Goal: Information Seeking & Learning: Learn about a topic

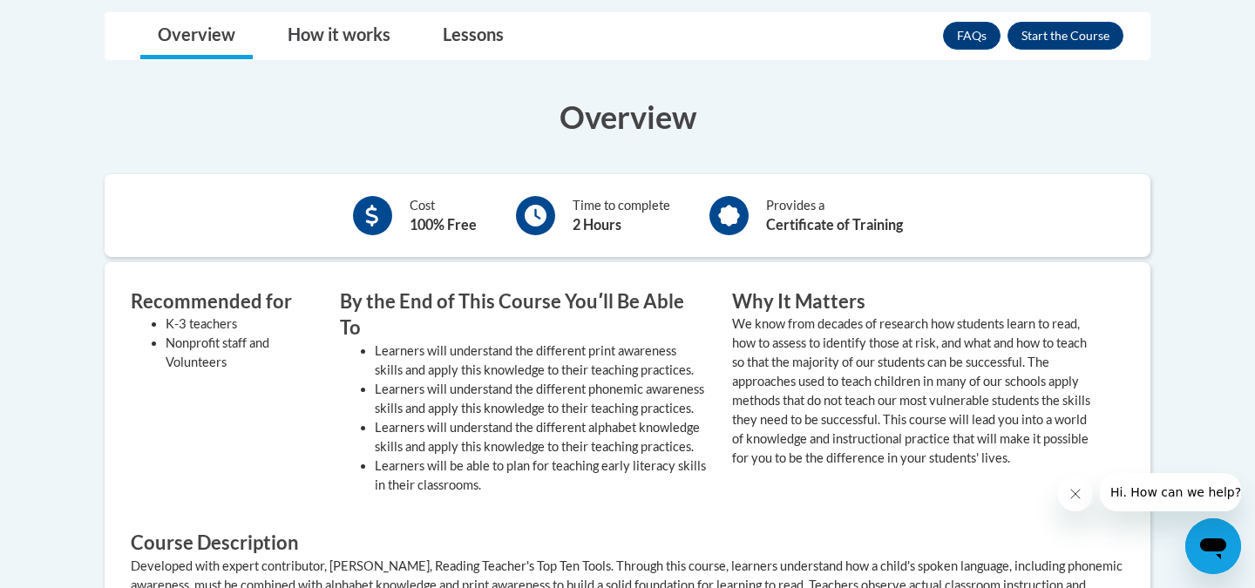
scroll to position [288, 0]
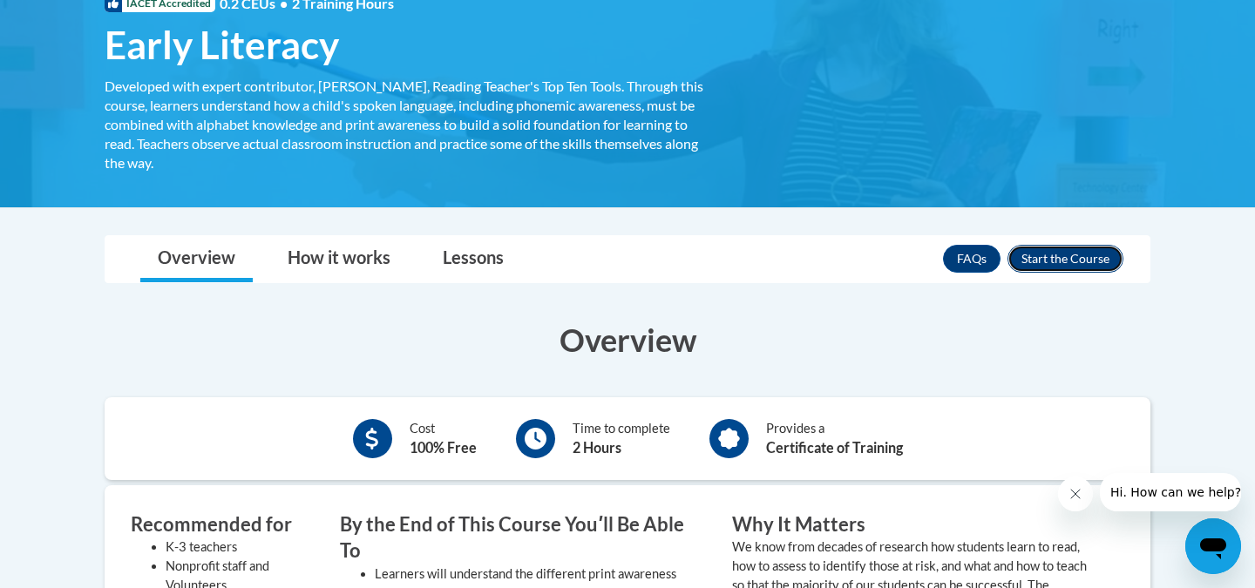
click at [1043, 258] on button "Enroll" at bounding box center [1066, 259] width 116 height 28
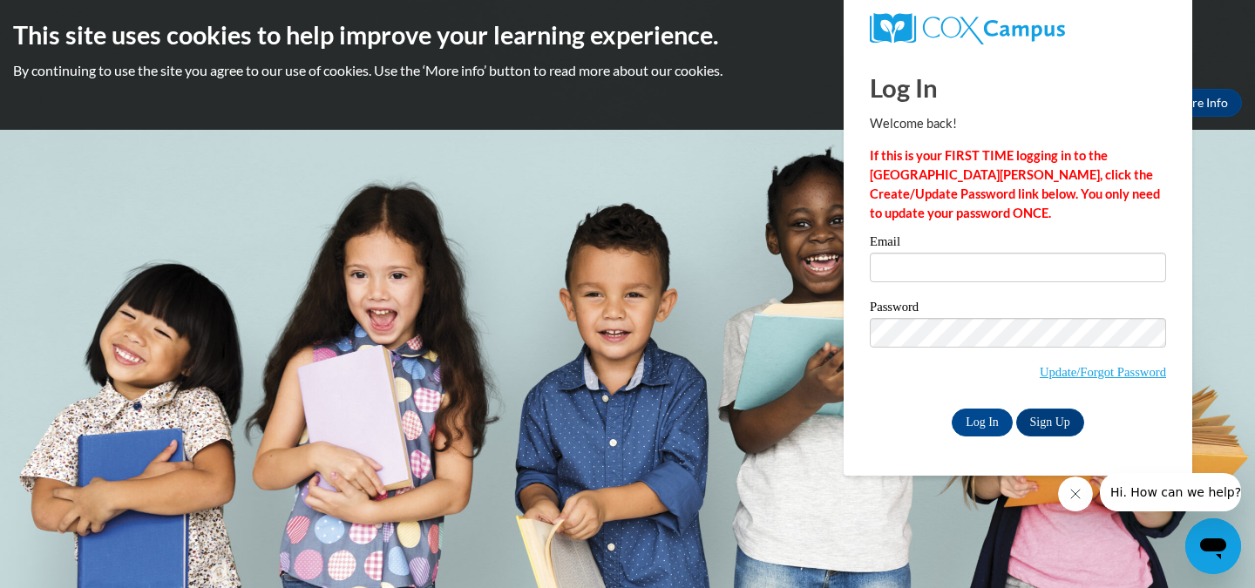
click at [1131, 91] on h1 "Log In" at bounding box center [1018, 88] width 296 height 36
click at [1085, 371] on link "Update/Forgot Password" at bounding box center [1103, 372] width 126 height 14
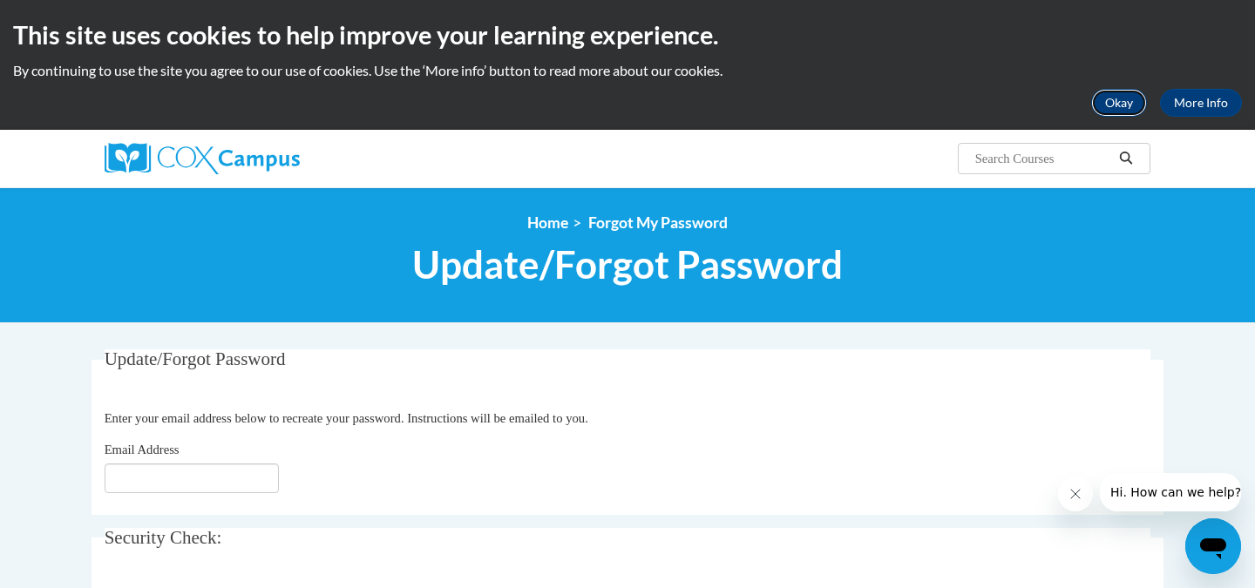
click at [1132, 104] on button "Okay" at bounding box center [1120, 103] width 56 height 28
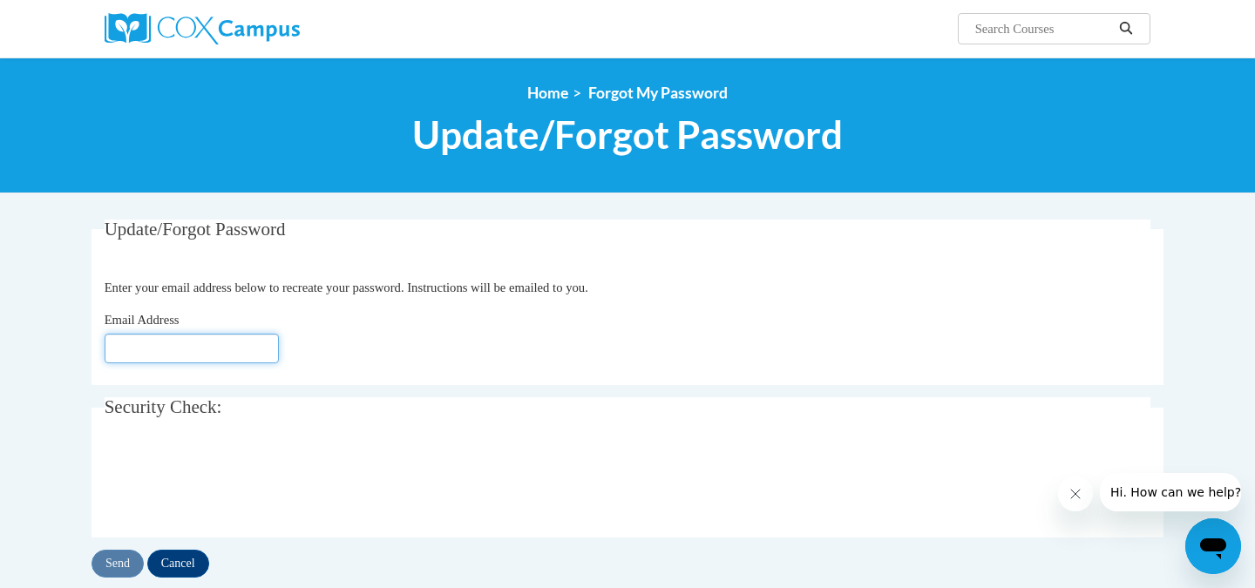
click at [198, 342] on input "Email Address" at bounding box center [192, 349] width 174 height 30
type input "dturn130@students.kennesaw.edu"
click at [116, 564] on input "Send" at bounding box center [118, 564] width 52 height 28
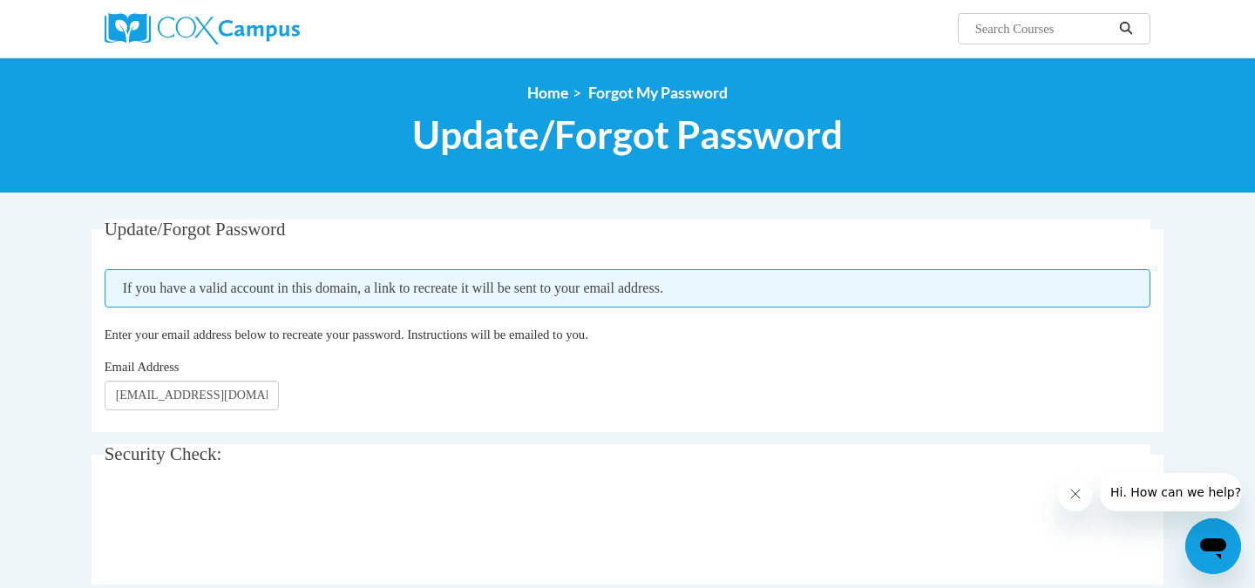
click at [547, 82] on div "<en>Home</en><fr>Accueil</fr><de>Zuhause</de><it>Casa</it><es>Casa</es><pt>Casa…" at bounding box center [627, 126] width 1255 height 136
click at [550, 97] on link "Home" at bounding box center [547, 93] width 41 height 18
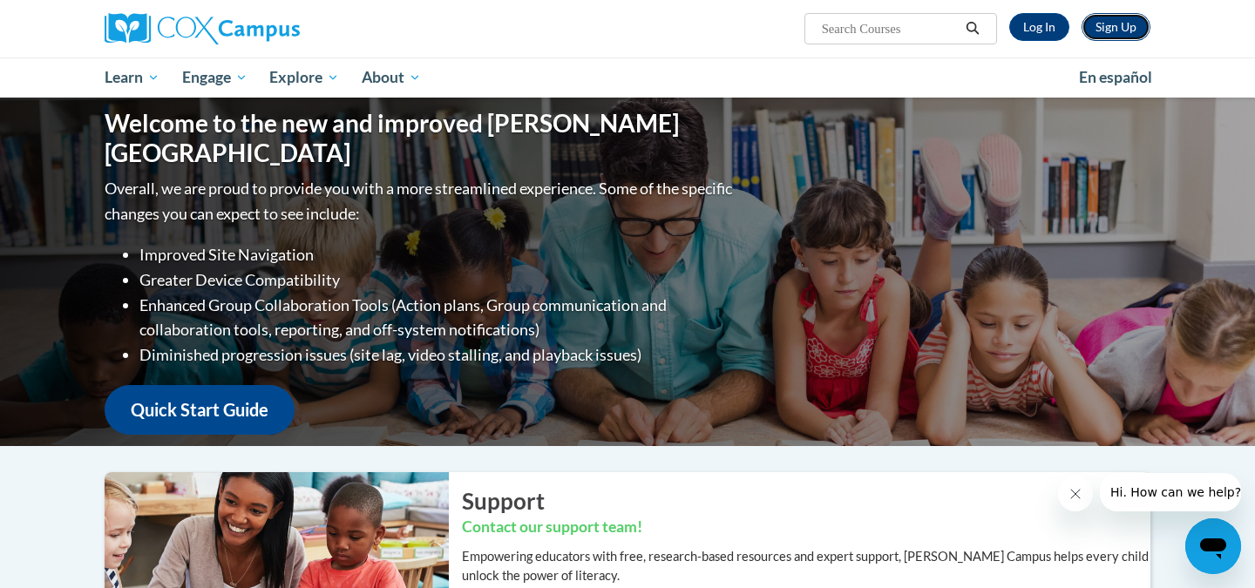
click at [1120, 35] on link "Sign Up" at bounding box center [1116, 27] width 69 height 28
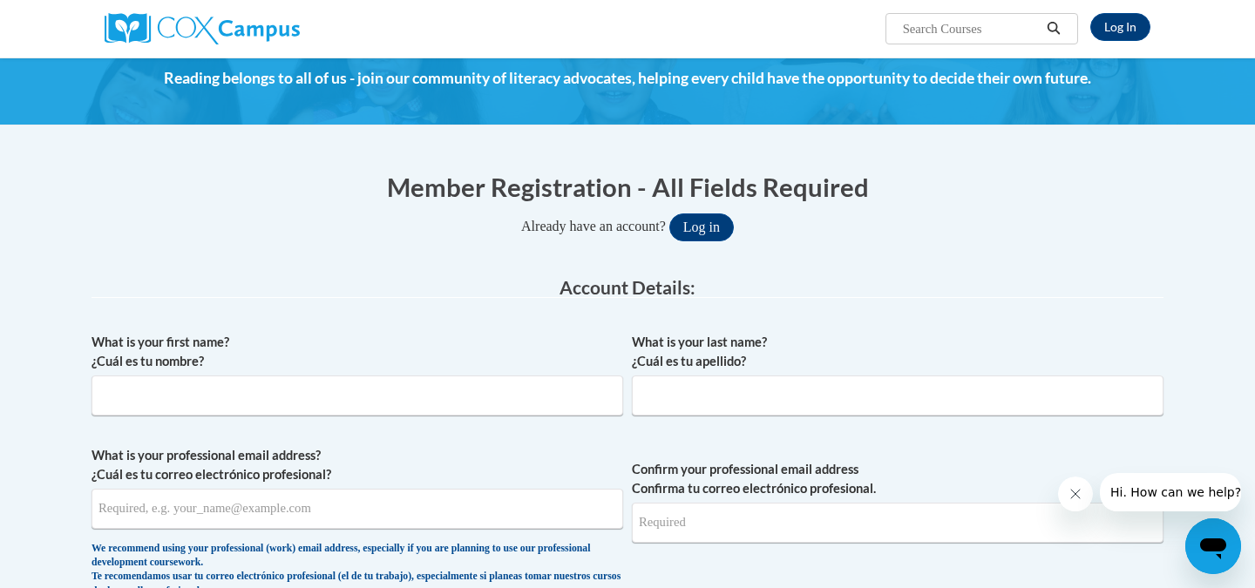
scroll to position [79, 0]
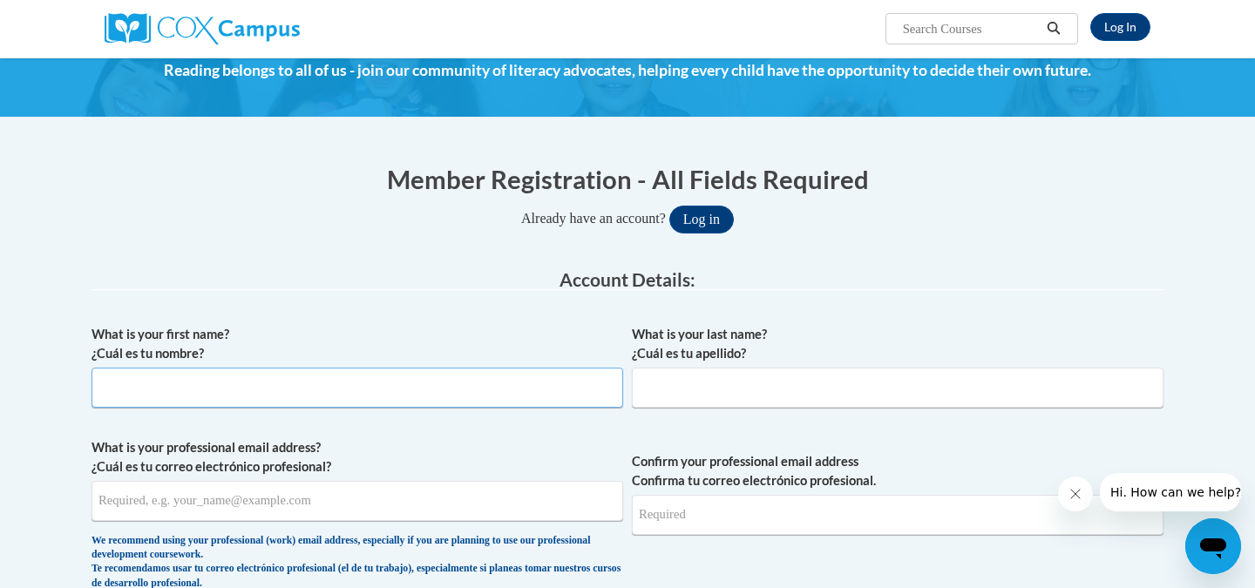
click at [202, 399] on input "What is your first name? ¿Cuál es tu nombre?" at bounding box center [358, 388] width 532 height 40
type input "Dakota"
type input "Turner"
type input "dturn130@students.kennesaw.edu"
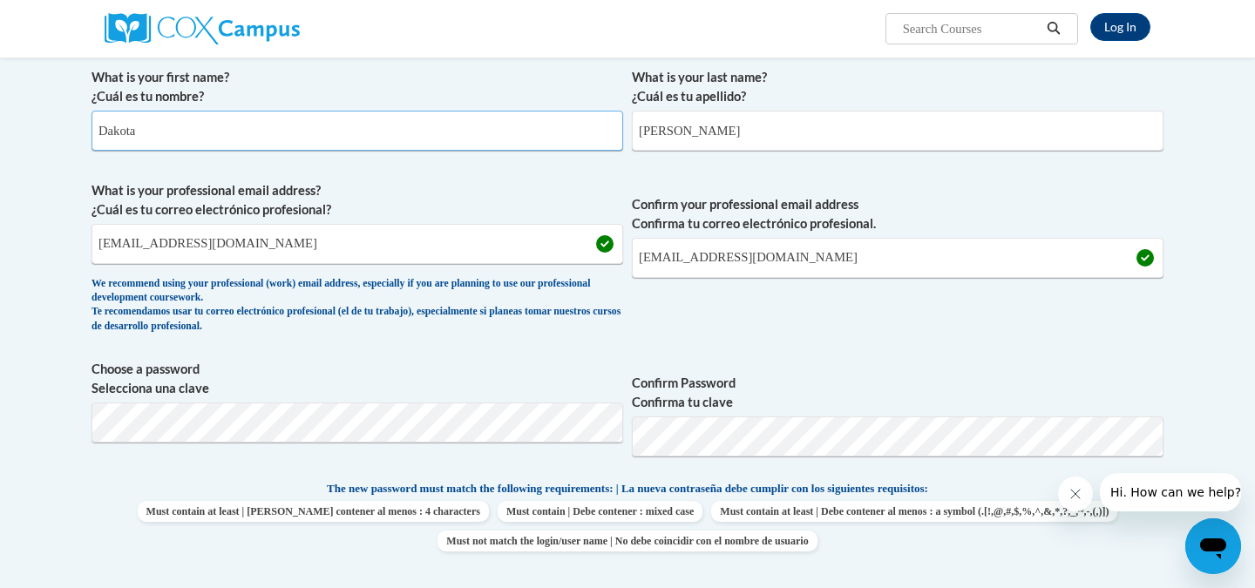
scroll to position [338, 0]
click at [340, 443] on span "Choose a password Selecciona una clave" at bounding box center [358, 413] width 532 height 111
click at [731, 479] on p "The new password must match the following requirements: | La nueva contraseña d…" at bounding box center [628, 489] width 1072 height 22
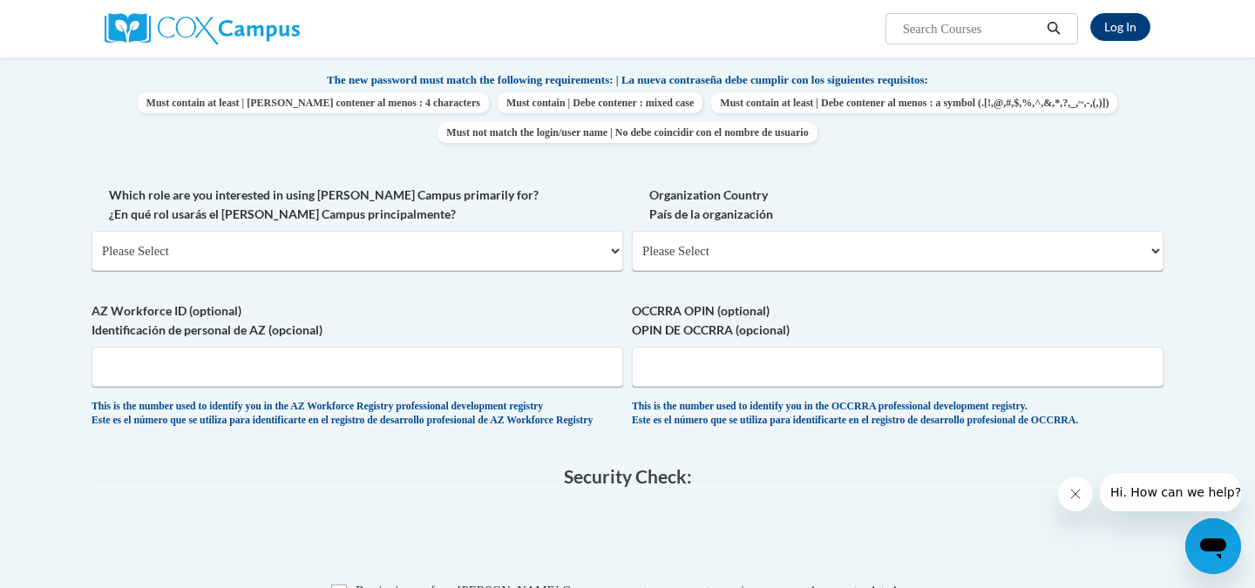
scroll to position [747, 0]
click at [350, 249] on select "Please Select College/University | Colegio/Universidad Community/Nonprofit Part…" at bounding box center [358, 249] width 532 height 40
select select "5a18ea06-2b54-4451-96f2-d152daf9eac5"
click at [92, 229] on select "Please Select College/University | Colegio/Universidad Community/Nonprofit Part…" at bounding box center [358, 249] width 532 height 40
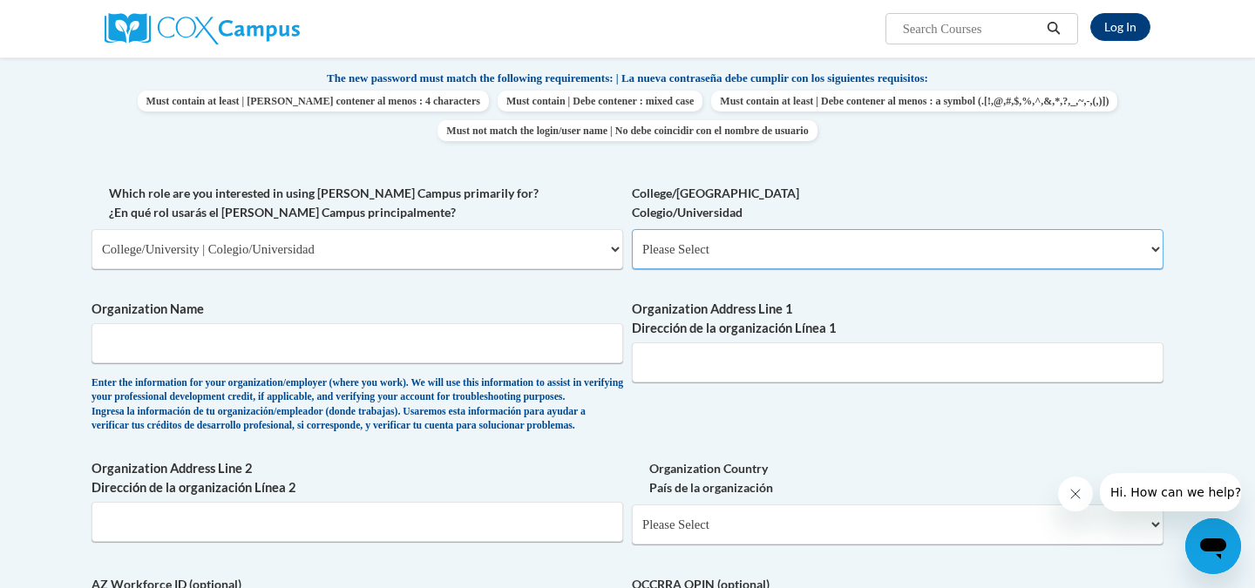
click at [722, 252] on select "Please Select College/University Staff | Empleado universitario College/Univers…" at bounding box center [898, 249] width 532 height 40
select select "99b32b07-cffc-426c-8bf6-0cd77760d84b"
click at [632, 229] on select "Please Select College/University Staff | Empleado universitario College/Univers…" at bounding box center [898, 249] width 532 height 40
click at [378, 360] on input "Organization Name" at bounding box center [358, 343] width 532 height 40
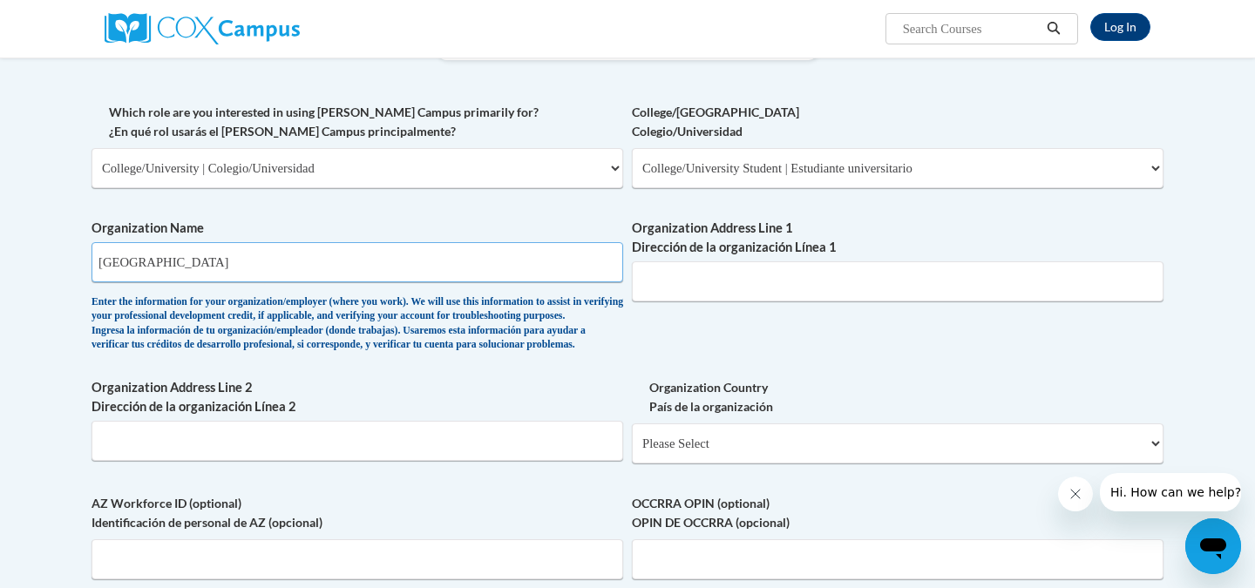
scroll to position [825, 0]
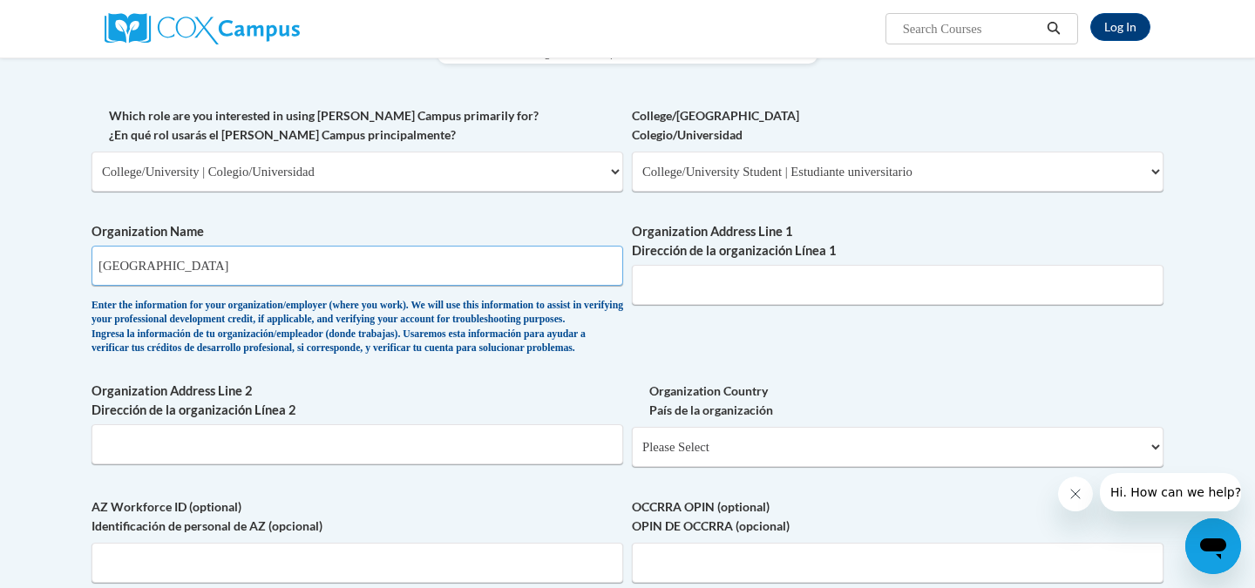
type input "Kennesaw State University"
click at [720, 276] on input "Organization Address Line 1 Dirección de la organización Línea 1" at bounding box center [898, 285] width 532 height 40
type input "1000 Chastain Rd NW, Kennesaw, GA 30144"
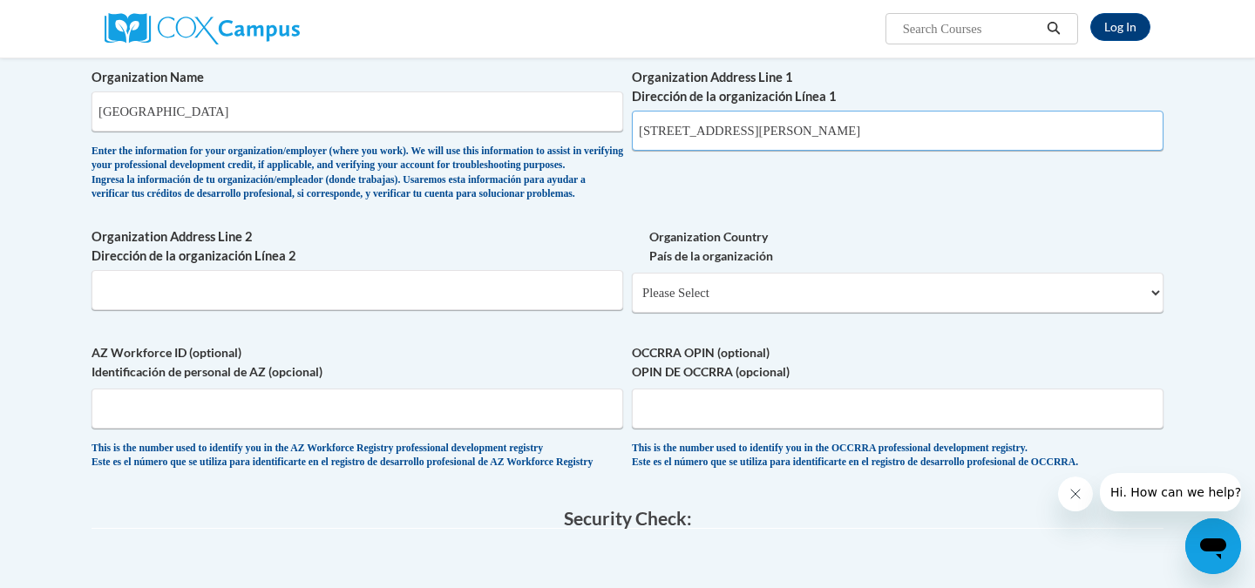
scroll to position [981, 0]
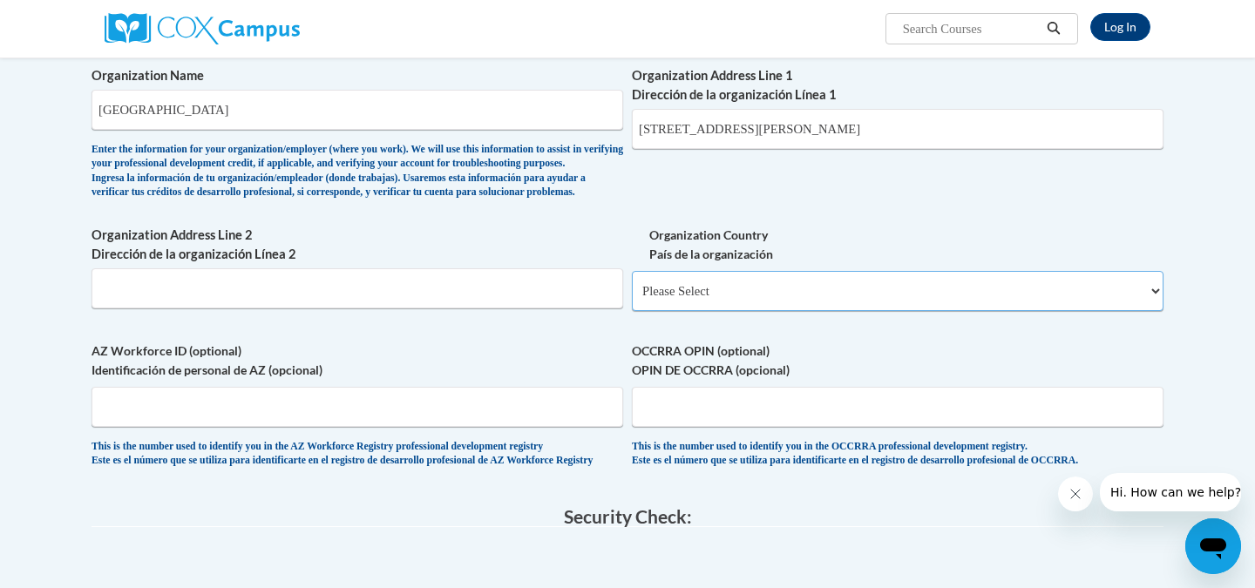
click at [721, 311] on select "Please Select United States | Estados Unidos Outside of the United States | Fue…" at bounding box center [898, 291] width 532 height 40
select select "ad49bcad-a171-4b2e-b99c-48b446064914"
click at [632, 300] on select "Please Select United States | Estados Unidos Outside of the United States | Fue…" at bounding box center [898, 291] width 532 height 40
select select
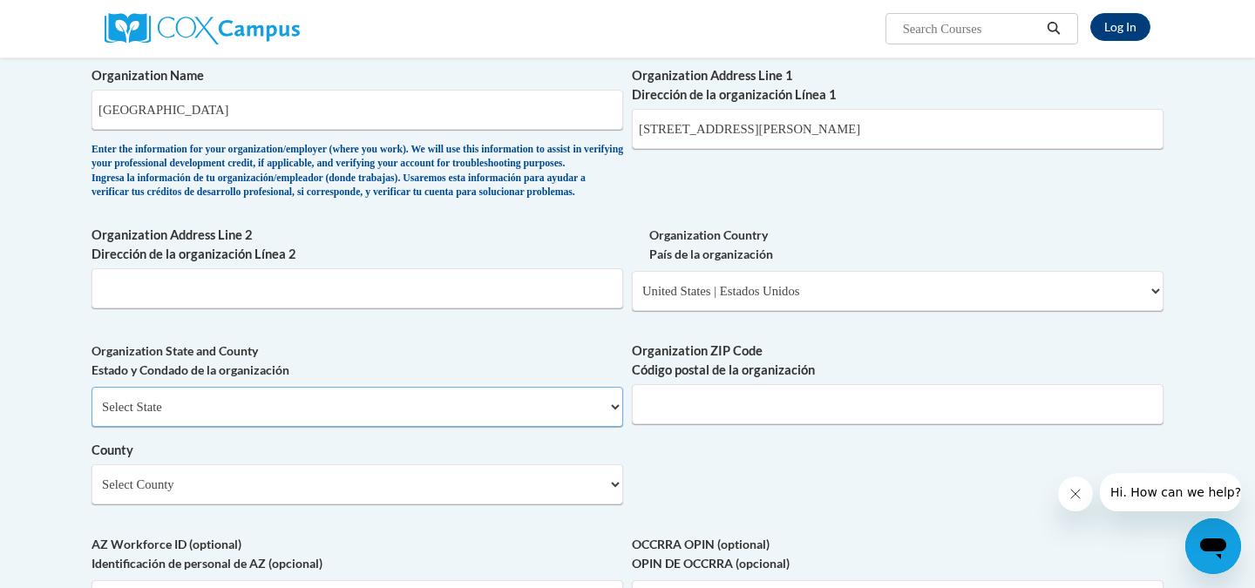
click at [434, 427] on select "Select State Alabama Alaska Arizona Arkansas California Colorado Connecticut De…" at bounding box center [358, 407] width 532 height 40
click at [687, 425] on input "Organization ZIP Code Código postal de la organización" at bounding box center [898, 404] width 532 height 40
type input "30144"
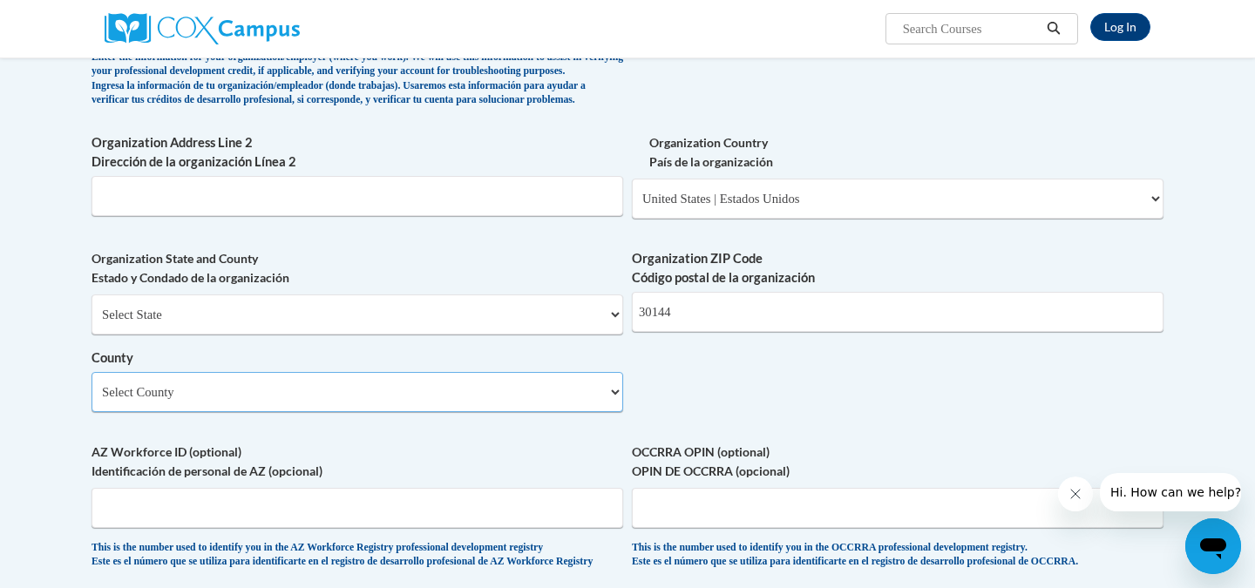
click at [470, 412] on select "Select County Appling Atkinson Bacon Baker Baldwin Banks Barrow Bartow Ben Hill…" at bounding box center [358, 392] width 532 height 40
select select "Cobb"
click at [92, 401] on select "Select County Appling Atkinson Bacon Baker Baldwin Banks Barrow Bartow Ben Hill…" at bounding box center [358, 392] width 532 height 40
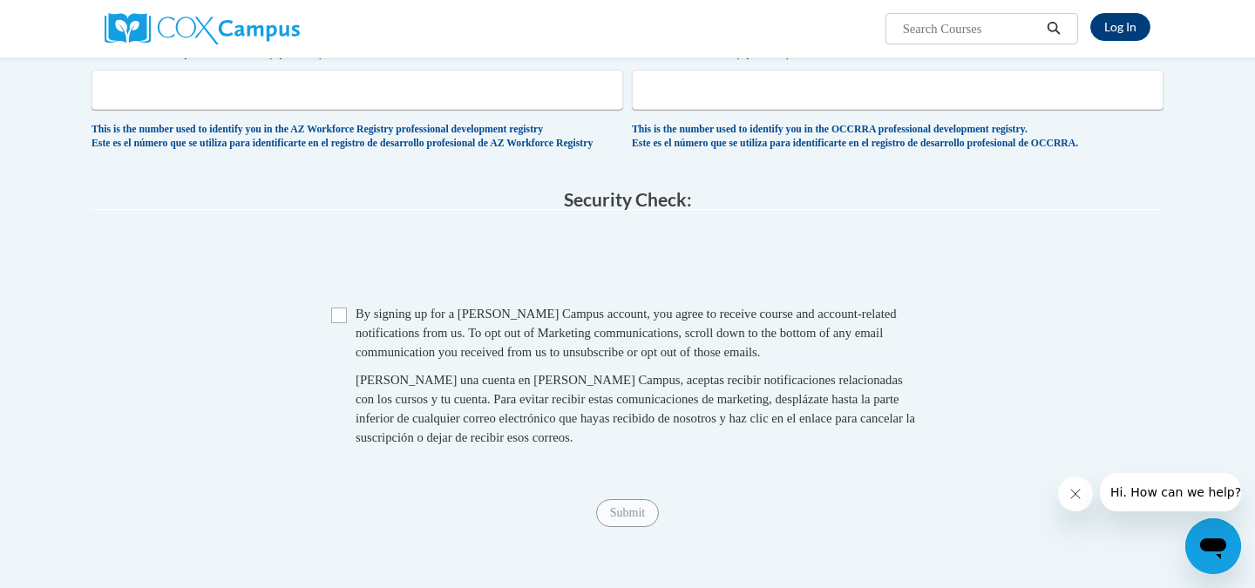
scroll to position [1494, 0]
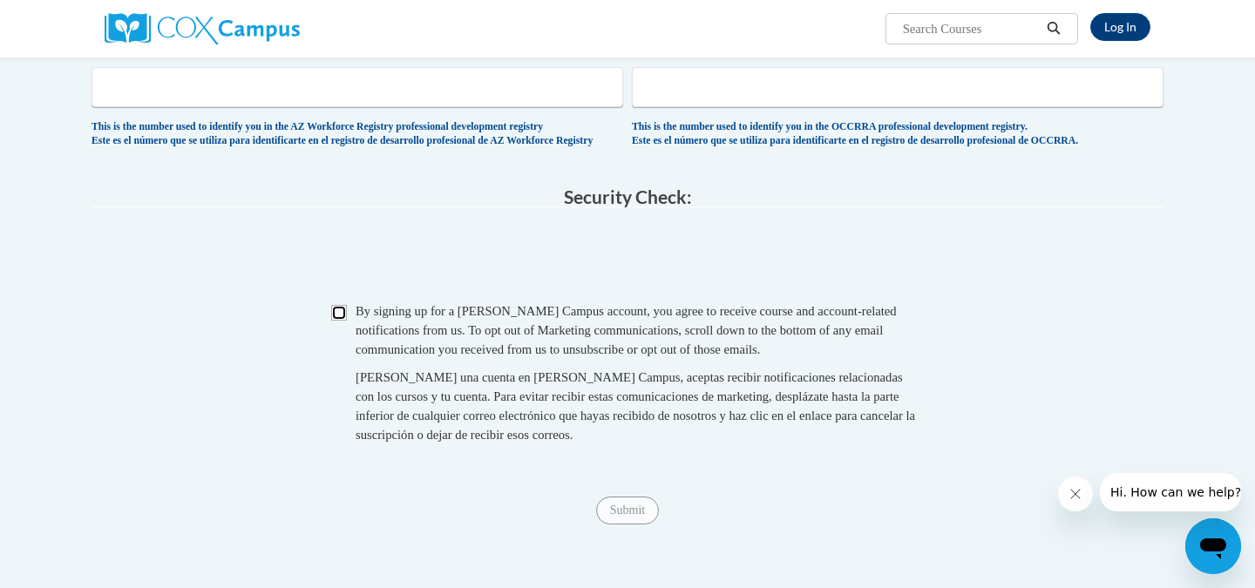
click at [336, 321] on input "Checkbox" at bounding box center [339, 313] width 16 height 16
checkbox input "true"
click at [629, 525] on input "Submit" at bounding box center [627, 511] width 63 height 28
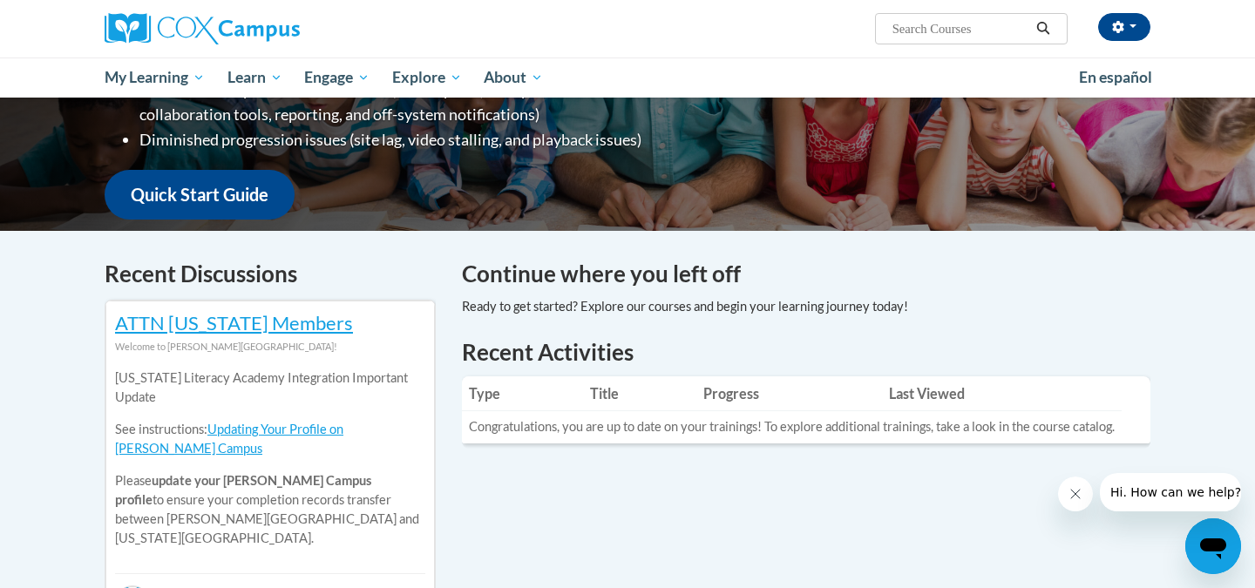
scroll to position [384, 0]
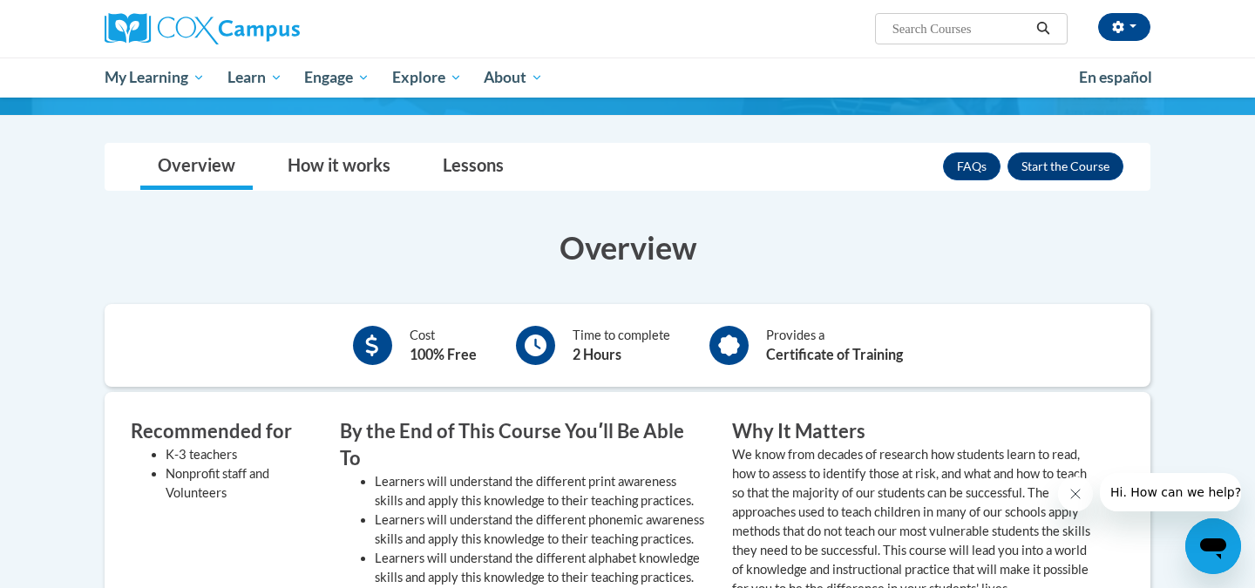
scroll to position [251, 0]
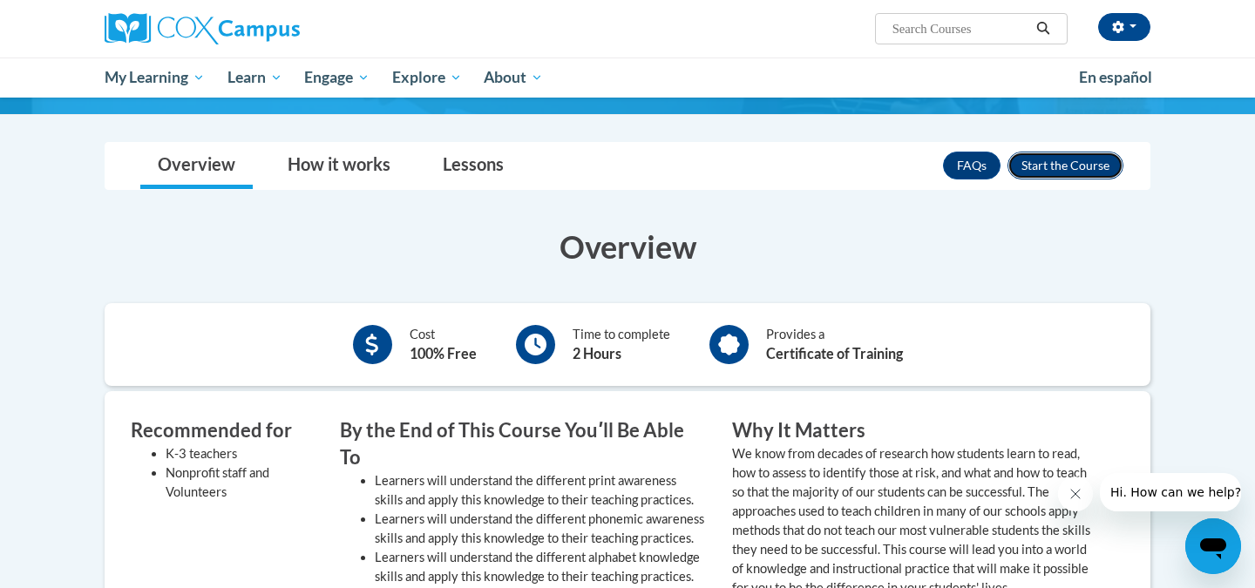
click at [1051, 167] on button "Enroll" at bounding box center [1066, 166] width 116 height 28
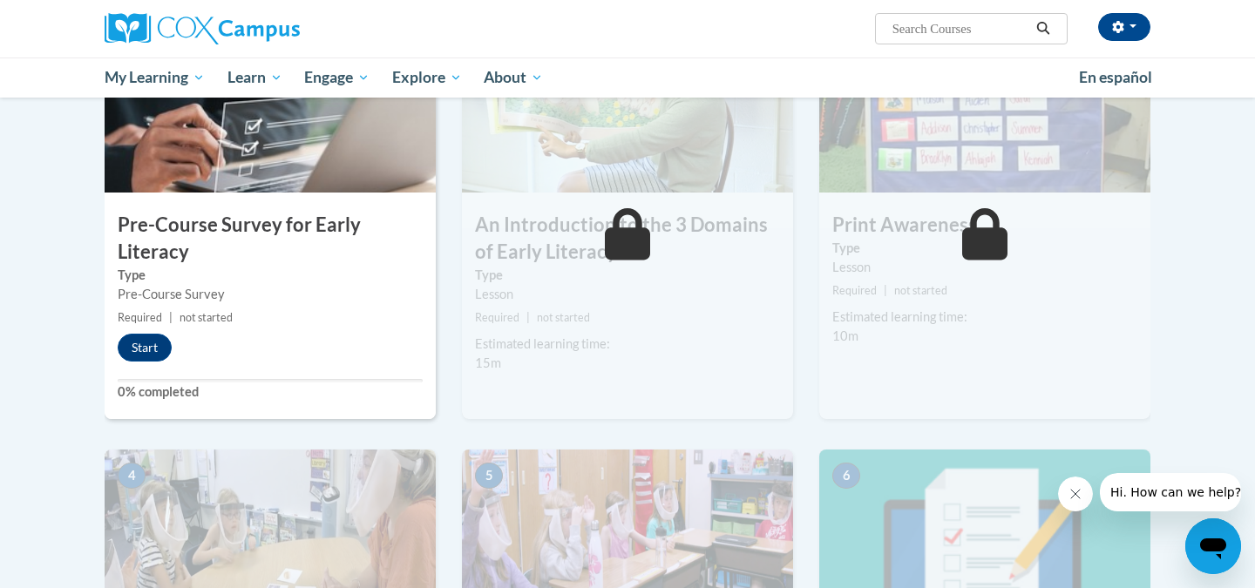
scroll to position [411, 0]
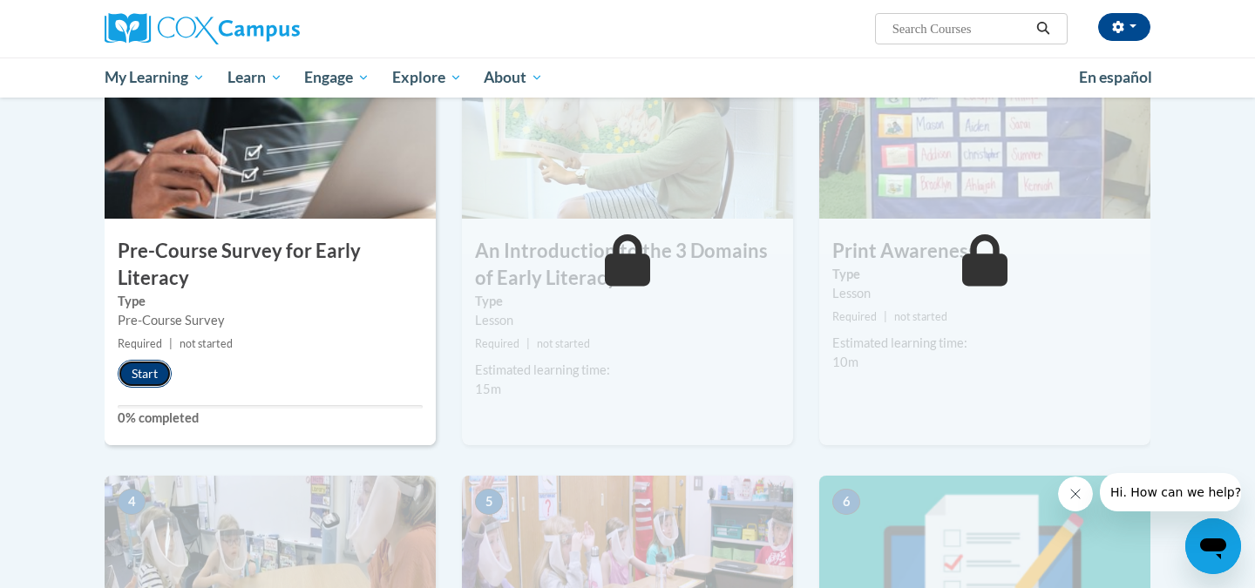
click at [135, 372] on button "Start" at bounding box center [145, 374] width 54 height 28
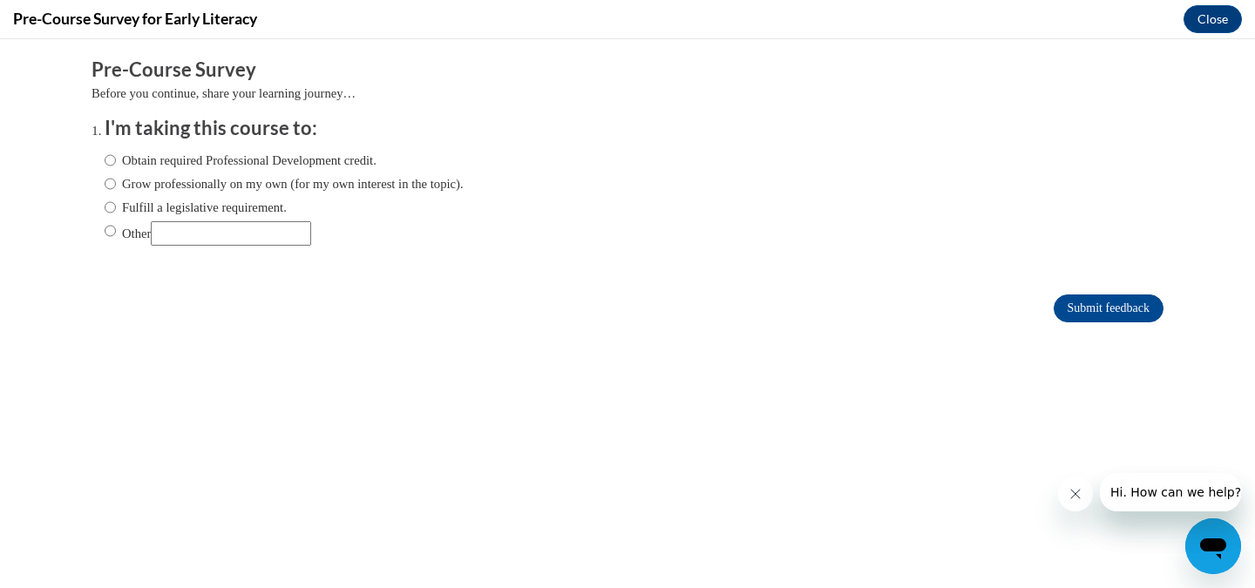
scroll to position [0, 0]
click at [189, 161] on label "Obtain required Professional Development credit." at bounding box center [241, 160] width 272 height 19
click at [116, 161] on input "Obtain required Professional Development credit." at bounding box center [110, 160] width 11 height 19
radio input "true"
click at [111, 238] on input "Other" at bounding box center [110, 230] width 11 height 19
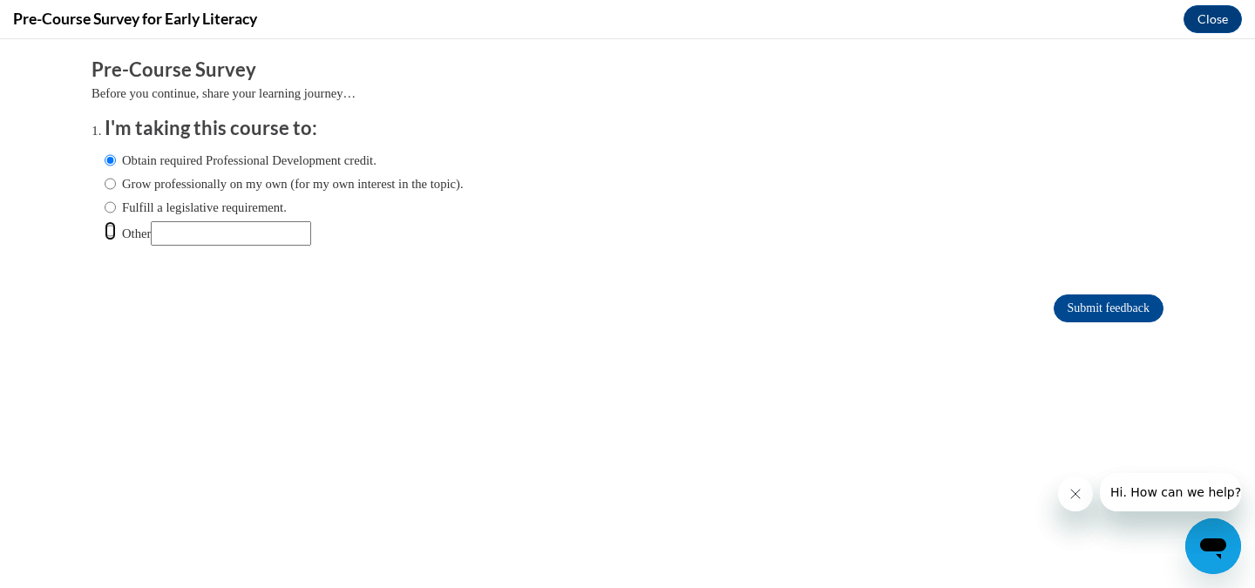
radio input "true"
click at [191, 239] on input "Other" at bounding box center [231, 233] width 160 height 24
type input "For my class."
click at [1091, 308] on input "Submit feedback" at bounding box center [1109, 309] width 110 height 28
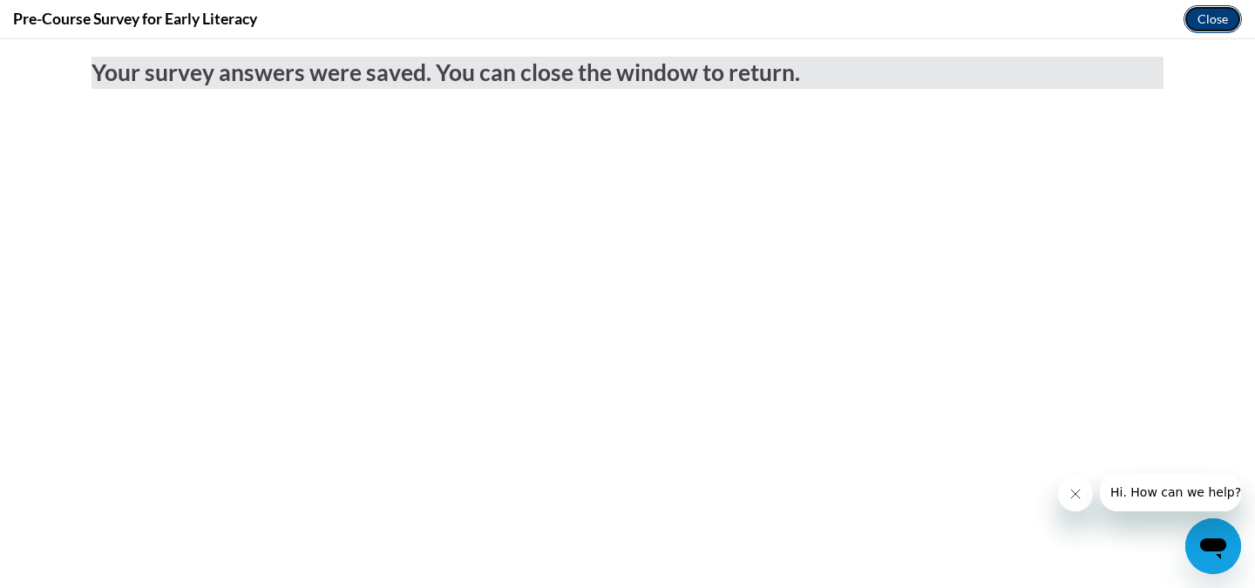
click at [1210, 20] on button "Close" at bounding box center [1213, 19] width 58 height 28
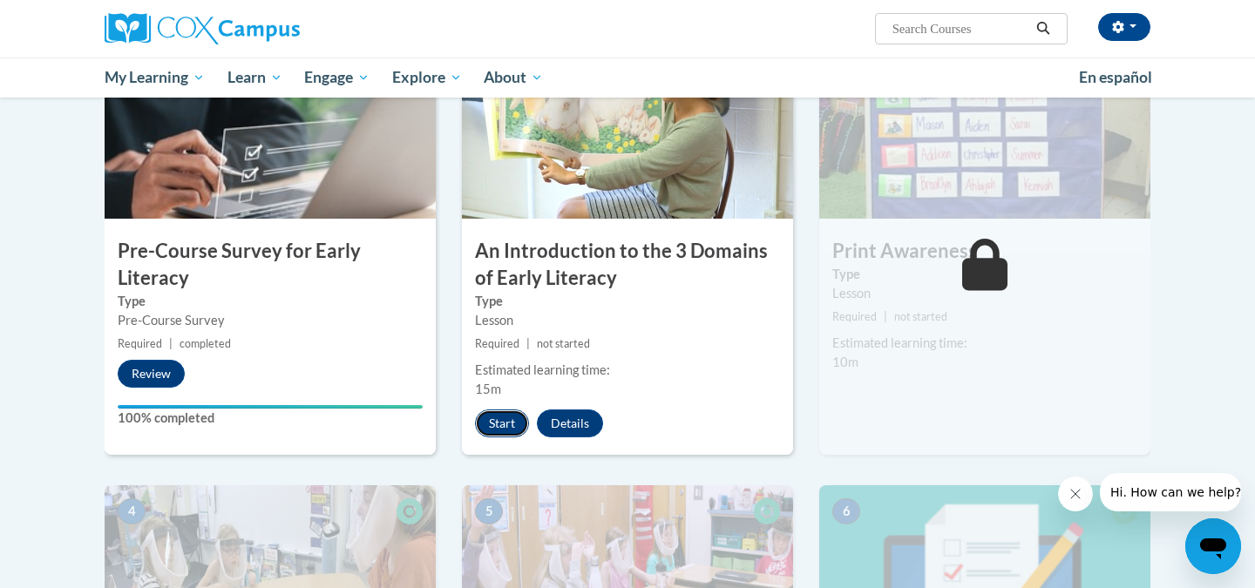
click at [505, 425] on button "Start" at bounding box center [502, 424] width 54 height 28
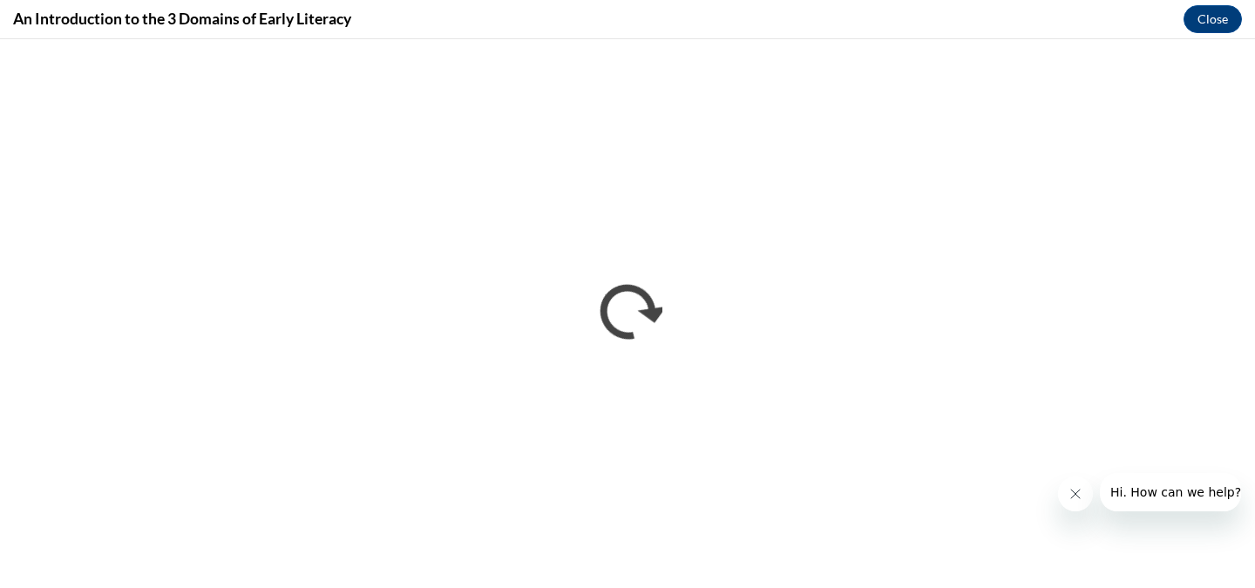
click at [1067, 499] on button "Close message from company" at bounding box center [1075, 494] width 35 height 35
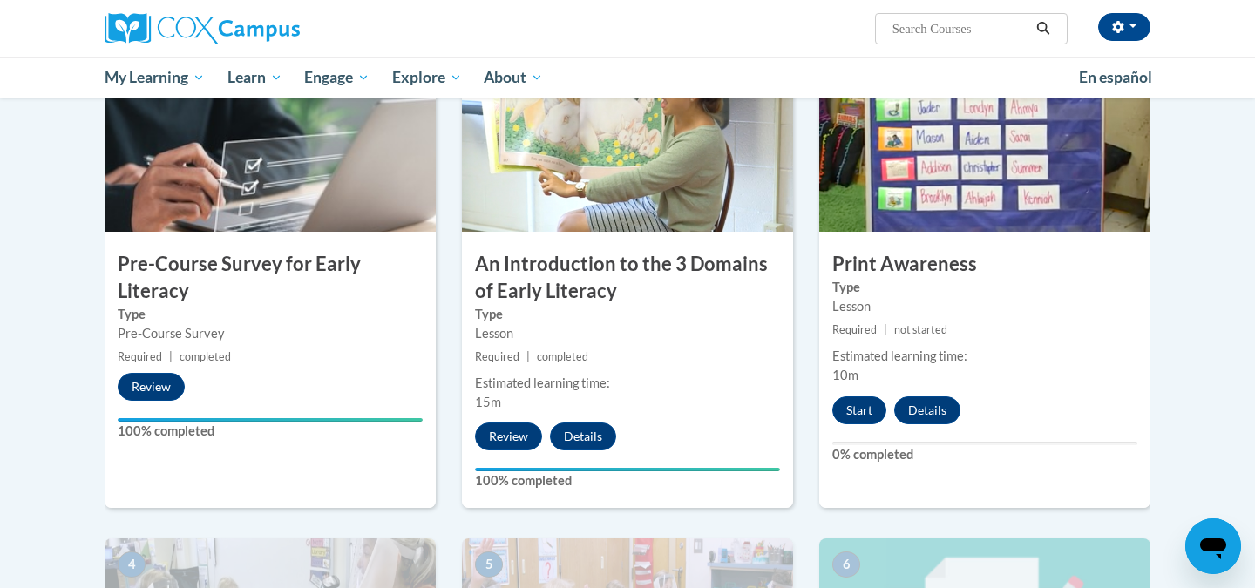
scroll to position [397, 0]
click at [857, 411] on button "Start" at bounding box center [860, 412] width 54 height 28
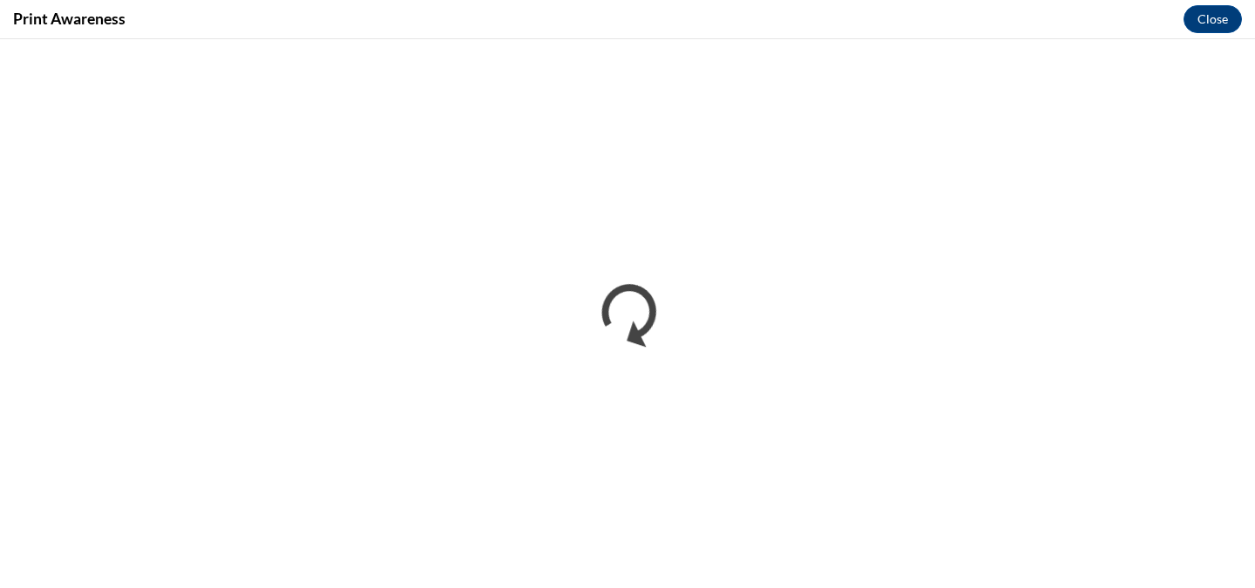
scroll to position [0, 0]
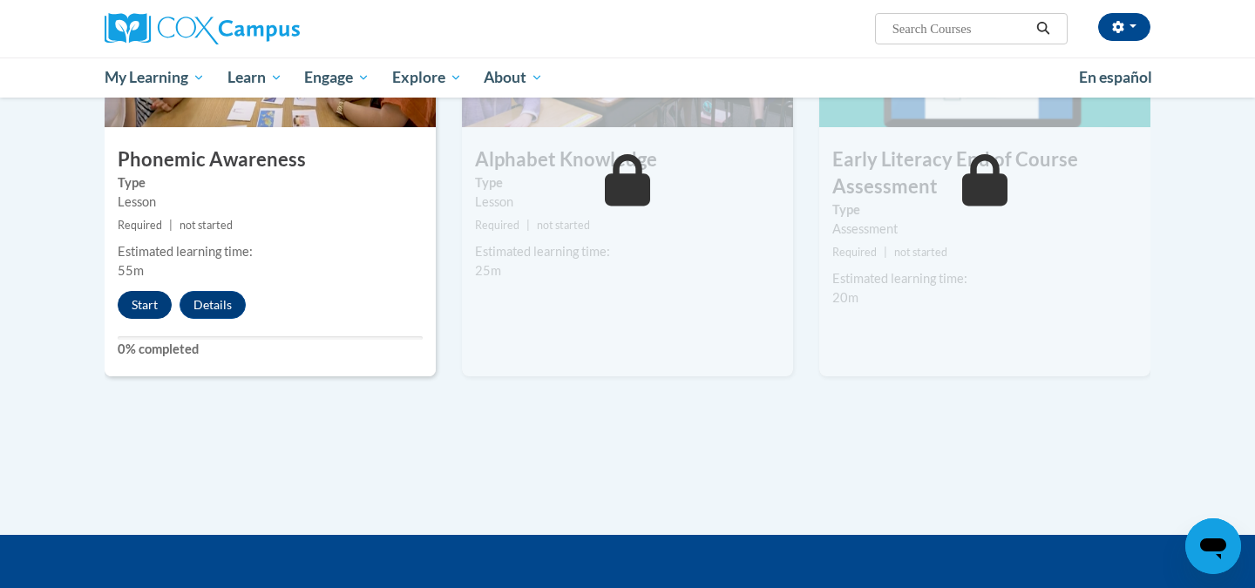
scroll to position [1089, 0]
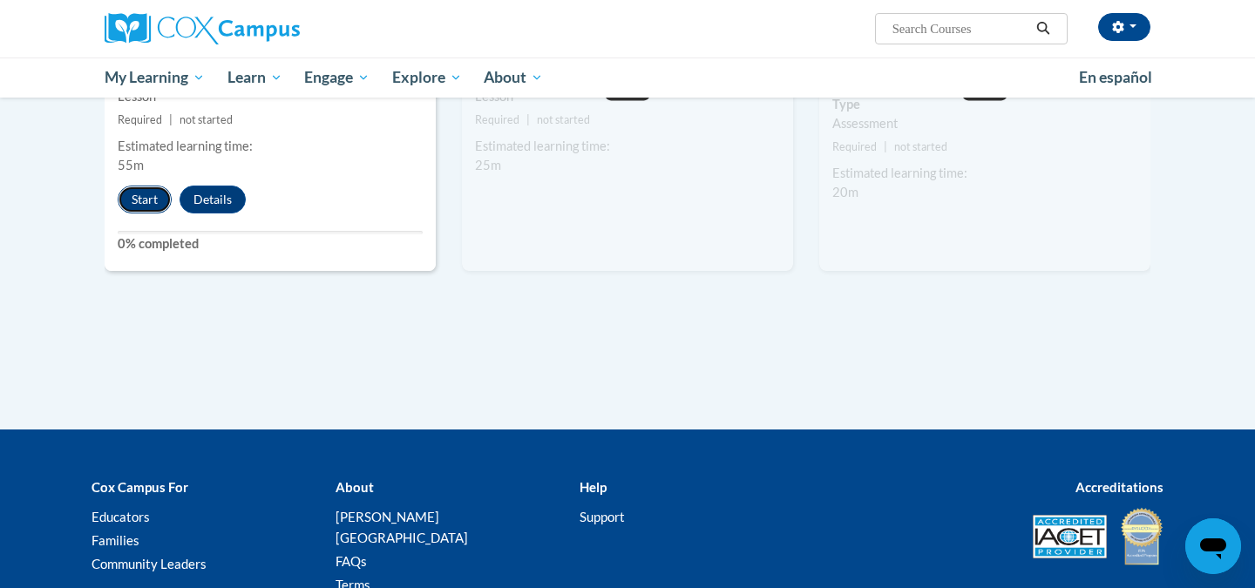
click at [147, 203] on button "Start" at bounding box center [145, 200] width 54 height 28
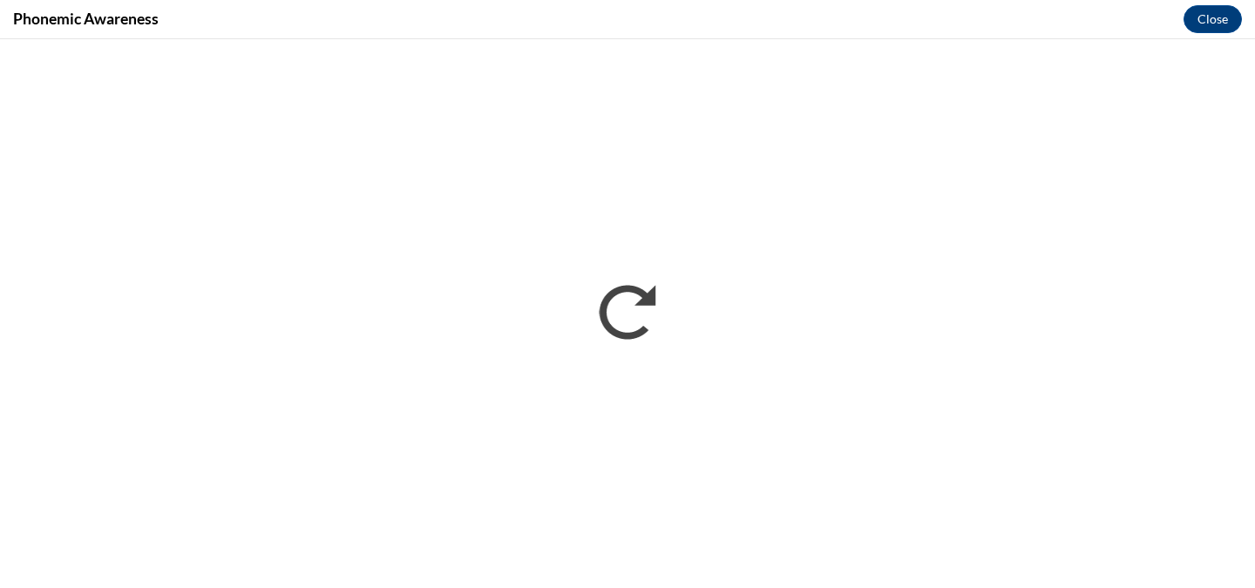
scroll to position [0, 0]
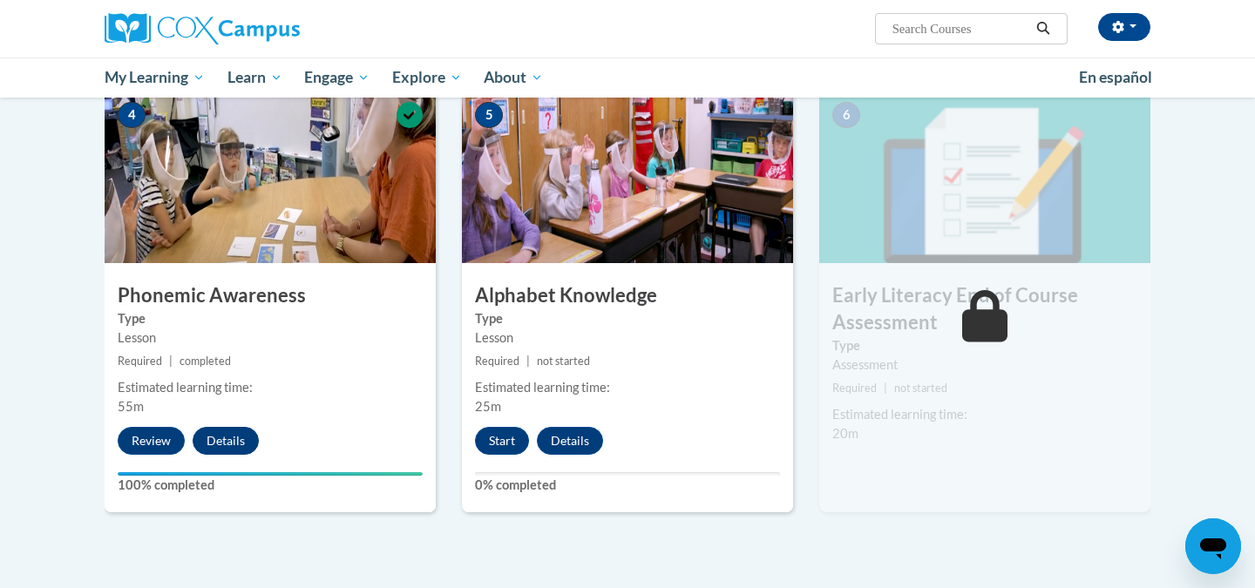
scroll to position [848, 0]
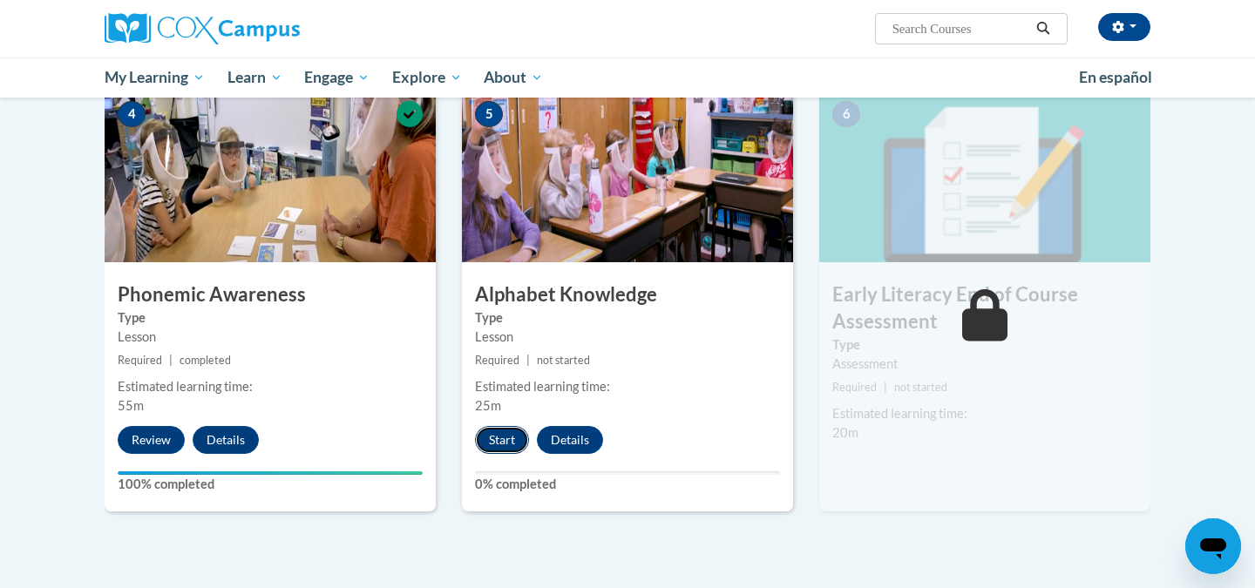
click at [503, 439] on button "Start" at bounding box center [502, 440] width 54 height 28
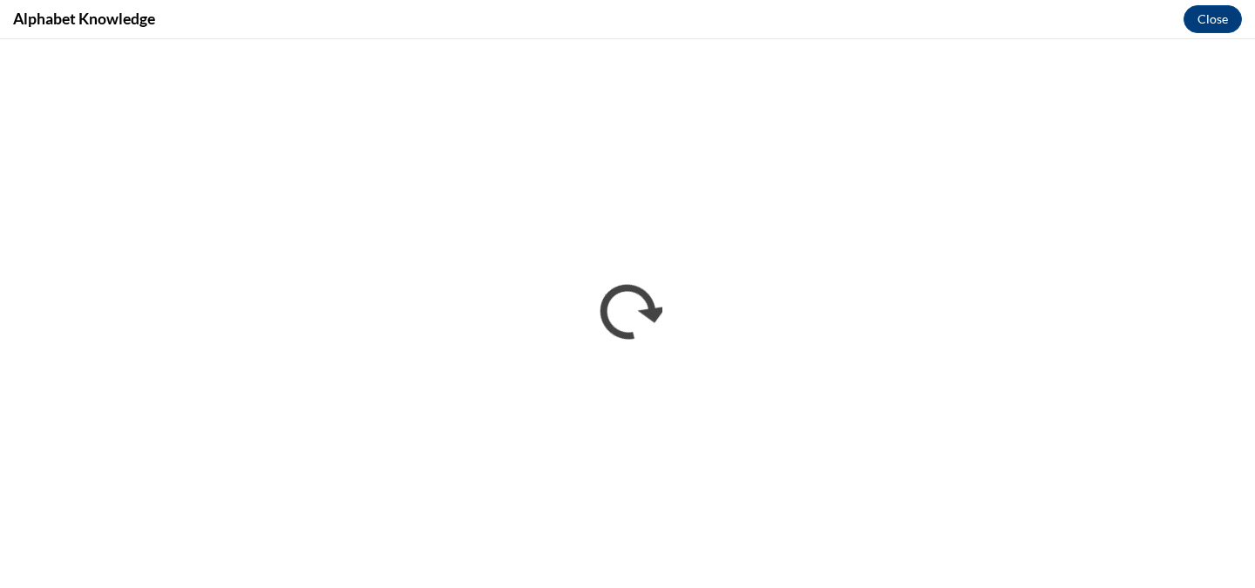
scroll to position [0, 0]
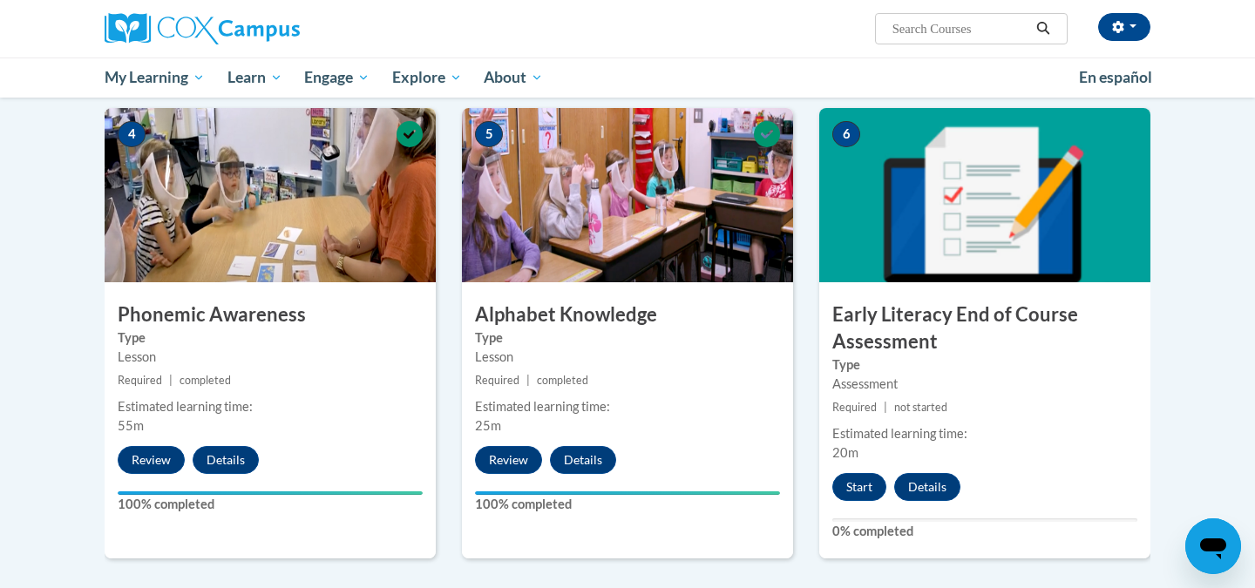
scroll to position [844, 0]
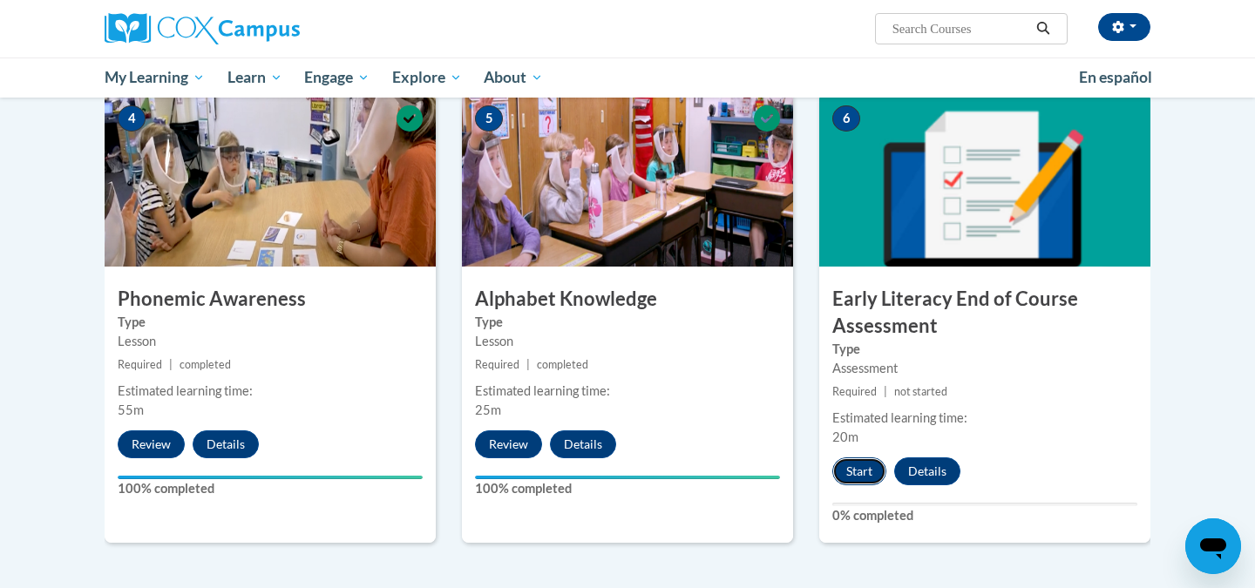
click at [867, 469] on button "Start" at bounding box center [860, 472] width 54 height 28
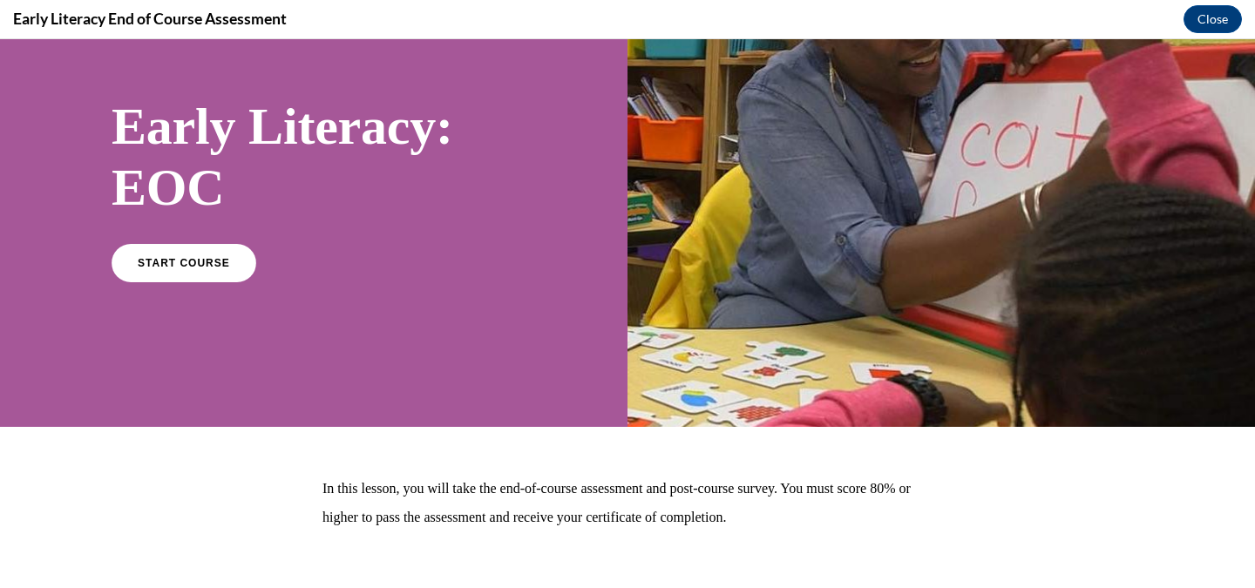
scroll to position [183, 0]
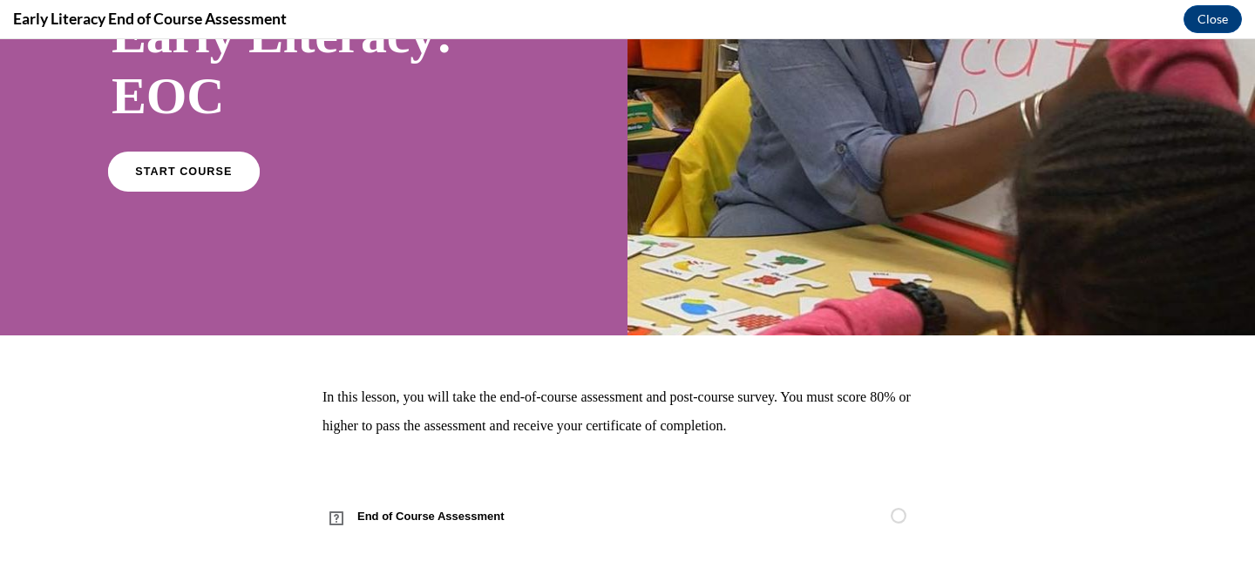
click at [172, 162] on link "START COURSE" at bounding box center [184, 171] width 152 height 40
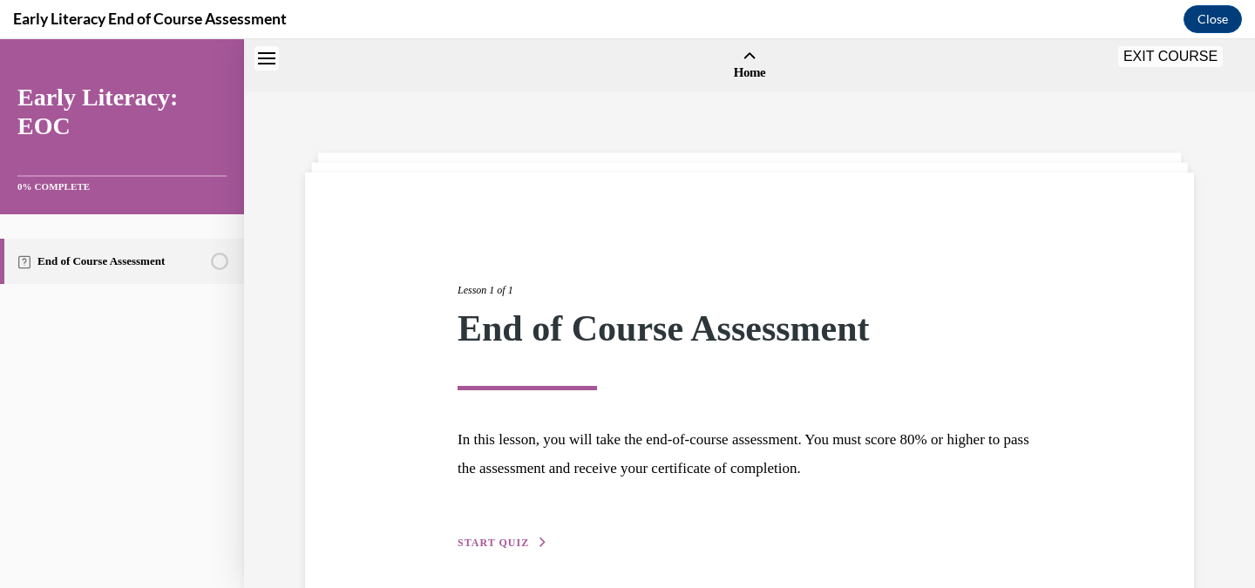
scroll to position [54, 0]
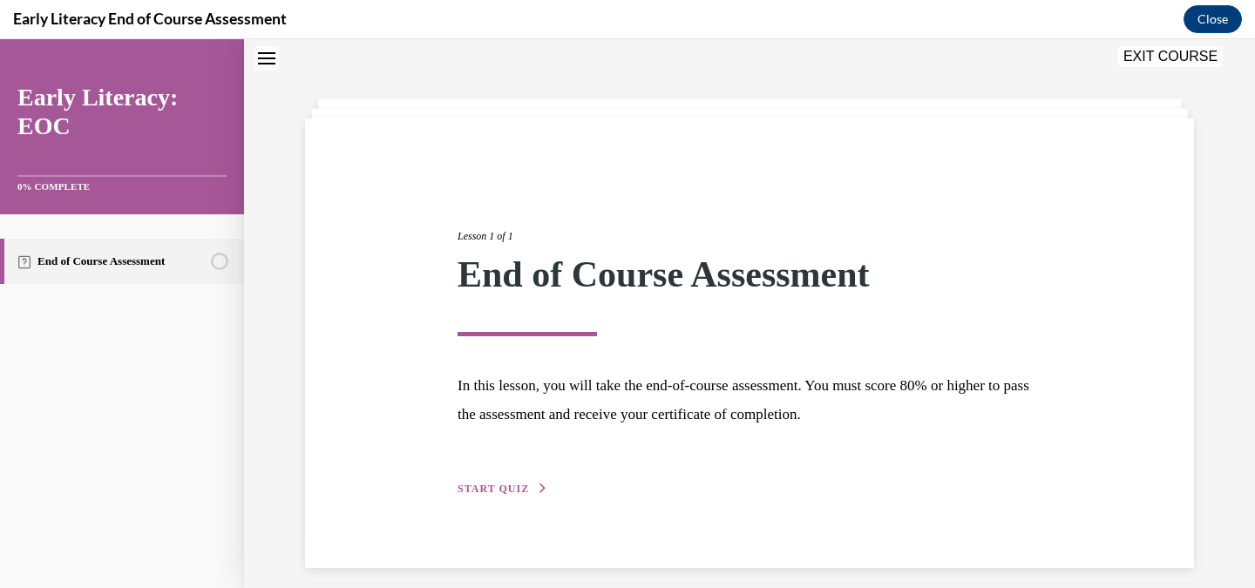
click at [516, 490] on span "START QUIZ" at bounding box center [493, 489] width 71 height 12
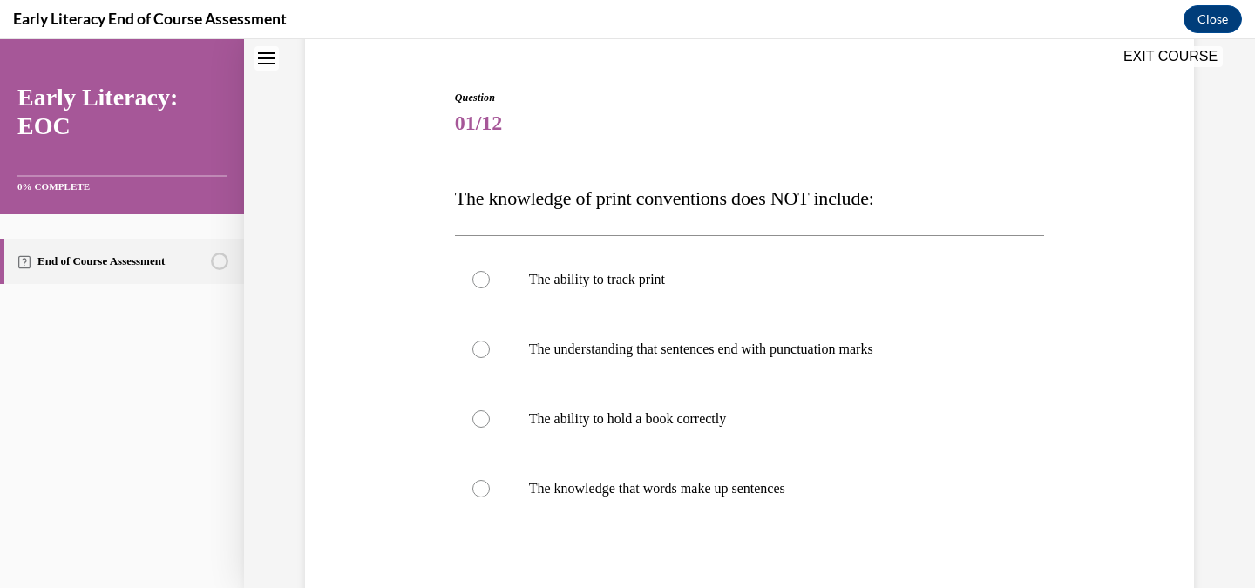
scroll to position [172, 0]
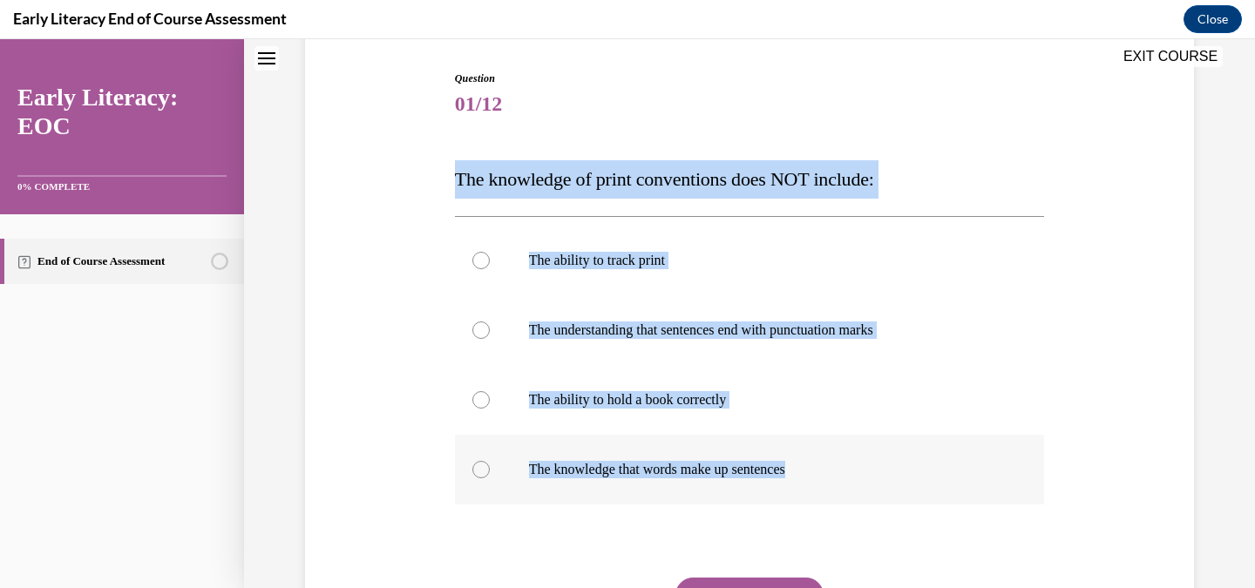
drag, startPoint x: 449, startPoint y: 177, endPoint x: 914, endPoint y: 474, distance: 551.6
click at [914, 474] on div "Question 01/12 The knowledge of print conventions does NOT include: The ability…" at bounding box center [750, 369] width 898 height 703
copy div "The knowledge of print conventions does NOT include: The ability to track print…"
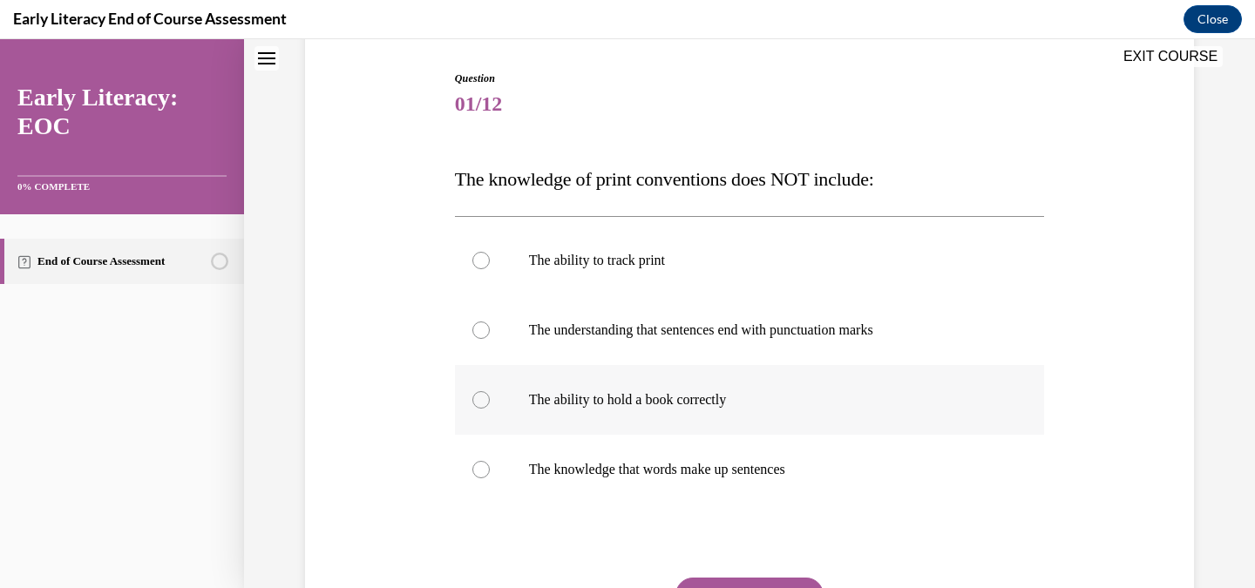
click at [712, 387] on div at bounding box center [750, 400] width 590 height 70
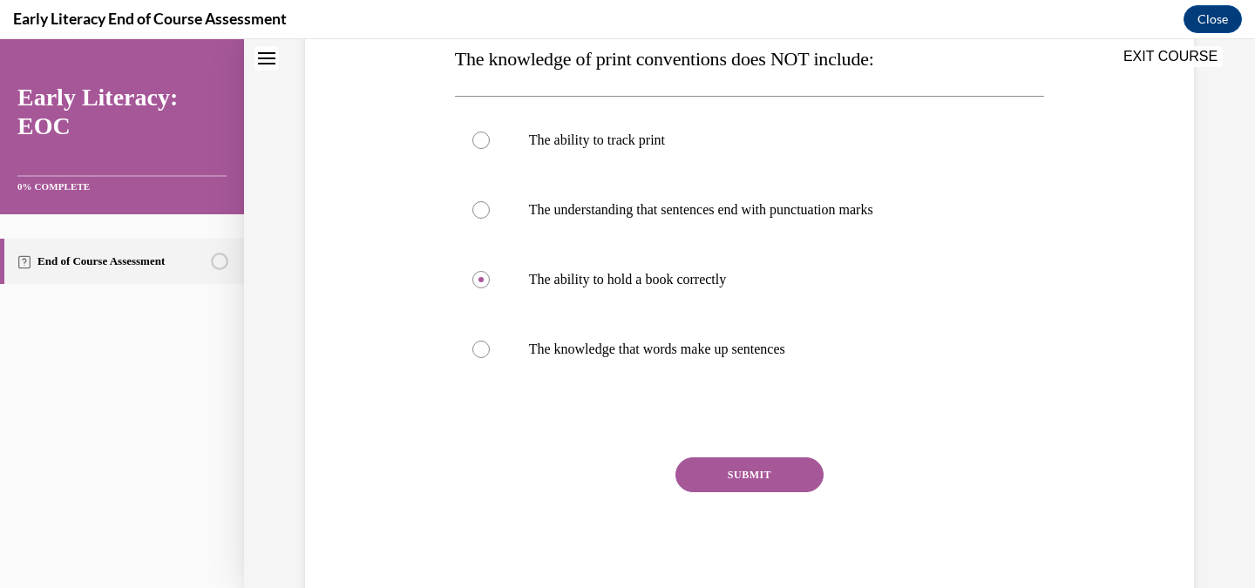
click at [742, 474] on button "SUBMIT" at bounding box center [750, 475] width 148 height 35
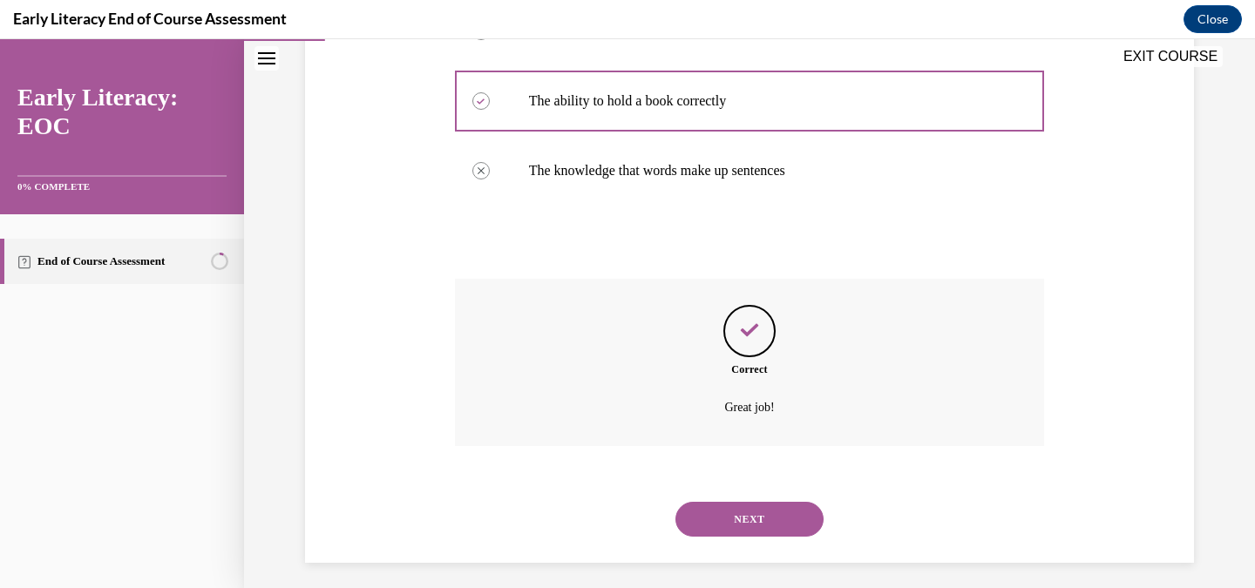
scroll to position [480, 0]
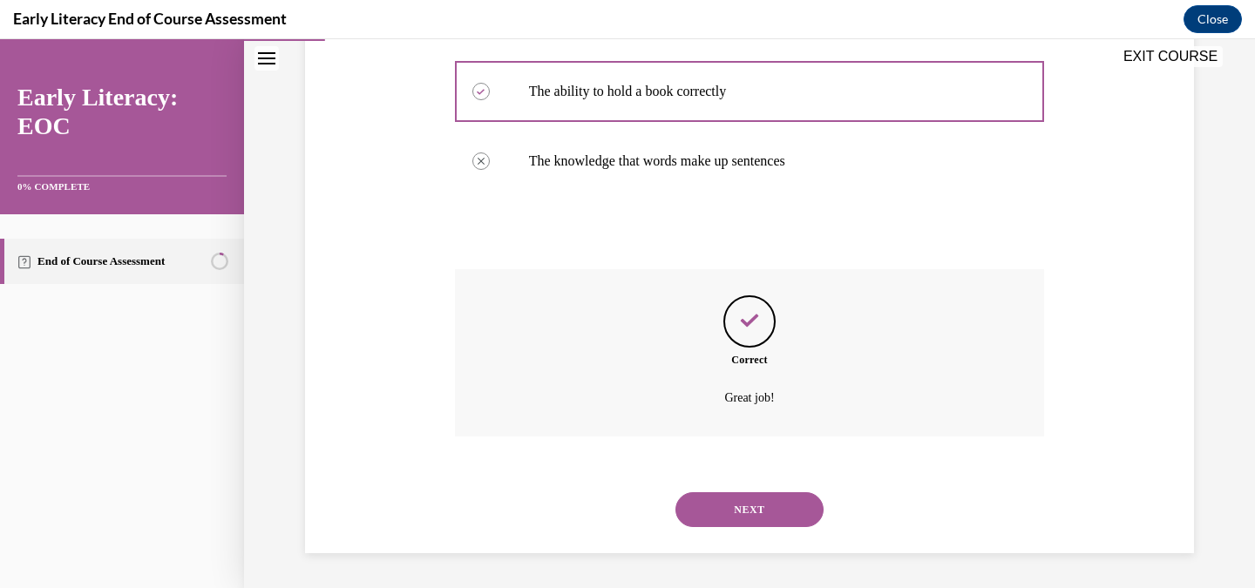
click at [789, 517] on button "NEXT" at bounding box center [750, 510] width 148 height 35
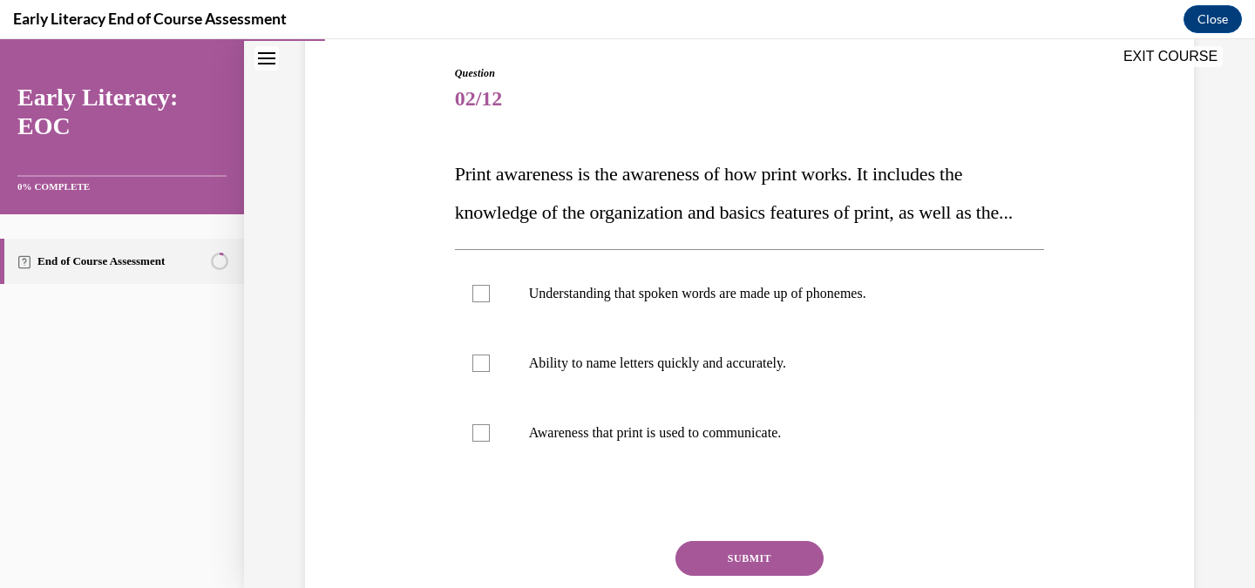
scroll to position [192, 0]
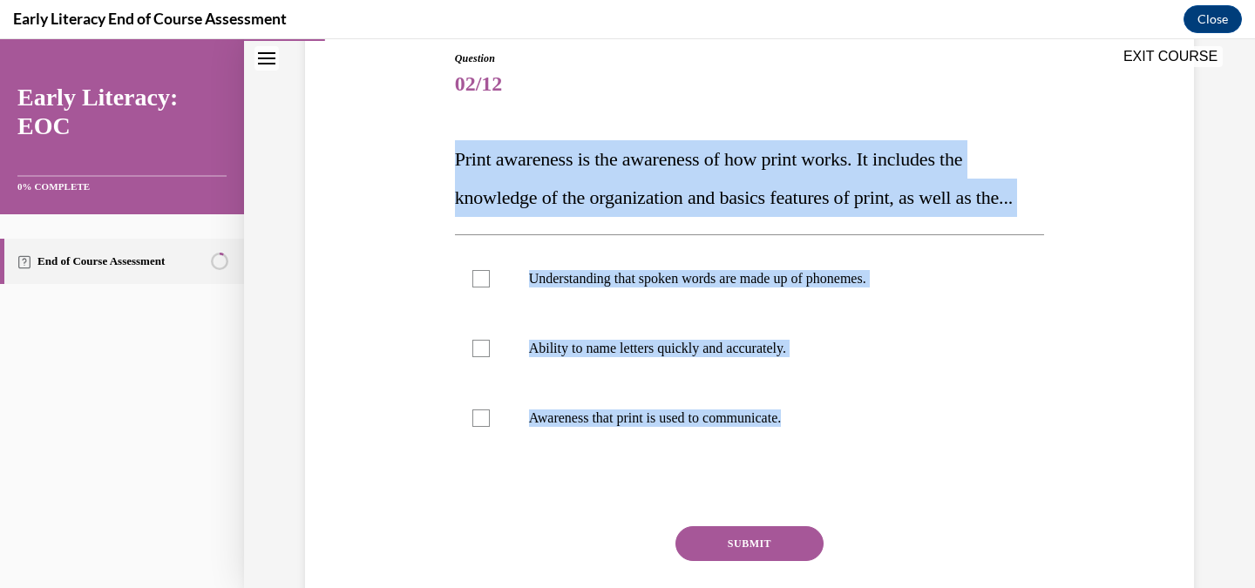
drag, startPoint x: 452, startPoint y: 146, endPoint x: 886, endPoint y: 492, distance: 554.7
click at [886, 492] on div "Question 02/12 Print awareness is the awareness of how print works. It includes…" at bounding box center [750, 346] width 599 height 645
copy div "Print awareness is the awareness of how print works. It includes the knowledge …"
click at [774, 453] on div at bounding box center [750, 419] width 590 height 70
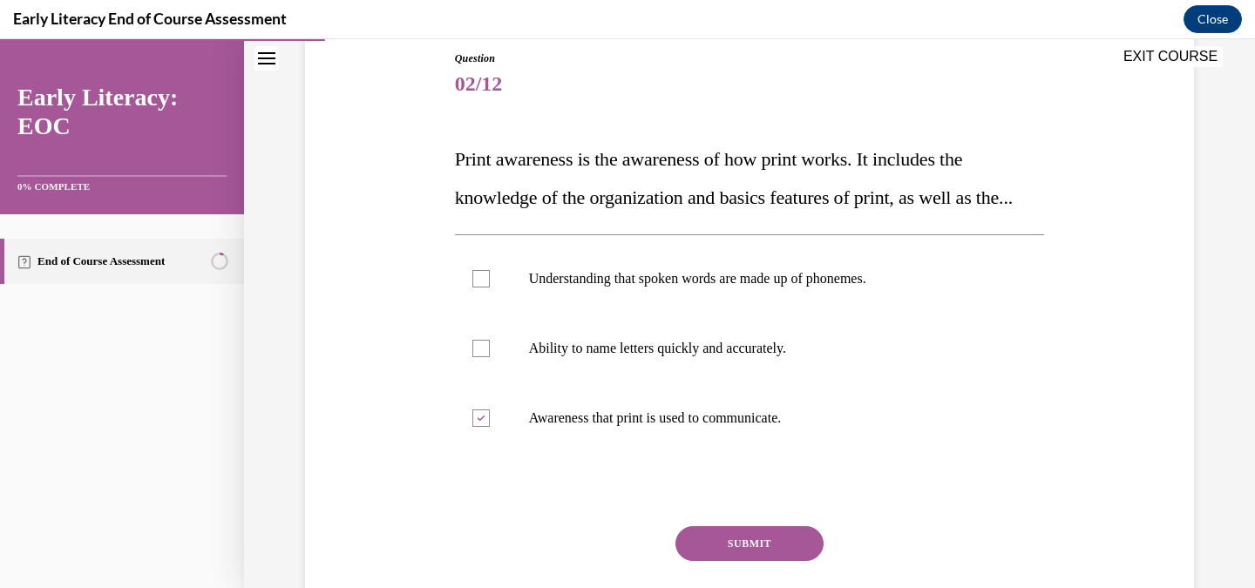
click at [765, 561] on button "SUBMIT" at bounding box center [750, 544] width 148 height 35
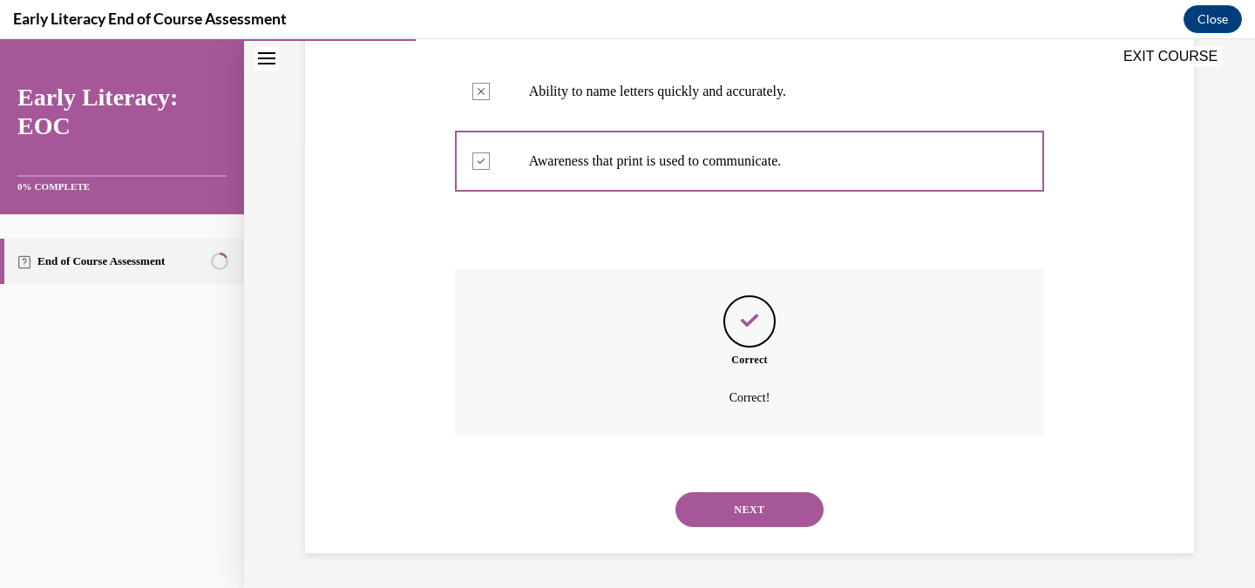
scroll to position [487, 0]
click at [768, 507] on button "NEXT" at bounding box center [750, 510] width 148 height 35
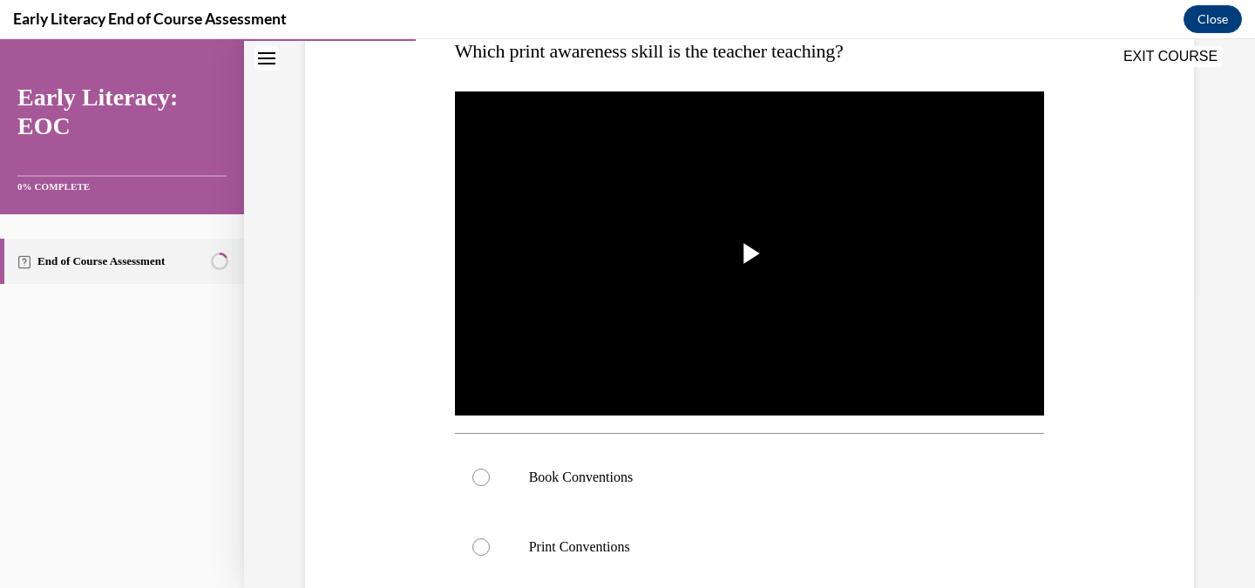
scroll to position [213, 0]
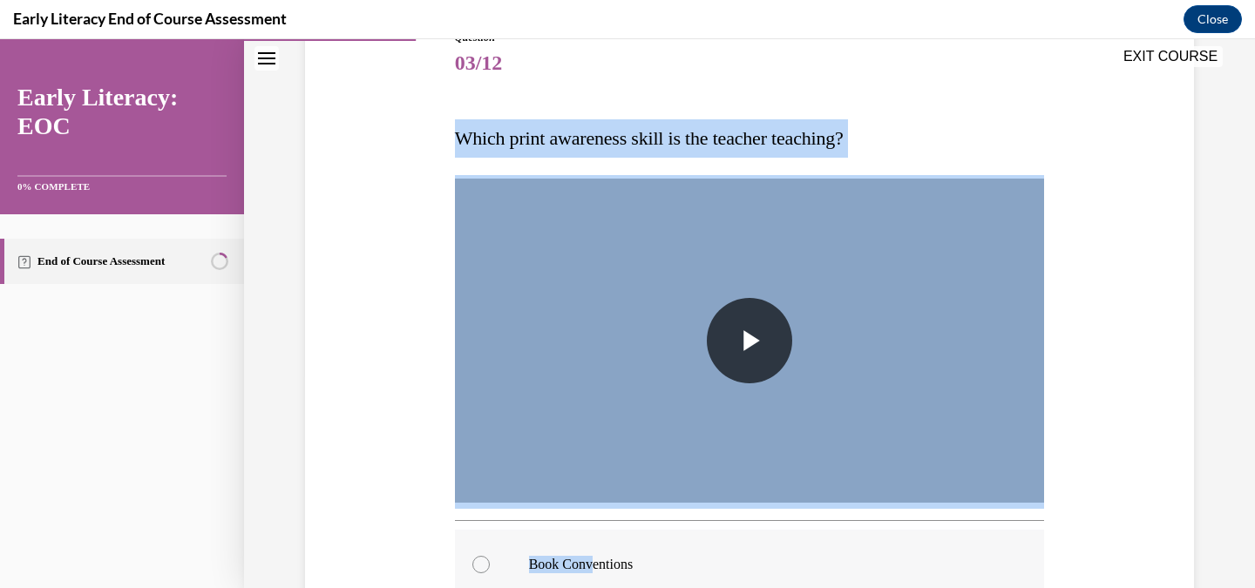
drag, startPoint x: 445, startPoint y: 126, endPoint x: 597, endPoint y: 573, distance: 472.6
click at [597, 573] on div "Question 03/12 Which print awareness skill is the teacher teaching? Video Playe…" at bounding box center [750, 466] width 898 height 978
click at [750, 341] on span "Video player" at bounding box center [750, 341] width 0 height 0
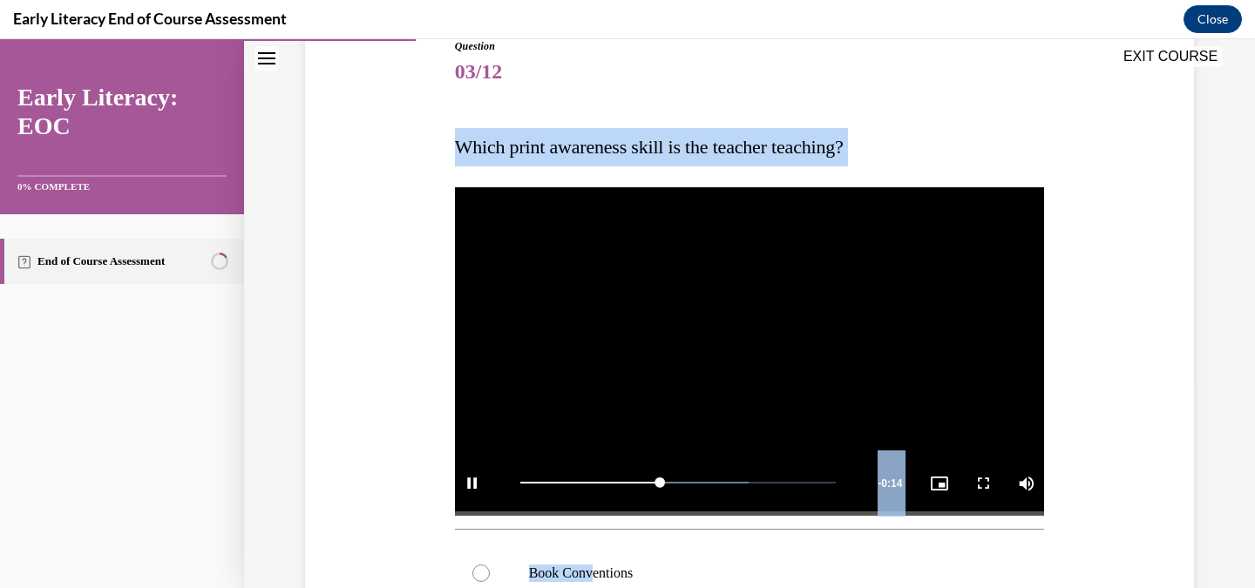
scroll to position [197, 0]
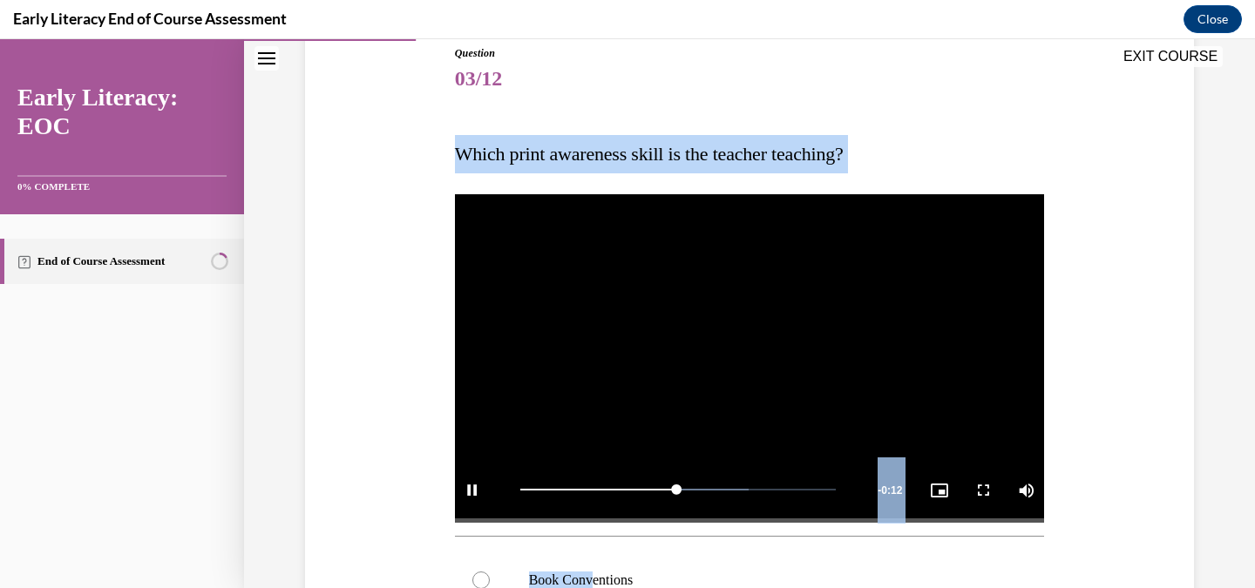
click at [460, 152] on span "Which print awareness skill is the teacher teaching?" at bounding box center [649, 154] width 389 height 22
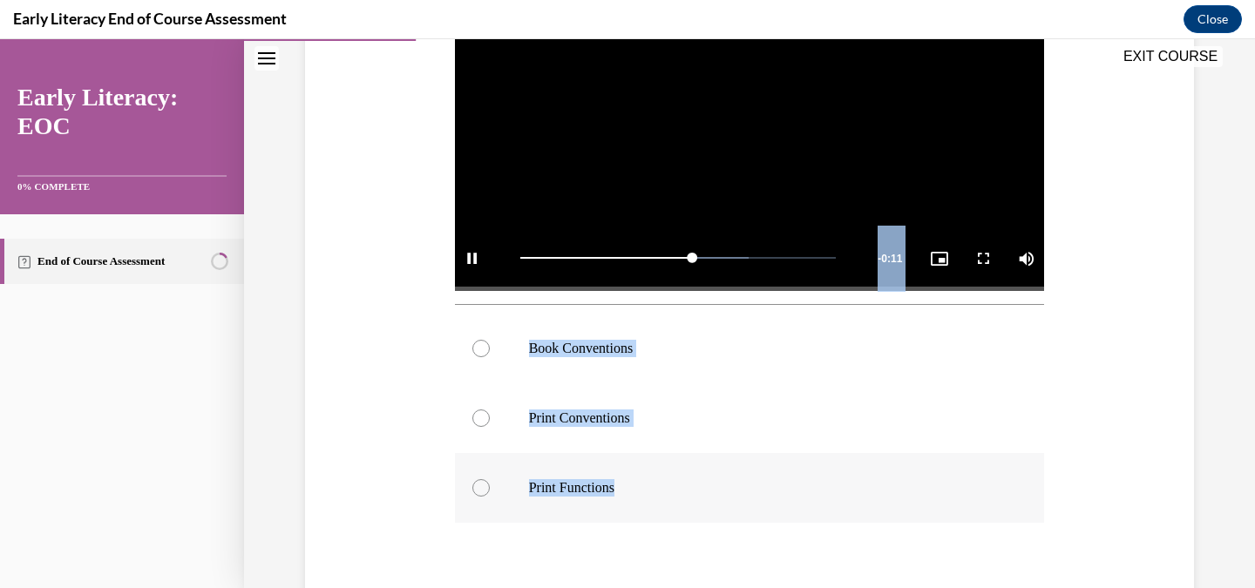
scroll to position [434, 0]
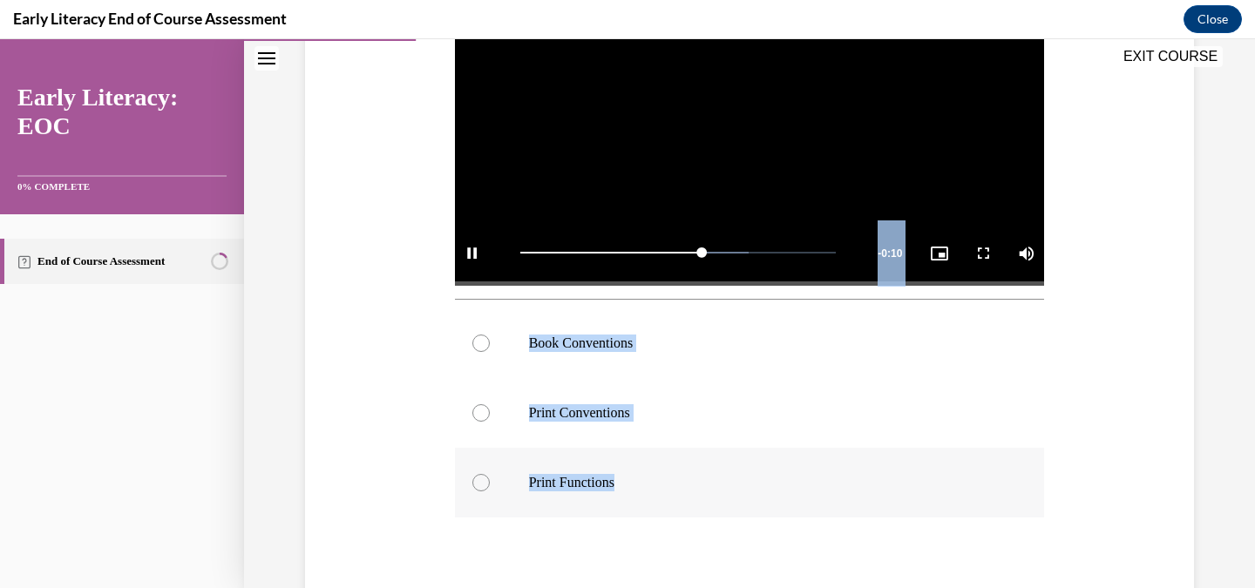
drag, startPoint x: 460, startPoint y: 152, endPoint x: 634, endPoint y: 480, distance: 370.9
click at [634, 480] on div "Question 03/12 Which print awareness skill is the teacher teaching? Video Playe…" at bounding box center [750, 271] width 590 height 926
click at [622, 332] on div at bounding box center [750, 344] width 590 height 70
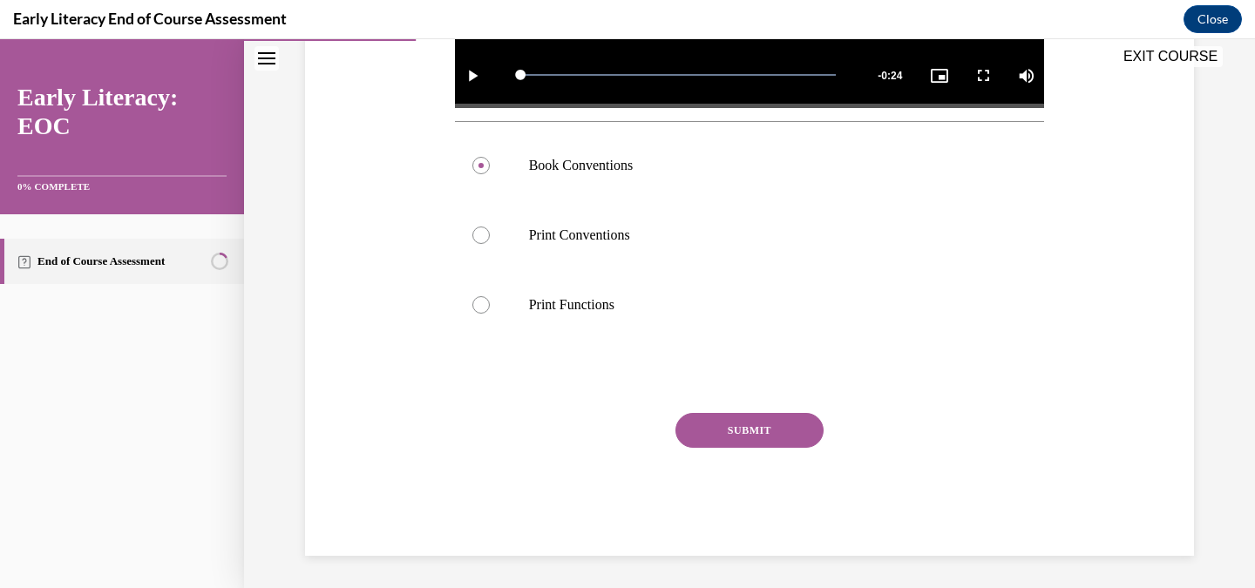
scroll to position [614, 0]
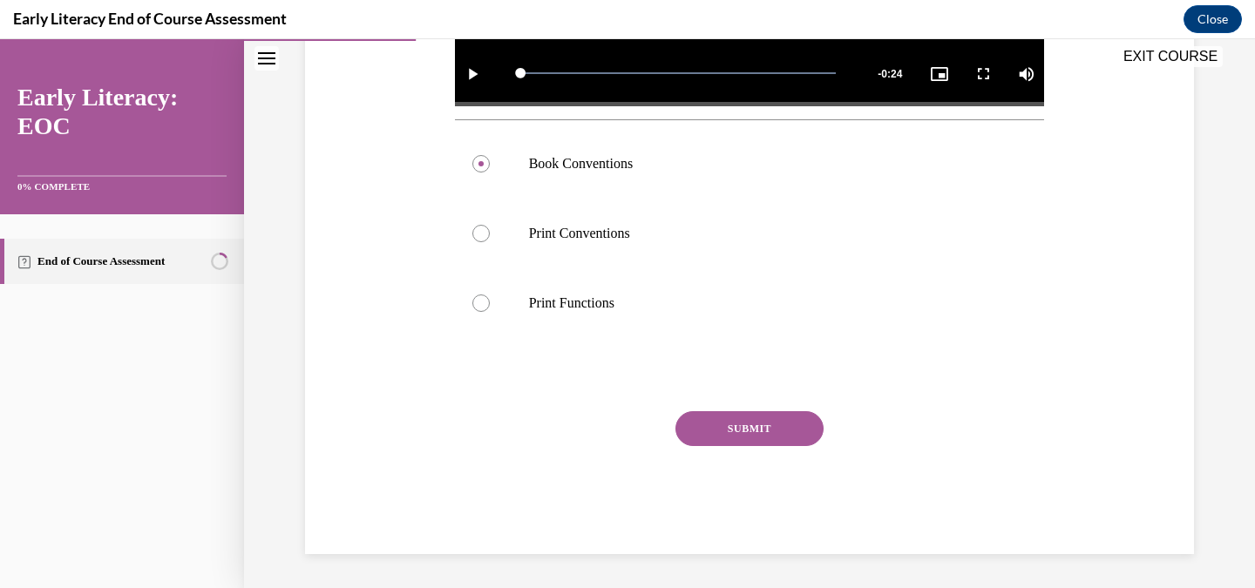
click at [748, 434] on button "SUBMIT" at bounding box center [750, 429] width 148 height 35
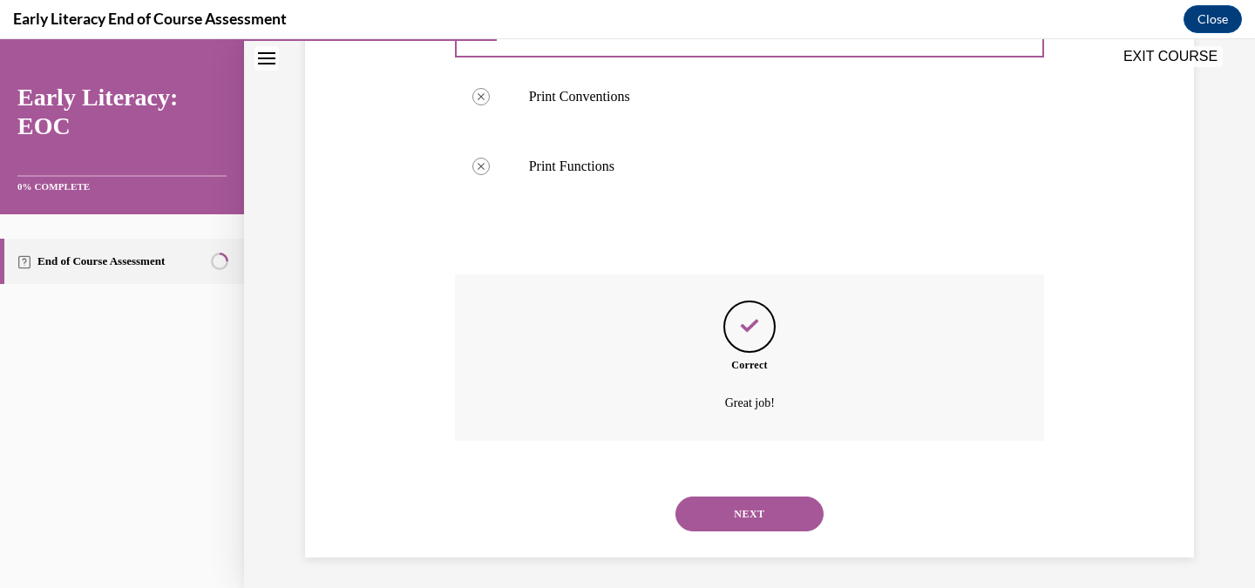
scroll to position [755, 0]
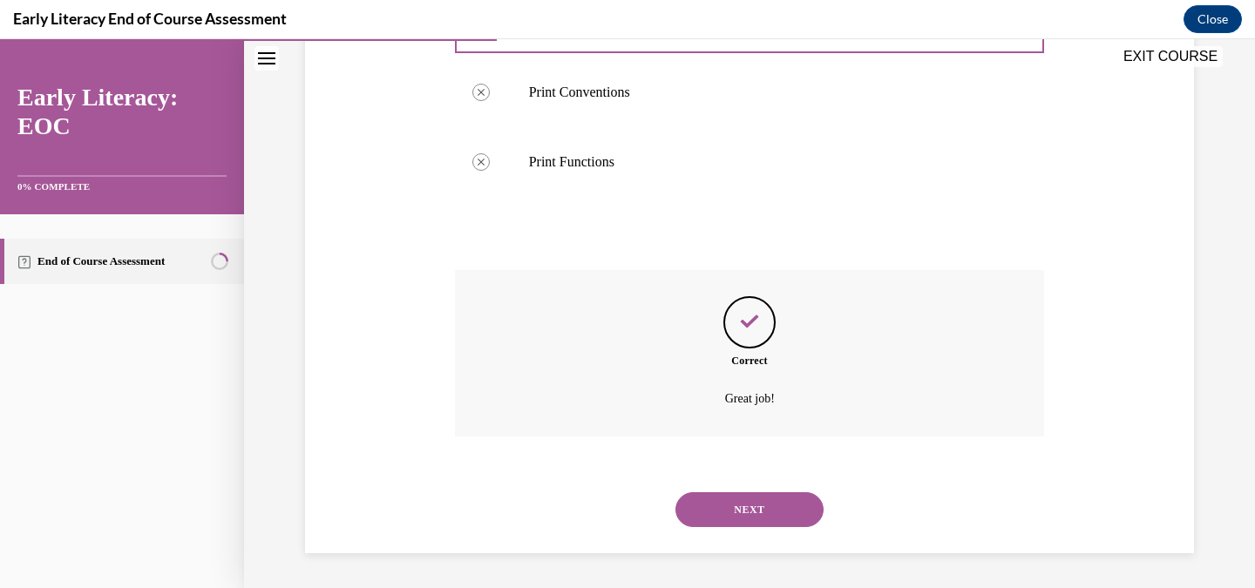
click at [773, 514] on button "NEXT" at bounding box center [750, 510] width 148 height 35
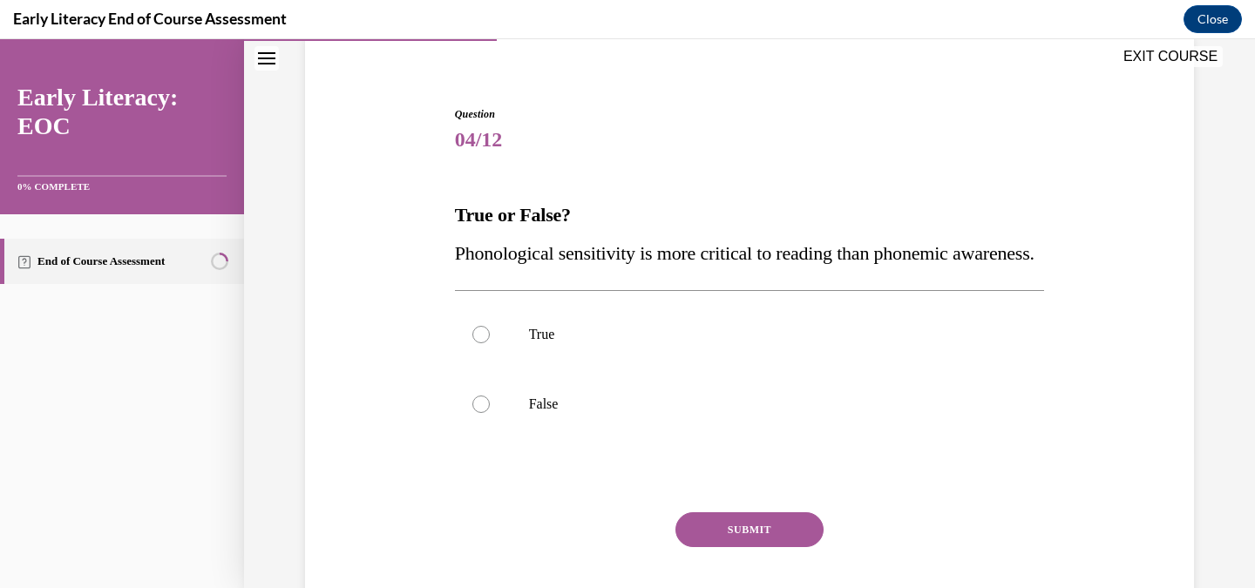
scroll to position [146, 0]
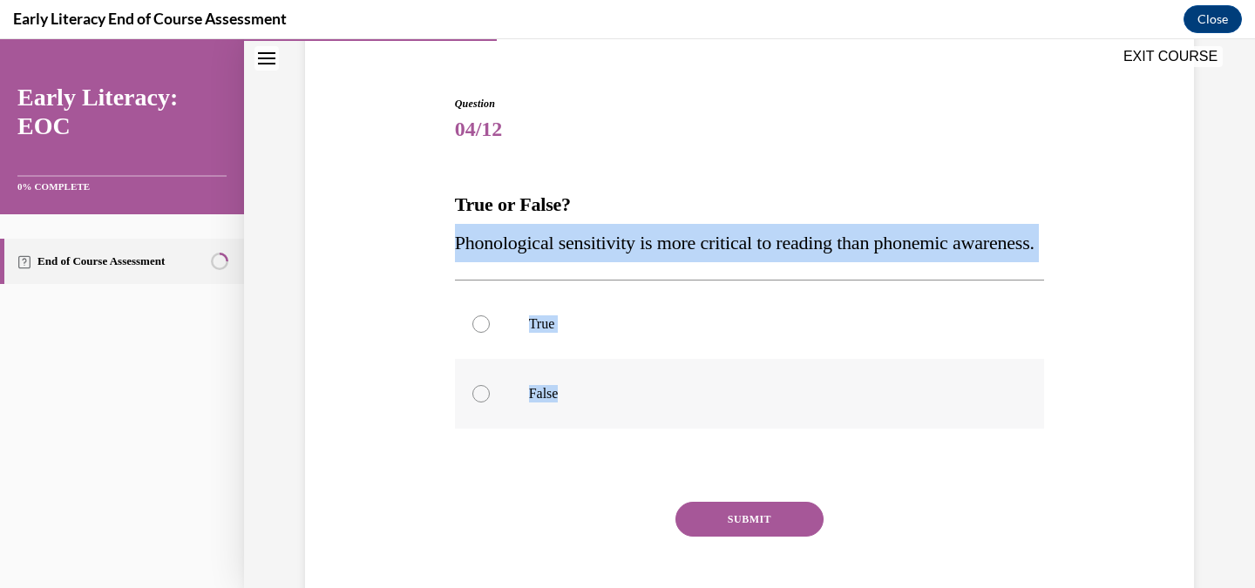
drag, startPoint x: 454, startPoint y: 247, endPoint x: 622, endPoint y: 430, distance: 248.7
click at [622, 430] on div "Question 04/12 True or False? Phonological sensitivity is more critical to read…" at bounding box center [750, 370] width 590 height 549
copy div "Phonological sensitivity is more critical to reading than phonemic awareness. T…"
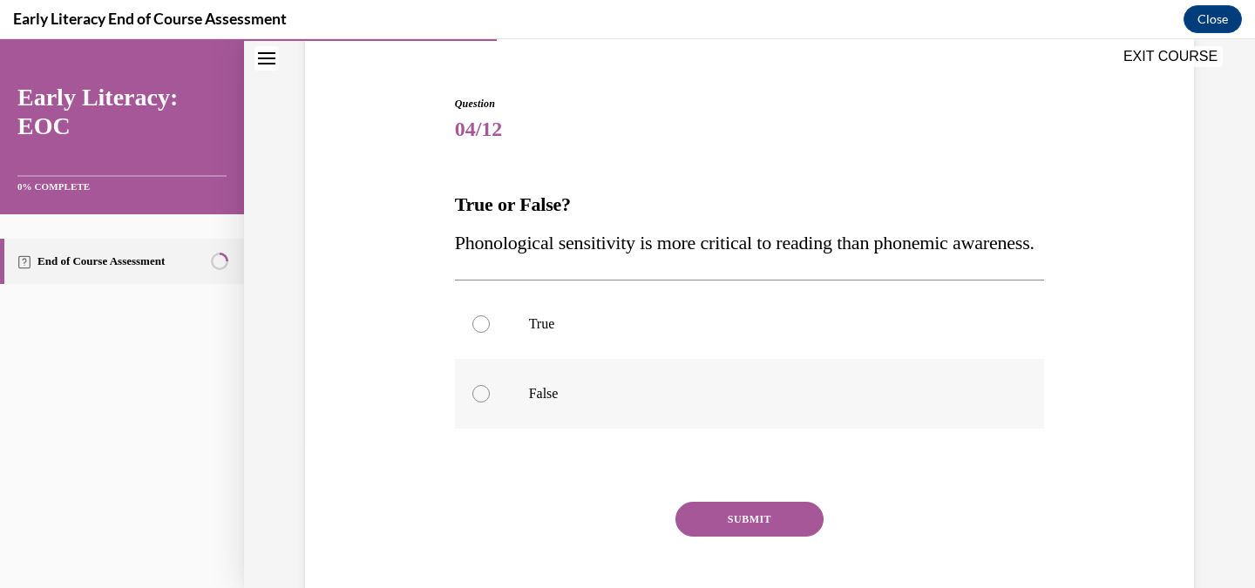
click at [596, 403] on p "False" at bounding box center [765, 393] width 473 height 17
click at [797, 537] on button "SUBMIT" at bounding box center [750, 519] width 148 height 35
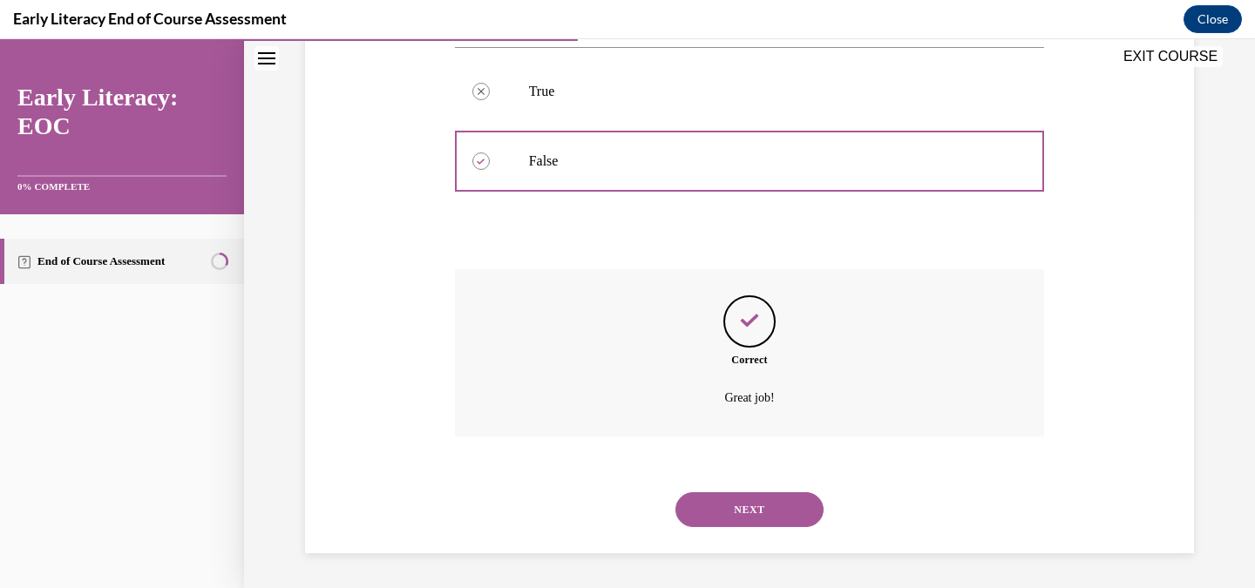
scroll to position [418, 0]
click at [768, 519] on button "NEXT" at bounding box center [750, 510] width 148 height 35
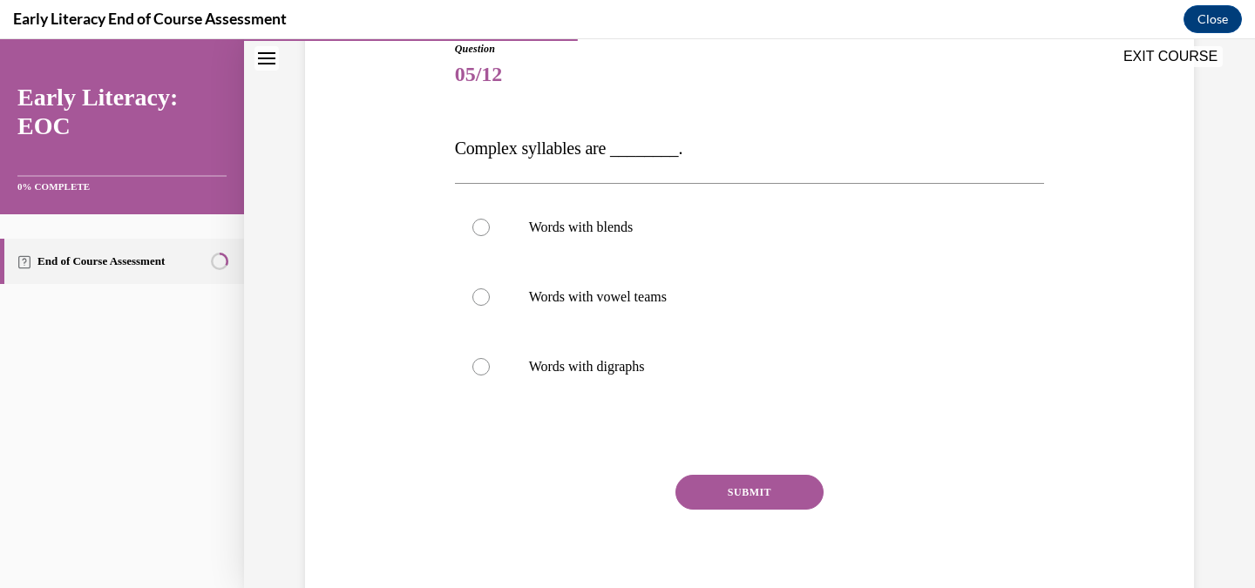
scroll to position [208, 0]
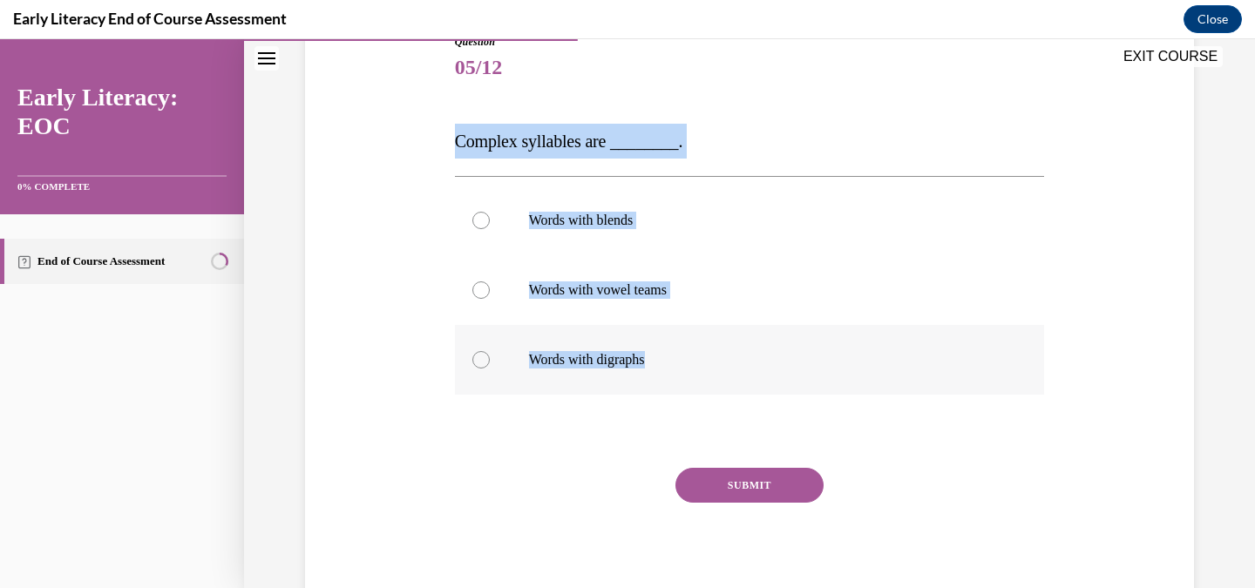
drag, startPoint x: 450, startPoint y: 139, endPoint x: 722, endPoint y: 365, distance: 353.5
click at [722, 365] on div "Question 05/12 Complex syllables are ________. Words with blends Words with vow…" at bounding box center [750, 309] width 599 height 603
copy div "Complex syllables are ________. Words with blends Words with vowel teams Words …"
click at [619, 237] on div at bounding box center [750, 221] width 590 height 70
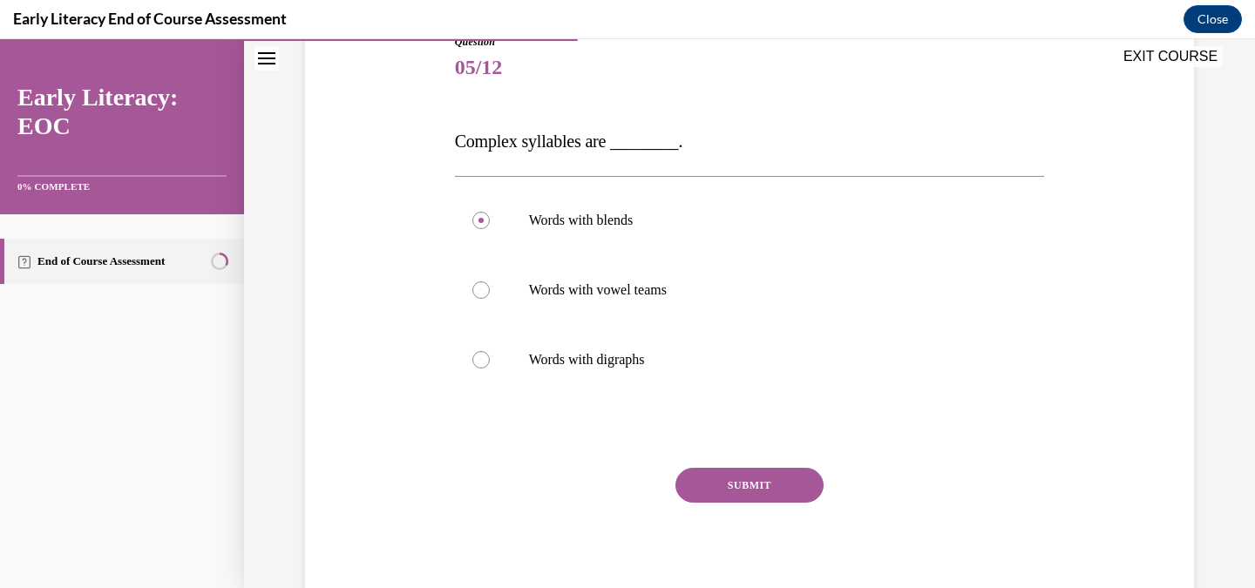
click at [740, 495] on button "SUBMIT" at bounding box center [750, 485] width 148 height 35
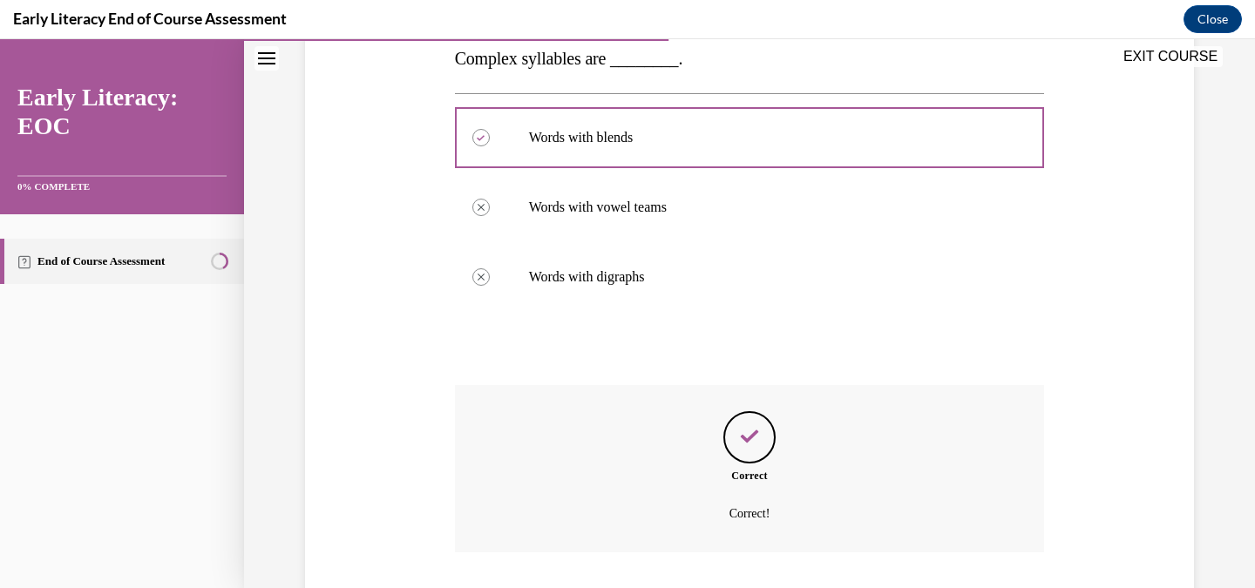
scroll to position [407, 0]
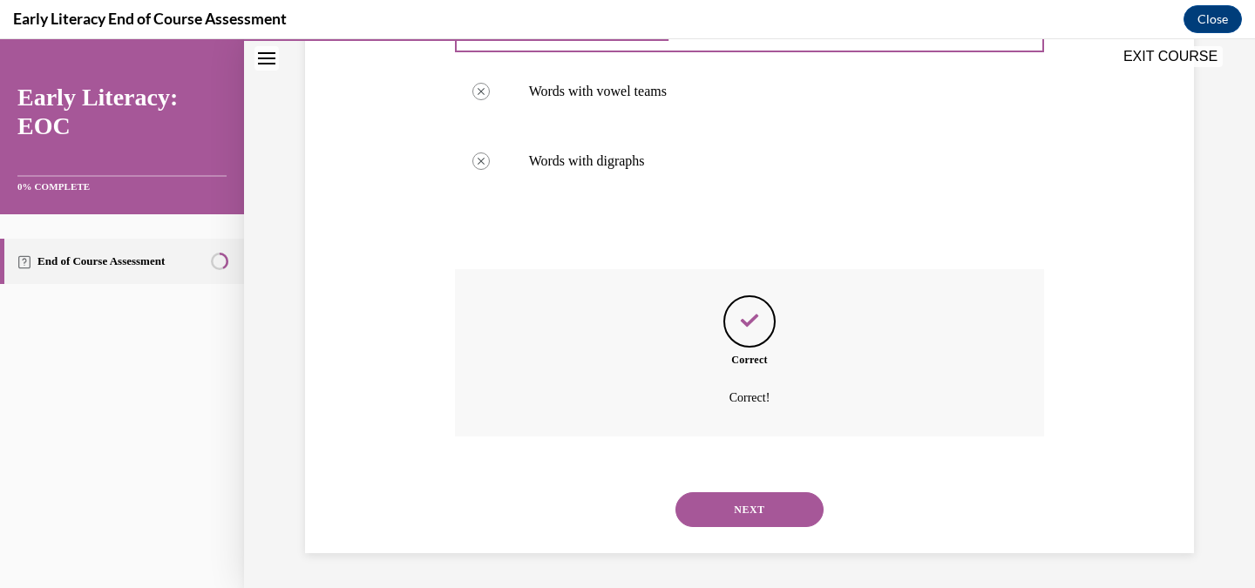
click at [752, 515] on button "NEXT" at bounding box center [750, 510] width 148 height 35
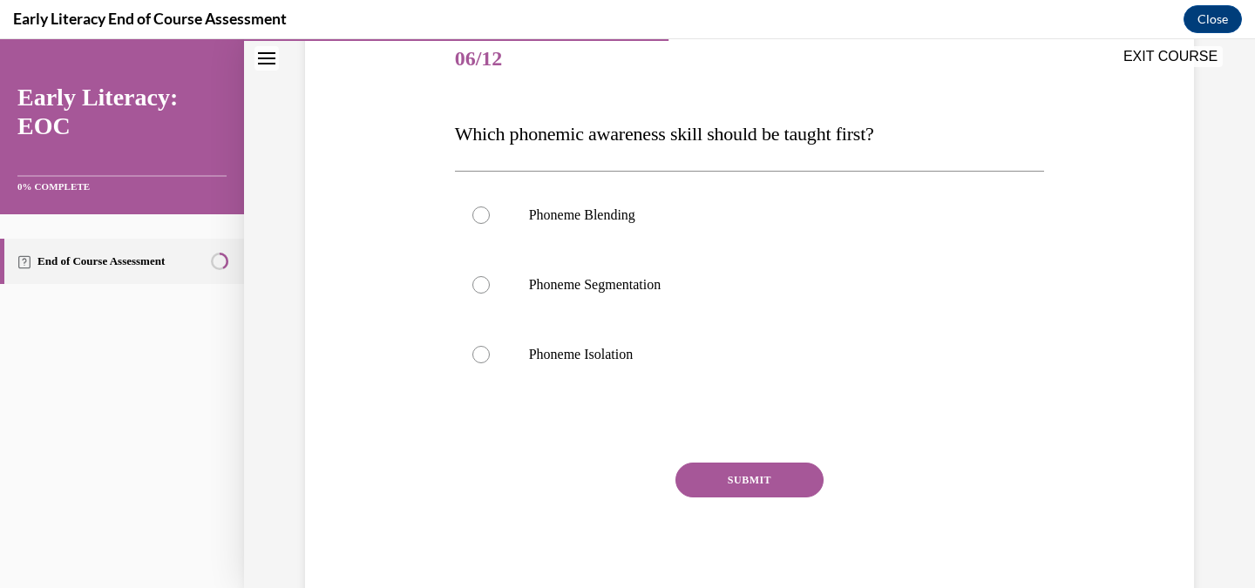
scroll to position [218, 0]
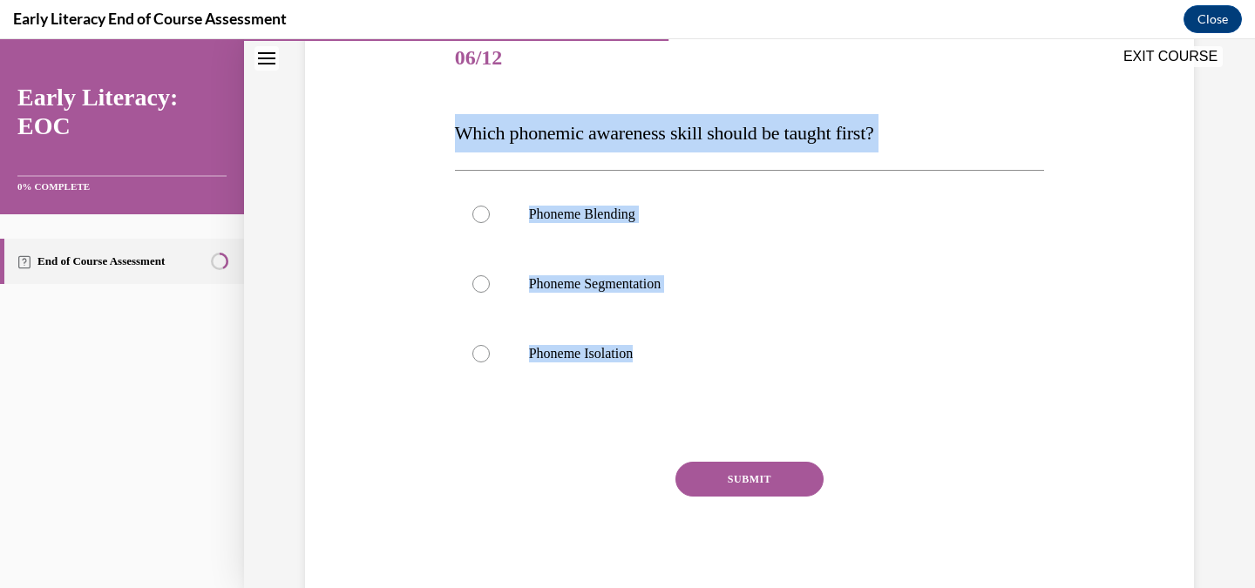
drag, startPoint x: 452, startPoint y: 134, endPoint x: 738, endPoint y: 394, distance: 385.7
click at [738, 394] on div "Question 06/12 Which phonemic awareness skill should be taught first? Phoneme B…" at bounding box center [750, 301] width 599 height 607
copy div "Which phonemic awareness skill should be taught first? Phoneme Blending Phoneme…"
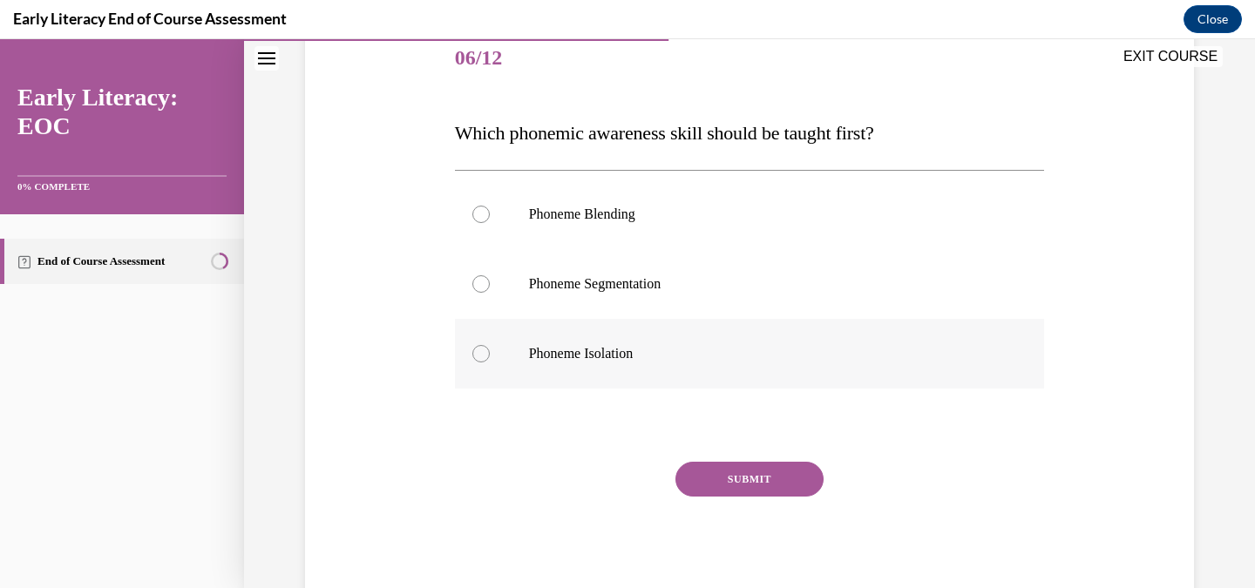
click at [583, 343] on div at bounding box center [750, 354] width 590 height 70
click at [753, 487] on button "SUBMIT" at bounding box center [750, 479] width 148 height 35
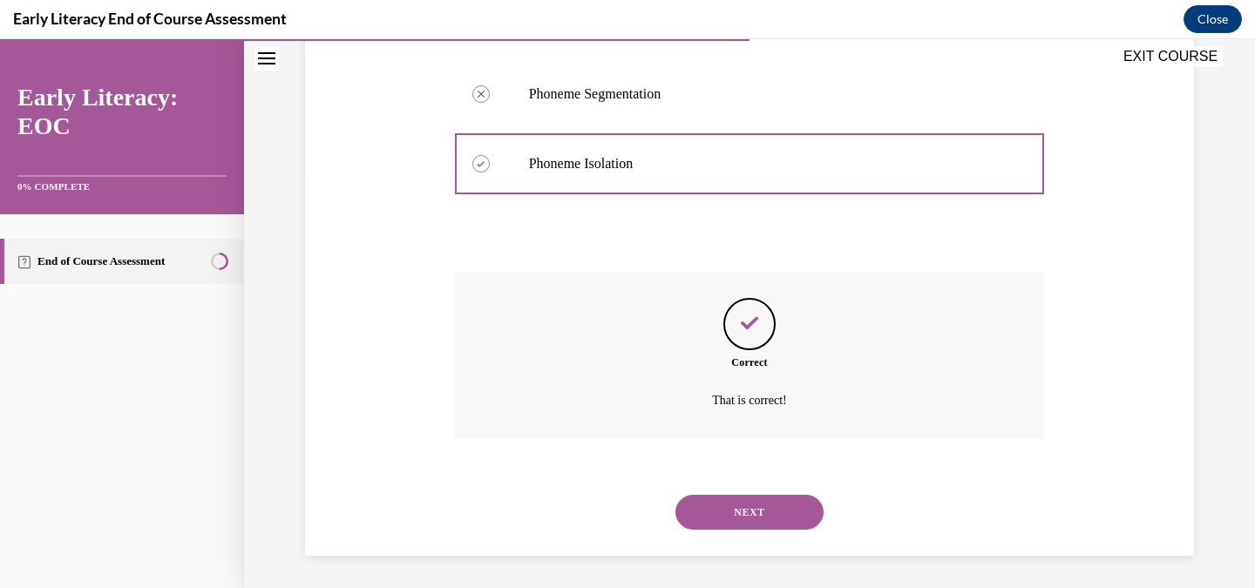
scroll to position [411, 0]
click at [763, 499] on button "NEXT" at bounding box center [750, 510] width 148 height 35
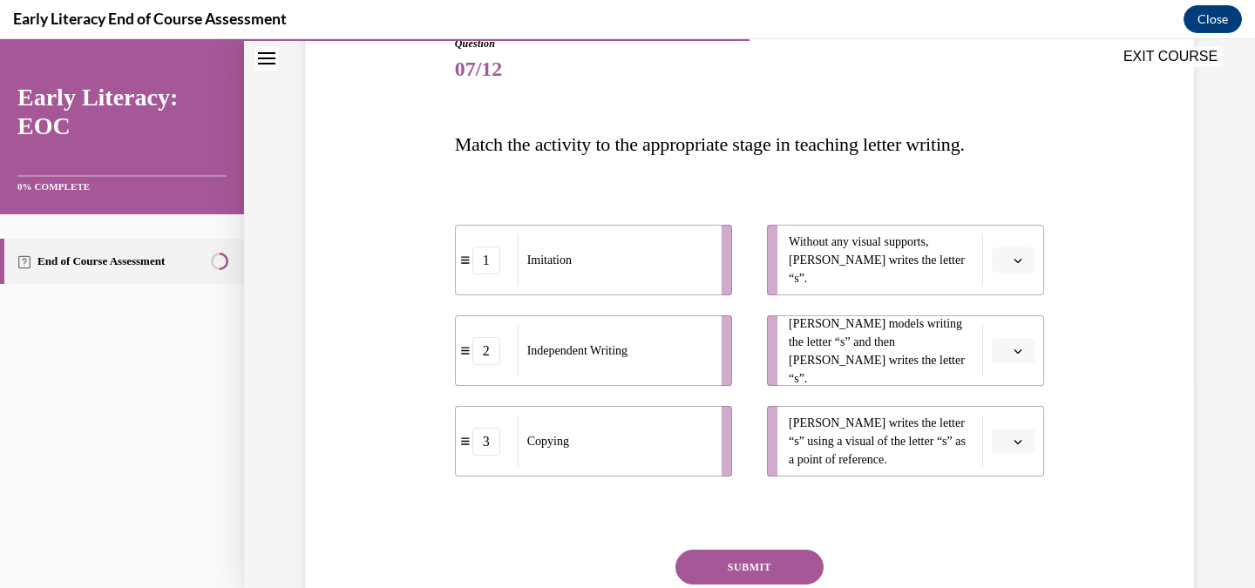
scroll to position [221, 0]
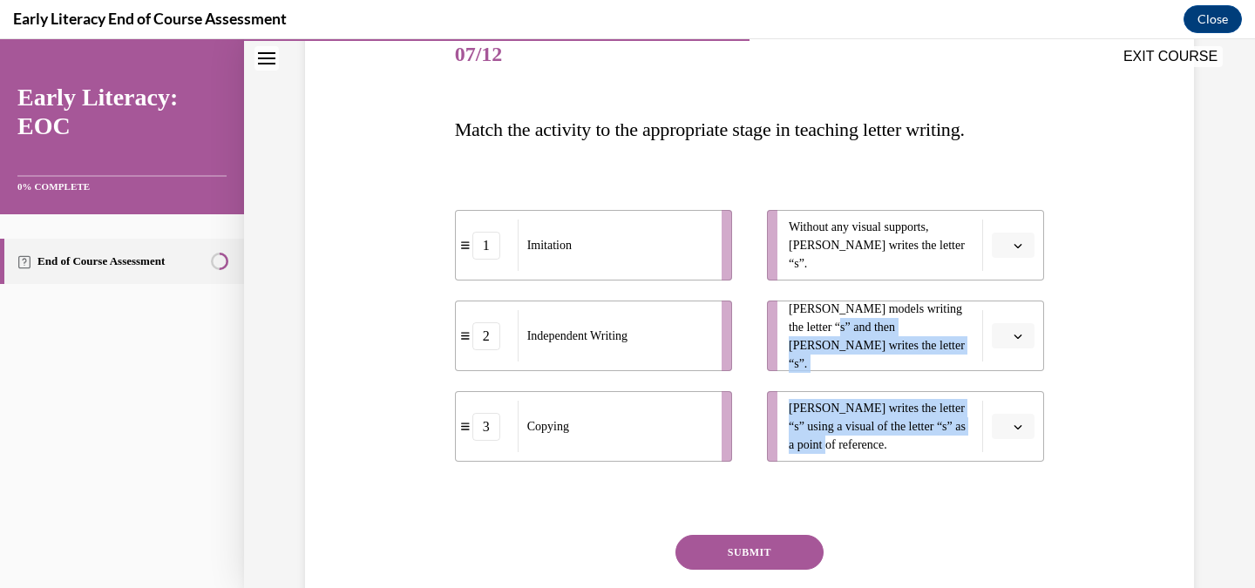
drag, startPoint x: 823, startPoint y: 437, endPoint x: 841, endPoint y: 333, distance: 105.4
click at [841, 333] on ul "Without any visual supports, Tina writes the letter “s”. Mr. Brown models writi…" at bounding box center [897, 336] width 295 height 252
click at [613, 339] on span "Independent Writing" at bounding box center [577, 336] width 100 height 18
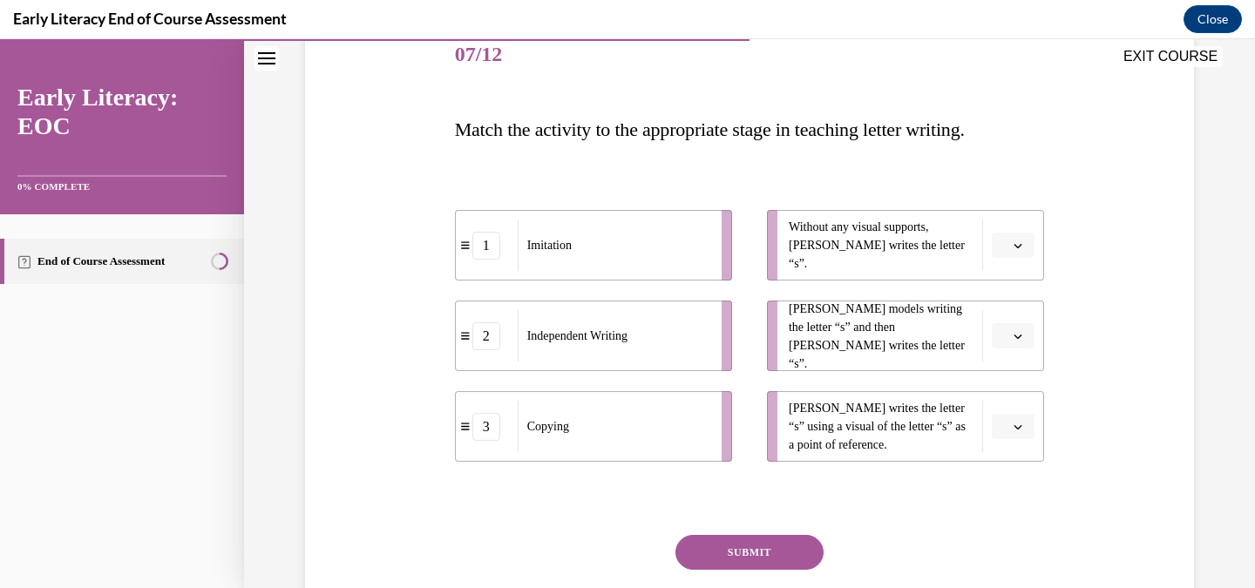
click at [985, 418] on li "Tina writes the letter “s” using a visual of the letter “s” as a point of refer…" at bounding box center [905, 426] width 277 height 71
click at [1010, 428] on button "button" at bounding box center [1013, 427] width 43 height 26
click at [1013, 342] on div "2" at bounding box center [1012, 353] width 44 height 35
click at [1016, 341] on span "button" at bounding box center [1018, 336] width 12 height 12
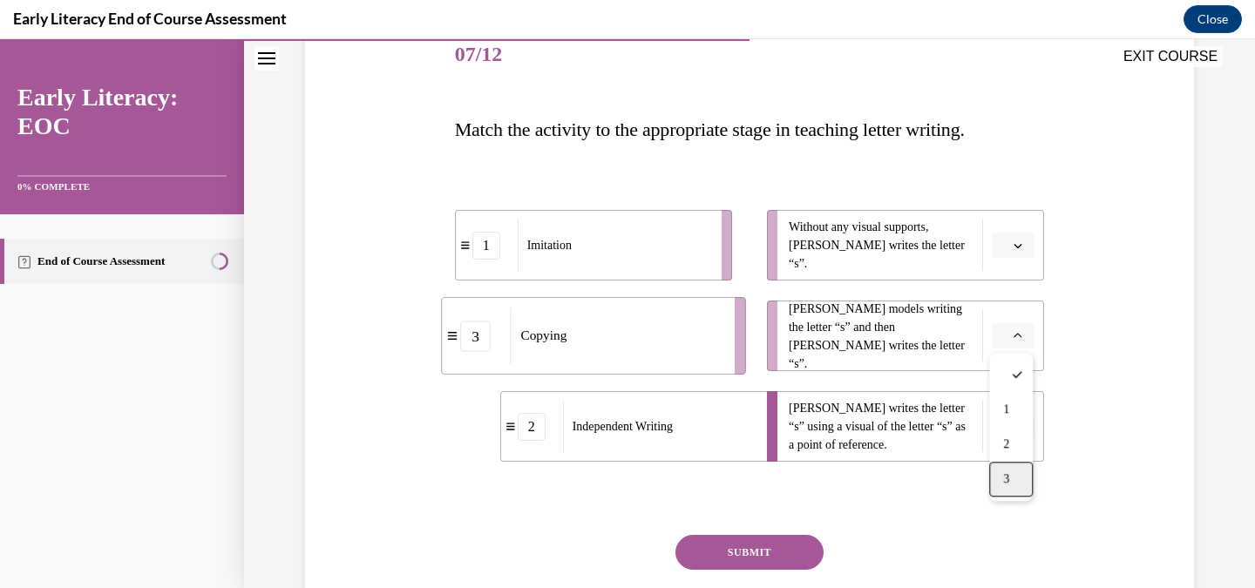
click at [1005, 476] on span "3" at bounding box center [1006, 480] width 6 height 14
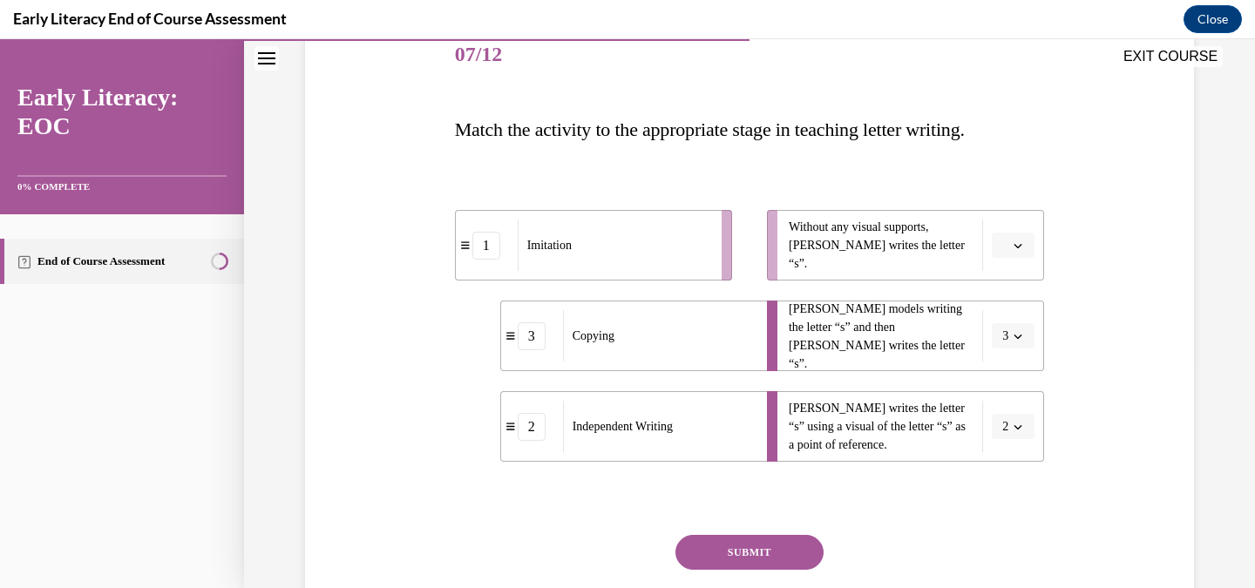
click at [1017, 245] on icon "button" at bounding box center [1019, 246] width 8 height 4
click at [1015, 318] on div "1" at bounding box center [1012, 319] width 44 height 35
click at [1021, 240] on span "button" at bounding box center [1018, 246] width 12 height 12
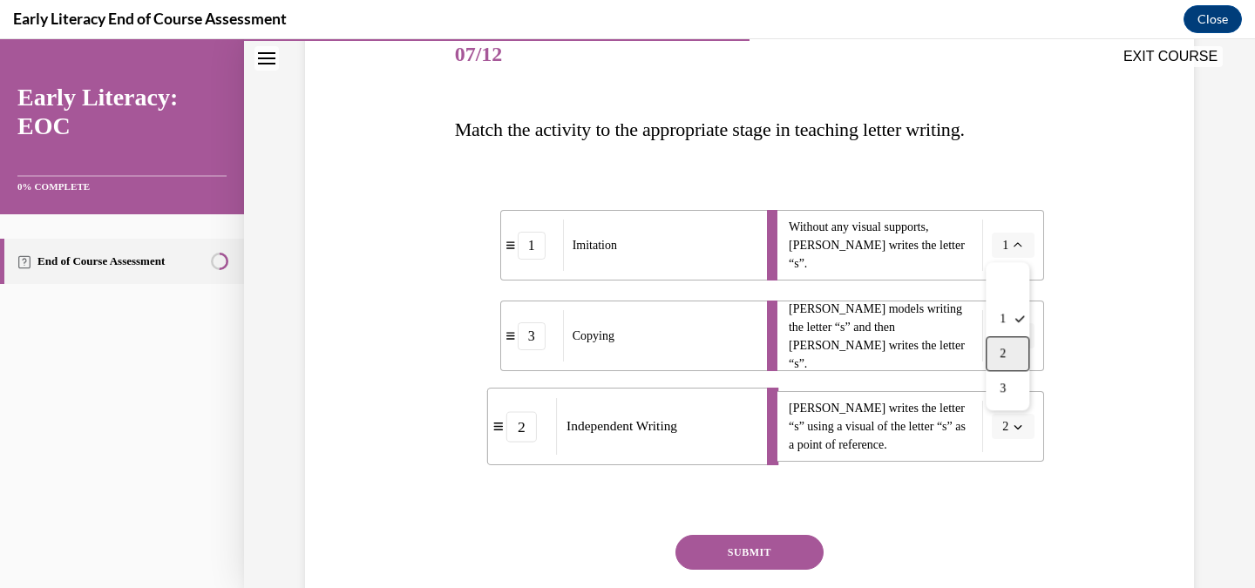
click at [1017, 366] on div "2" at bounding box center [1008, 354] width 44 height 35
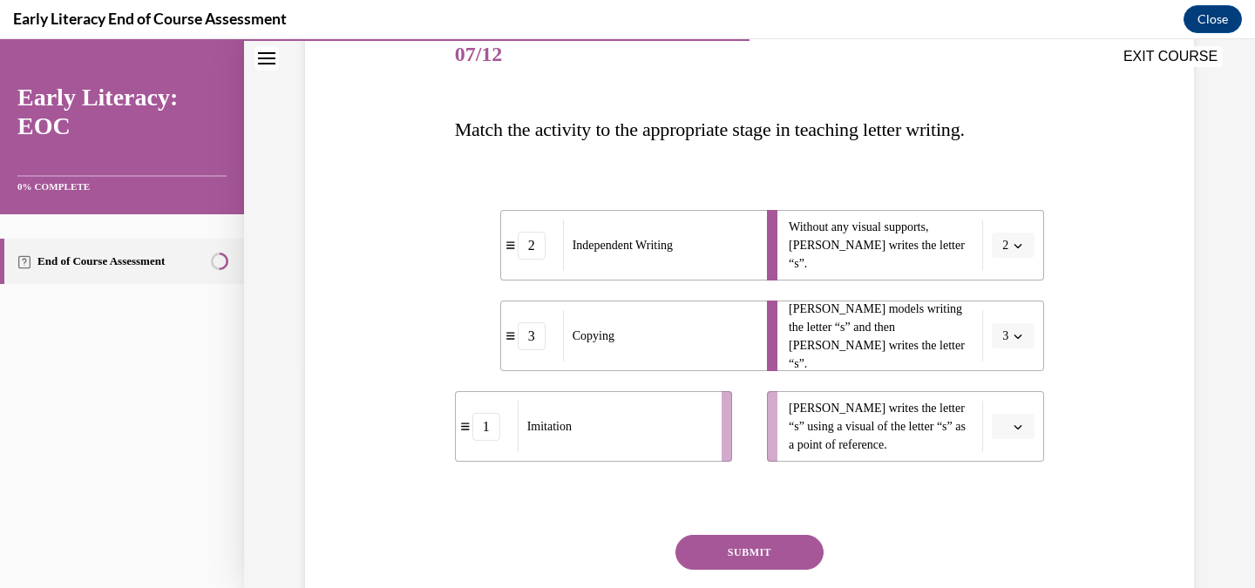
click at [1009, 343] on span "3" at bounding box center [1006, 336] width 6 height 17
click at [1007, 411] on div "1" at bounding box center [1008, 409] width 44 height 35
click at [1030, 425] on button "button" at bounding box center [1013, 427] width 43 height 26
click at [1016, 375] on div "3" at bounding box center [1012, 388] width 44 height 35
click at [788, 545] on button "SUBMIT" at bounding box center [750, 552] width 148 height 35
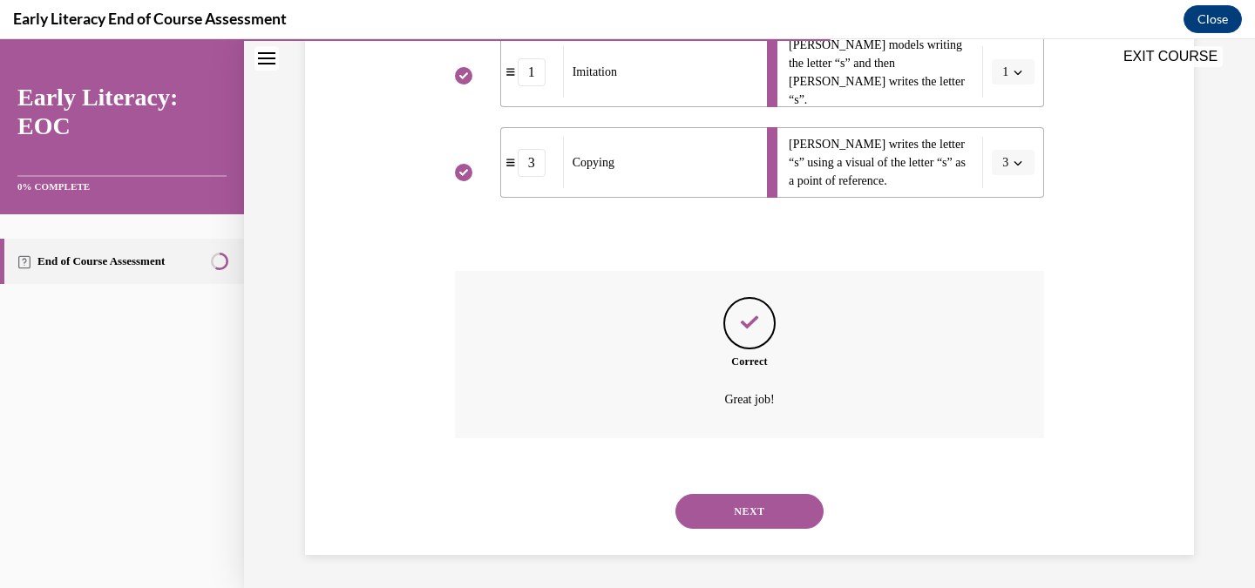
scroll to position [487, 0]
click at [775, 510] on button "NEXT" at bounding box center [750, 510] width 148 height 35
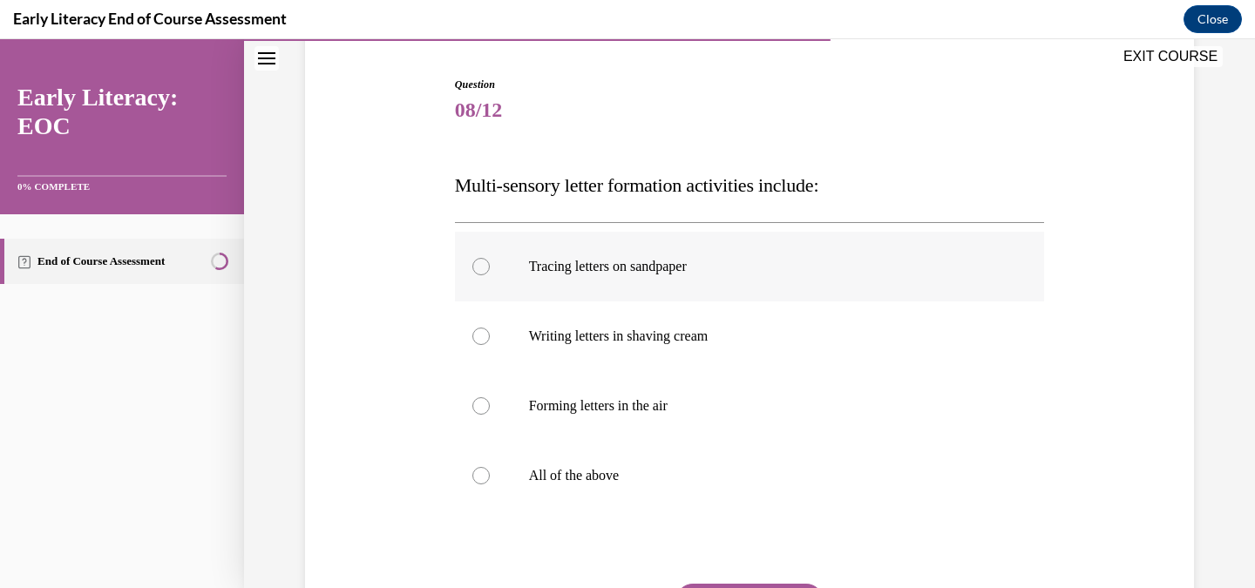
scroll to position [171, 0]
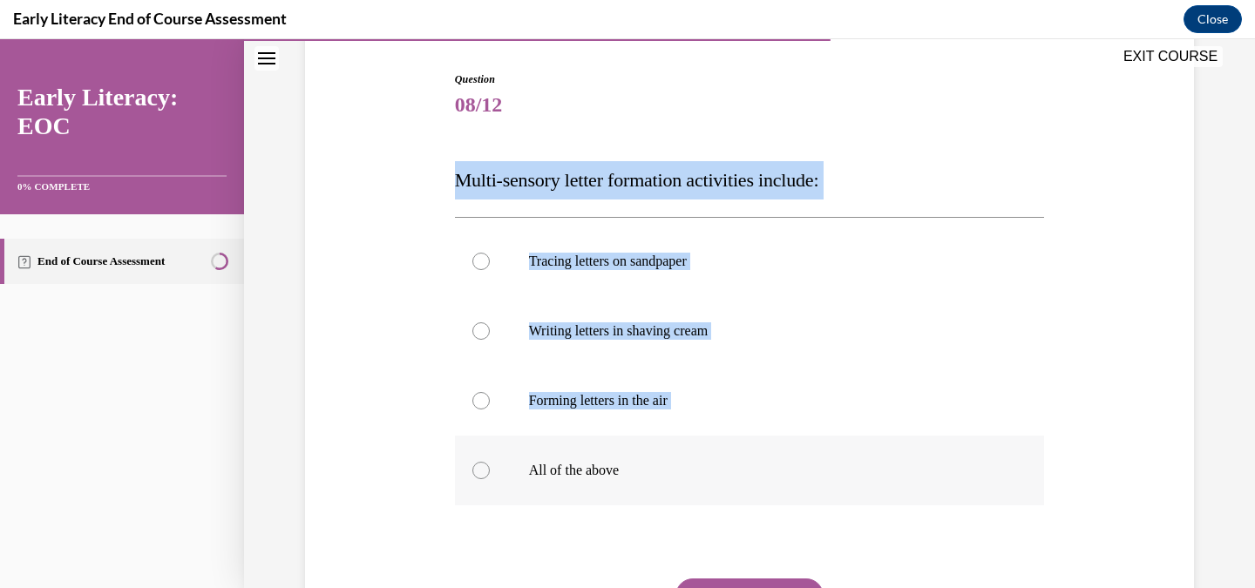
drag, startPoint x: 439, startPoint y: 194, endPoint x: 723, endPoint y: 450, distance: 382.1
click at [724, 450] on div "Question 08/12 Multi-sensory letter formation activities include: Tracing lette…" at bounding box center [750, 370] width 898 height 703
drag, startPoint x: 676, startPoint y: 482, endPoint x: 454, endPoint y: 177, distance: 377.0
click at [455, 177] on div "Question 08/12 Multi-sensory letter formation activities include: Tracing lette…" at bounding box center [750, 396] width 590 height 650
click at [455, 177] on span "Multi-sensory letter formation activities include:" at bounding box center [637, 180] width 364 height 22
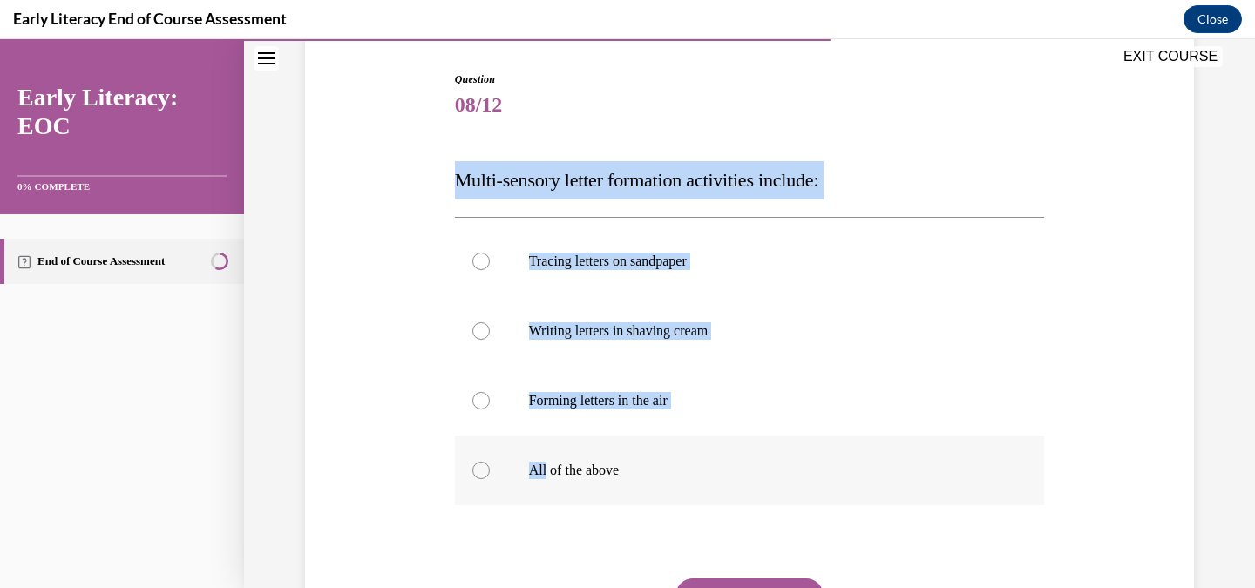
drag, startPoint x: 454, startPoint y: 177, endPoint x: 637, endPoint y: 483, distance: 356.6
click at [637, 483] on div "Question 08/12 Multi-sensory letter formation activities include: Tracing lette…" at bounding box center [750, 396] width 590 height 650
click at [637, 483] on div at bounding box center [750, 471] width 590 height 70
drag, startPoint x: 455, startPoint y: 173, endPoint x: 628, endPoint y: 470, distance: 343.0
click at [628, 470] on div "Question 08/12 Multi-sensory letter formation activities include: Tracing lette…" at bounding box center [750, 396] width 590 height 650
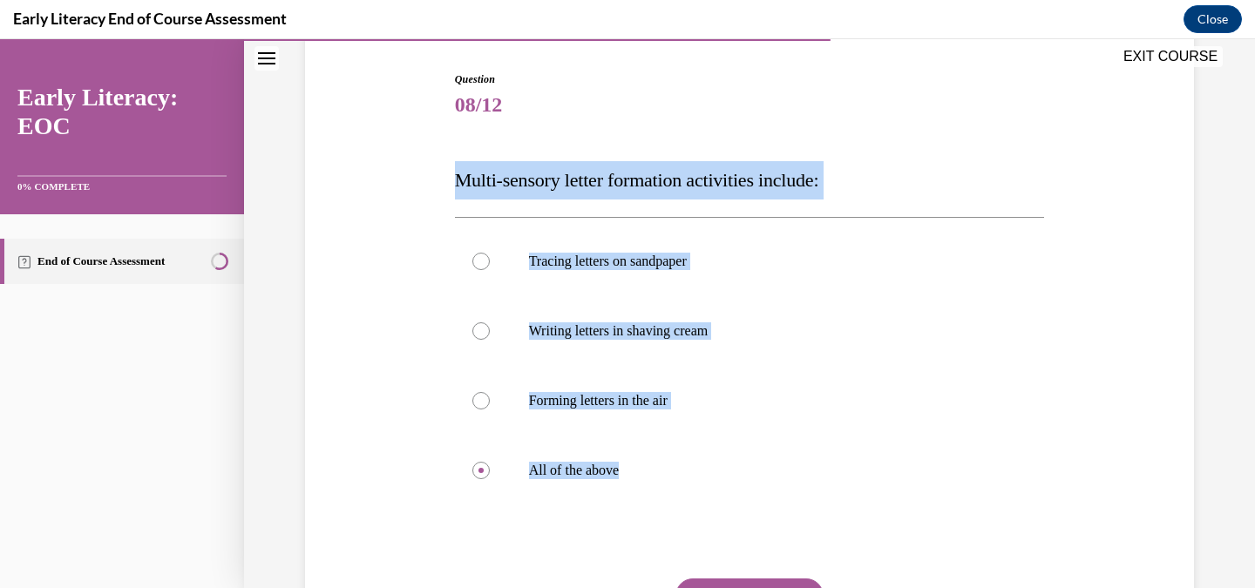
copy div "Multi-sensory letter formation activities include: Tracing letters on sandpaper…"
click at [596, 475] on p "All of the above" at bounding box center [765, 470] width 473 height 17
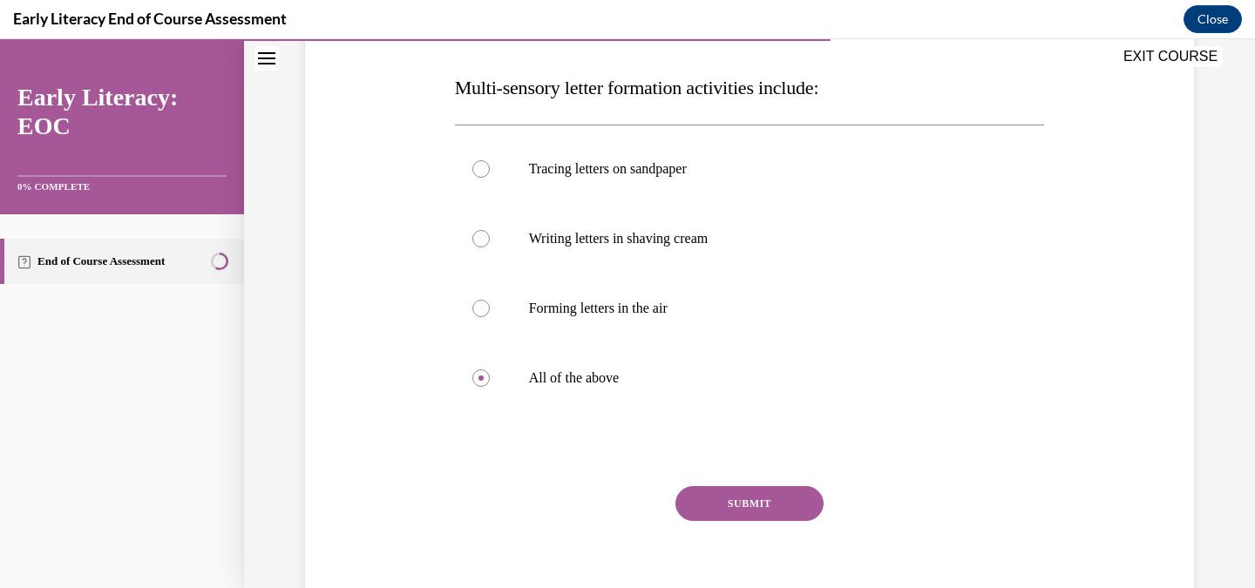
click at [786, 497] on button "SUBMIT" at bounding box center [750, 503] width 148 height 35
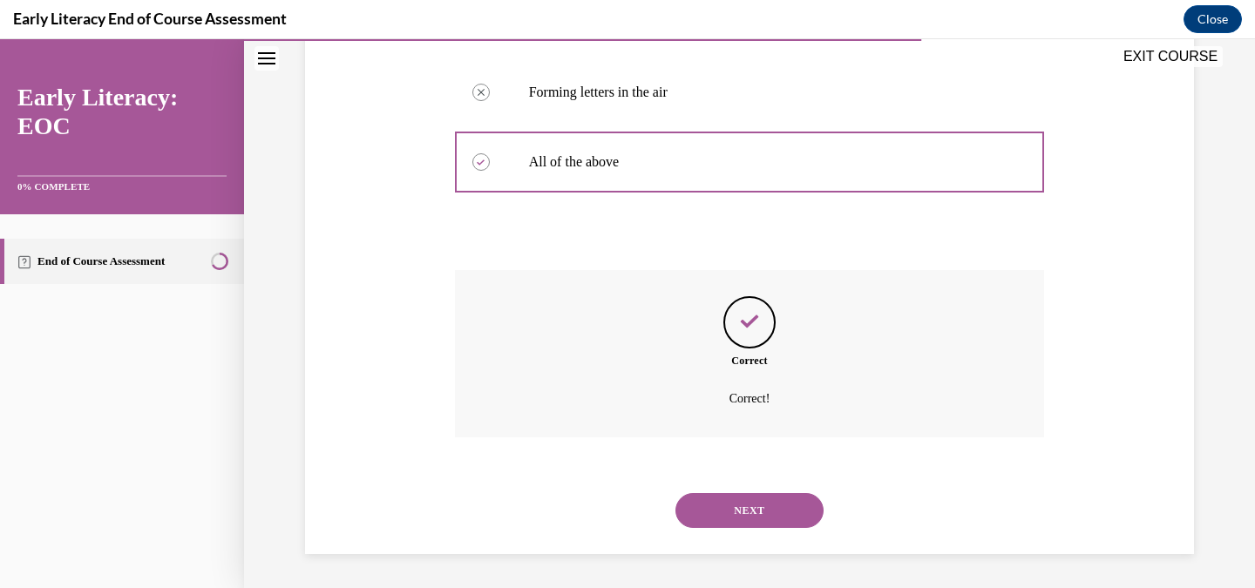
scroll to position [480, 0]
click at [780, 511] on button "NEXT" at bounding box center [750, 510] width 148 height 35
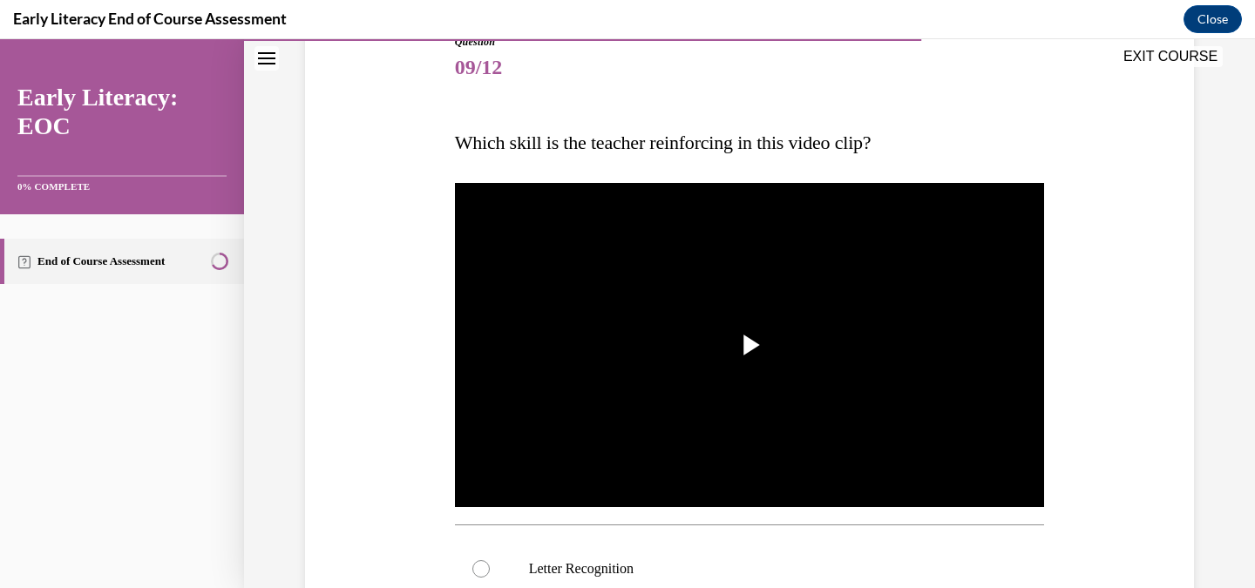
scroll to position [235, 0]
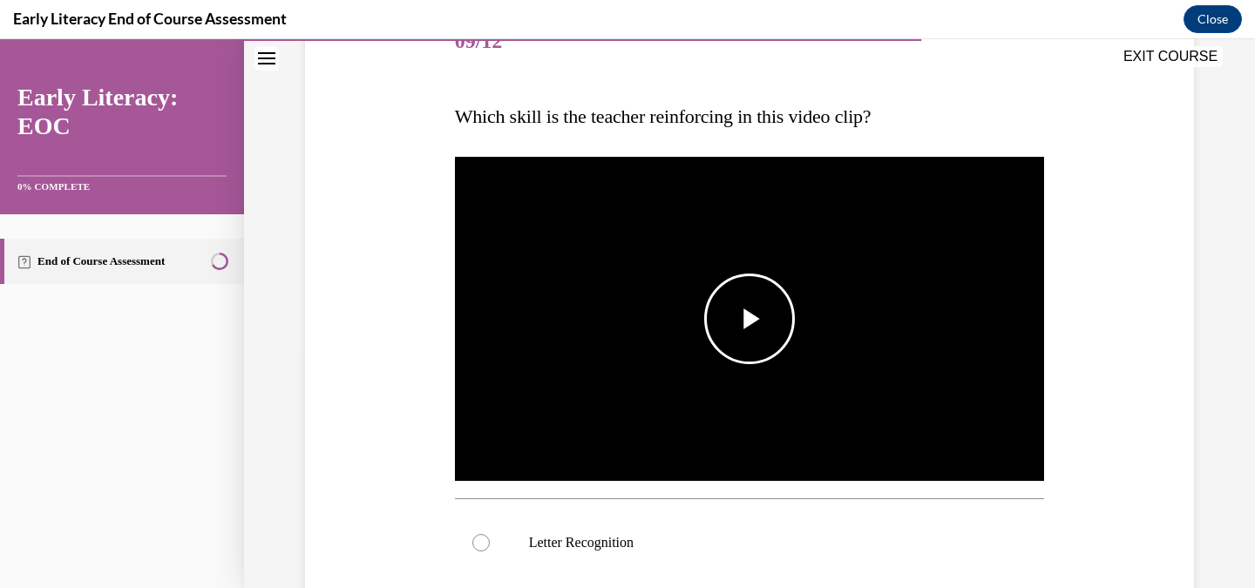
click at [750, 319] on span "Video player" at bounding box center [750, 319] width 0 height 0
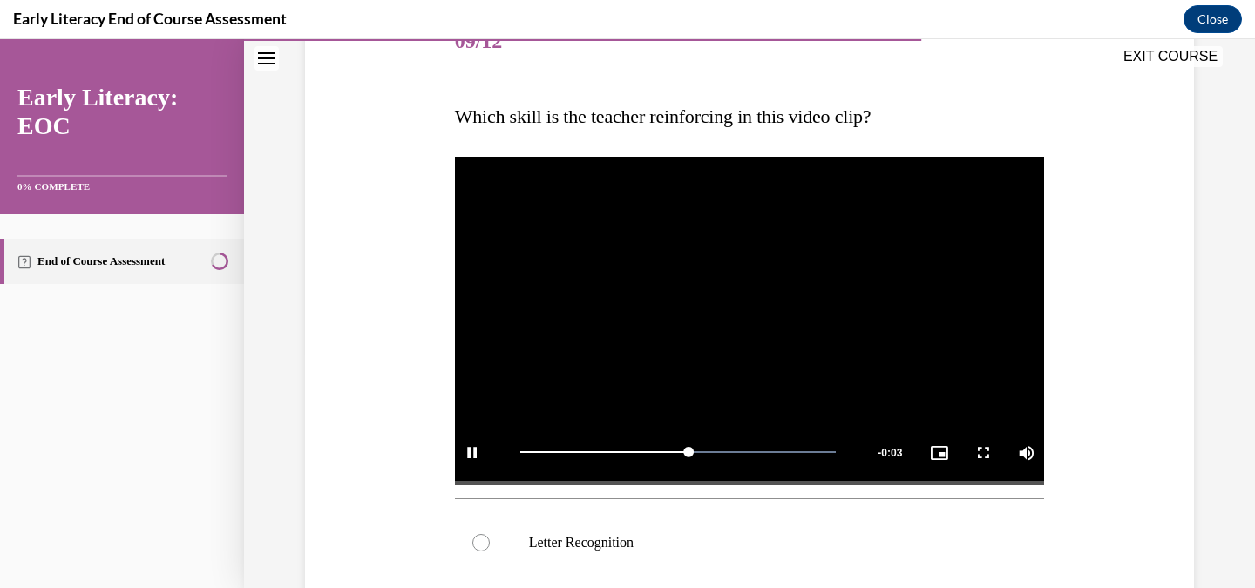
click at [682, 320] on video "Video player" at bounding box center [750, 319] width 590 height 332
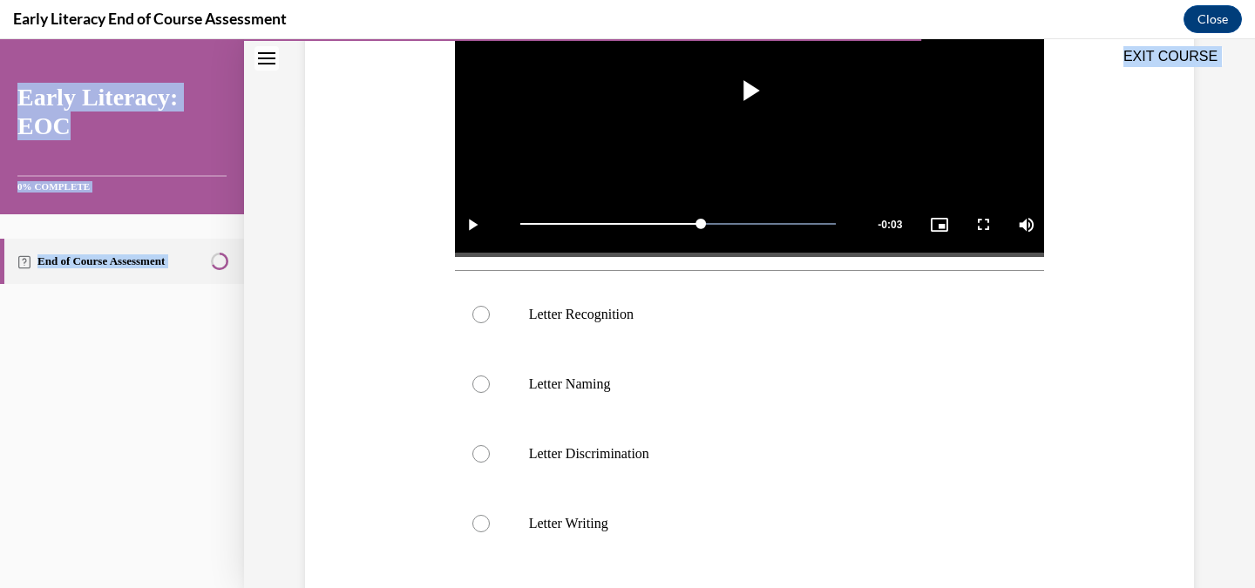
scroll to position [555, 0]
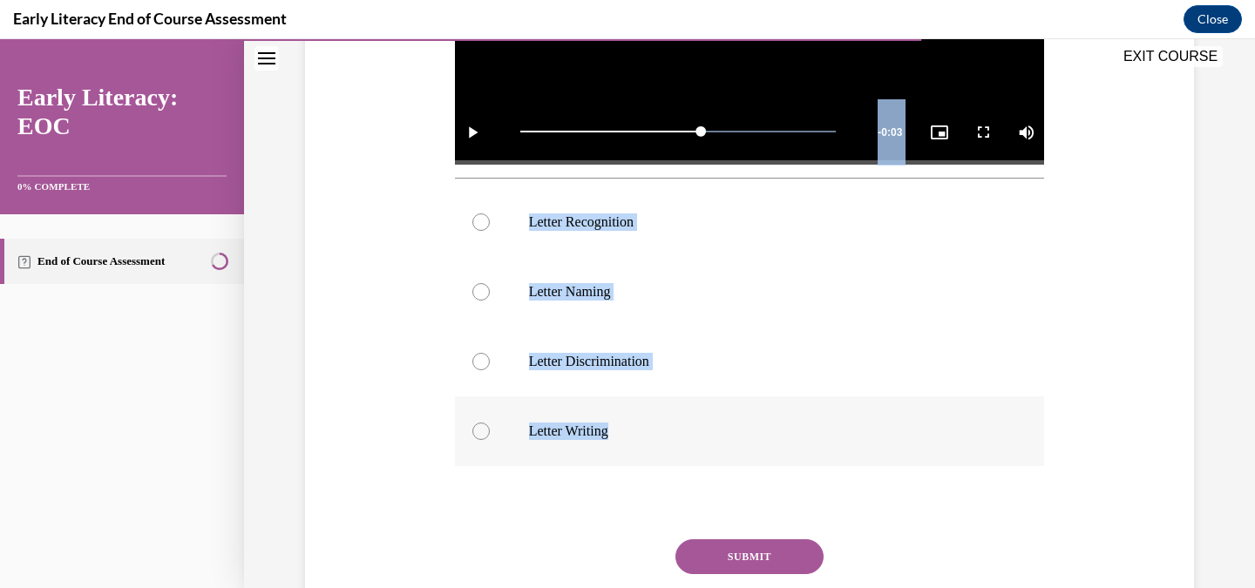
drag, startPoint x: 454, startPoint y: 127, endPoint x: 654, endPoint y: 426, distance: 359.6
click at [654, 426] on div "Question 09/12 Which skill is the teacher reinforcing in this video clip? Video…" at bounding box center [750, 185] width 590 height 996
copy div "Which skill is the teacher reinforcing in this video clip? Video Player is load…"
click at [636, 296] on p "Letter Naming" at bounding box center [765, 291] width 473 height 17
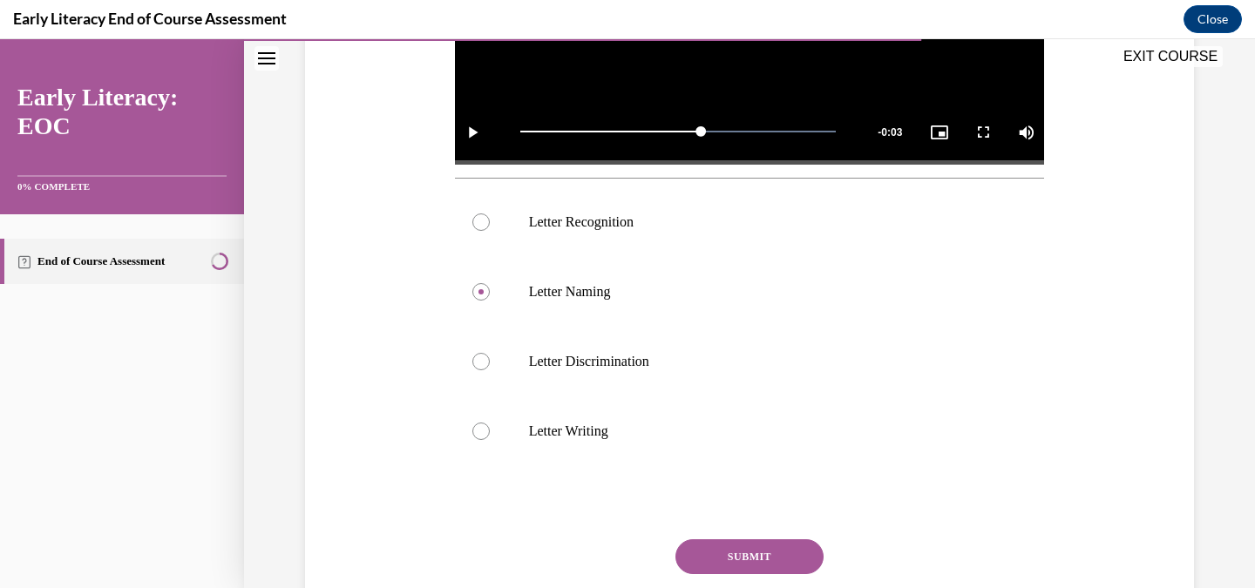
click at [750, 543] on button "SUBMIT" at bounding box center [750, 557] width 148 height 35
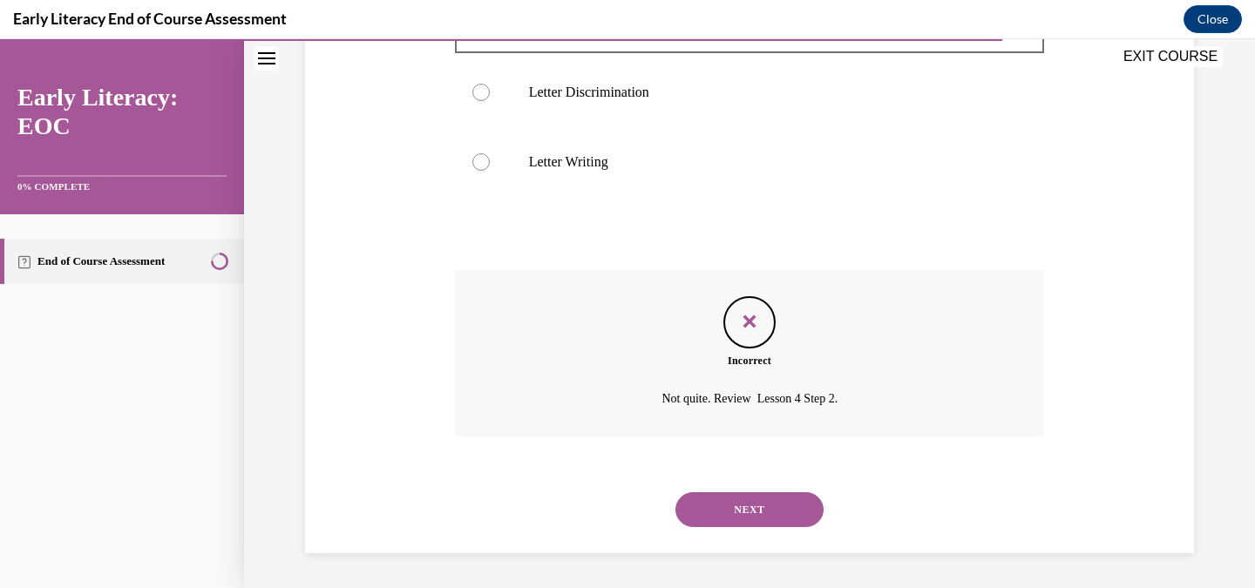
scroll to position [825, 0]
click at [771, 509] on button "NEXT" at bounding box center [750, 510] width 148 height 35
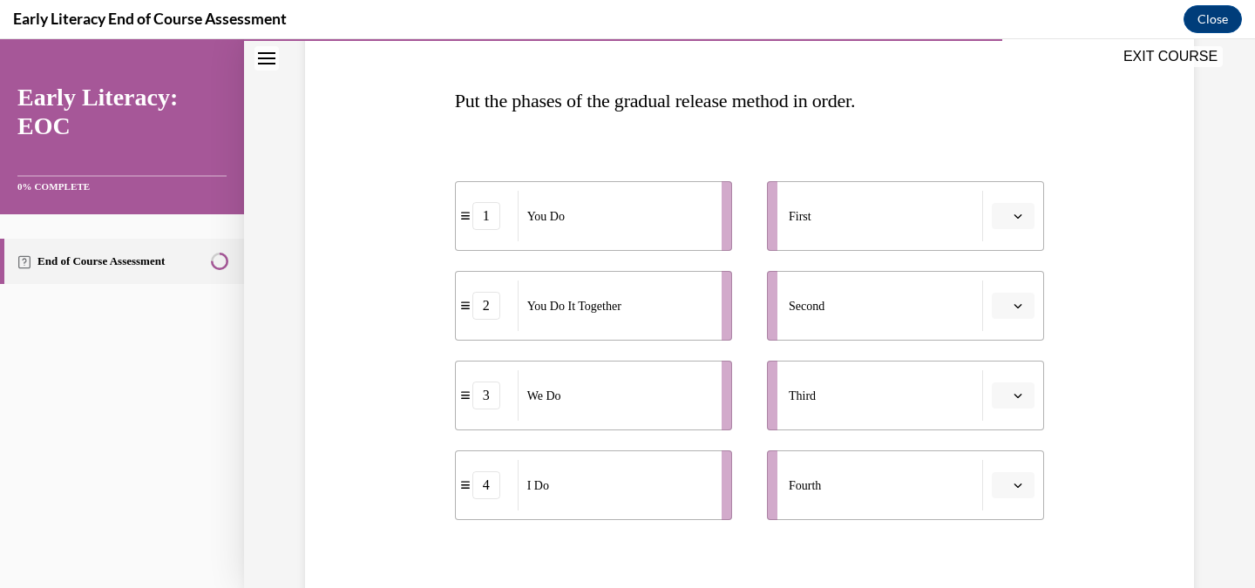
scroll to position [248, 0]
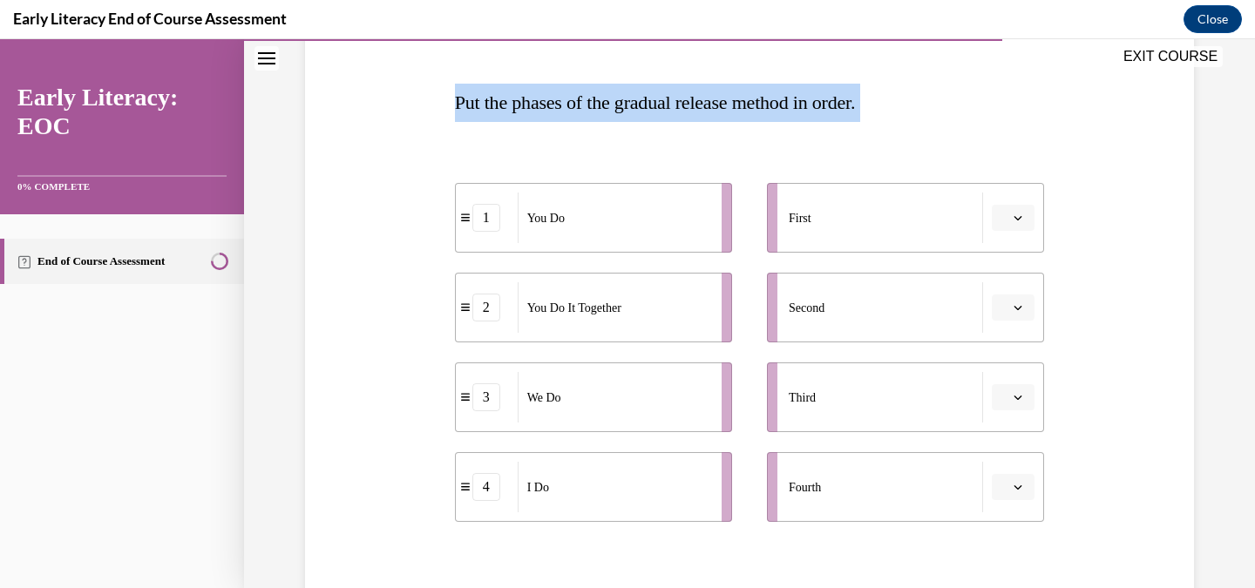
drag, startPoint x: 454, startPoint y: 96, endPoint x: 516, endPoint y: 488, distance: 397.2
click at [516, 488] on div "Question 10/12 Put the phases of the gradual release method in order. 1 You Do …" at bounding box center [750, 366] width 590 height 745
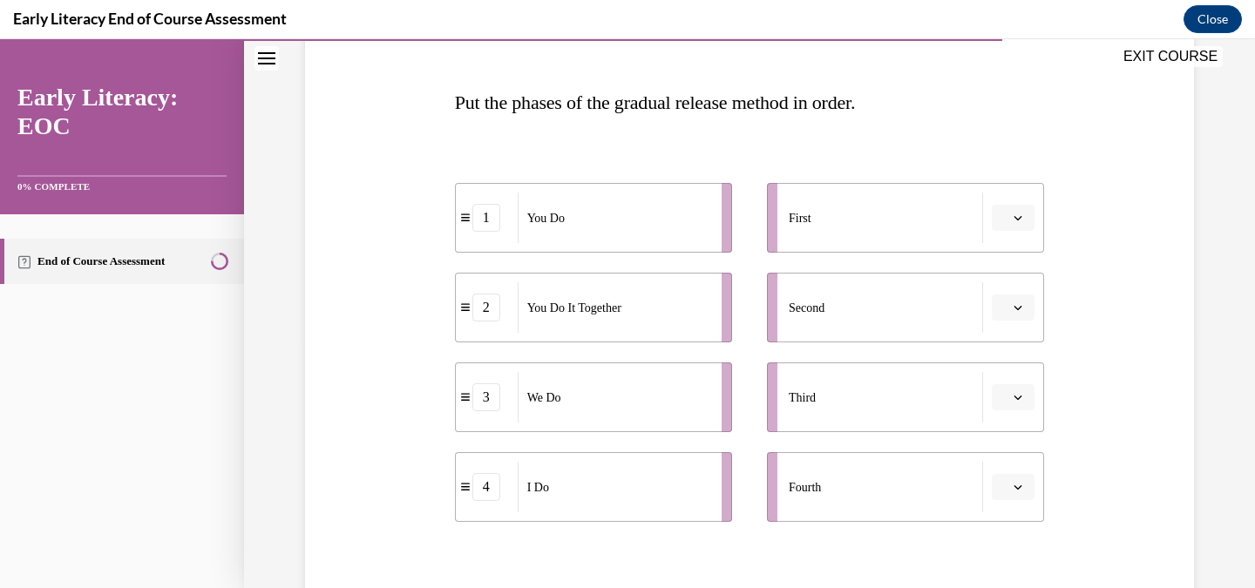
click at [477, 108] on span "Put the phases of the gradual release method in order." at bounding box center [655, 103] width 401 height 22
click at [475, 107] on span "Put the phases of the gradual release method in order." at bounding box center [655, 103] width 401 height 22
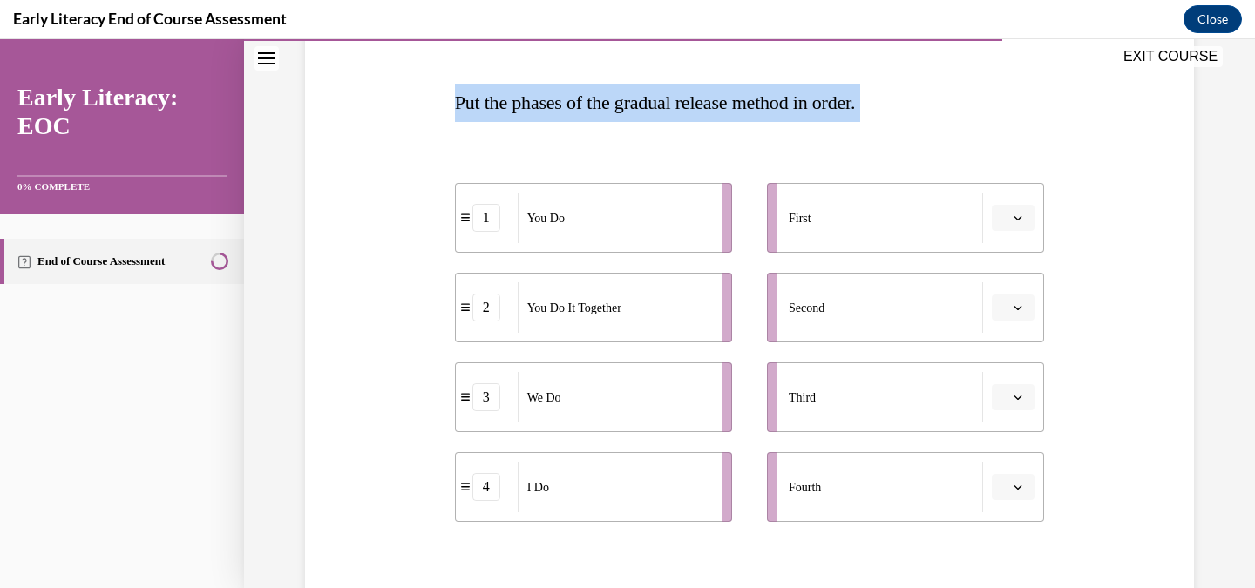
click at [475, 107] on span "Put the phases of the gradual release method in order." at bounding box center [655, 103] width 401 height 22
copy div "Put the phases of the gradual release method in order. 1 You Do 2 You Do It Tog…"
drag, startPoint x: 527, startPoint y: 221, endPoint x: 522, endPoint y: 213, distance: 10.2
click at [523, 213] on span "You Do" at bounding box center [541, 210] width 37 height 18
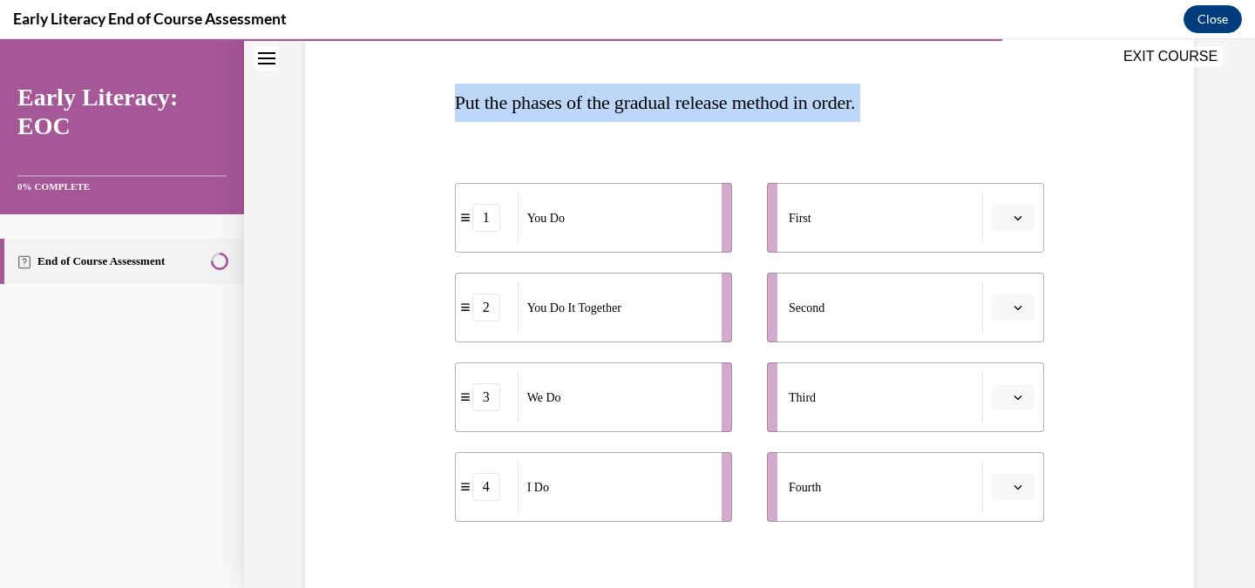
click at [505, 123] on div "Question 10/12 Put the phases of the gradual release method in order. 1 You Do …" at bounding box center [750, 366] width 590 height 745
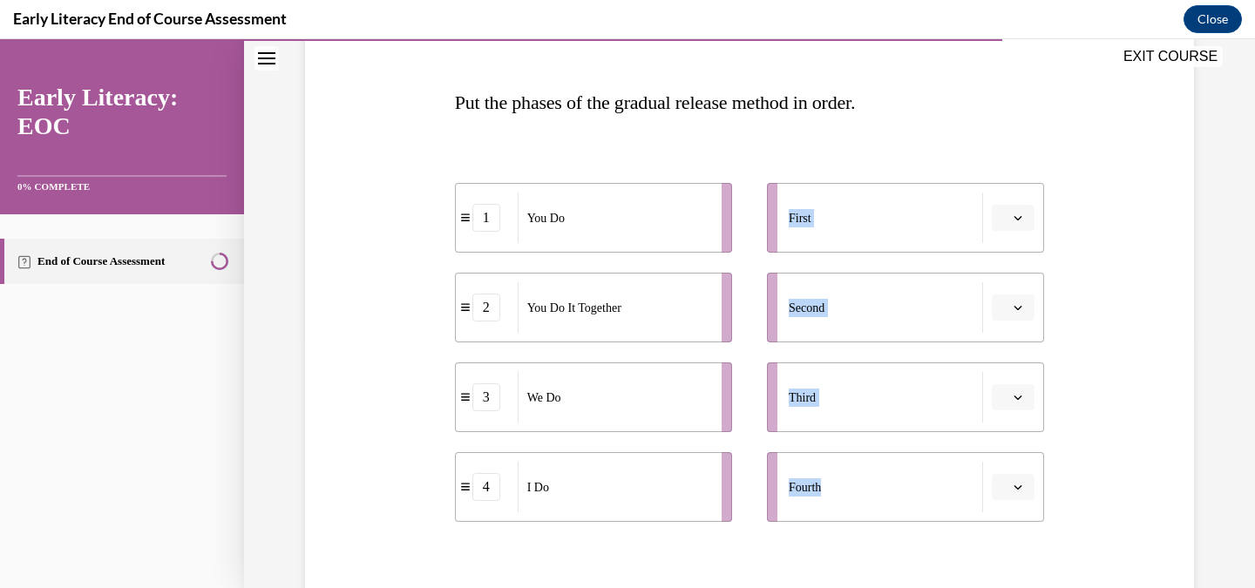
drag, startPoint x: 429, startPoint y: 158, endPoint x: 871, endPoint y: 497, distance: 557.1
click at [871, 497] on div "Question 10/12 Put the phases of the gradual release method in order. 1 You Do …" at bounding box center [750, 340] width 898 height 797
copy ul "First Second Third Fourth"
drag, startPoint x: 622, startPoint y: 487, endPoint x: 634, endPoint y: 207, distance: 280.1
click at [634, 207] on div "I Do" at bounding box center [627, 206] width 193 height 51
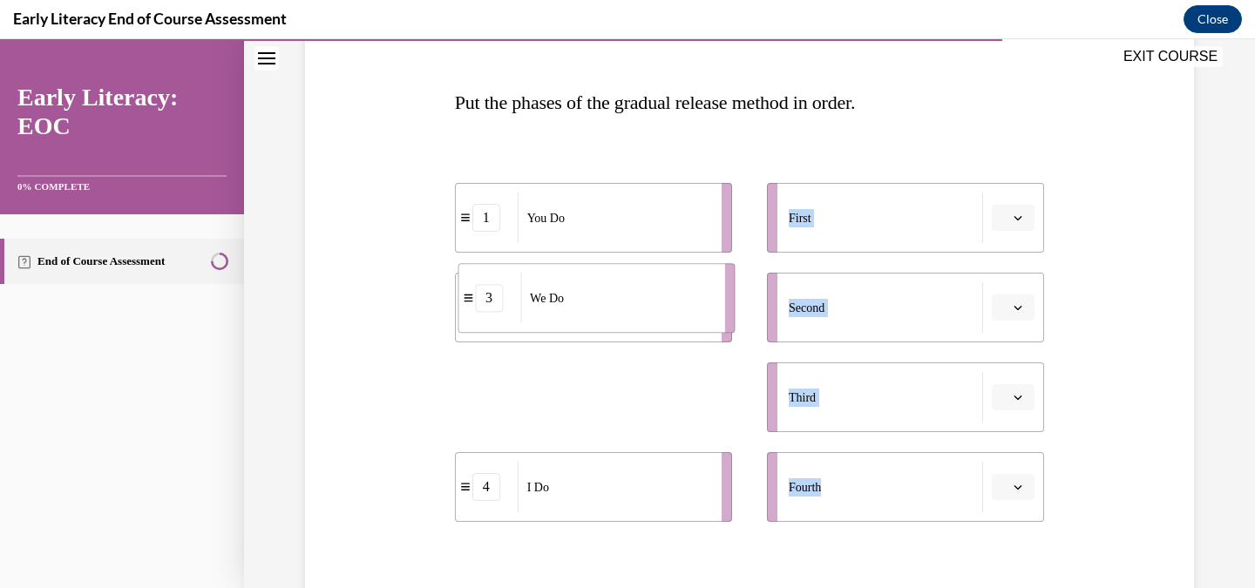
drag, startPoint x: 603, startPoint y: 404, endPoint x: 607, endPoint y: 304, distance: 99.4
click at [607, 304] on div "We Do" at bounding box center [616, 298] width 193 height 51
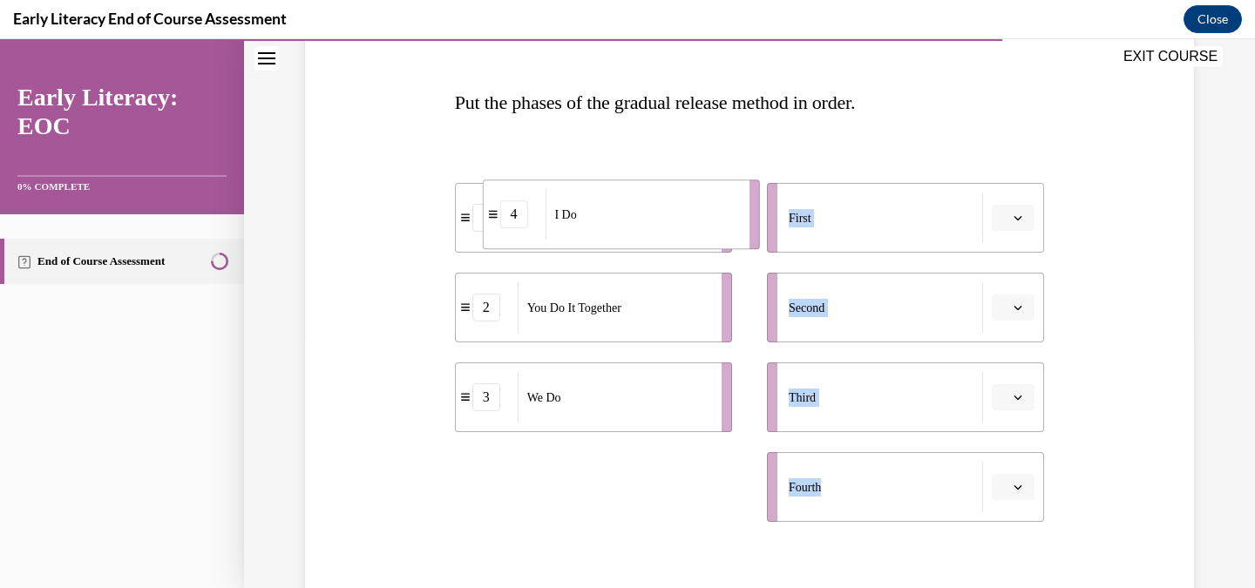
drag, startPoint x: 566, startPoint y: 487, endPoint x: 584, endPoint y: 214, distance: 273.5
click at [584, 214] on div "I Do" at bounding box center [641, 214] width 193 height 51
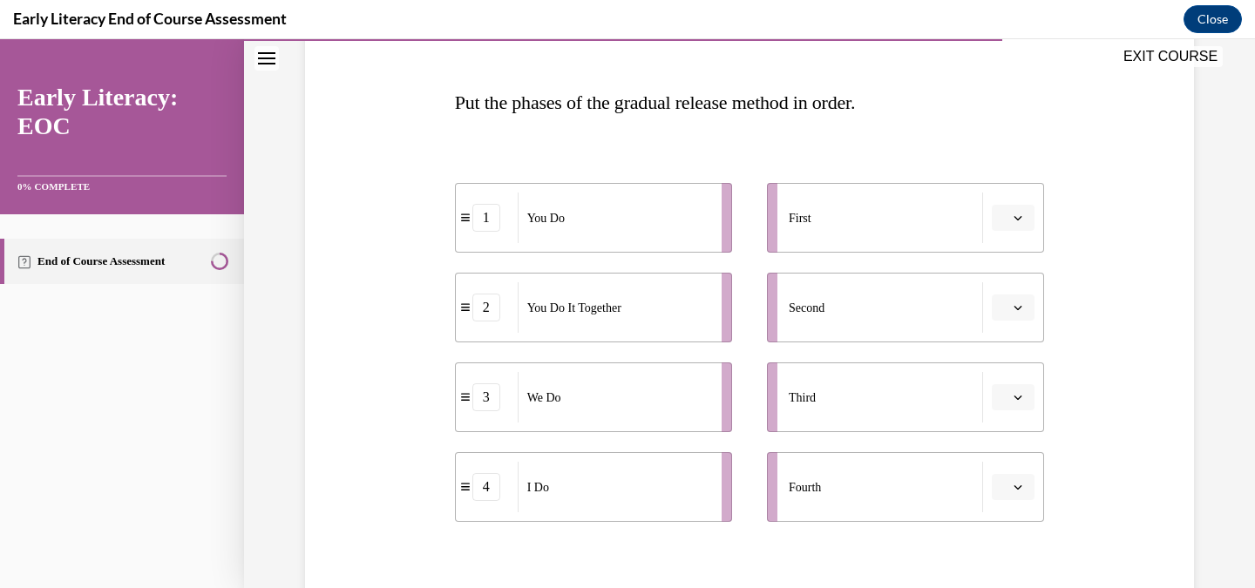
click at [945, 219] on div "First" at bounding box center [886, 218] width 194 height 51
click at [1020, 223] on span "button" at bounding box center [1018, 218] width 12 height 12
click at [1020, 296] on div "1" at bounding box center [1012, 292] width 44 height 35
click at [1008, 214] on span "1" at bounding box center [1006, 217] width 6 height 17
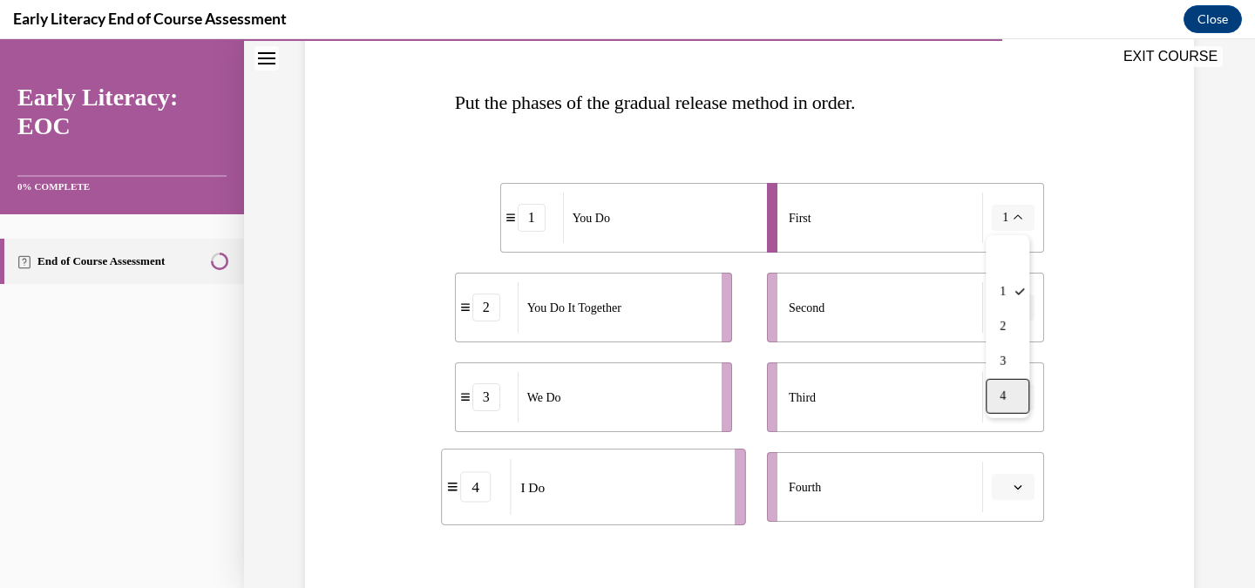
click at [1009, 394] on div "4" at bounding box center [1008, 396] width 44 height 35
click at [1023, 307] on span "button" at bounding box center [1018, 308] width 12 height 12
click at [1013, 384] on div "1" at bounding box center [1012, 381] width 44 height 35
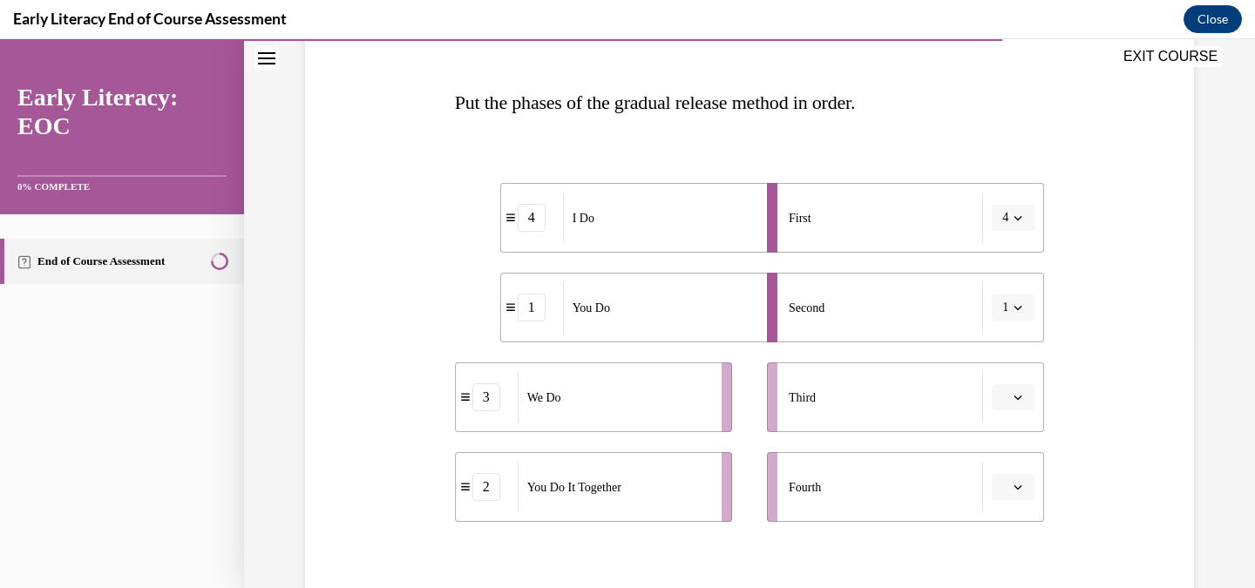
click at [1045, 400] on div "Question 10/12 Put the phases of the gradual release method in order. 4 I Do 1 …" at bounding box center [750, 353] width 599 height 771
click at [1022, 400] on icon "button" at bounding box center [1018, 397] width 9 height 9
click at [1019, 321] on div "3" at bounding box center [1012, 323] width 44 height 35
click at [1017, 486] on icon "button" at bounding box center [1018, 487] width 9 height 9
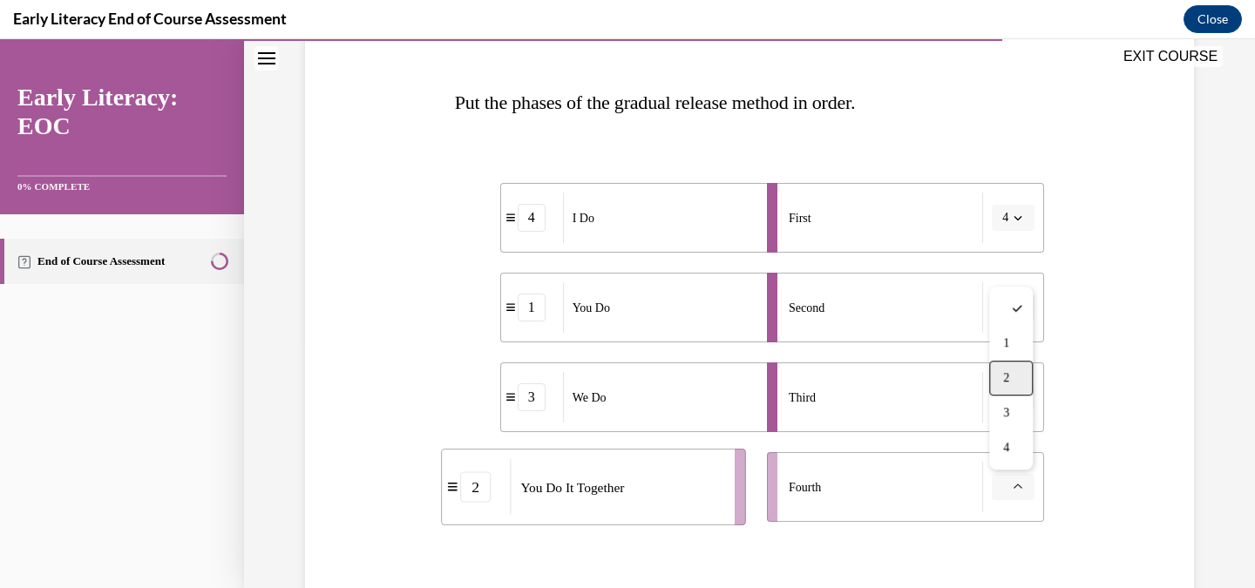
click at [994, 380] on div "2" at bounding box center [1012, 378] width 44 height 35
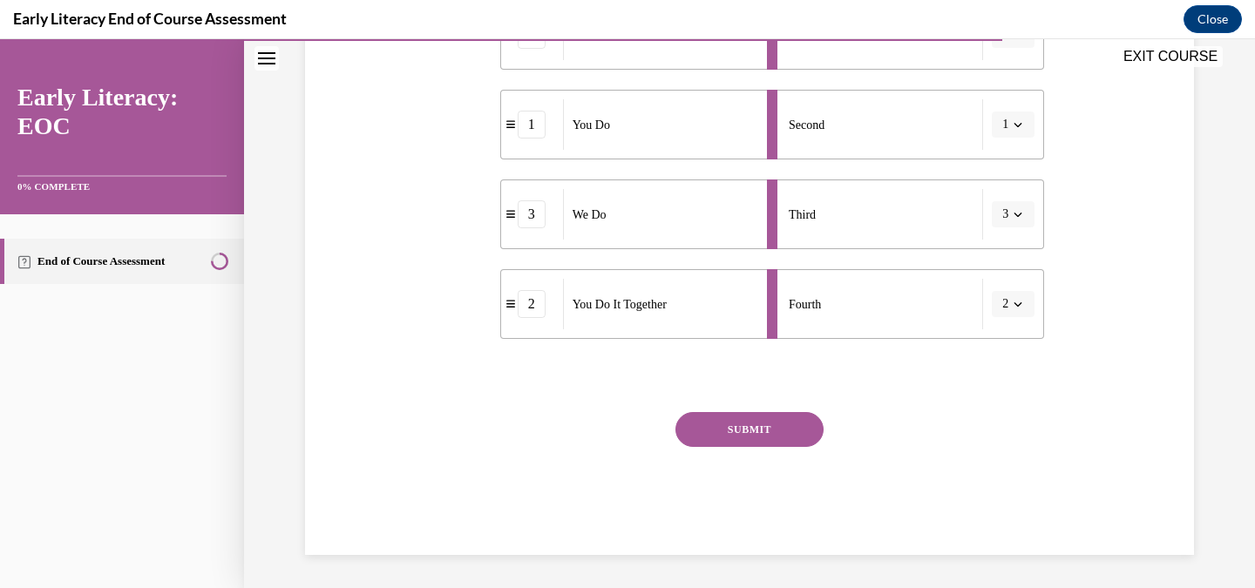
click at [743, 430] on button "SUBMIT" at bounding box center [750, 429] width 148 height 35
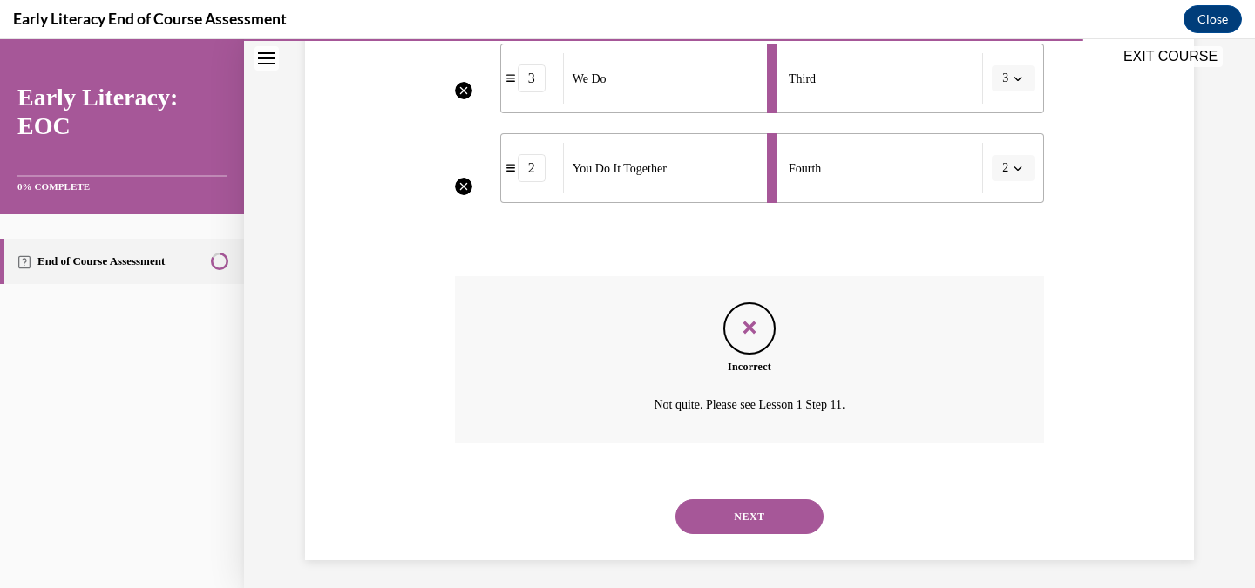
scroll to position [575, 0]
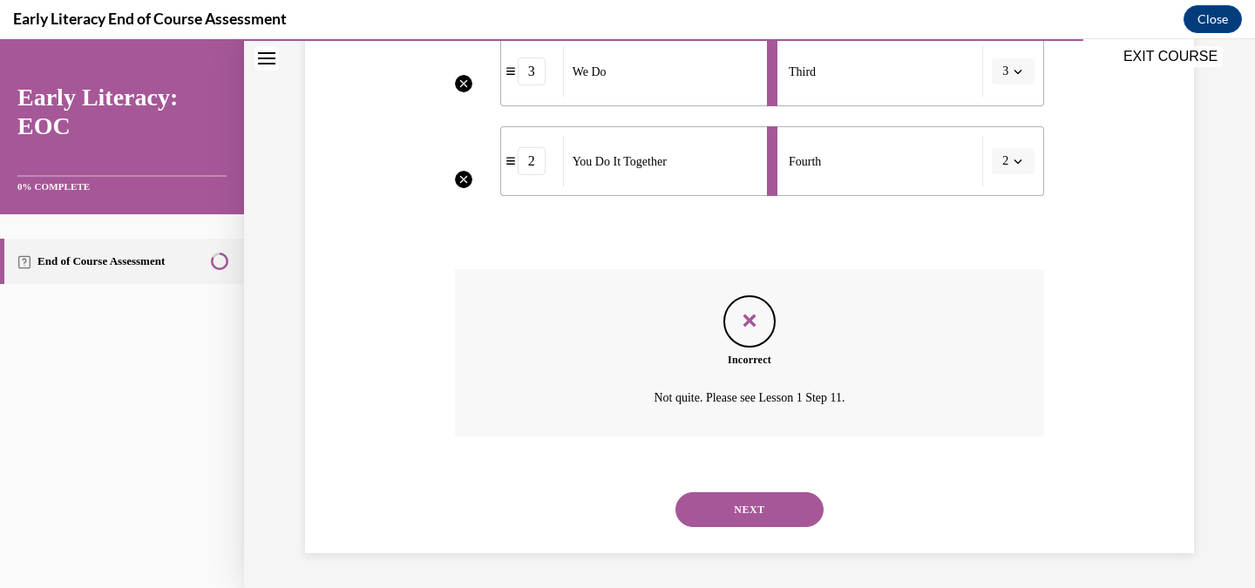
click at [752, 511] on button "NEXT" at bounding box center [750, 510] width 148 height 35
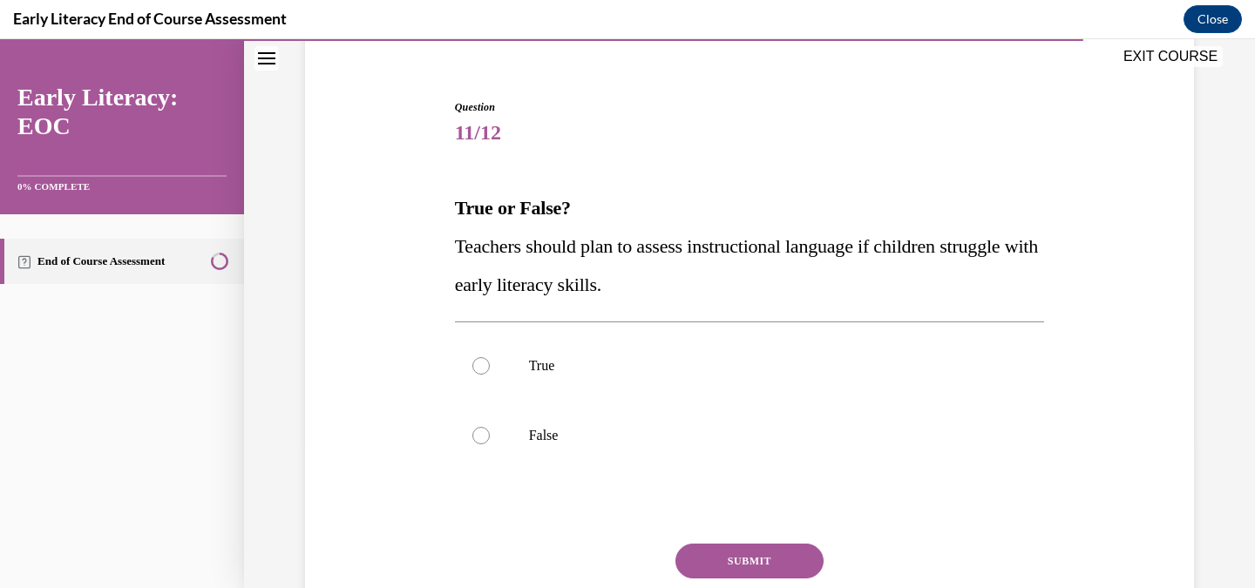
scroll to position [151, 0]
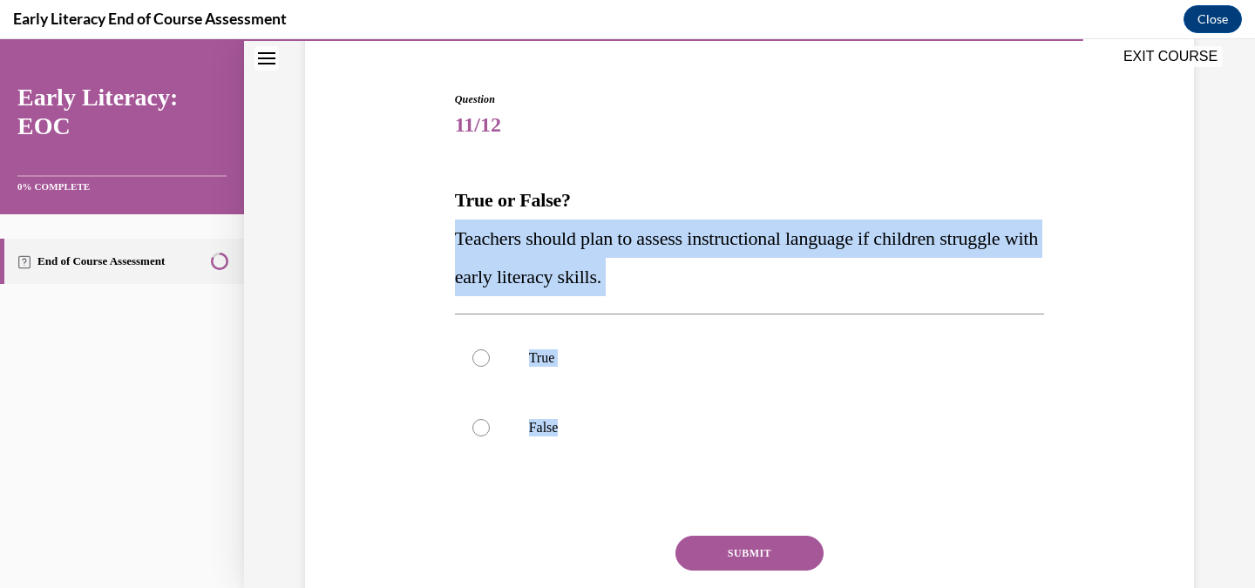
drag, startPoint x: 441, startPoint y: 233, endPoint x: 657, endPoint y: 489, distance: 335.3
click at [657, 489] on div "Question 11/12 True or False? Teachers should plan to assess instructional lang…" at bounding box center [750, 359] width 898 height 640
copy div "Teachers should plan to assess instructional language if children struggle with…"
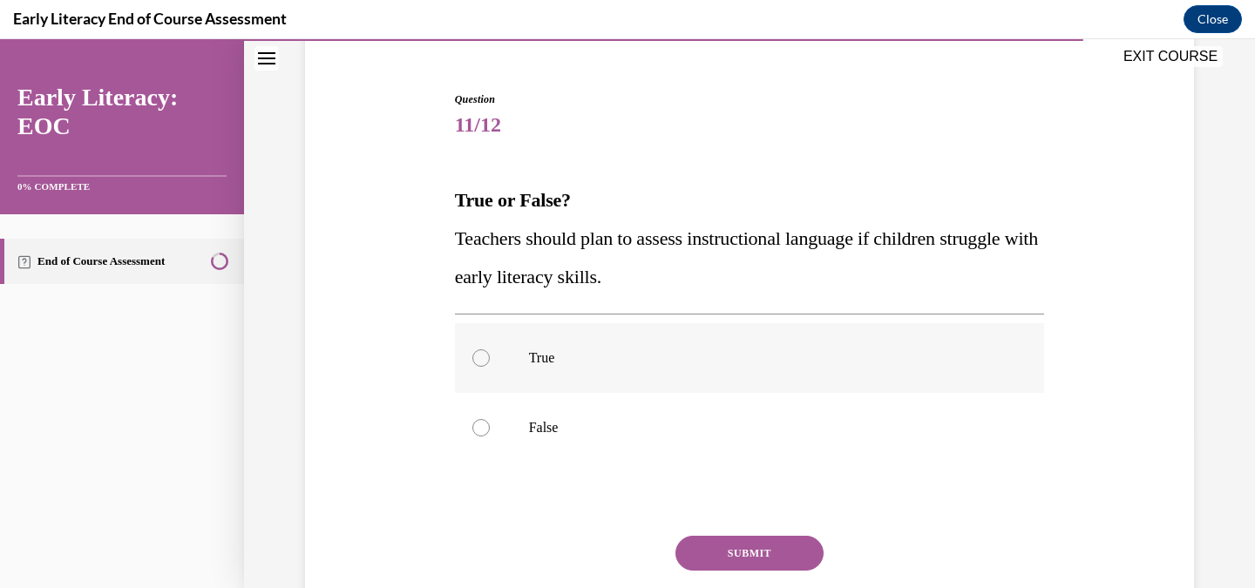
click at [585, 337] on div at bounding box center [750, 358] width 590 height 70
click at [752, 565] on button "SUBMIT" at bounding box center [750, 553] width 148 height 35
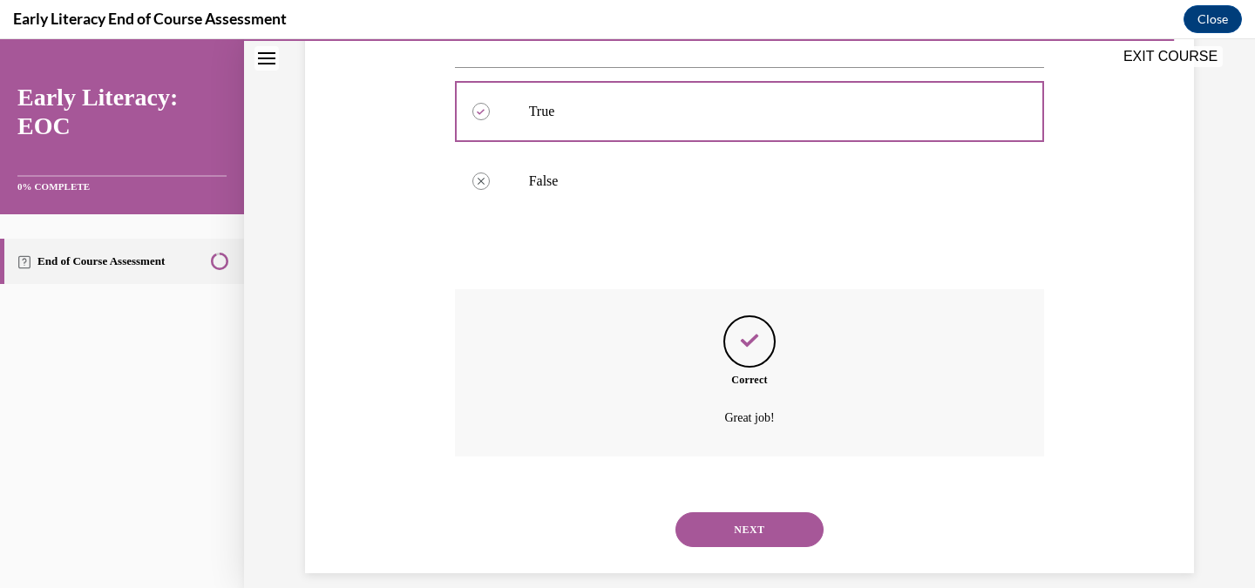
scroll to position [418, 0]
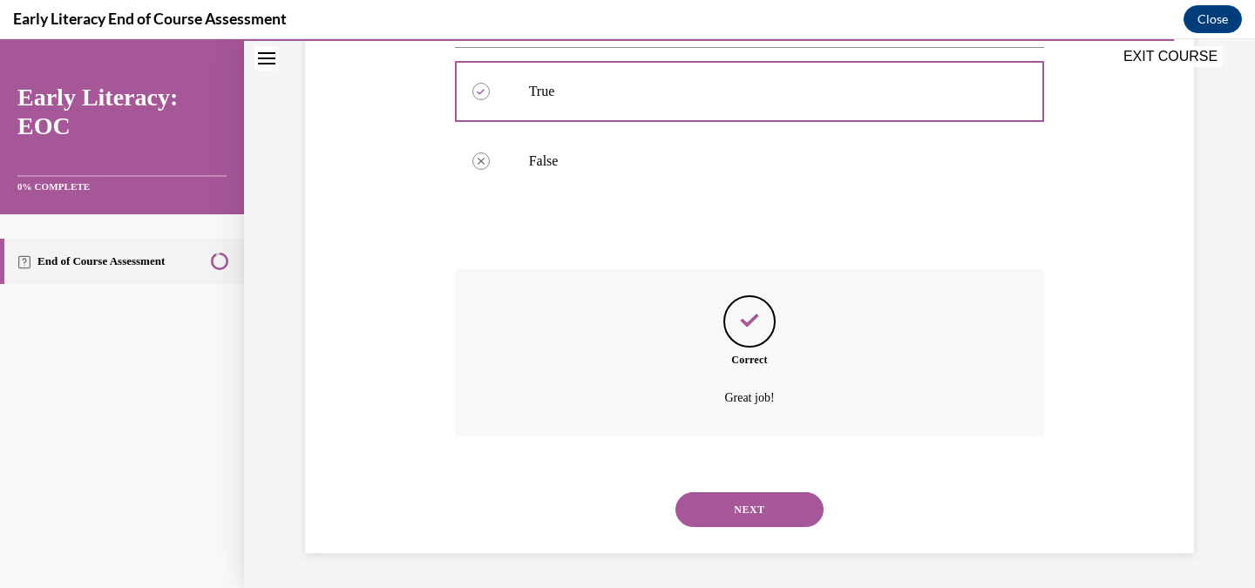
click at [762, 507] on button "NEXT" at bounding box center [750, 510] width 148 height 35
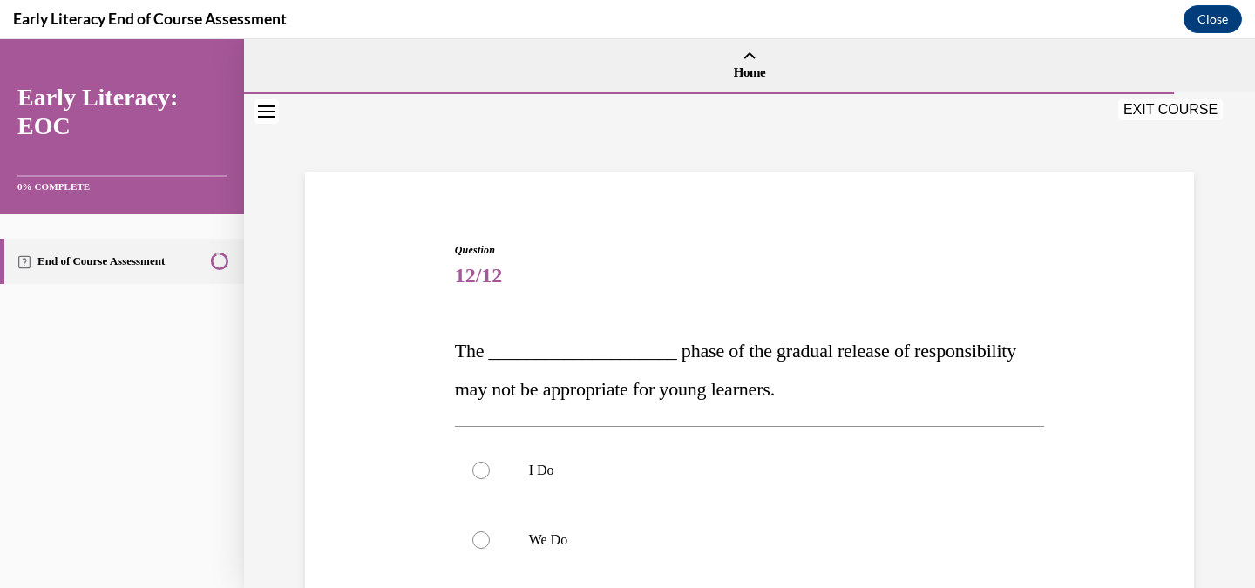
scroll to position [146, 0]
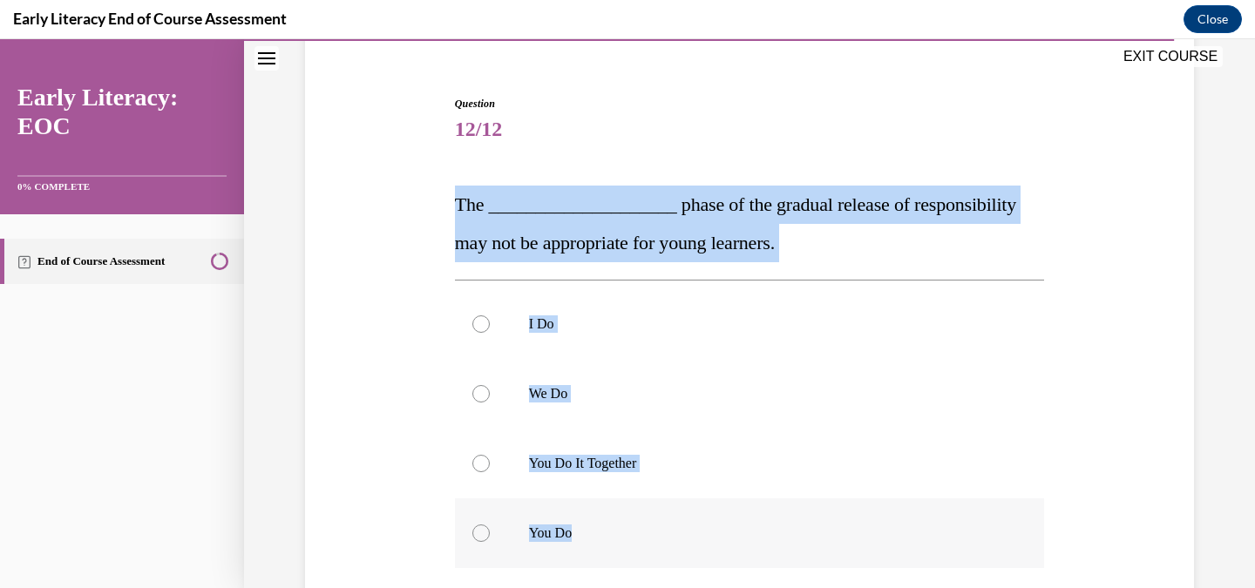
drag, startPoint x: 453, startPoint y: 202, endPoint x: 613, endPoint y: 527, distance: 361.4
click at [613, 527] on div "Question 12/12 The ____________________ phase of the gradual release of respons…" at bounding box center [750, 427] width 599 height 715
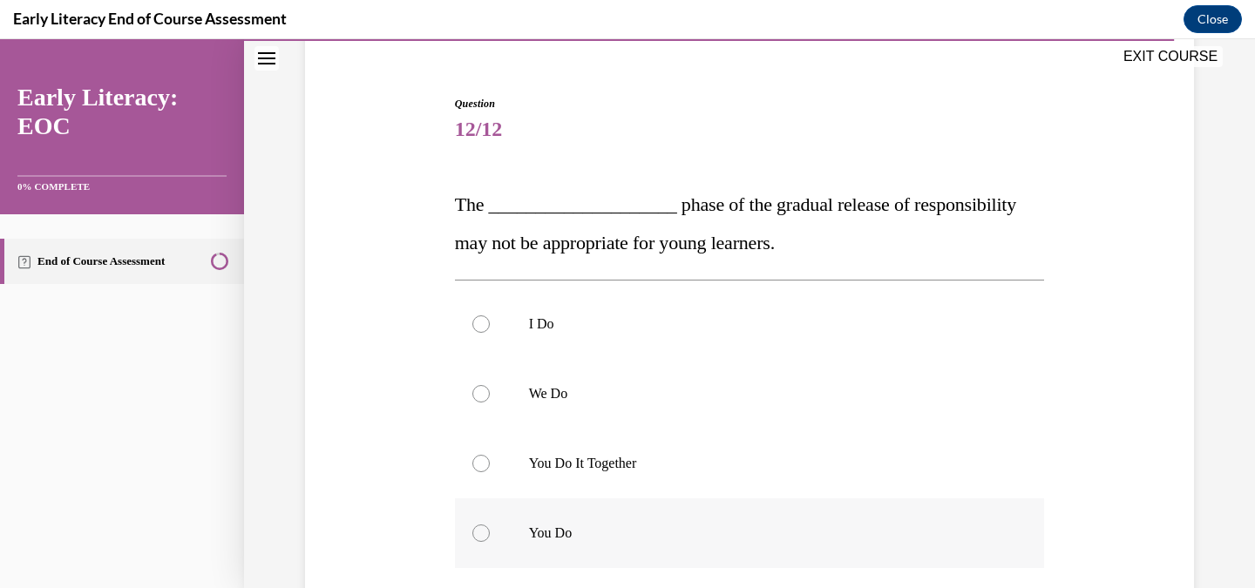
click at [550, 506] on div at bounding box center [750, 534] width 590 height 70
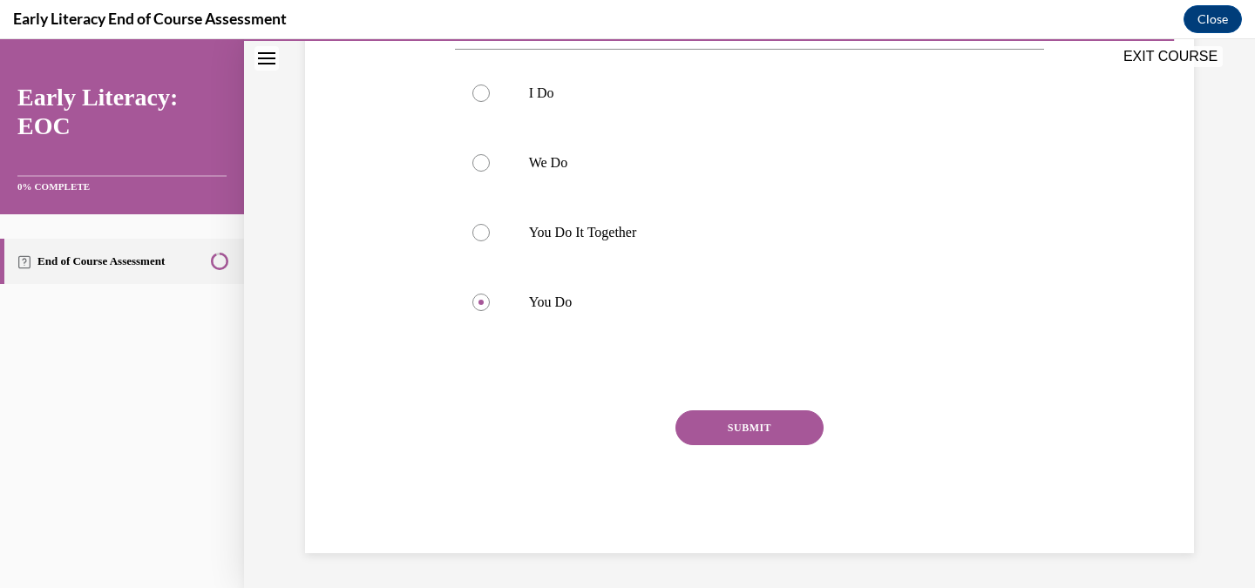
click at [745, 419] on button "SUBMIT" at bounding box center [750, 428] width 148 height 35
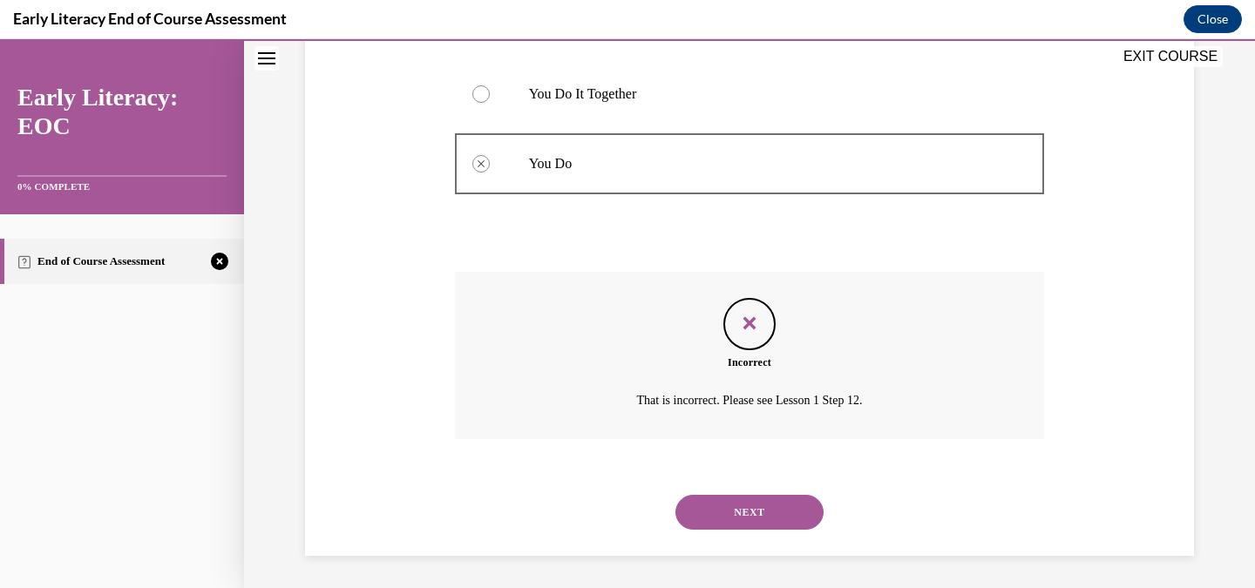
scroll to position [519, 0]
click at [778, 522] on button "NEXT" at bounding box center [750, 510] width 148 height 35
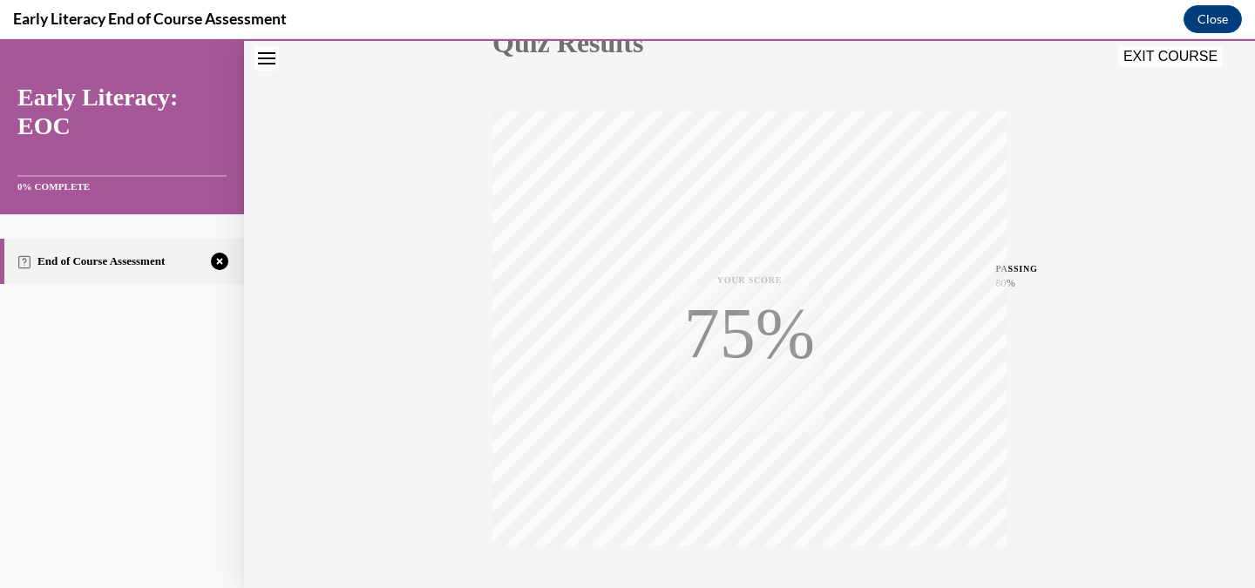
scroll to position [344, 0]
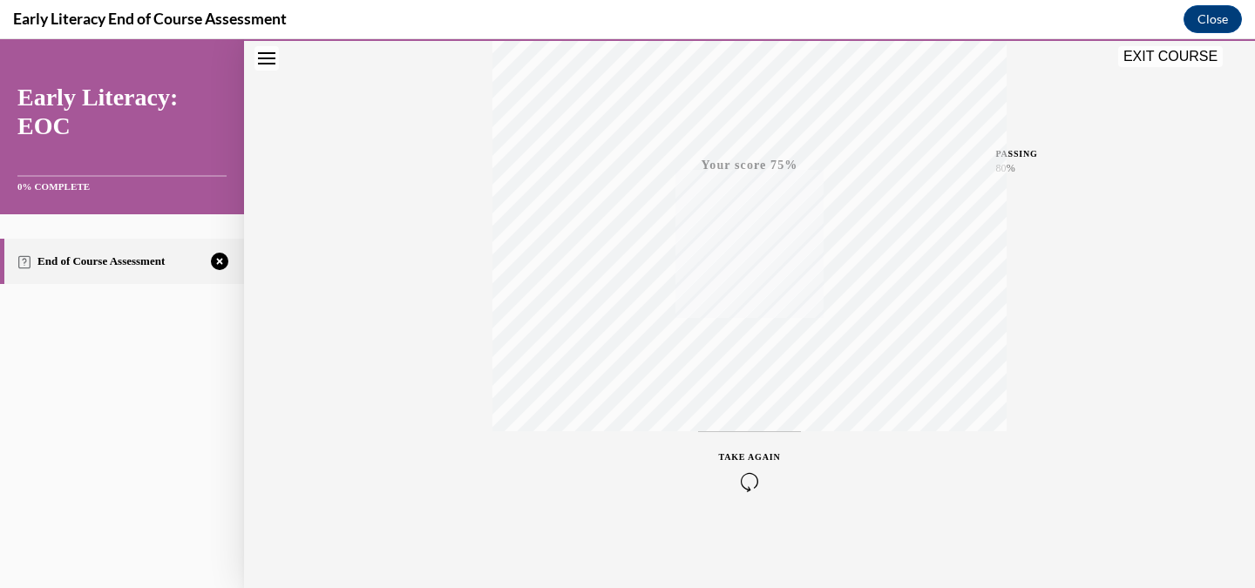
click at [744, 489] on icon "button" at bounding box center [750, 482] width 62 height 19
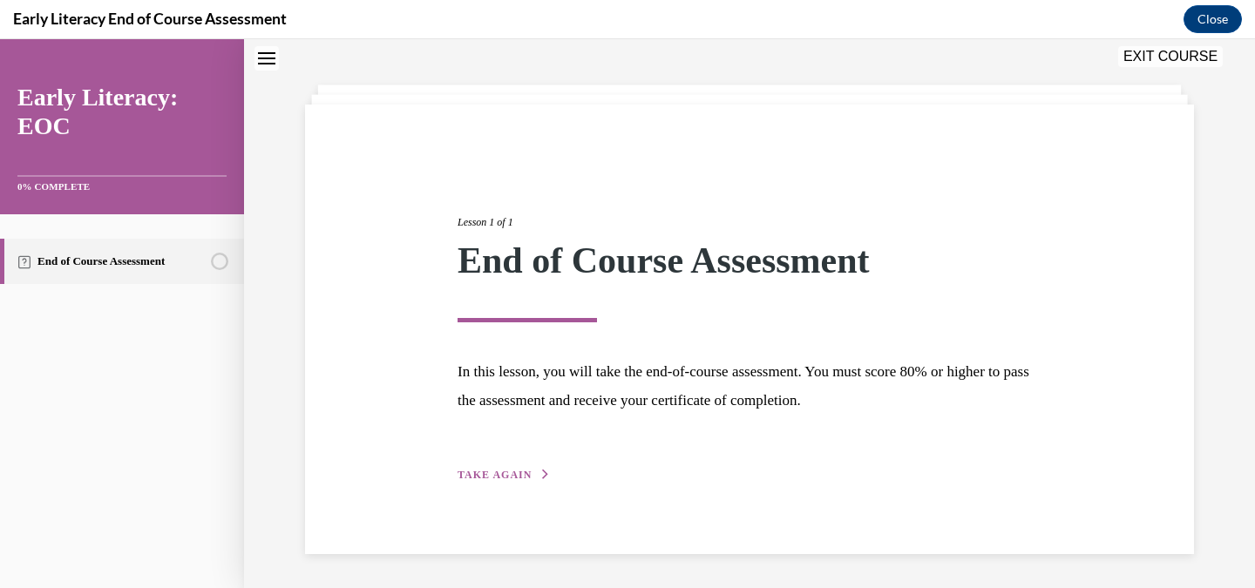
click at [489, 476] on span "TAKE AGAIN" at bounding box center [495, 475] width 74 height 12
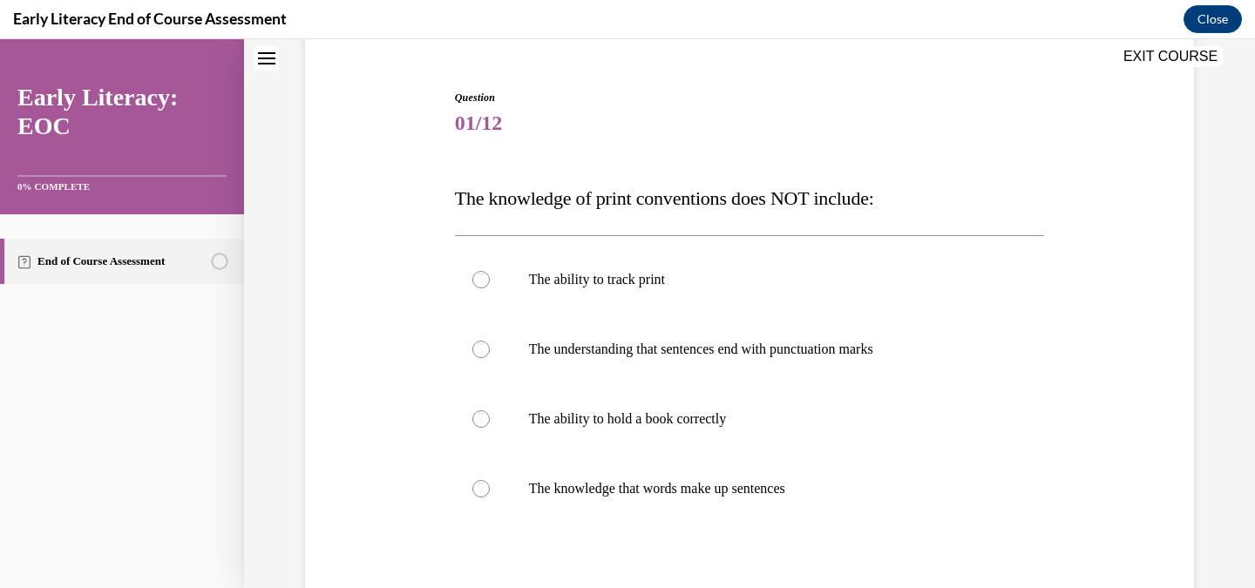
scroll to position [150, 0]
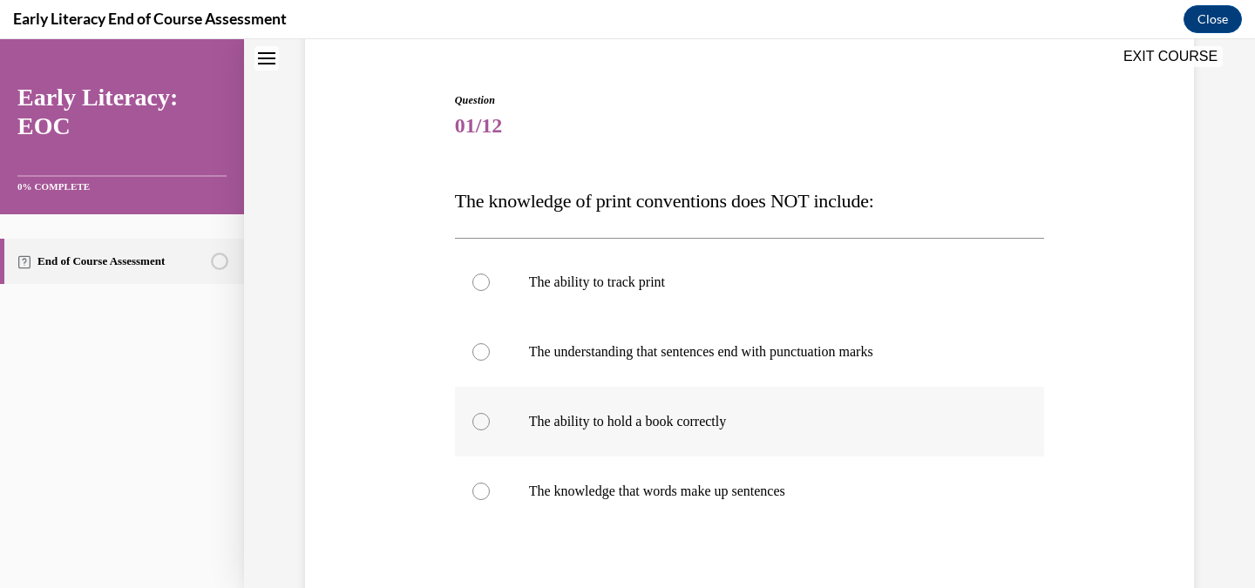
click at [670, 440] on div at bounding box center [750, 422] width 590 height 70
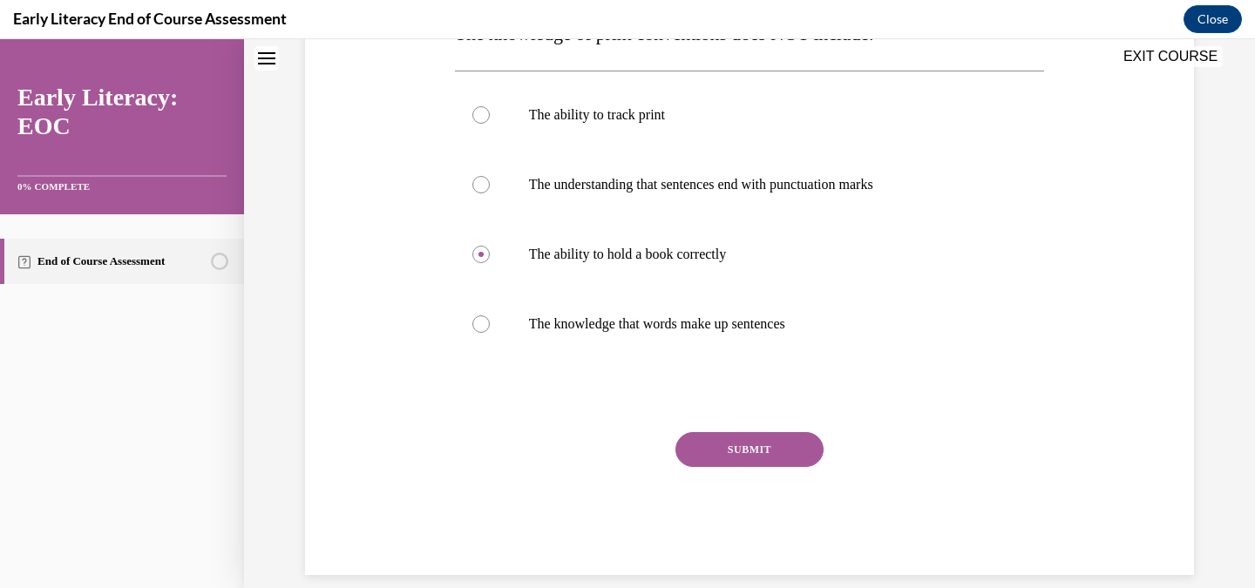
scroll to position [339, 0]
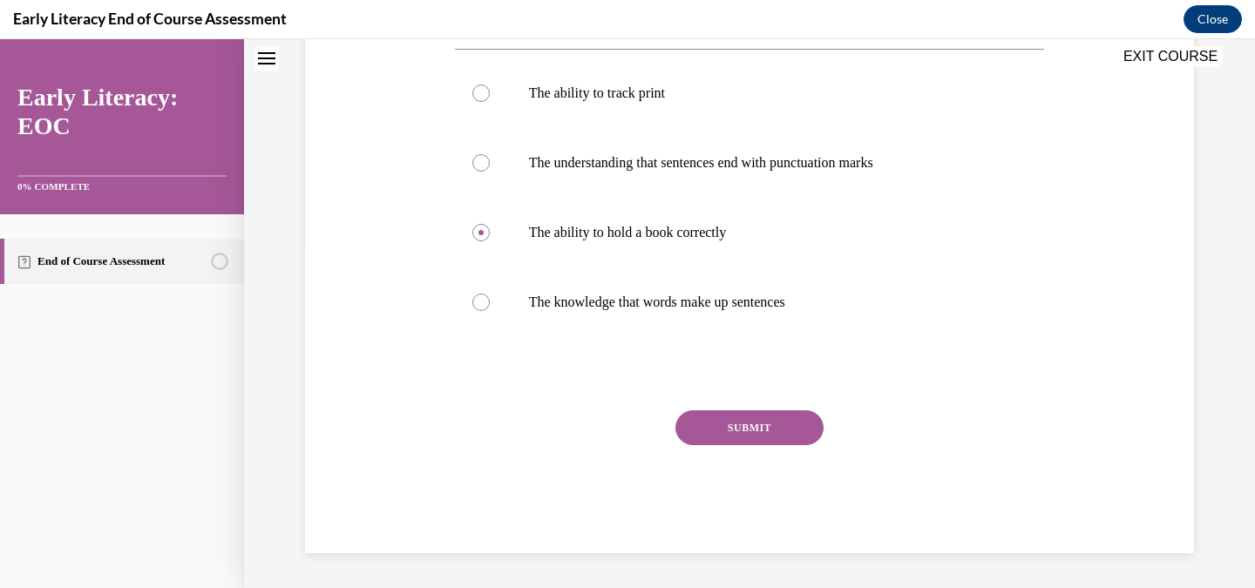
click at [718, 425] on button "SUBMIT" at bounding box center [750, 428] width 148 height 35
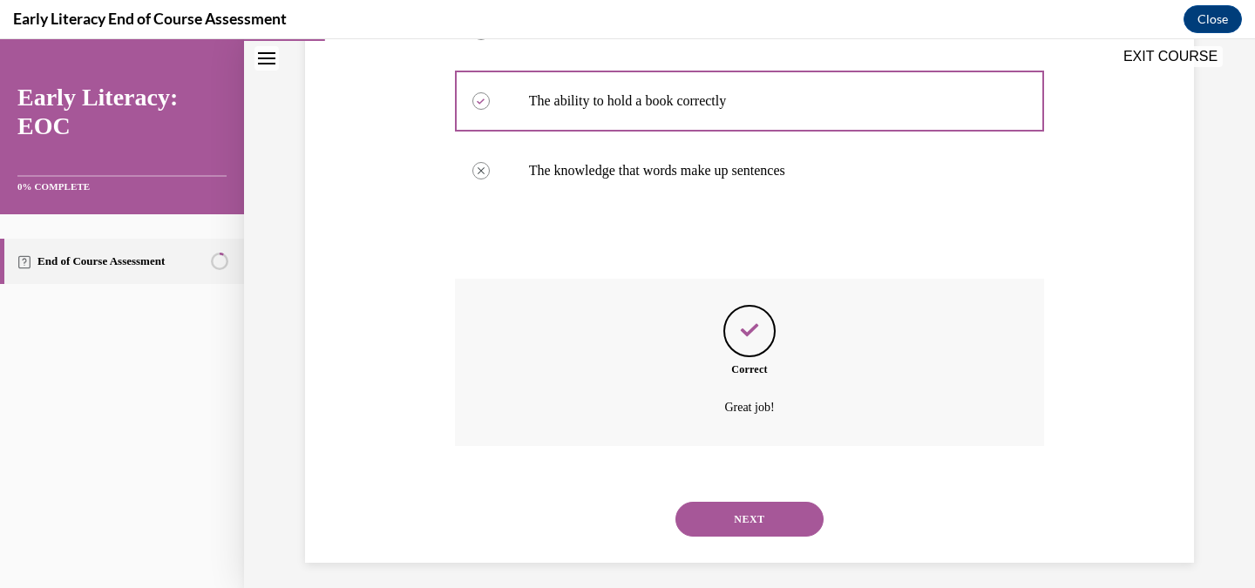
scroll to position [480, 0]
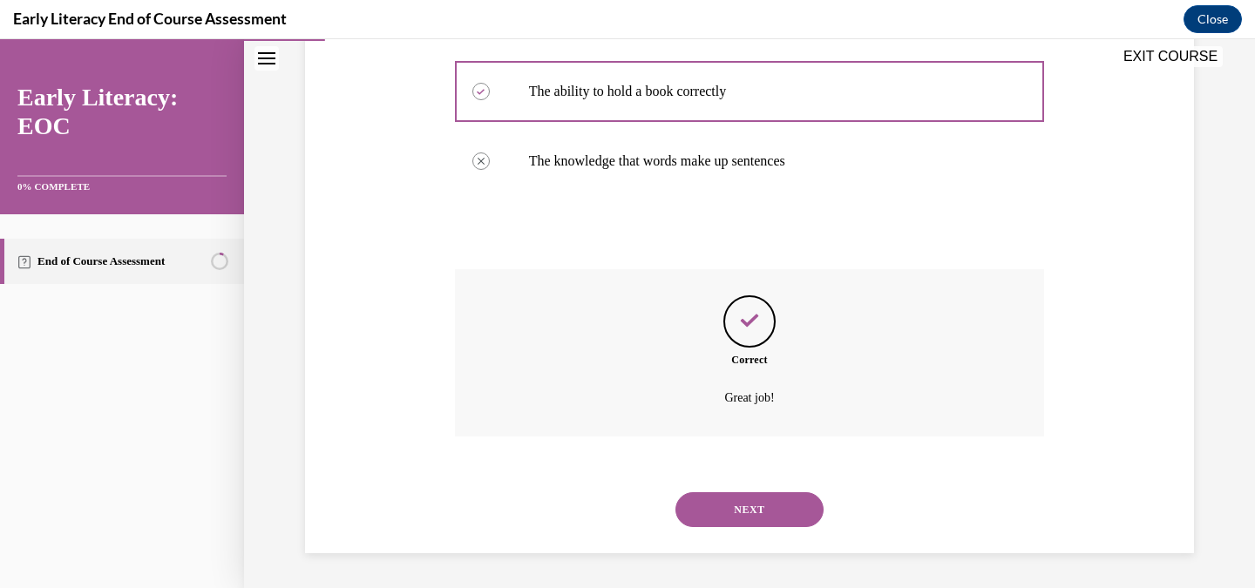
click at [775, 517] on button "NEXT" at bounding box center [750, 510] width 148 height 35
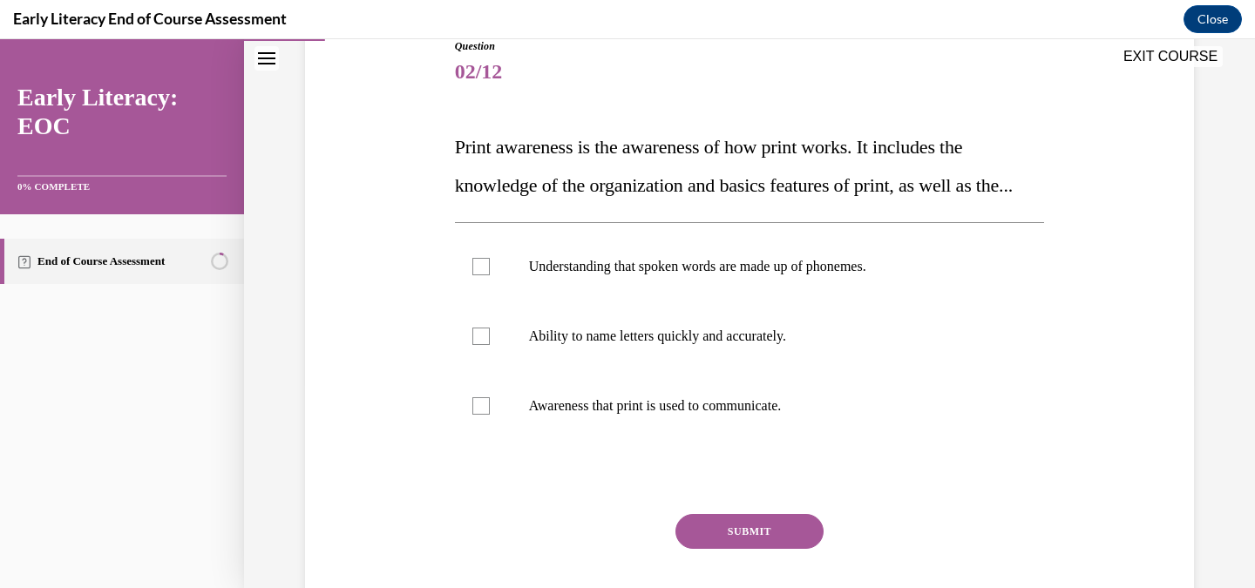
scroll to position [205, 0]
click at [696, 430] on div at bounding box center [750, 406] width 590 height 70
click at [735, 548] on button "SUBMIT" at bounding box center [750, 531] width 148 height 35
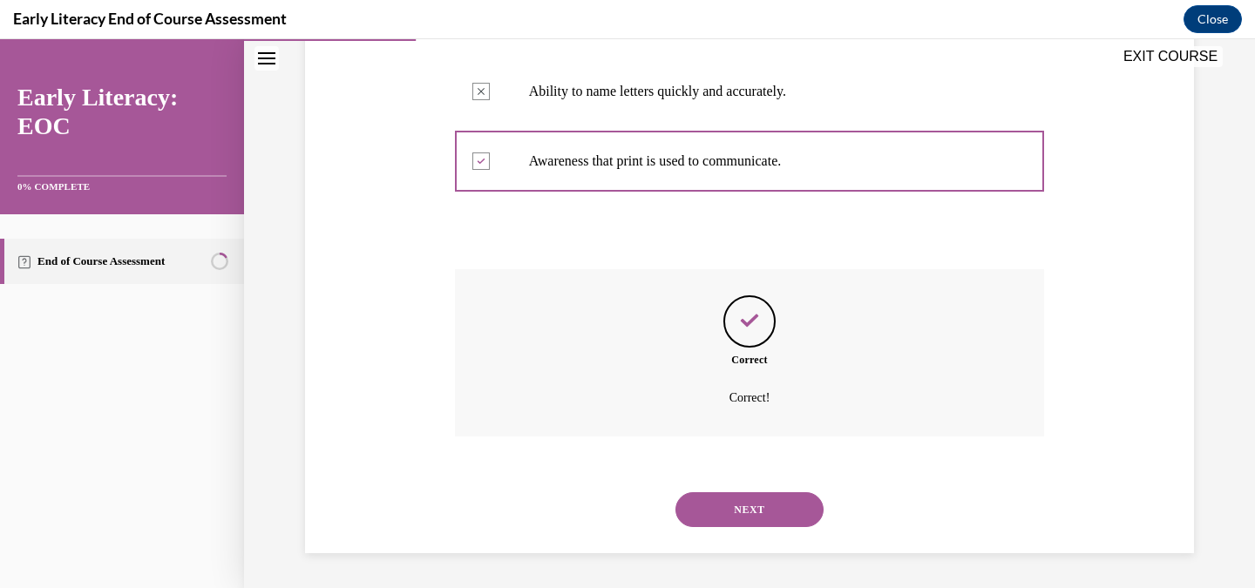
scroll to position [487, 0]
click at [752, 520] on button "NEXT" at bounding box center [750, 510] width 148 height 35
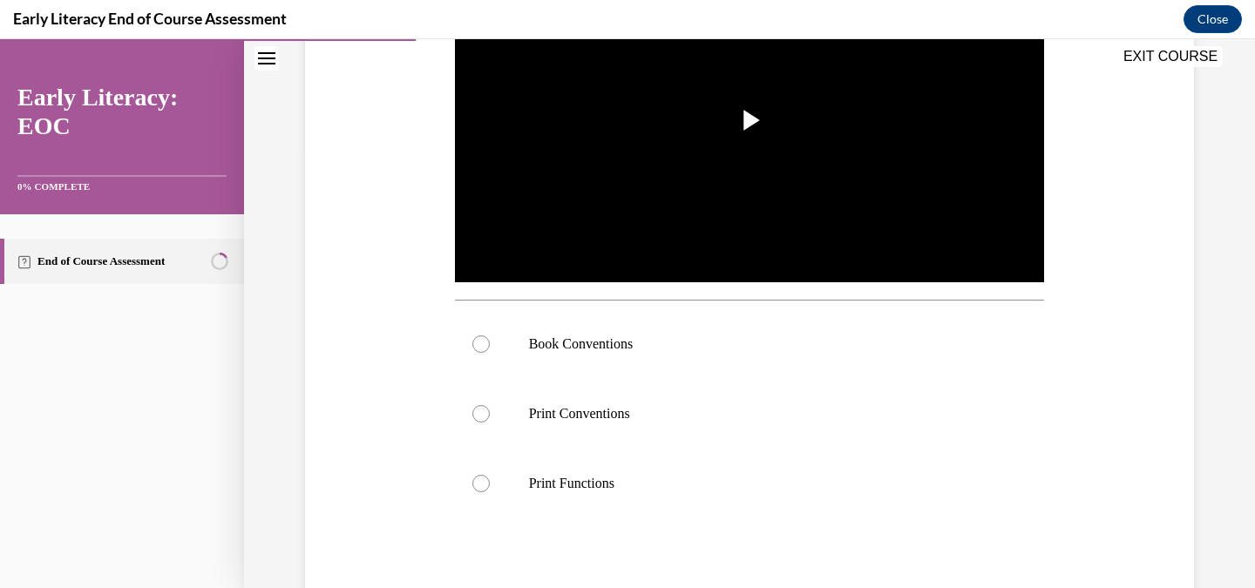
scroll to position [542, 0]
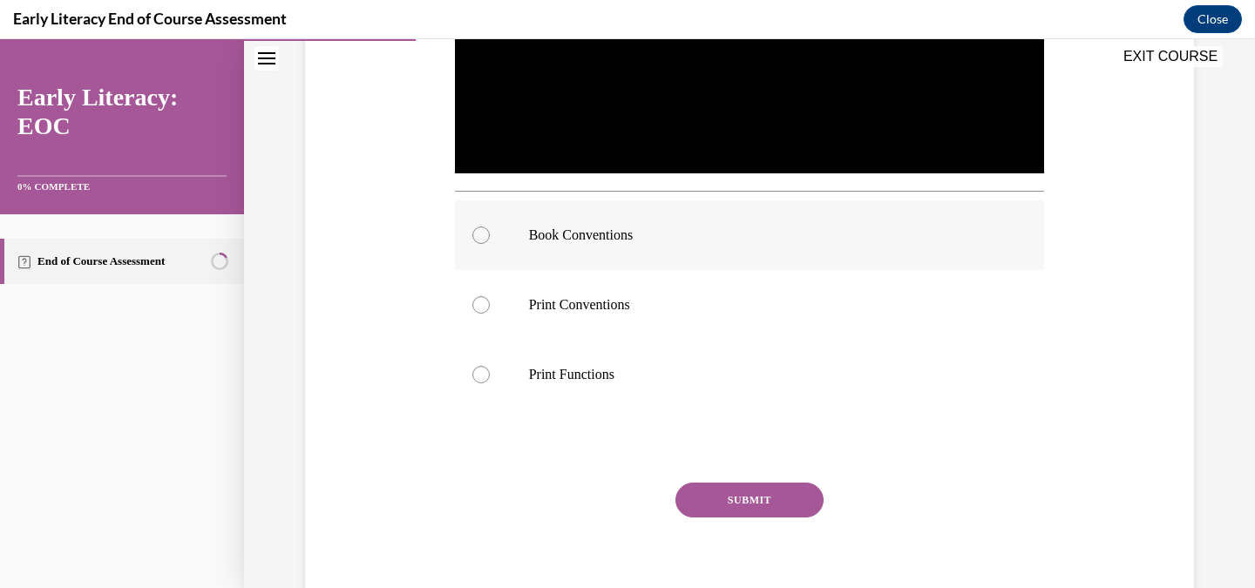
click at [677, 240] on p "Book Conventions" at bounding box center [765, 235] width 473 height 17
click at [759, 504] on button "SUBMIT" at bounding box center [750, 500] width 148 height 35
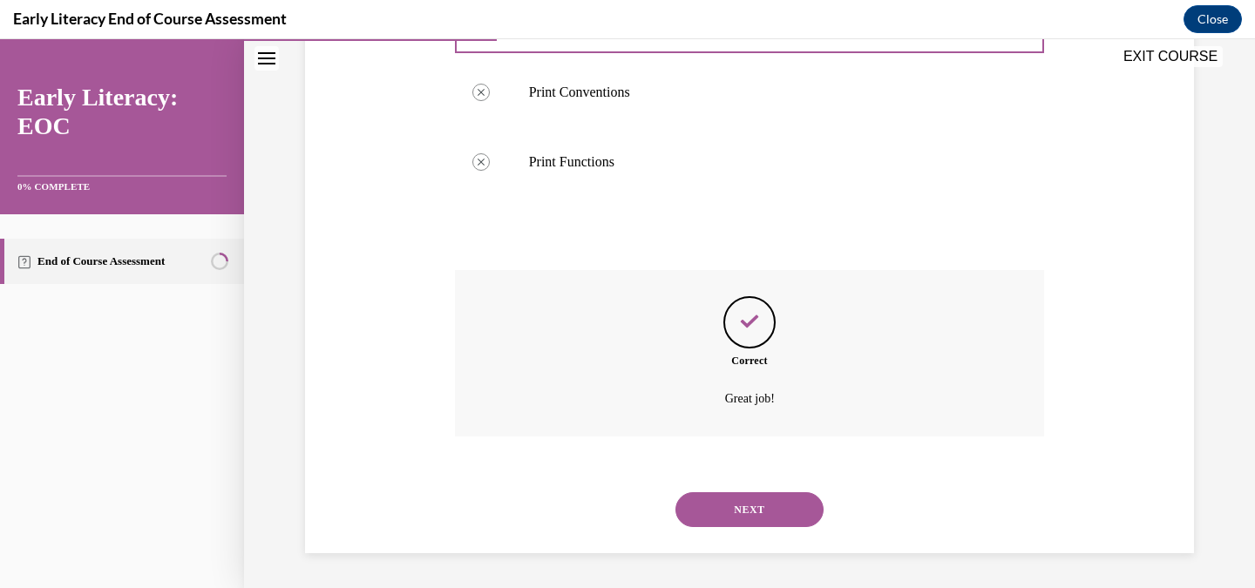
scroll to position [755, 0]
click at [745, 508] on button "NEXT" at bounding box center [750, 510] width 148 height 35
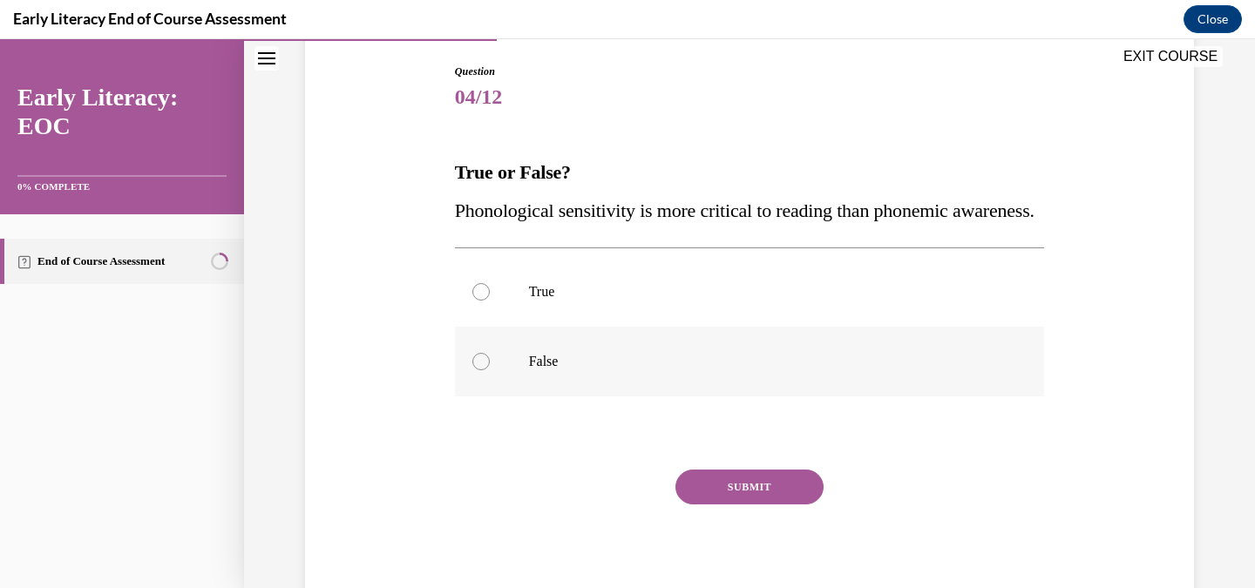
scroll to position [180, 0]
click at [619, 369] on p "False" at bounding box center [765, 359] width 473 height 17
click at [758, 503] on button "SUBMIT" at bounding box center [750, 485] width 148 height 35
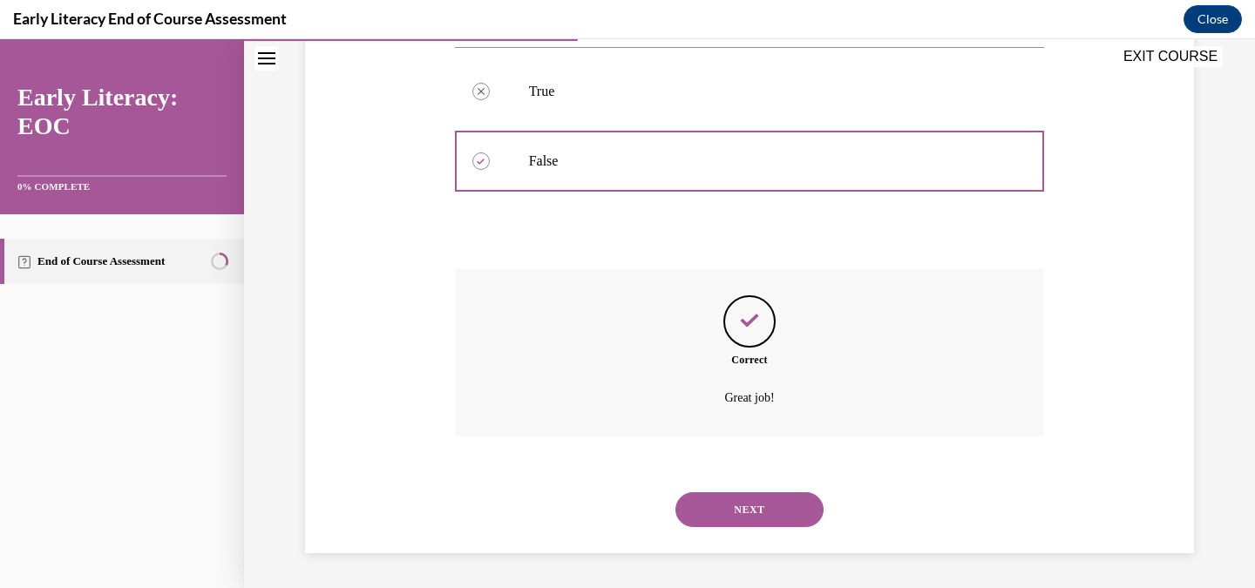
scroll to position [418, 0]
click at [761, 506] on button "NEXT" at bounding box center [750, 510] width 148 height 35
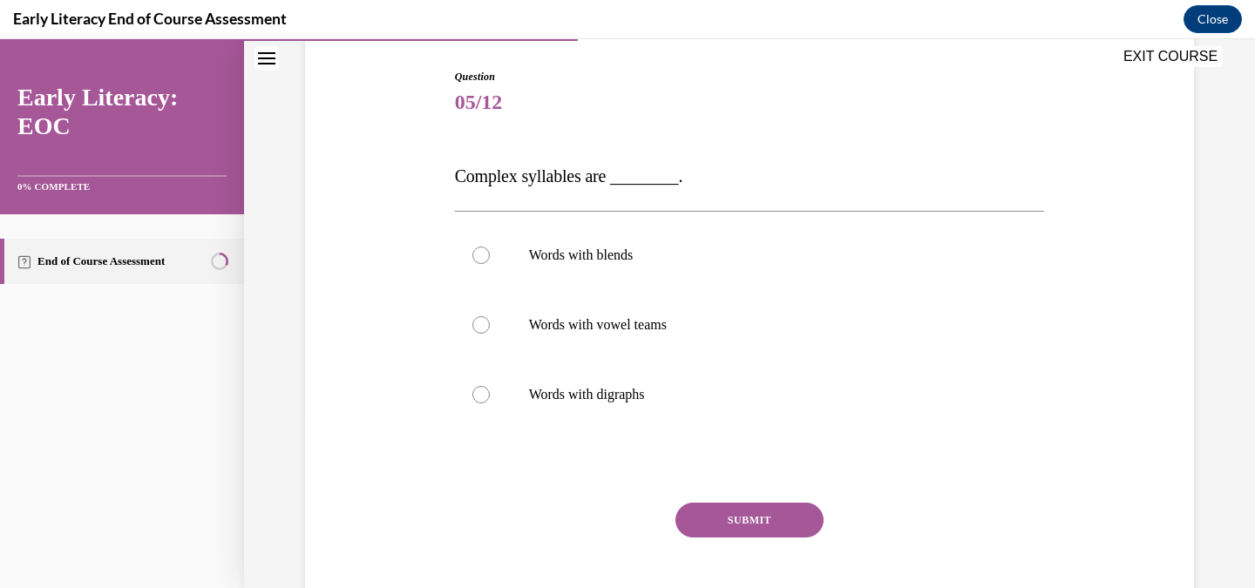
scroll to position [175, 0]
click at [646, 253] on p "Words with blends" at bounding box center [765, 253] width 473 height 17
click at [738, 527] on button "SUBMIT" at bounding box center [750, 518] width 148 height 35
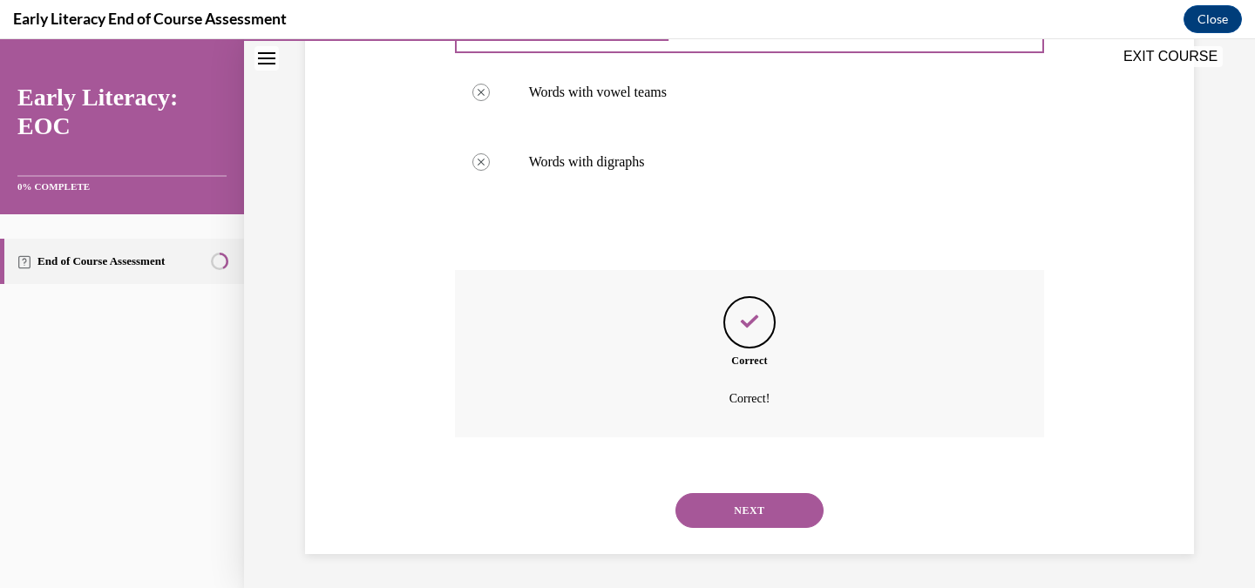
scroll to position [407, 0]
click at [765, 514] on button "NEXT" at bounding box center [750, 510] width 148 height 35
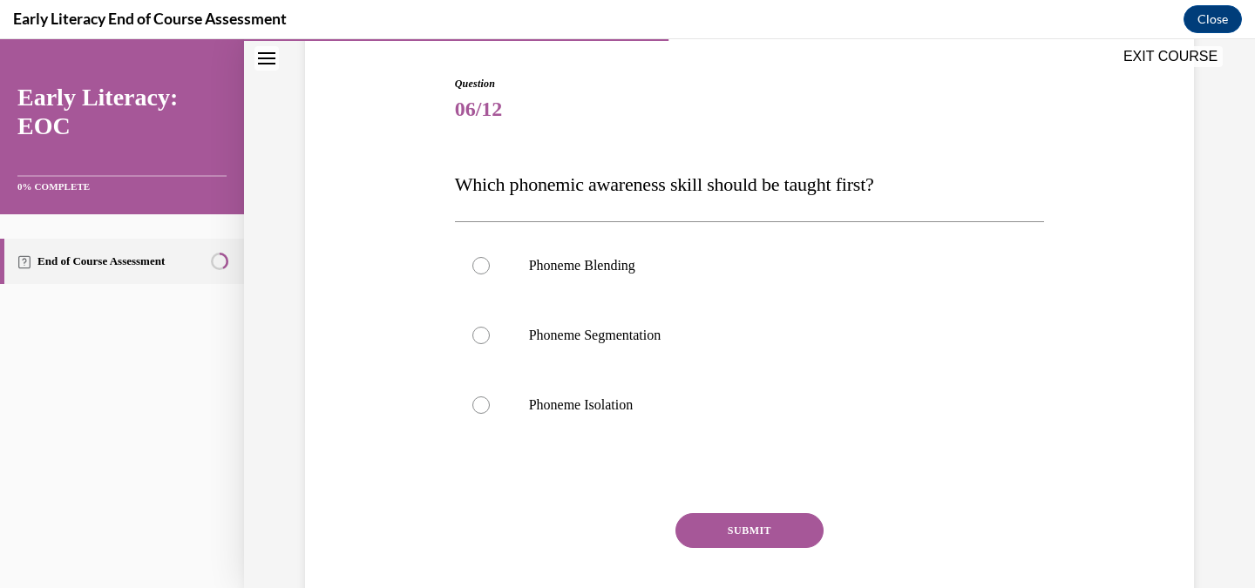
scroll to position [174, 0]
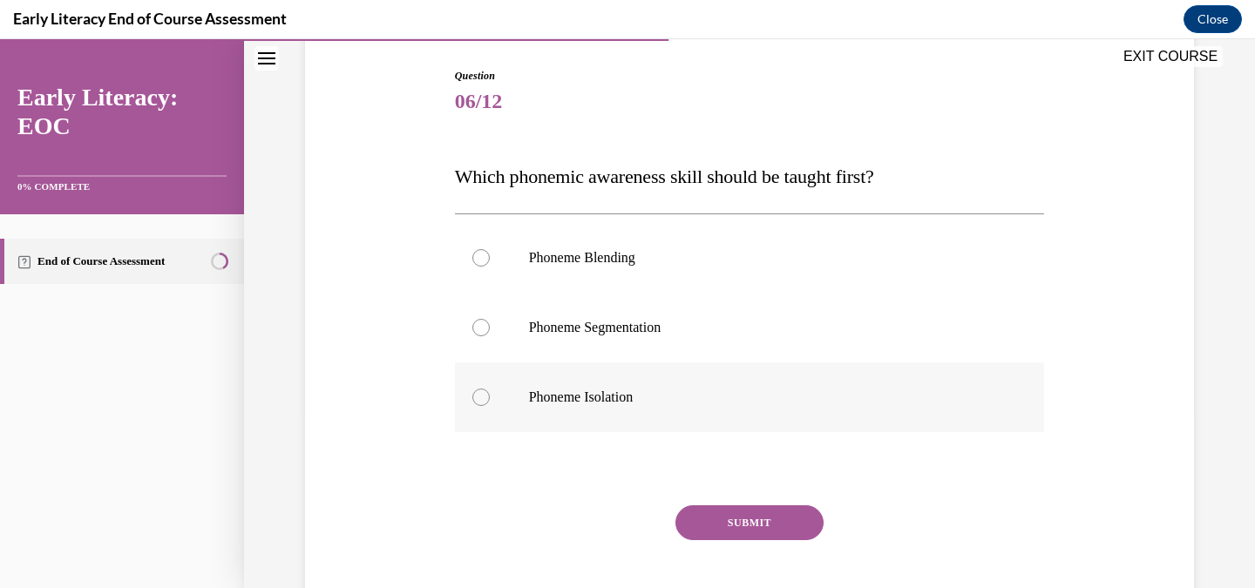
click at [713, 398] on p "Phoneme Isolation" at bounding box center [765, 397] width 473 height 17
click at [751, 528] on button "SUBMIT" at bounding box center [750, 523] width 148 height 35
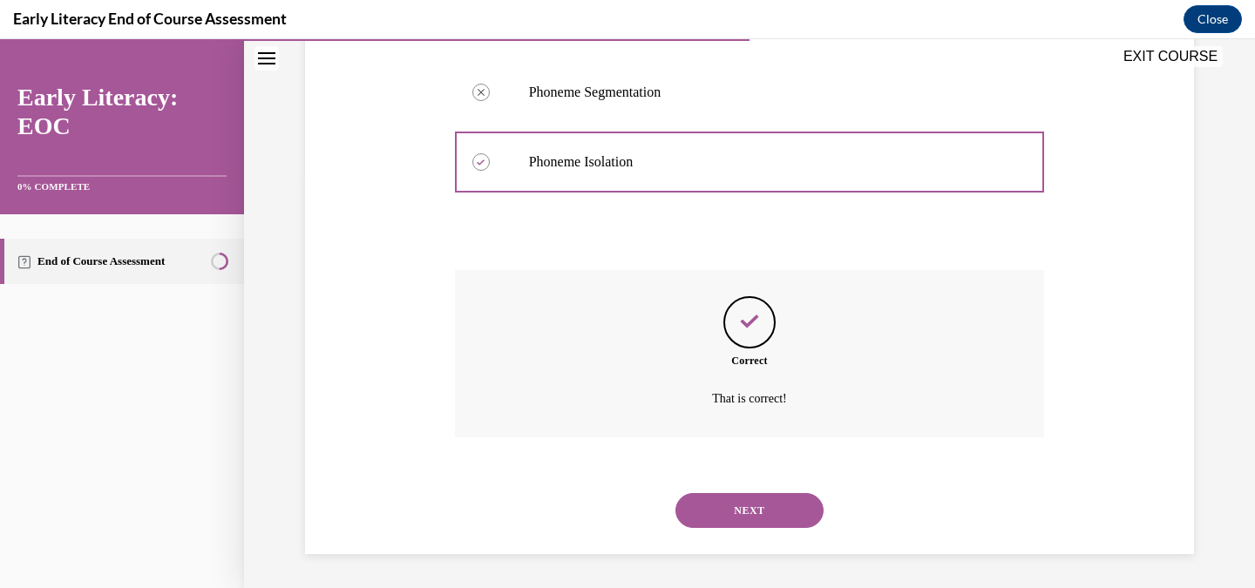
scroll to position [411, 0]
click at [754, 507] on button "NEXT" at bounding box center [750, 510] width 148 height 35
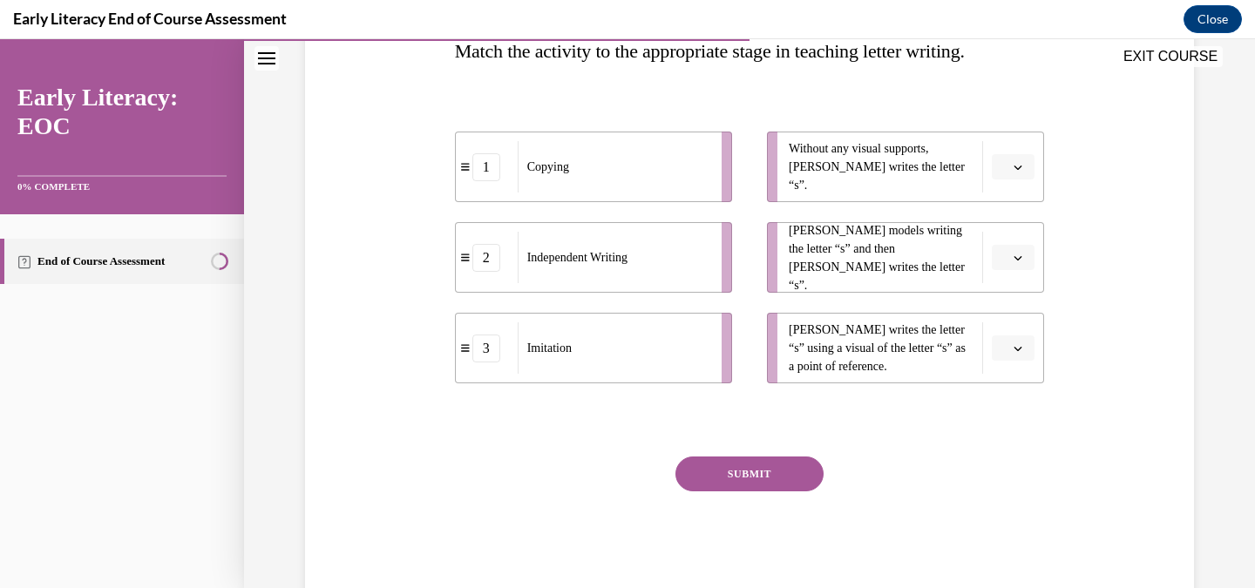
scroll to position [305, 0]
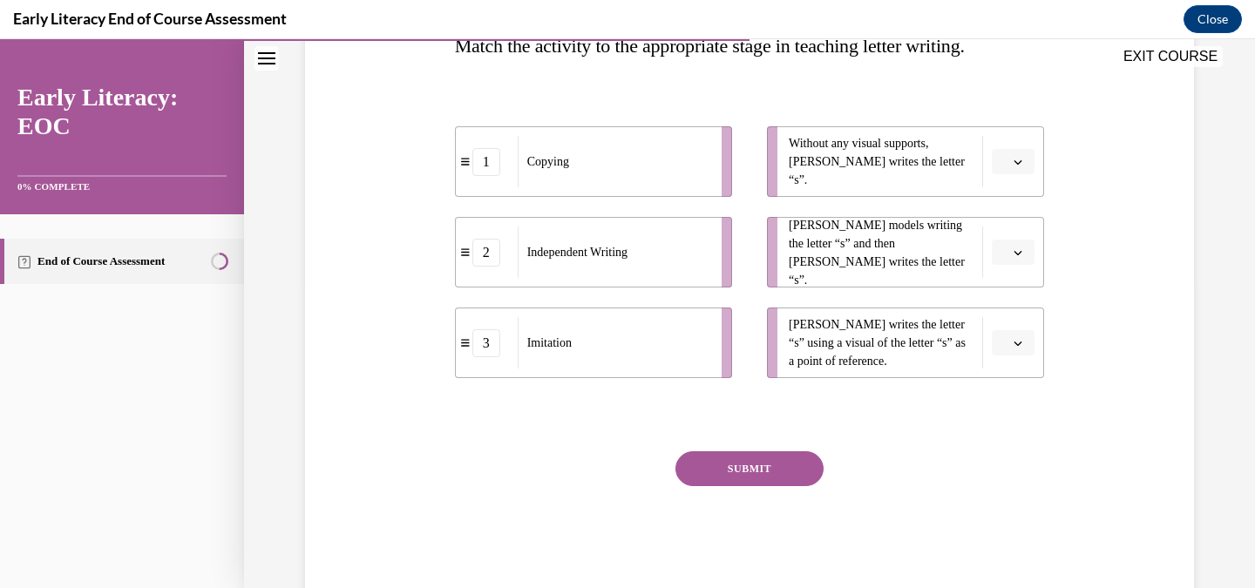
click at [1028, 161] on button "button" at bounding box center [1013, 162] width 43 height 26
click at [1001, 264] on div "2" at bounding box center [1012, 270] width 44 height 35
click at [1023, 259] on button "button" at bounding box center [1013, 253] width 43 height 26
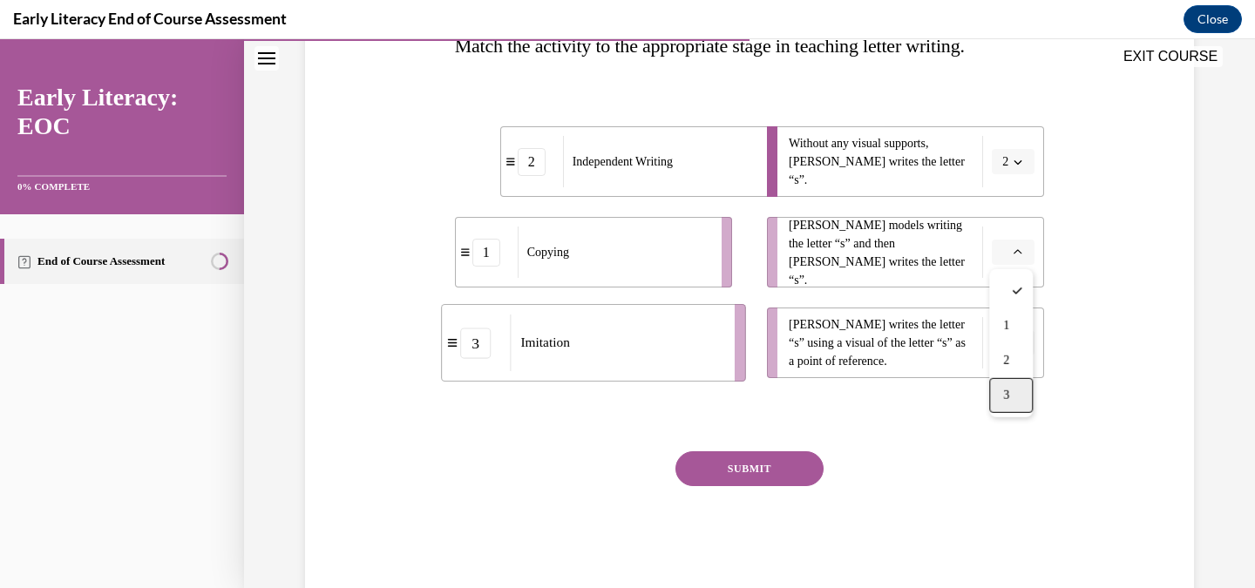
click at [1024, 402] on div "3" at bounding box center [1012, 395] width 44 height 35
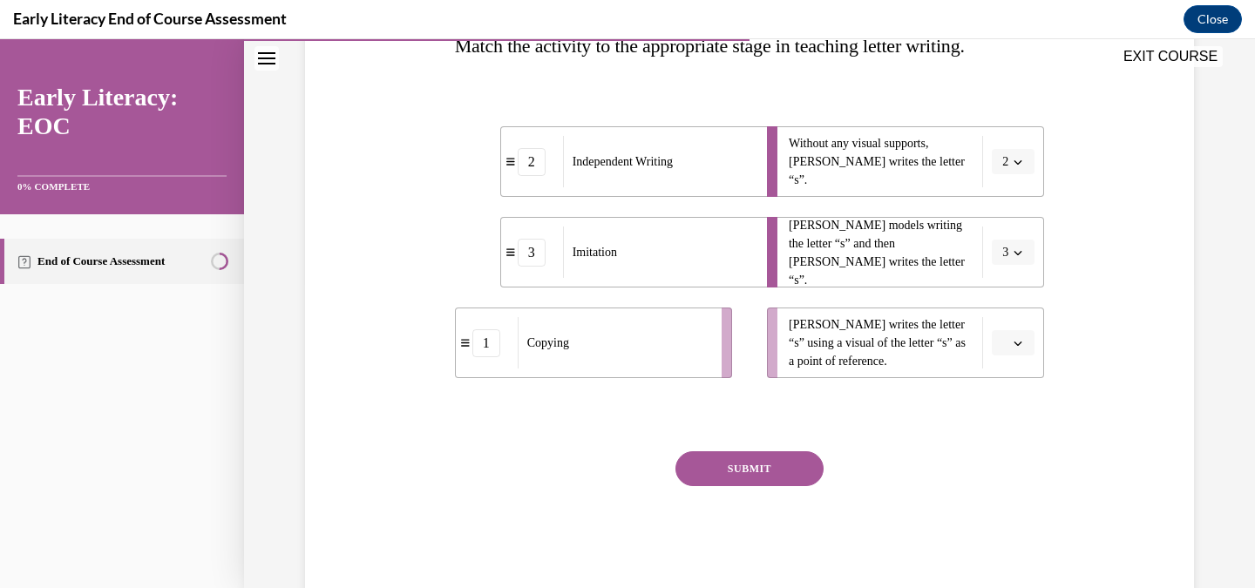
click at [1009, 339] on button "button" at bounding box center [1013, 343] width 43 height 26
click at [1017, 439] on div "2" at bounding box center [1012, 451] width 44 height 35
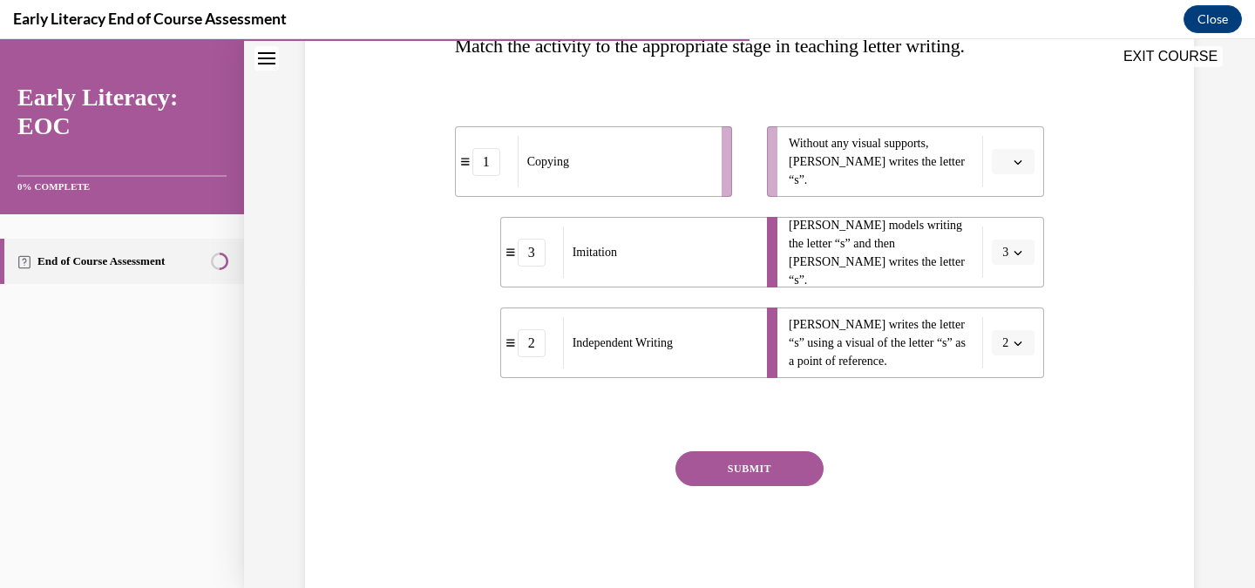
click at [1022, 167] on span "button" at bounding box center [1018, 162] width 12 height 12
click at [1010, 276] on span "2" at bounding box center [1006, 270] width 6 height 14
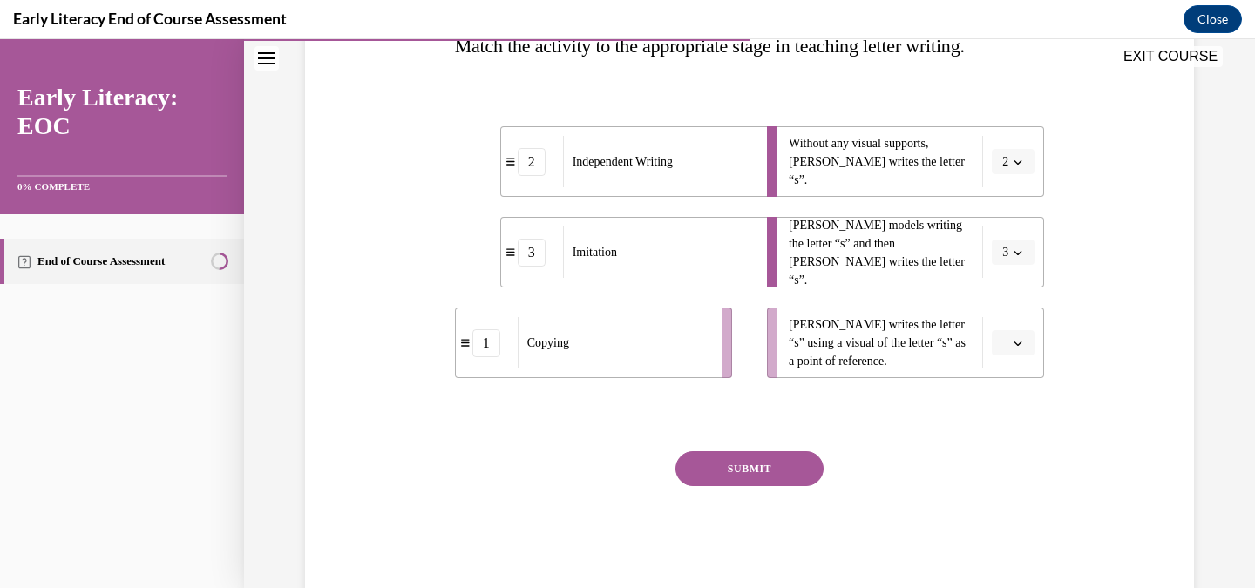
click at [1016, 354] on button "button" at bounding box center [1013, 343] width 43 height 26
click at [1023, 411] on div "1" at bounding box center [1012, 416] width 44 height 35
click at [777, 469] on button "SUBMIT" at bounding box center [750, 469] width 148 height 35
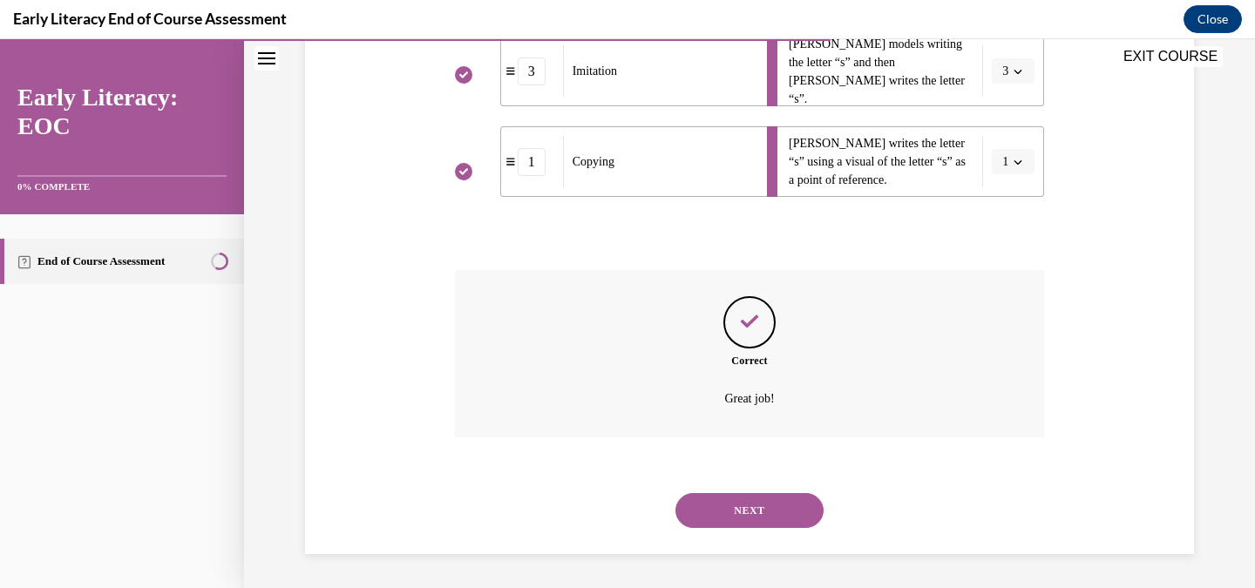
scroll to position [487, 0]
click at [779, 521] on button "NEXT" at bounding box center [750, 510] width 148 height 35
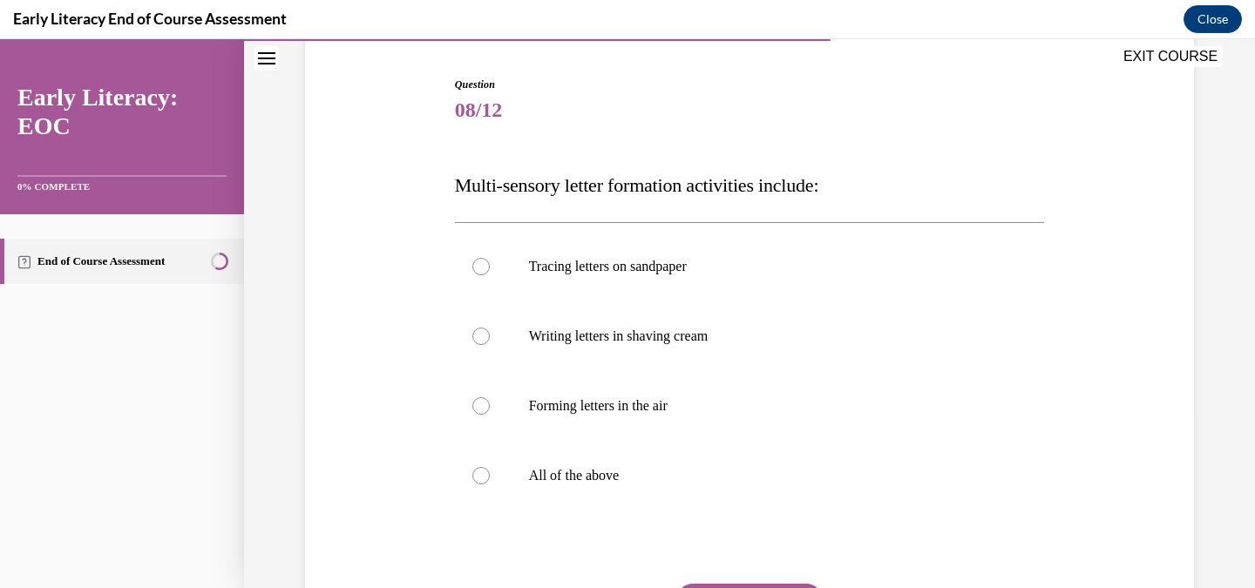
scroll to position [171, 0]
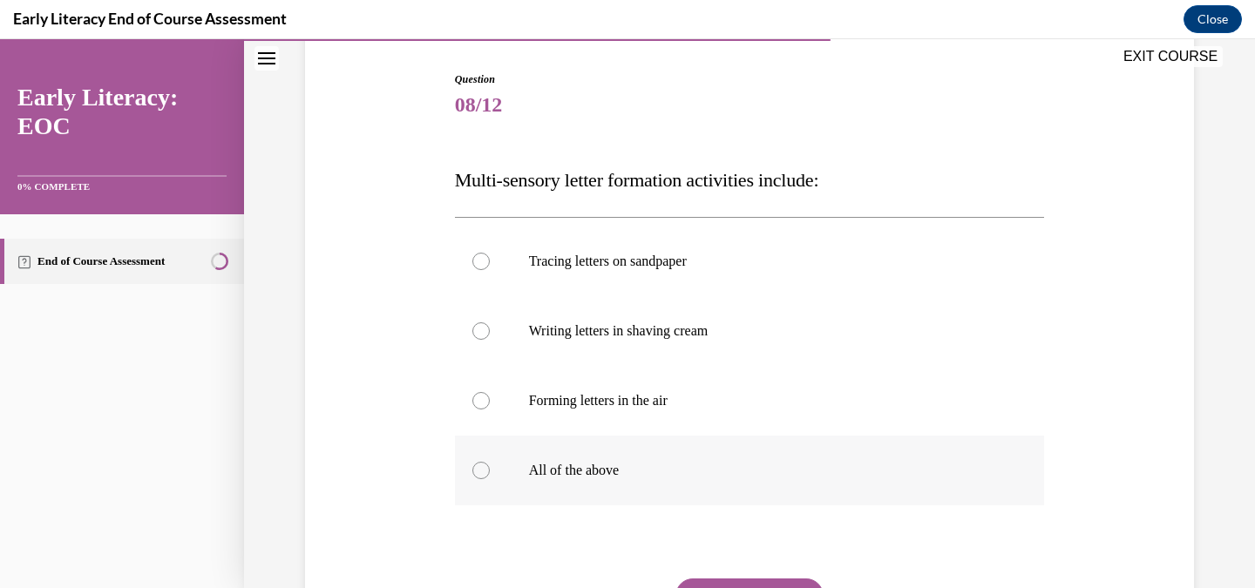
click at [692, 467] on p "All of the above" at bounding box center [765, 470] width 473 height 17
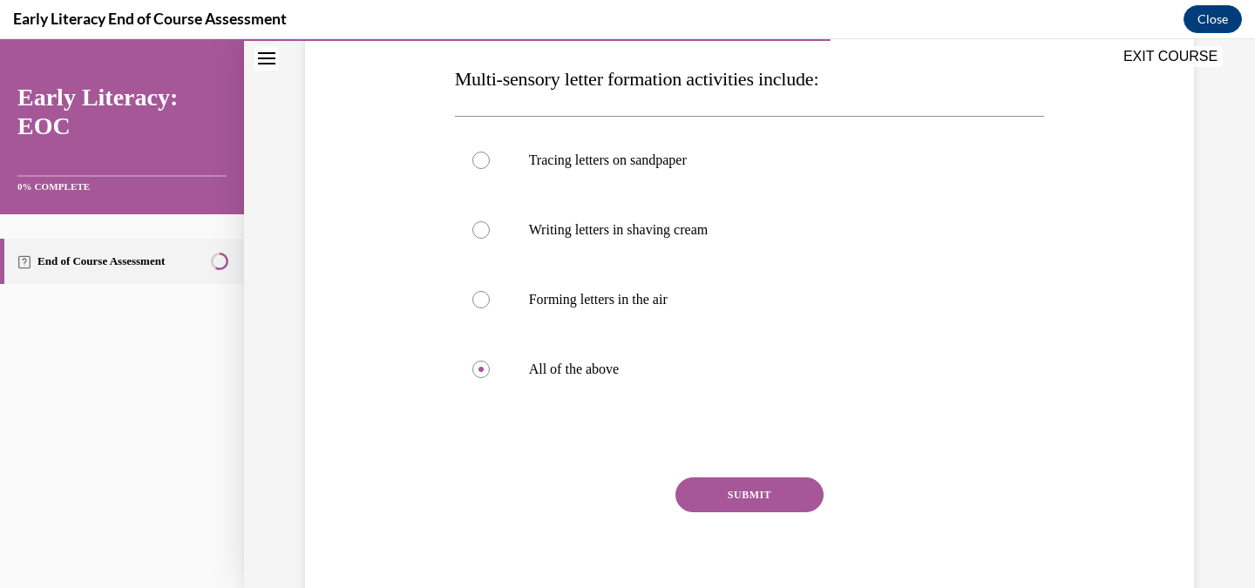
click at [725, 490] on button "SUBMIT" at bounding box center [750, 495] width 148 height 35
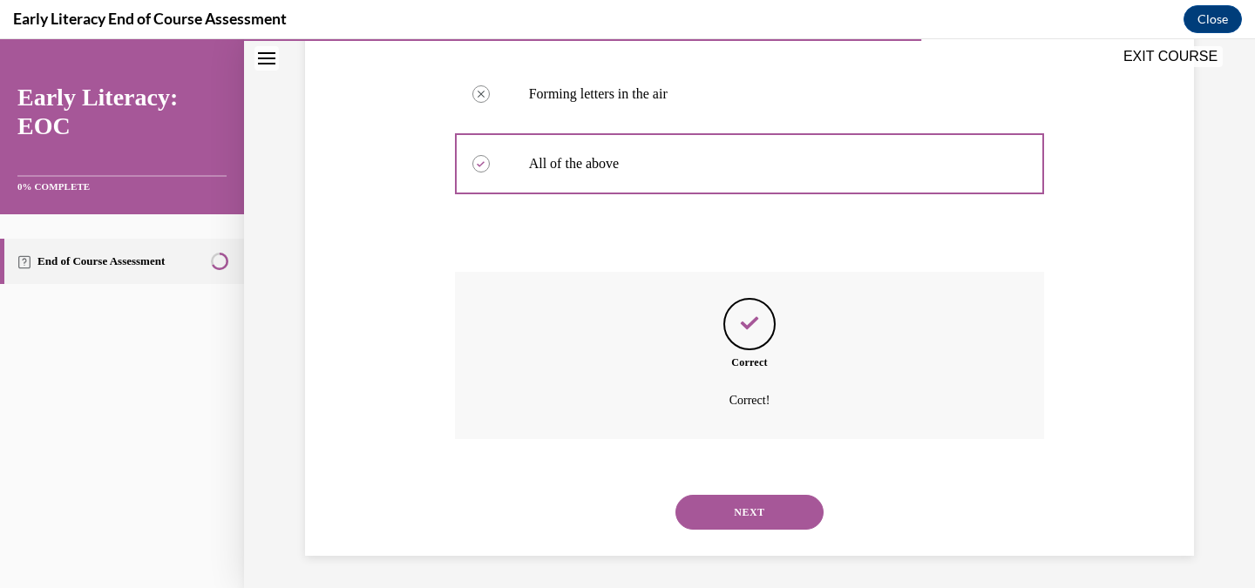
scroll to position [480, 0]
click at [765, 507] on button "NEXT" at bounding box center [750, 510] width 148 height 35
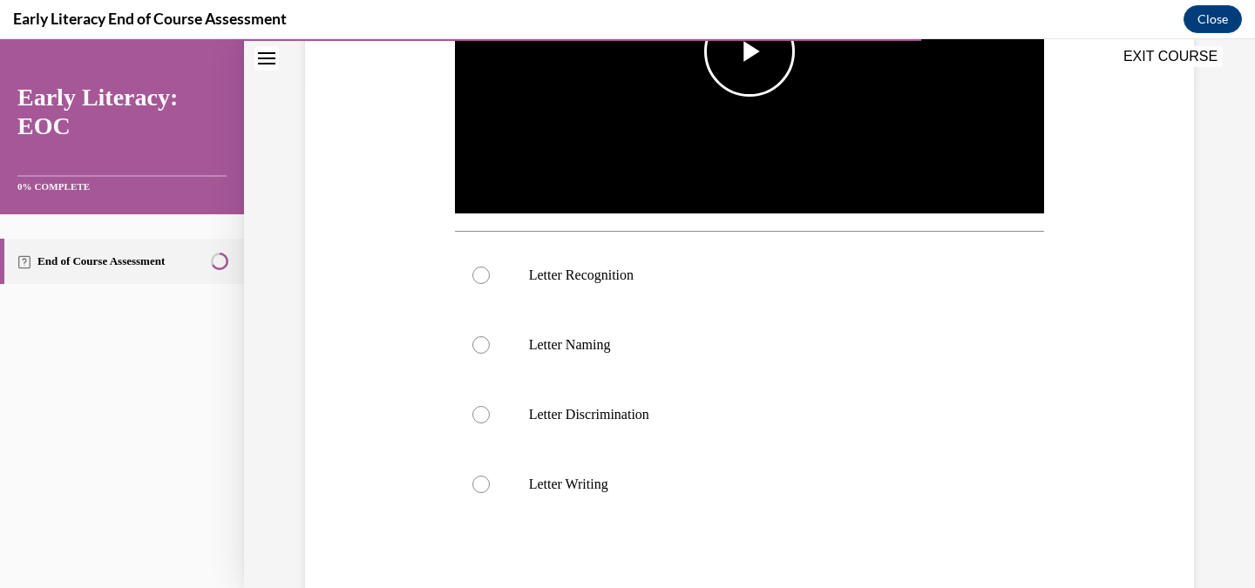
scroll to position [503, 0]
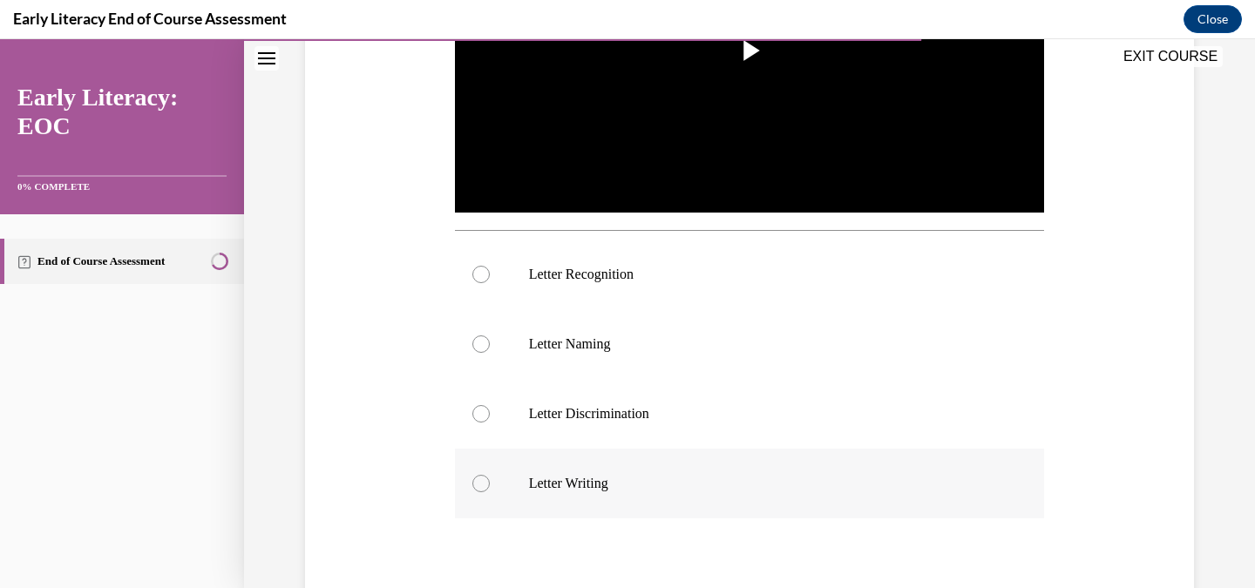
click at [746, 462] on div at bounding box center [750, 484] width 590 height 70
click at [640, 367] on div at bounding box center [750, 344] width 590 height 70
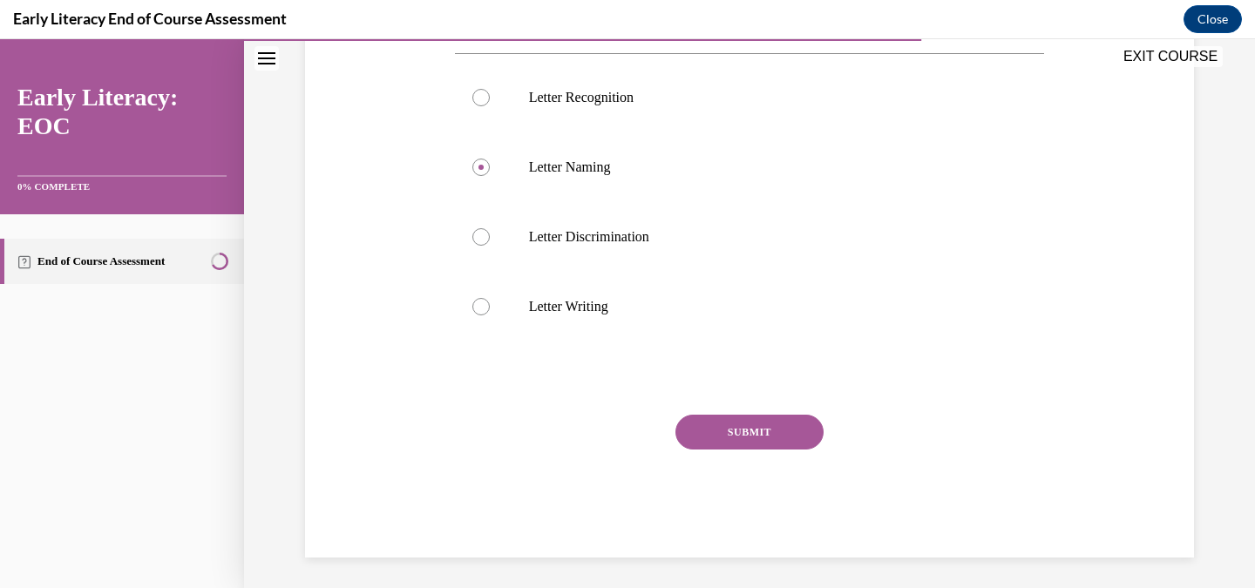
click at [757, 432] on button "SUBMIT" at bounding box center [750, 432] width 148 height 35
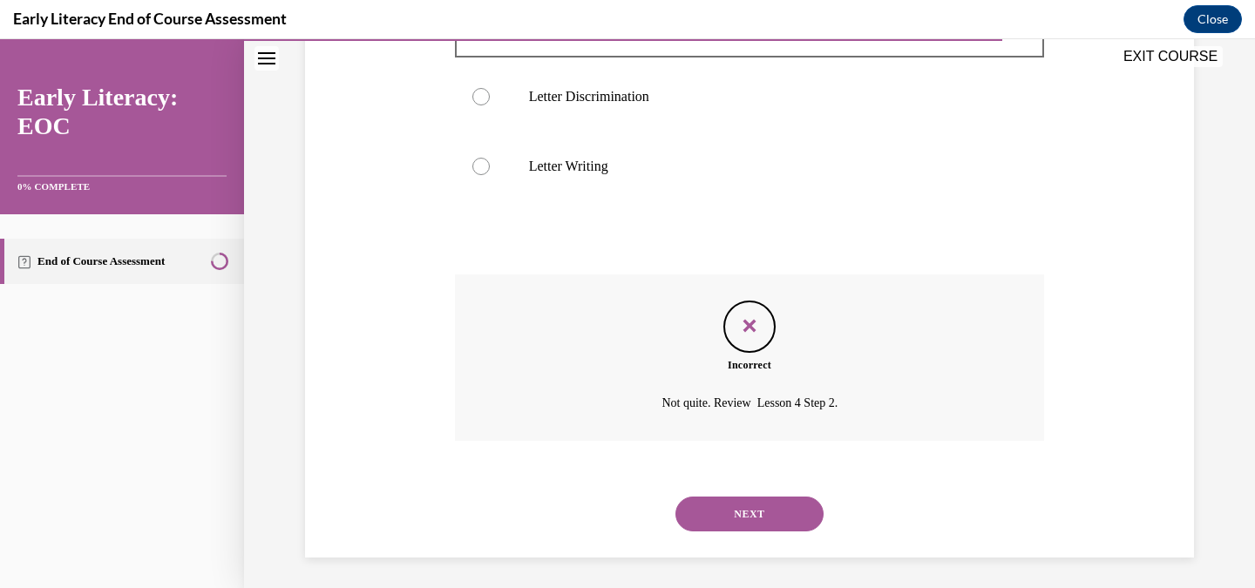
scroll to position [823, 0]
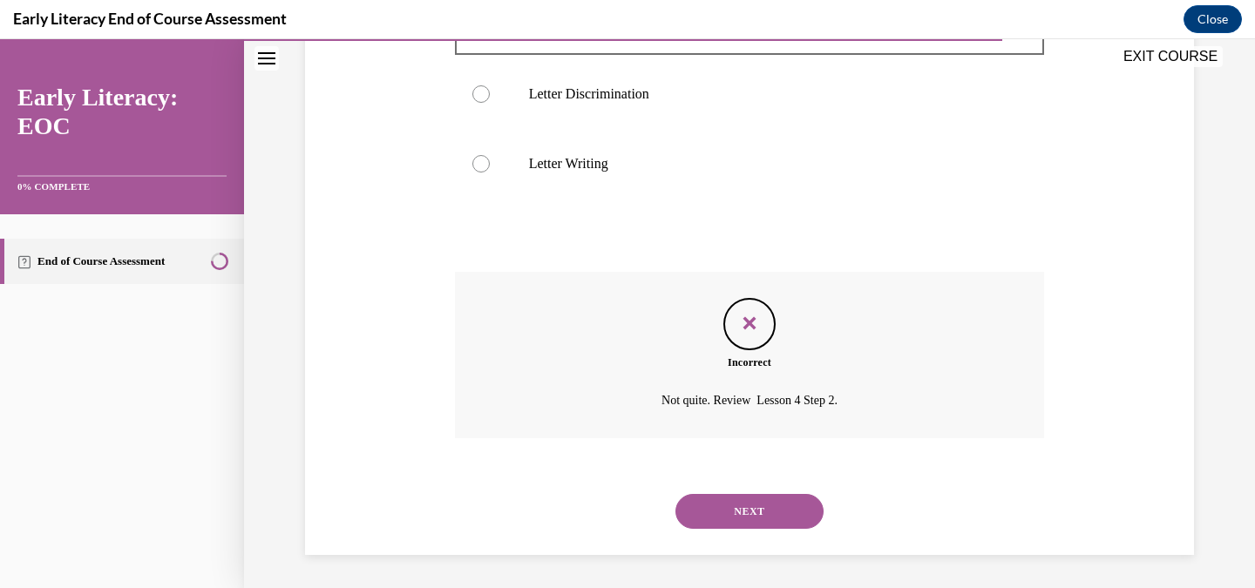
click at [769, 512] on button "NEXT" at bounding box center [750, 511] width 148 height 35
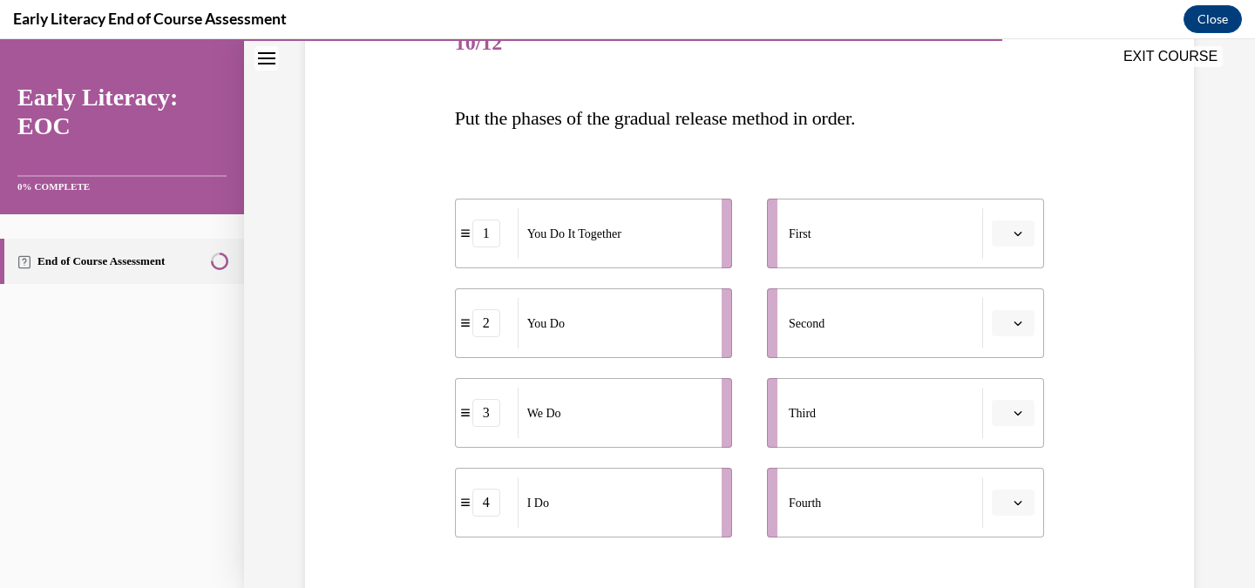
scroll to position [236, 0]
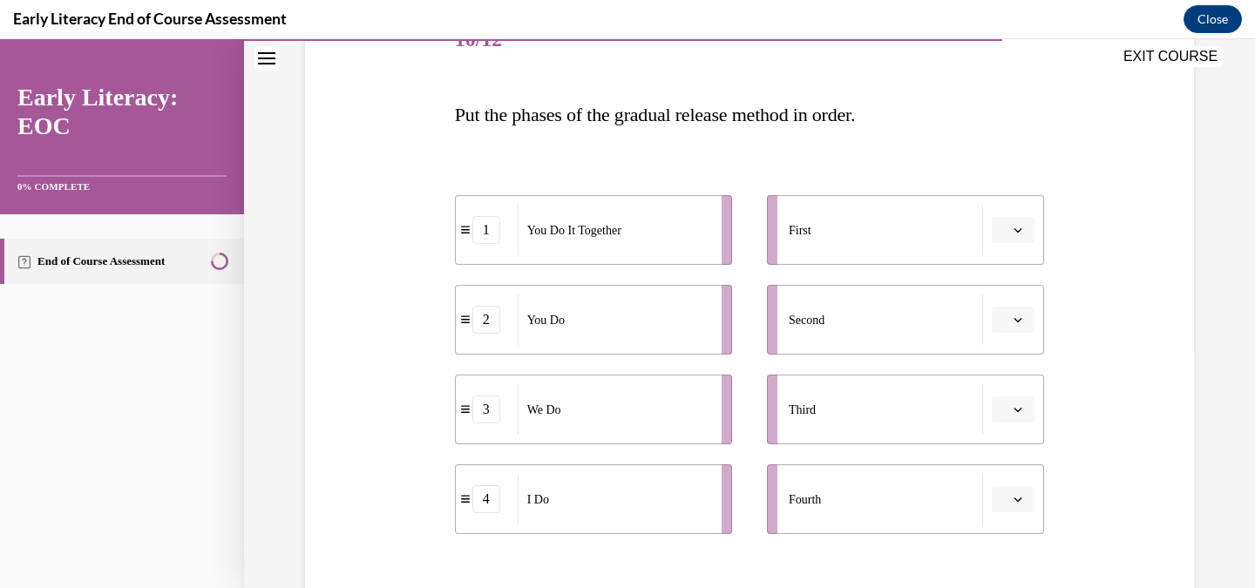
click at [637, 121] on span "Put the phases of the gradual release method in order." at bounding box center [655, 115] width 401 height 22
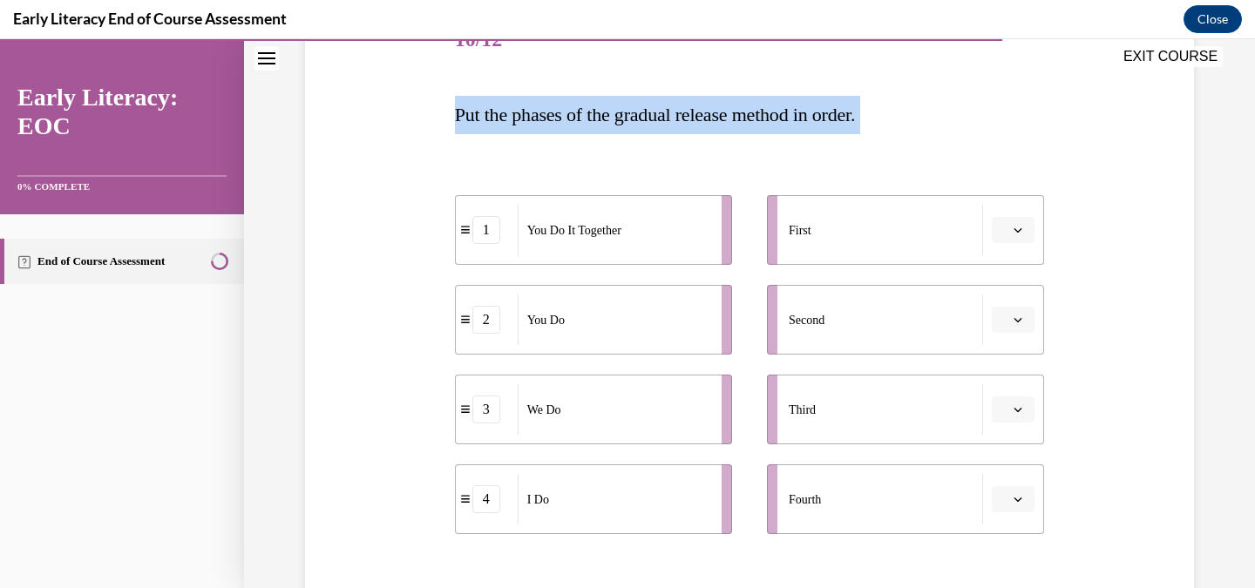
click at [637, 121] on span "Put the phases of the gradual release method in order." at bounding box center [655, 115] width 401 height 22
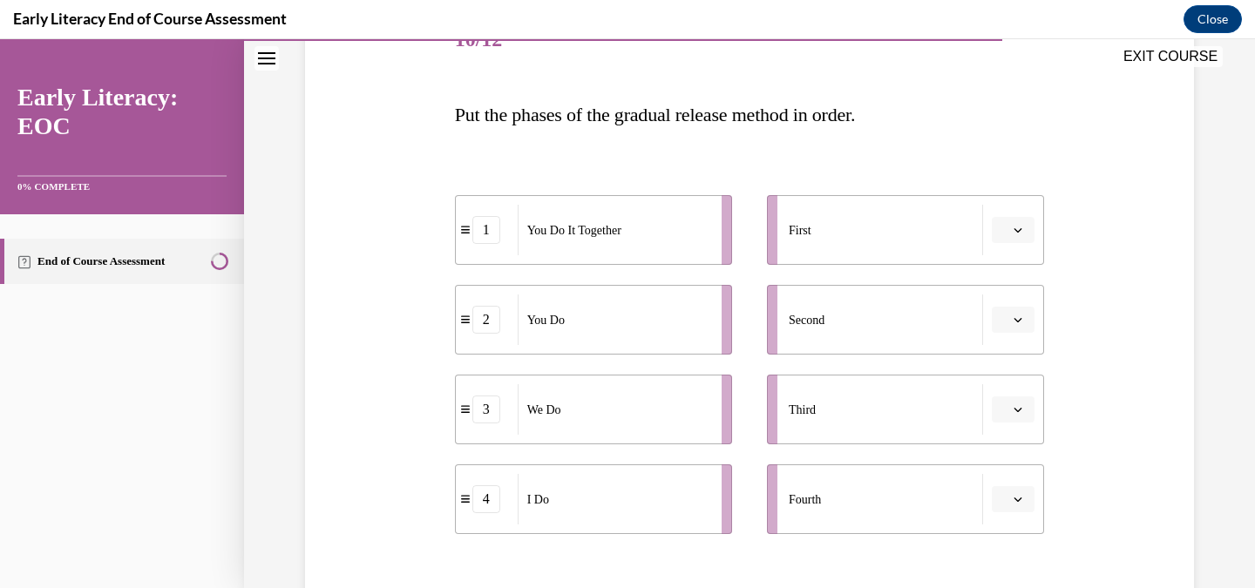
click at [978, 240] on div "First" at bounding box center [886, 230] width 194 height 51
click at [1021, 229] on icon "button" at bounding box center [1019, 230] width 8 height 4
click at [1016, 303] on div "1" at bounding box center [1012, 304] width 44 height 35
click at [1019, 317] on icon "button" at bounding box center [1018, 320] width 9 height 9
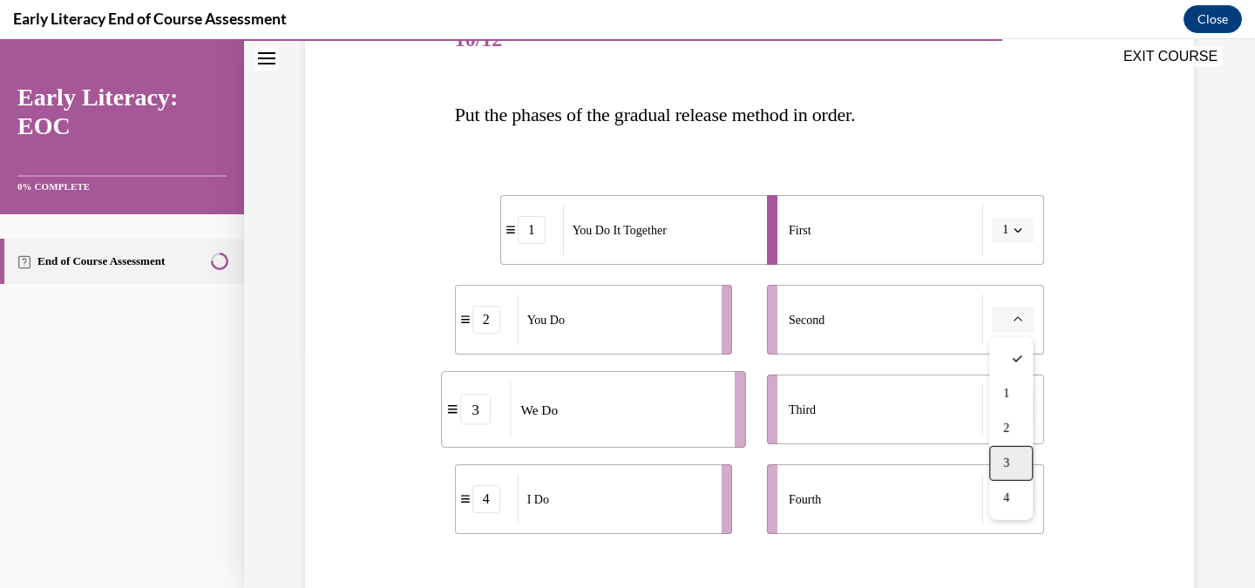
click at [1008, 459] on span "3" at bounding box center [1006, 464] width 6 height 14
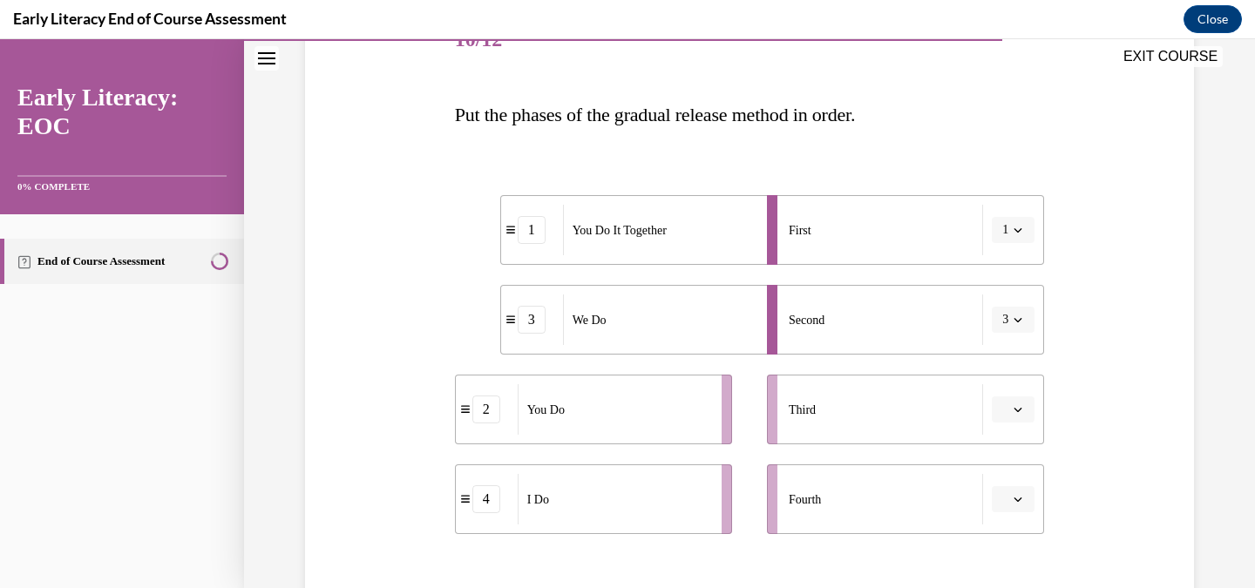
click at [1019, 227] on icon "button" at bounding box center [1018, 230] width 9 height 9
click at [1012, 405] on div "4" at bounding box center [1008, 408] width 44 height 35
click at [1028, 311] on button "3" at bounding box center [1013, 320] width 43 height 26
click at [1014, 426] on div "2" at bounding box center [1008, 429] width 44 height 35
click at [1014, 412] on icon "button" at bounding box center [1018, 409] width 9 height 9
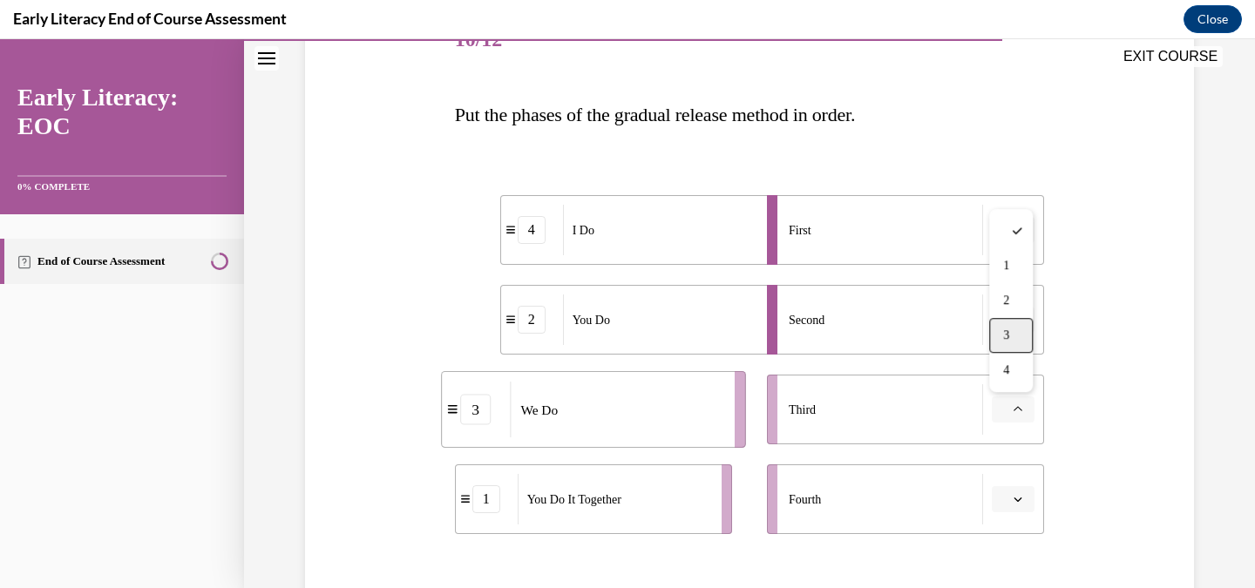
click at [1014, 341] on div "3" at bounding box center [1012, 335] width 44 height 35
click at [1021, 500] on icon "button" at bounding box center [1018, 499] width 9 height 9
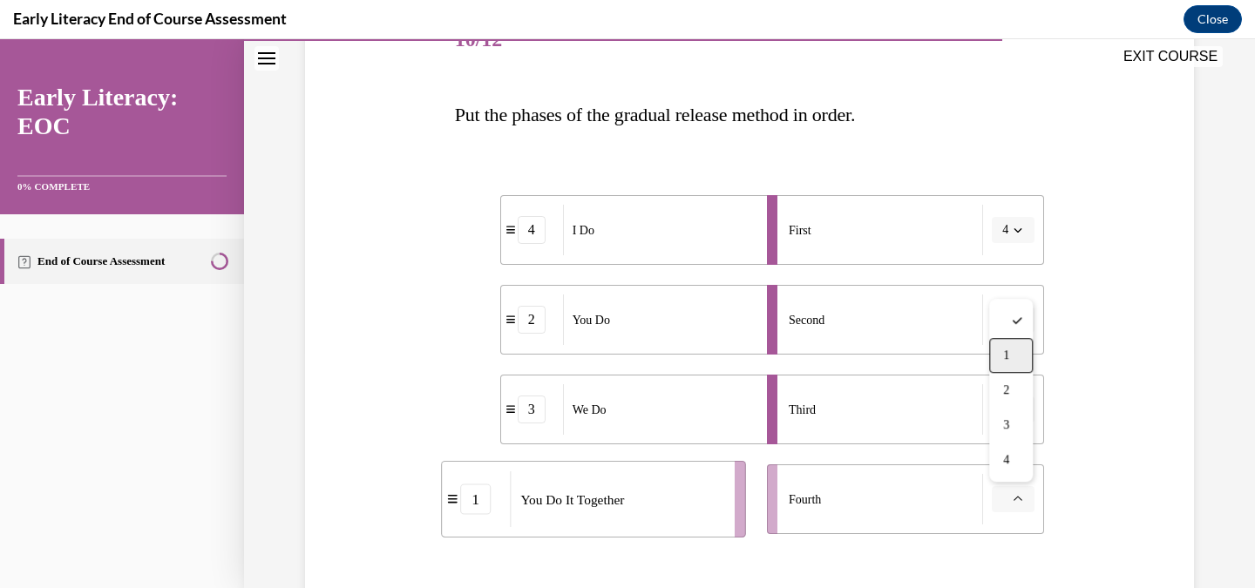
click at [1010, 352] on span "1" at bounding box center [1006, 356] width 6 height 14
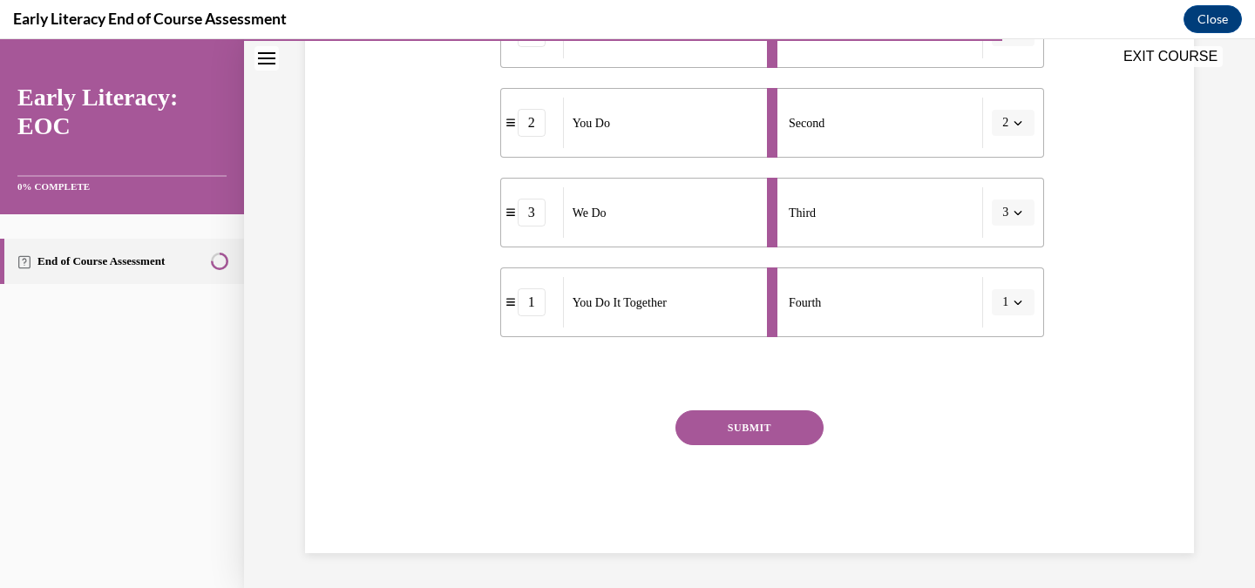
click at [737, 443] on button "SUBMIT" at bounding box center [750, 428] width 148 height 35
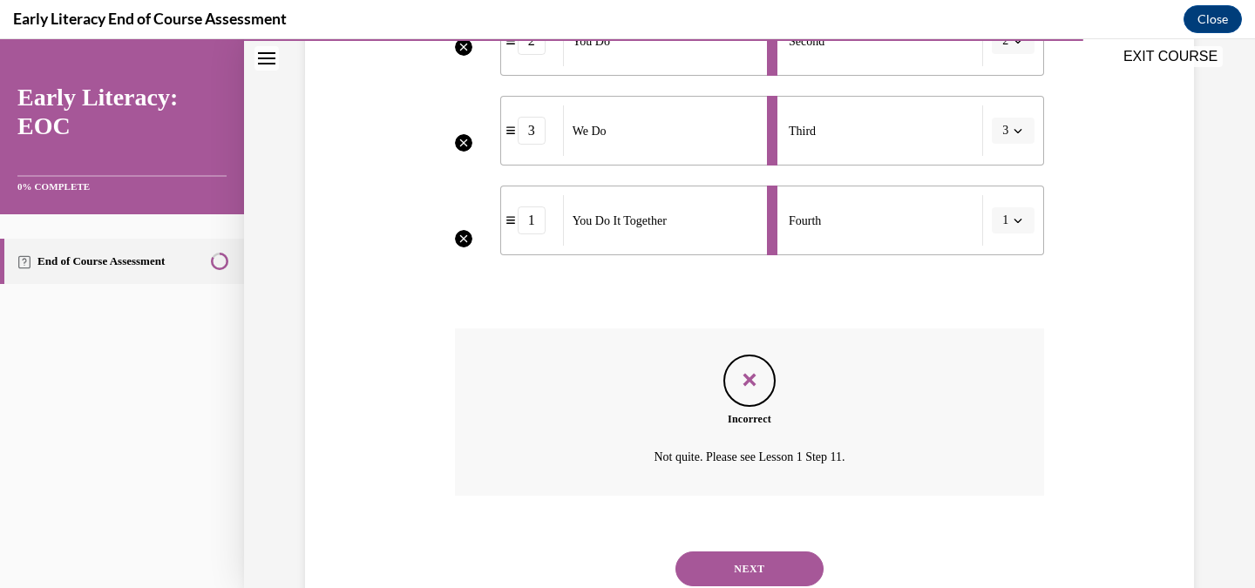
scroll to position [528, 0]
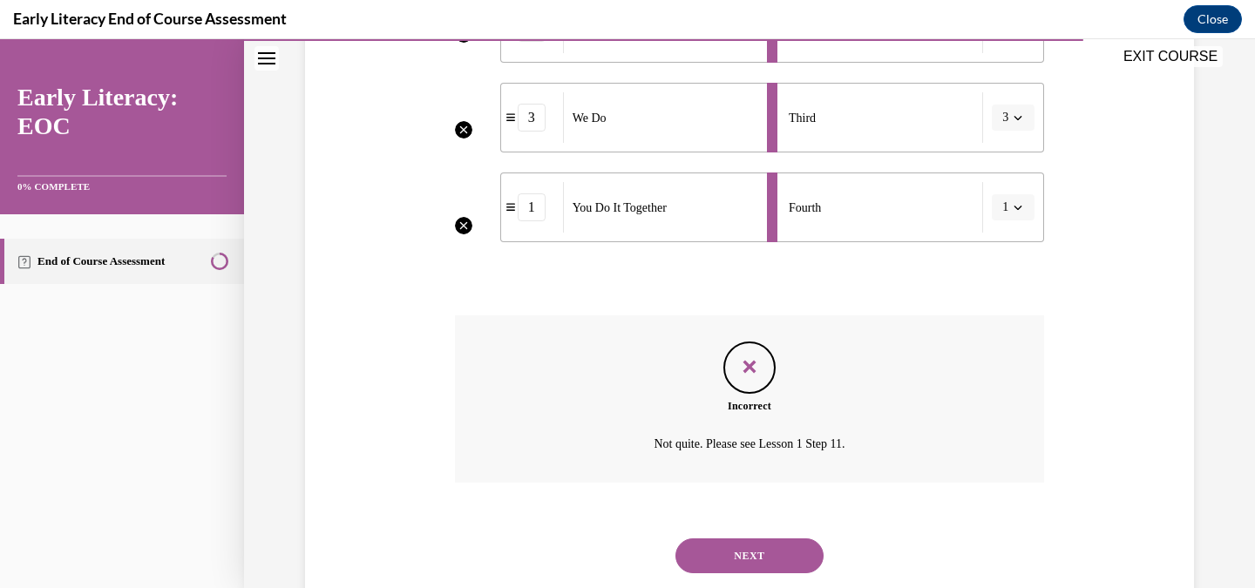
click at [746, 557] on button "NEXT" at bounding box center [750, 556] width 148 height 35
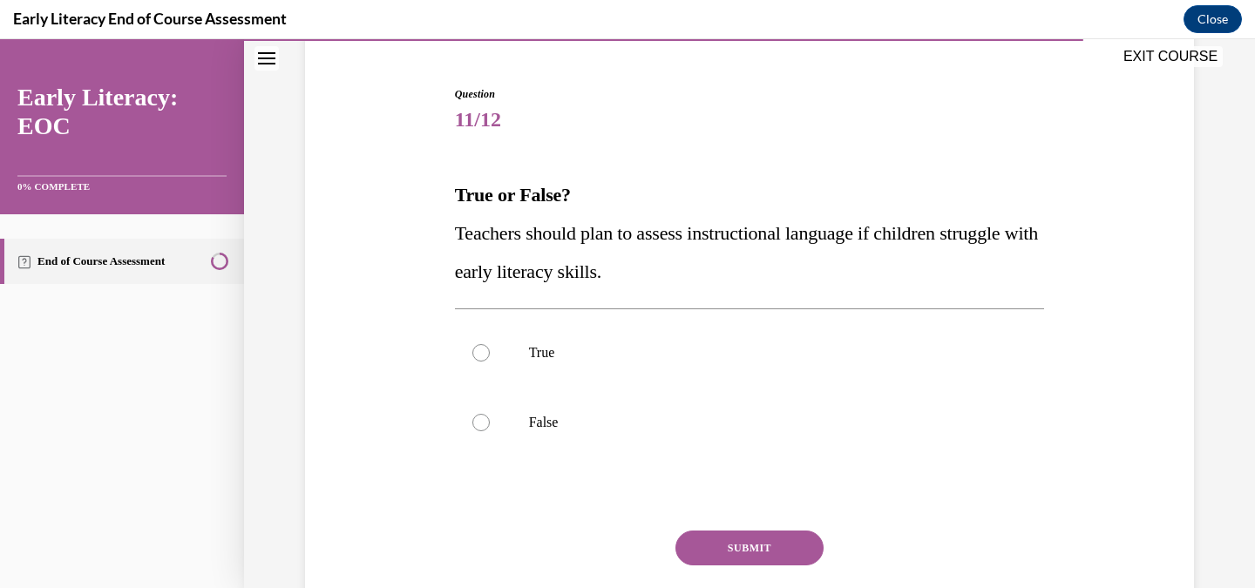
scroll to position [159, 0]
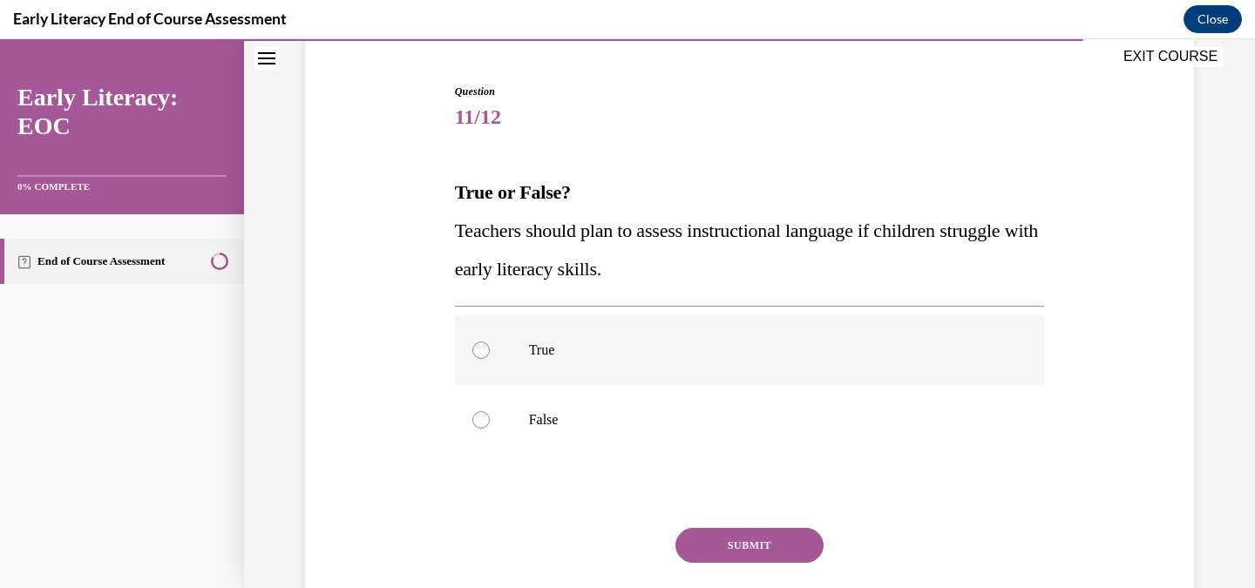
click at [574, 371] on div at bounding box center [750, 351] width 590 height 70
click at [764, 547] on button "SUBMIT" at bounding box center [750, 545] width 148 height 35
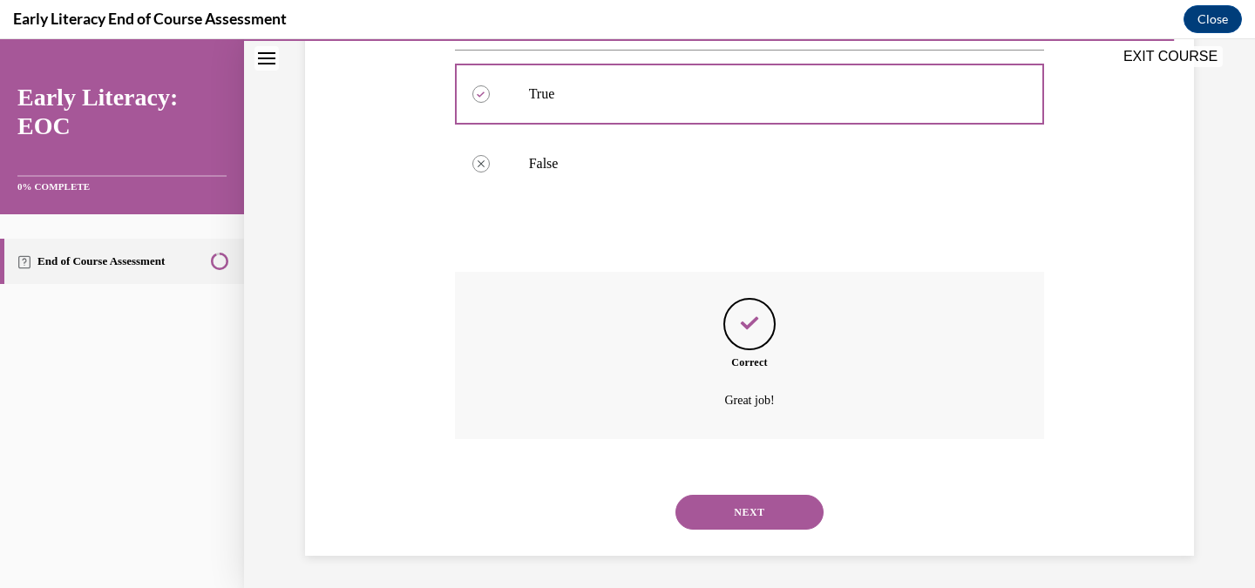
scroll to position [418, 0]
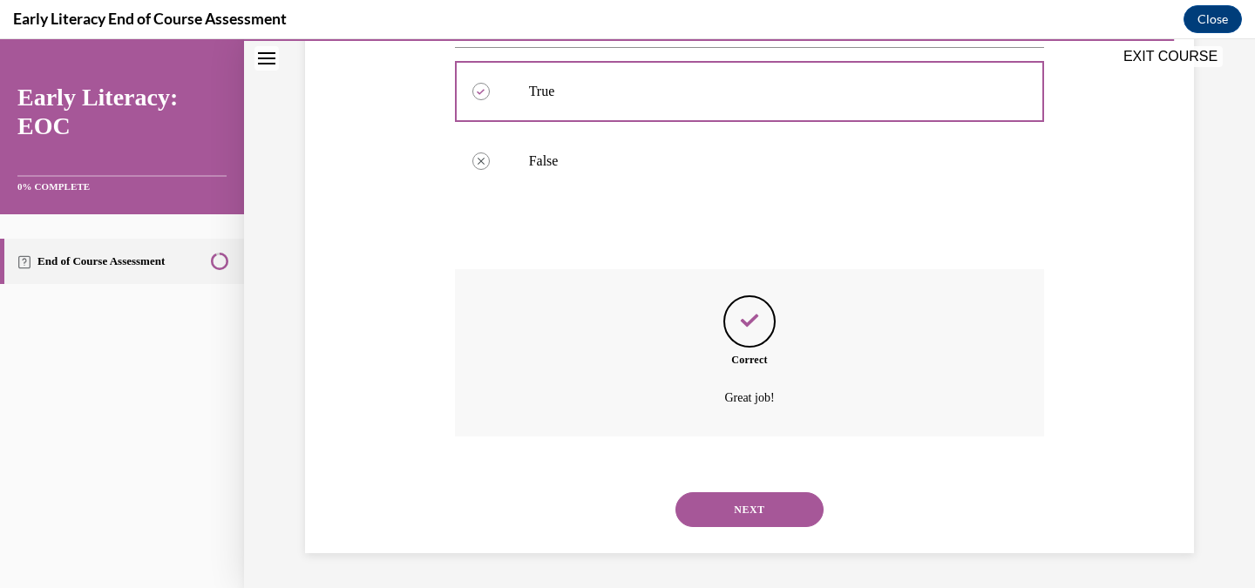
click at [748, 507] on button "NEXT" at bounding box center [750, 510] width 148 height 35
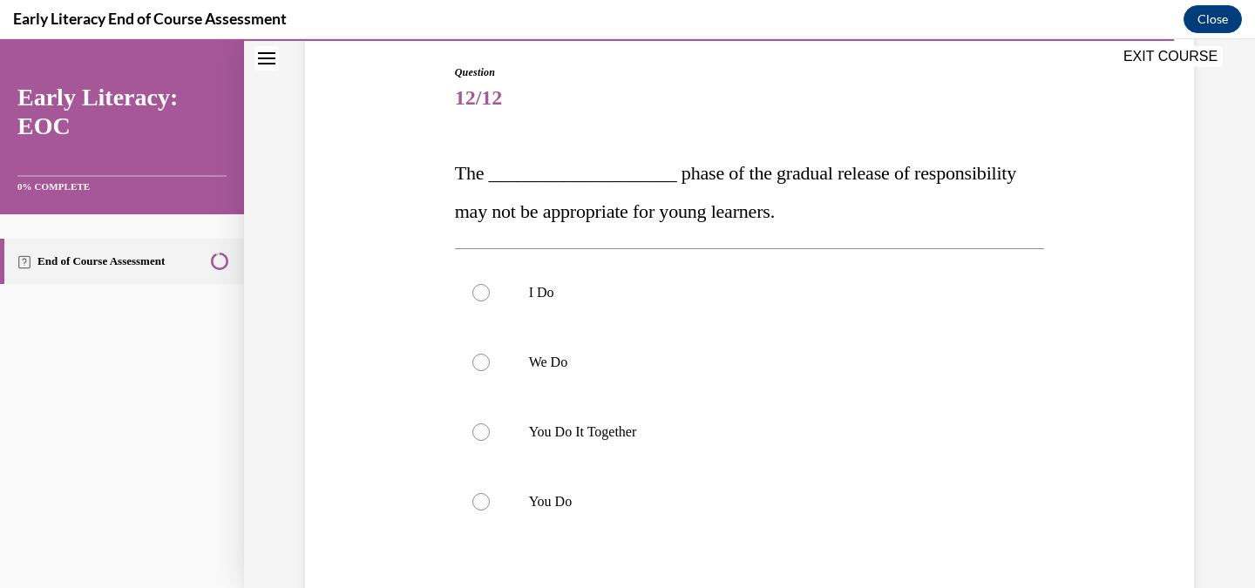
scroll to position [170, 0]
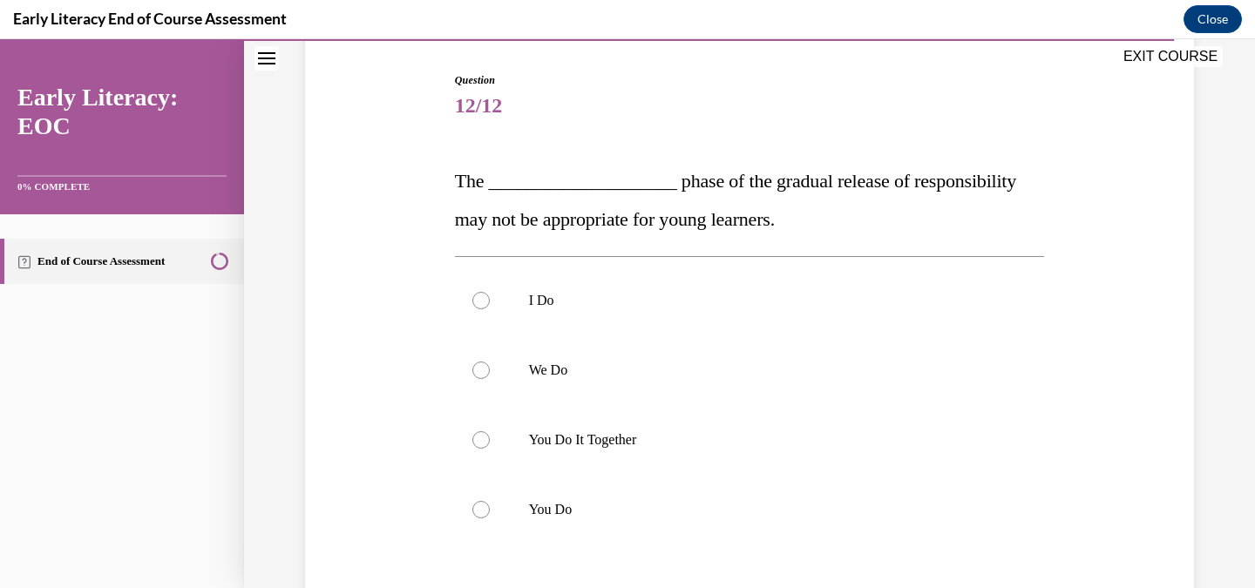
click at [543, 227] on span "The ____________________ phase of the gradual release of responsibility may not…" at bounding box center [735, 200] width 561 height 60
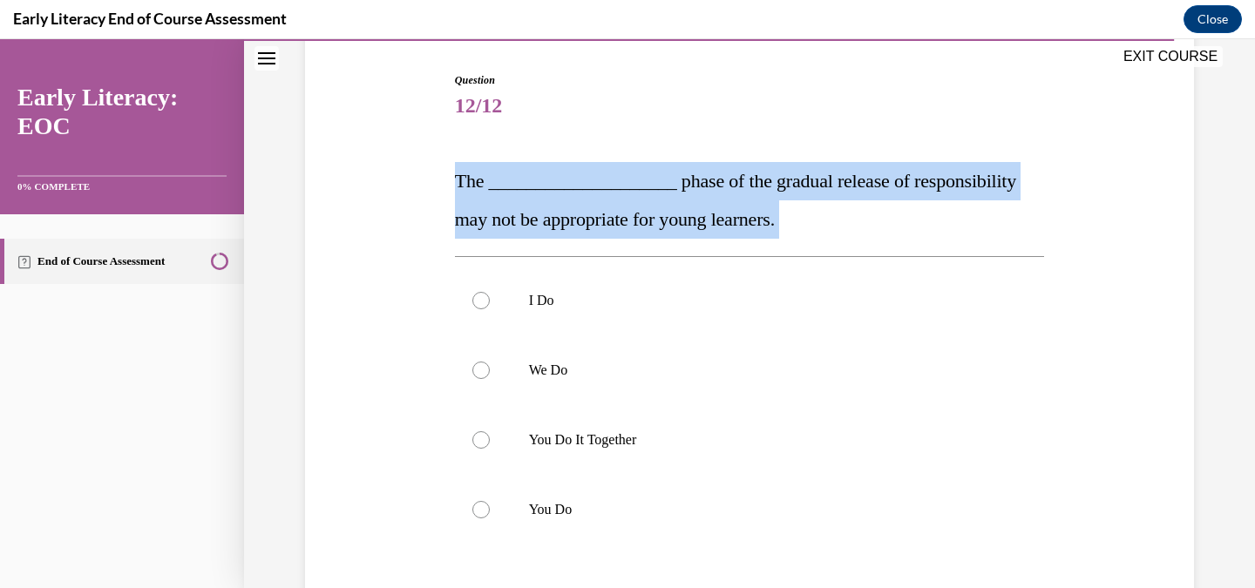
click at [543, 227] on span "The ____________________ phase of the gradual release of responsibility may not…" at bounding box center [735, 200] width 561 height 60
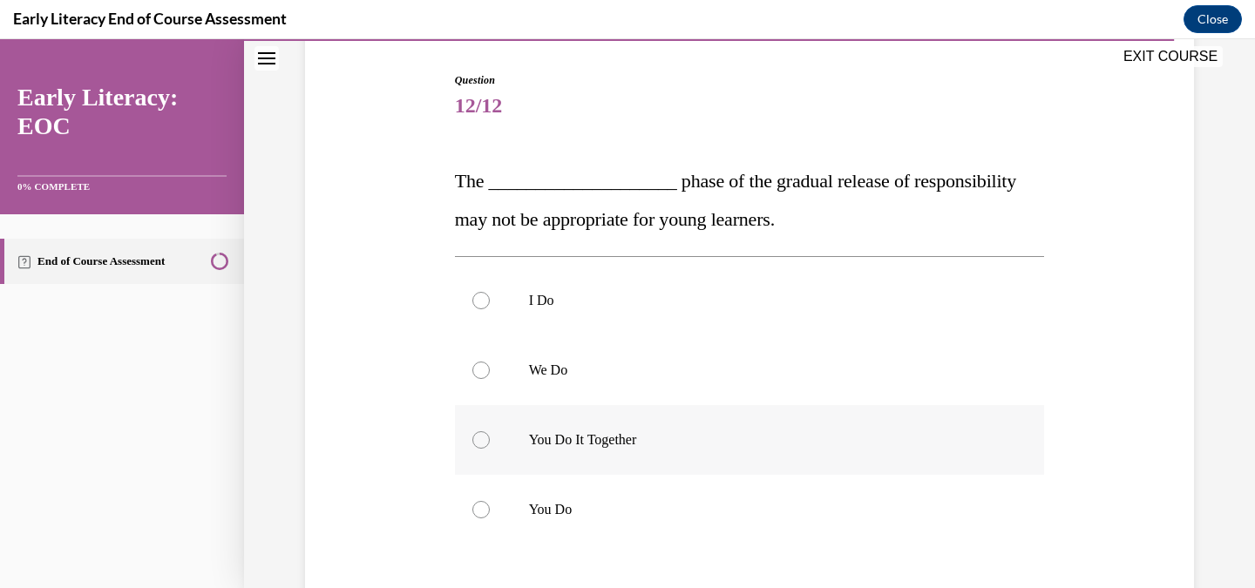
click at [686, 432] on p "You Do It Together" at bounding box center [765, 440] width 473 height 17
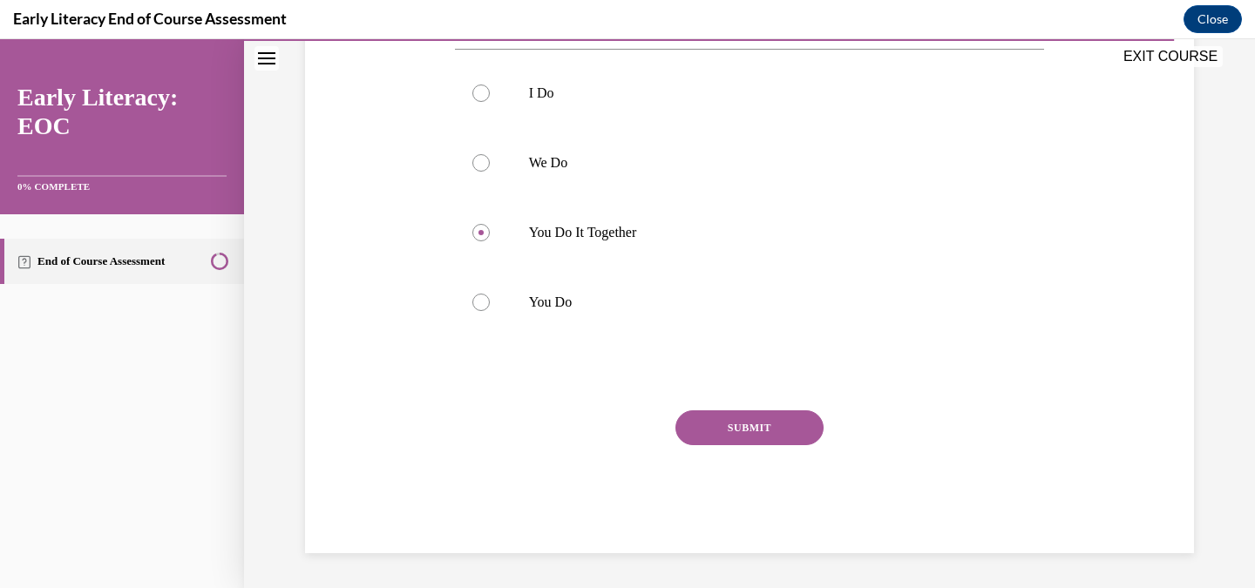
click at [750, 434] on button "SUBMIT" at bounding box center [750, 428] width 148 height 35
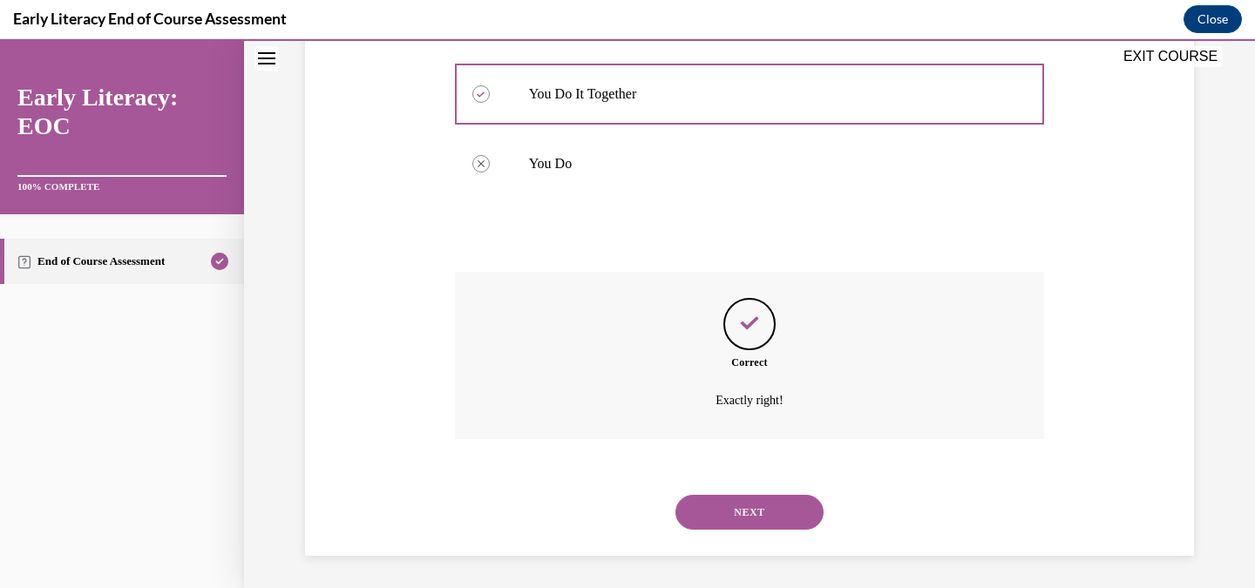
scroll to position [519, 0]
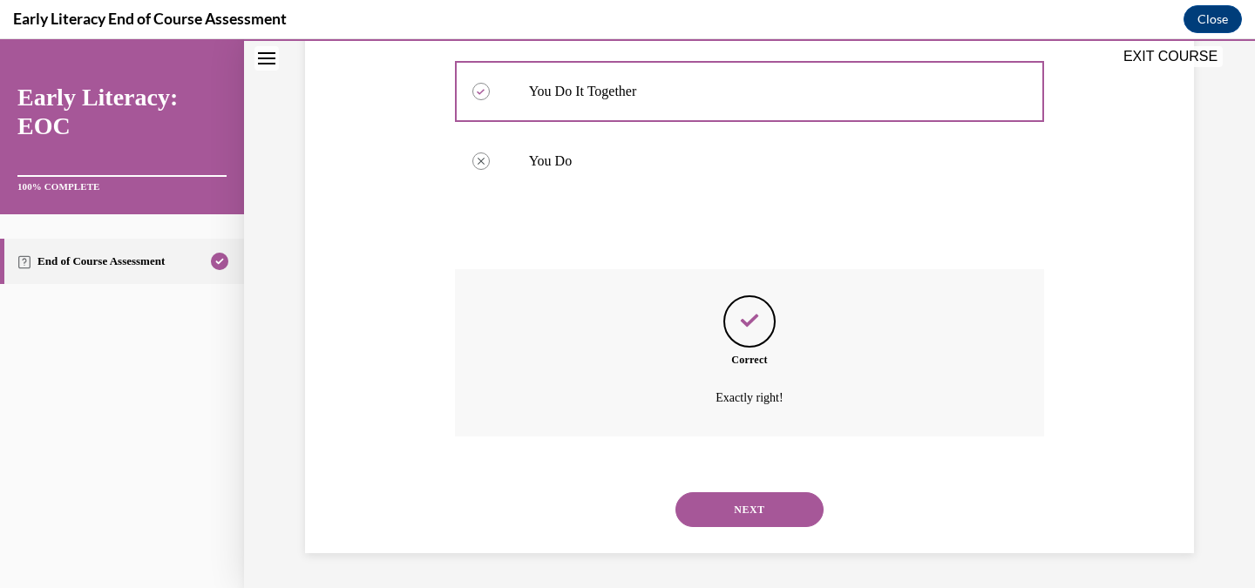
click at [773, 529] on div "NEXT" at bounding box center [750, 510] width 590 height 70
click at [752, 498] on button "NEXT" at bounding box center [750, 510] width 148 height 35
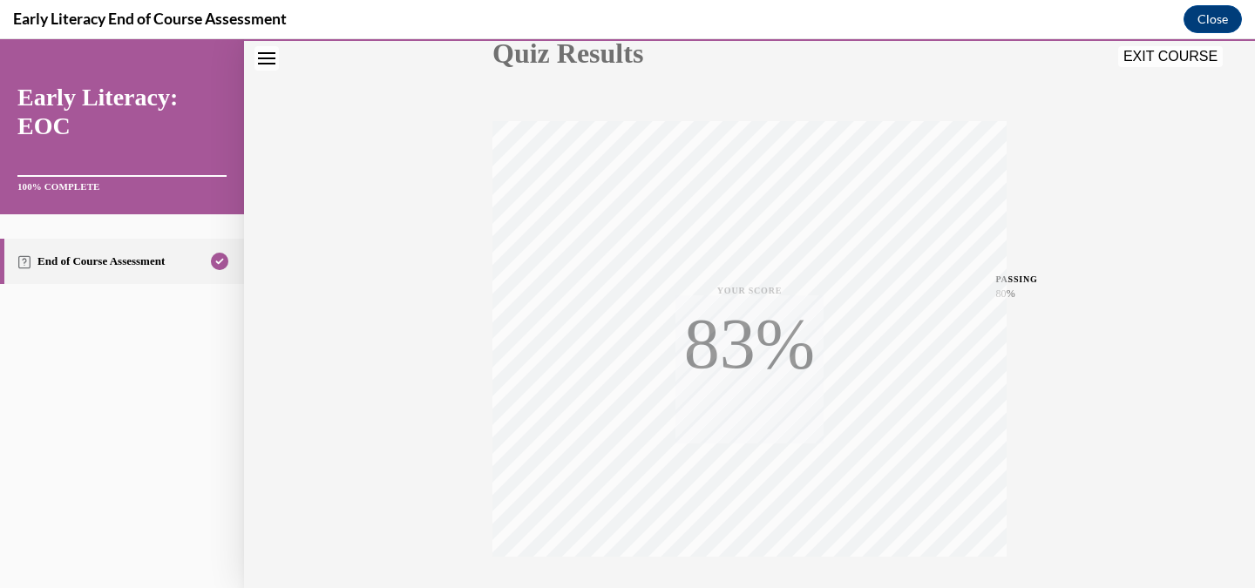
scroll to position [344, 0]
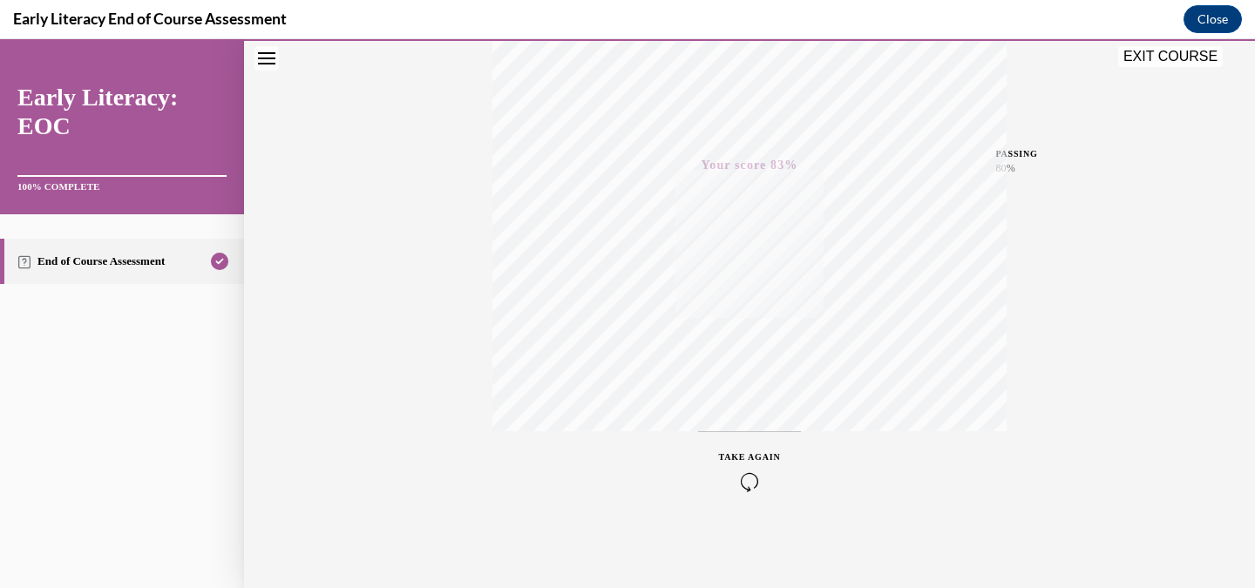
drag, startPoint x: 1154, startPoint y: 53, endPoint x: 880, endPoint y: 308, distance: 374.5
click at [1154, 53] on button "EXIT COURSE" at bounding box center [1171, 56] width 105 height 21
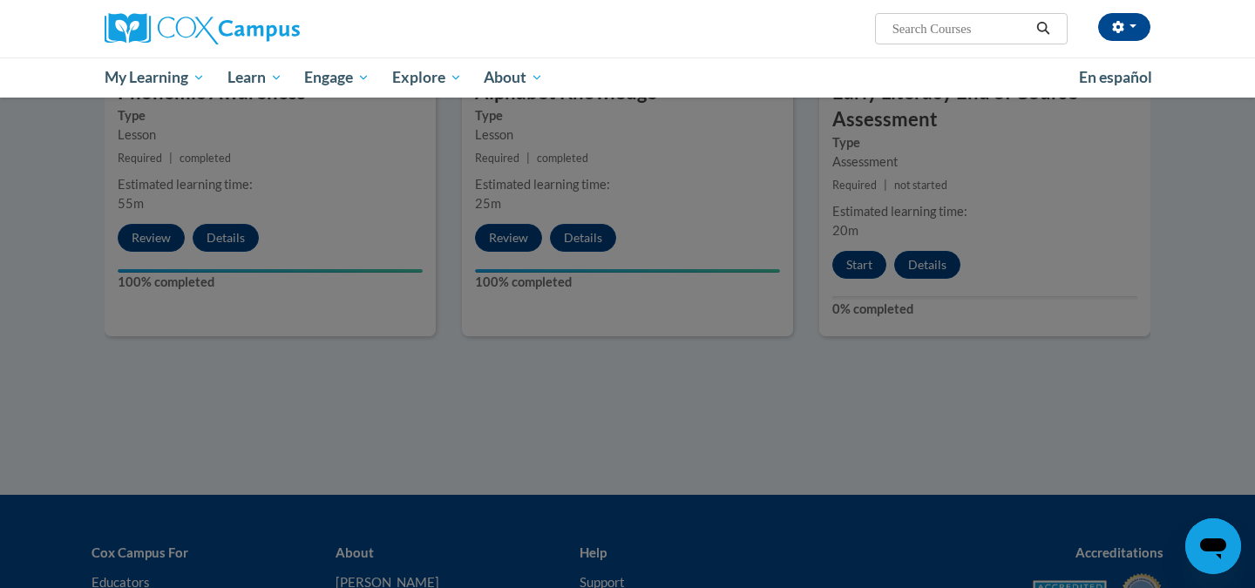
scroll to position [1051, 0]
click at [1008, 440] on div at bounding box center [627, 294] width 1255 height 588
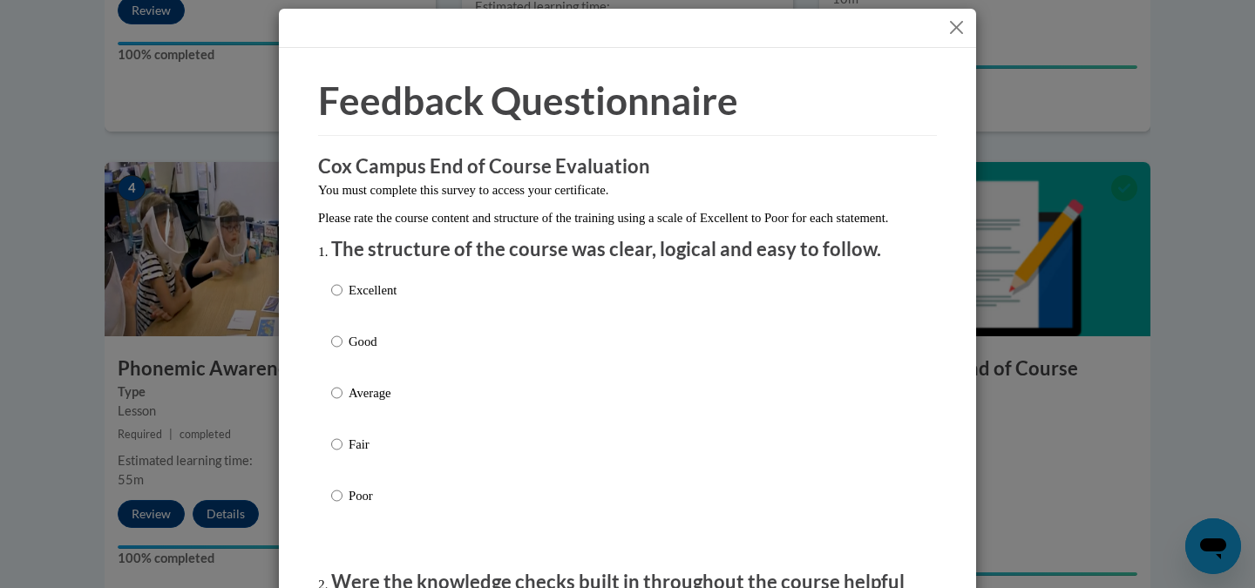
scroll to position [0, 0]
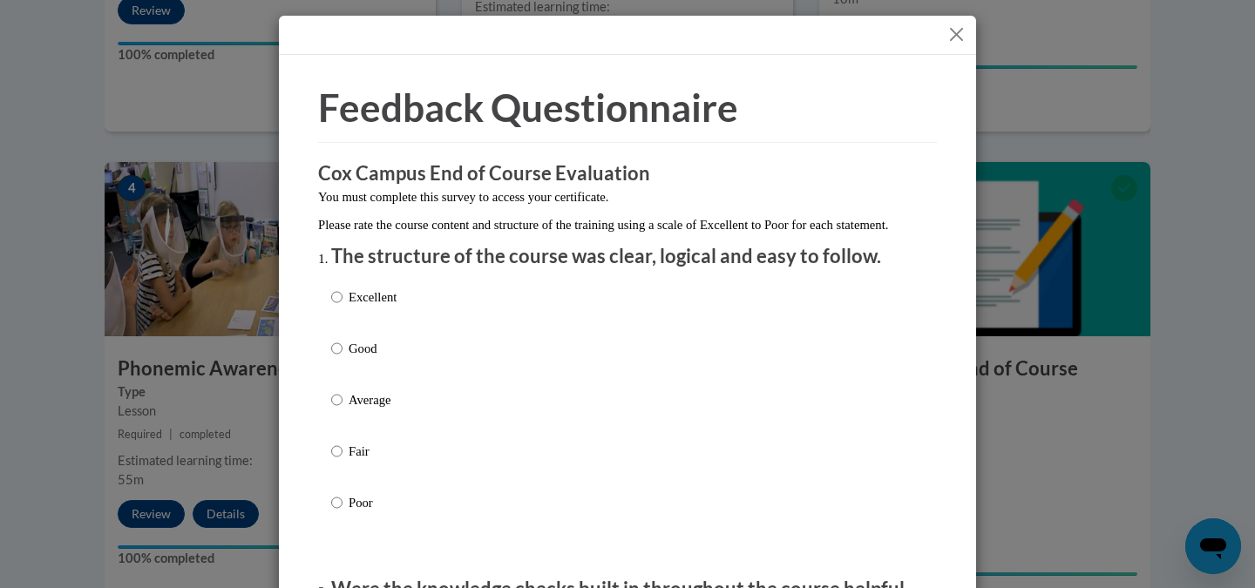
click at [406, 323] on div "Excellent Good Average Fair Poor" at bounding box center [627, 421] width 593 height 284
click at [341, 307] on input "Excellent" at bounding box center [336, 297] width 11 height 19
radio input "true"
click at [339, 358] on input "Good" at bounding box center [336, 348] width 11 height 19
radio input "true"
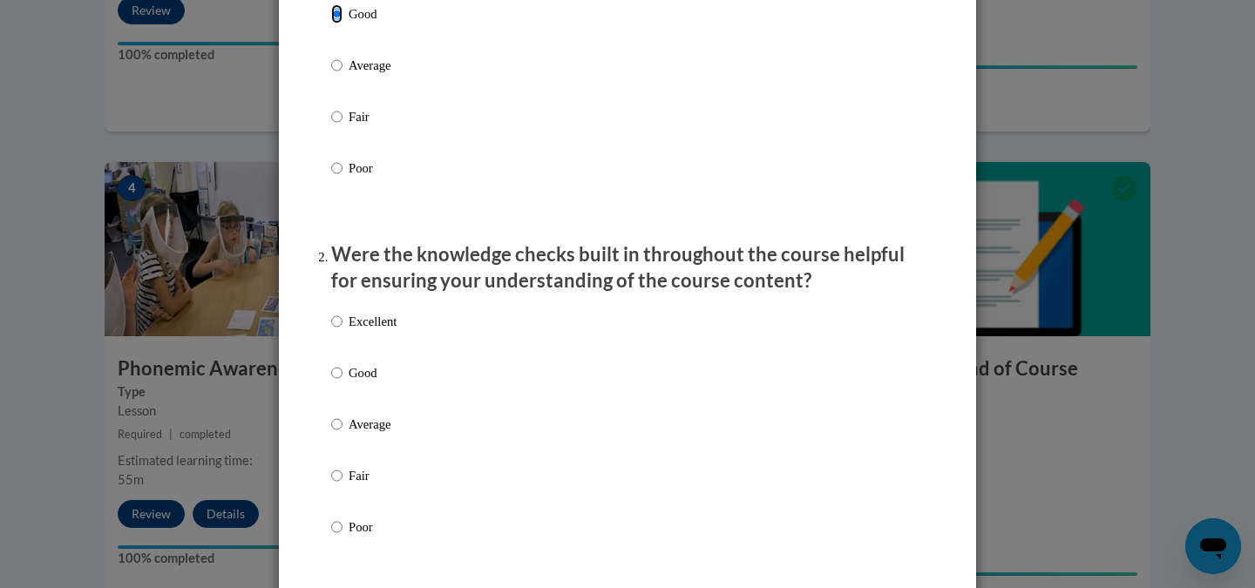
scroll to position [341, 0]
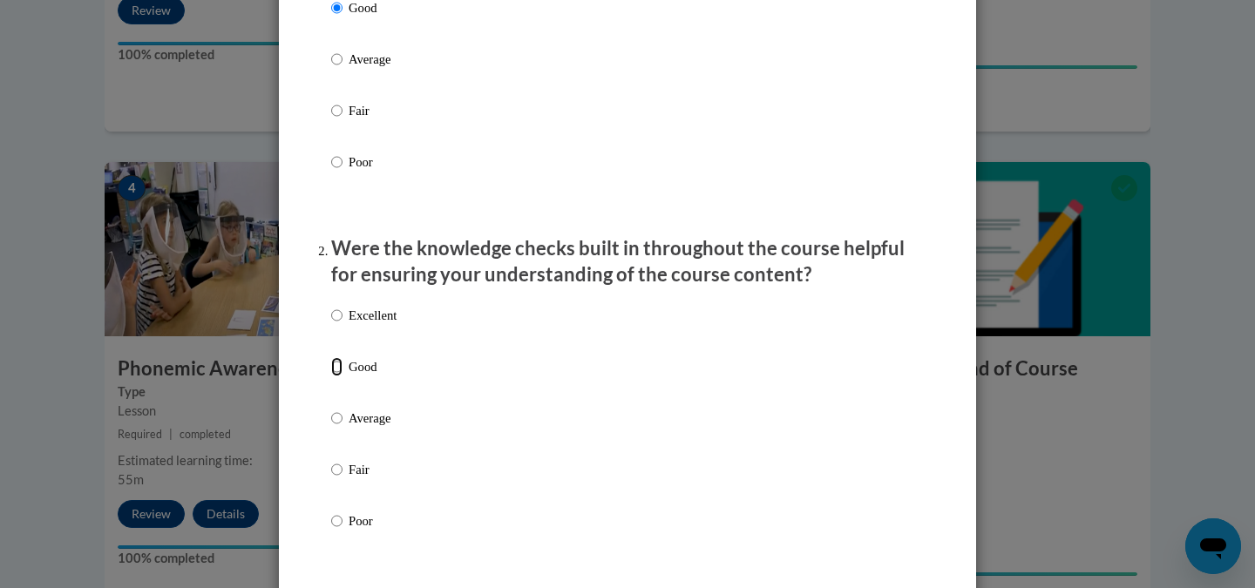
click at [341, 377] on input "Good" at bounding box center [336, 366] width 11 height 19
radio input "true"
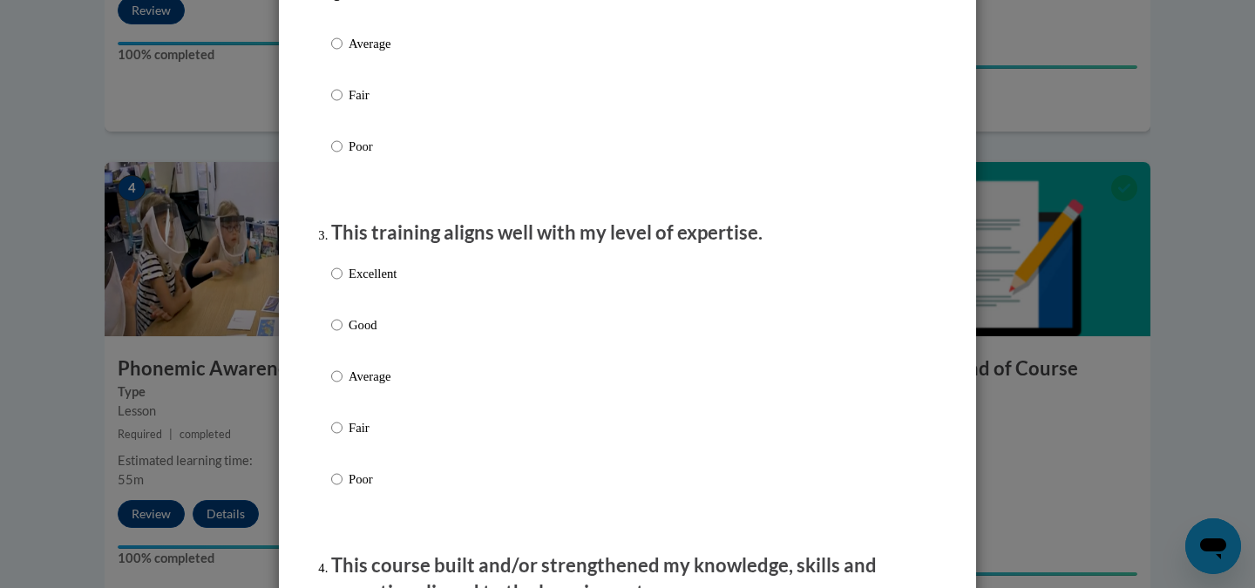
scroll to position [720, 0]
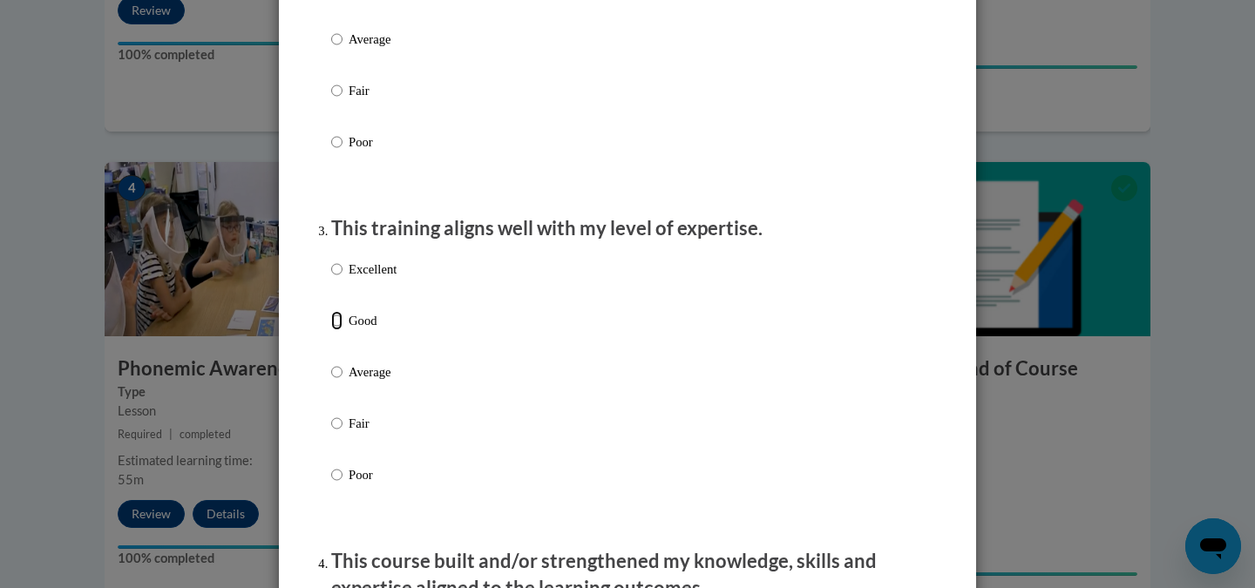
click at [336, 330] on input "Good" at bounding box center [336, 320] width 11 height 19
radio input "true"
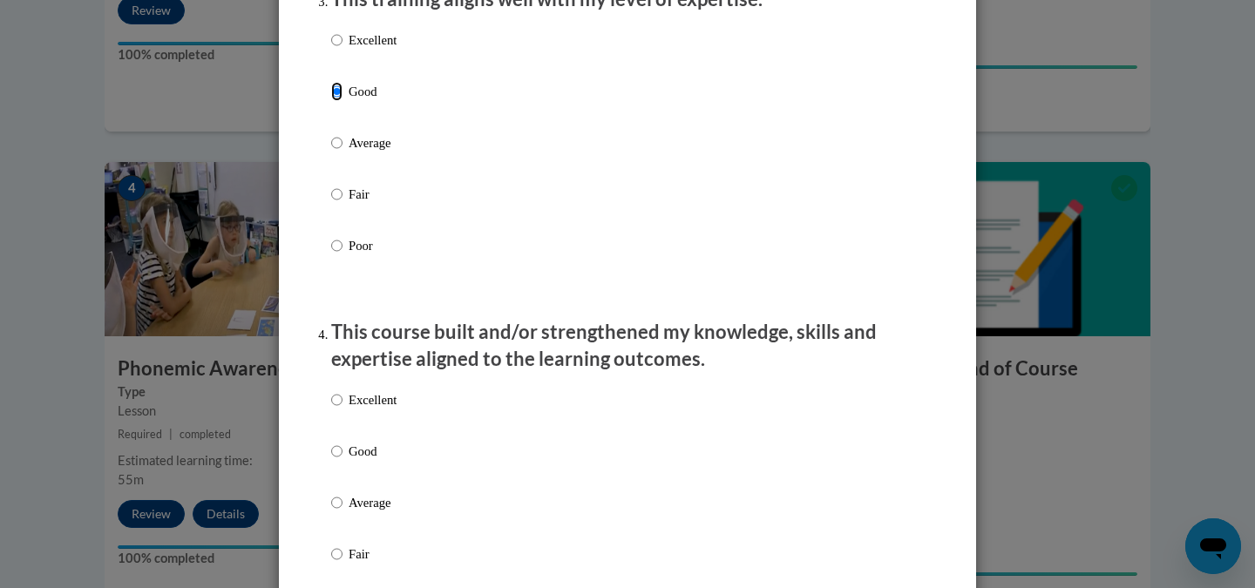
scroll to position [969, 0]
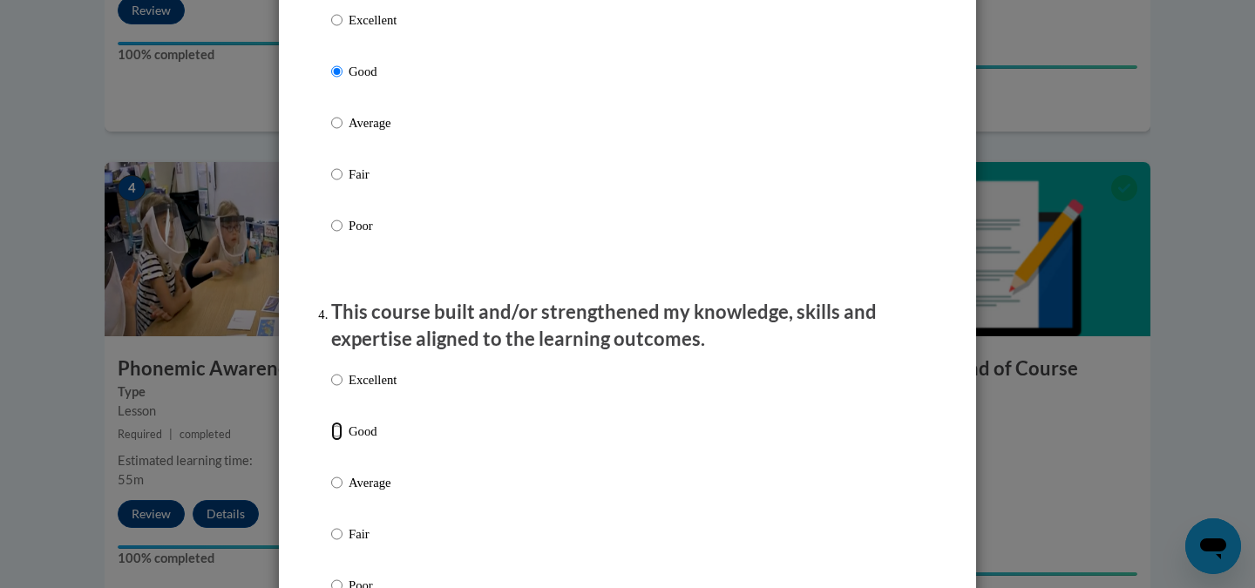
click at [342, 441] on input "Good" at bounding box center [336, 431] width 11 height 19
radio input "true"
click at [345, 137] on label "Average" at bounding box center [363, 136] width 65 height 47
click at [343, 133] on input "Average" at bounding box center [336, 122] width 11 height 19
radio input "true"
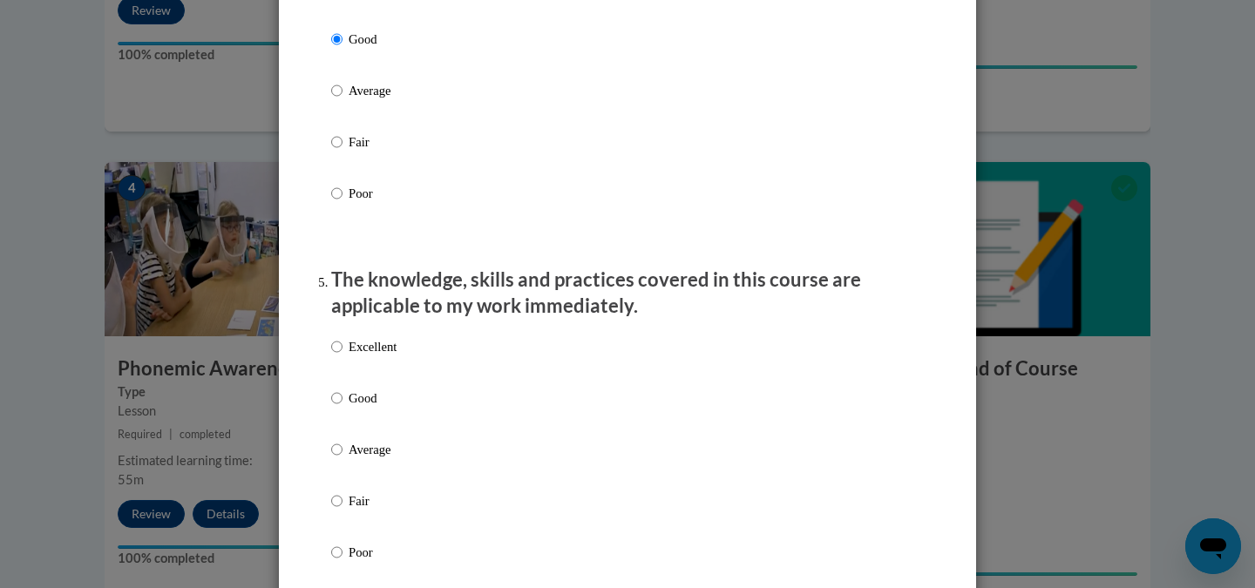
scroll to position [1384, 0]
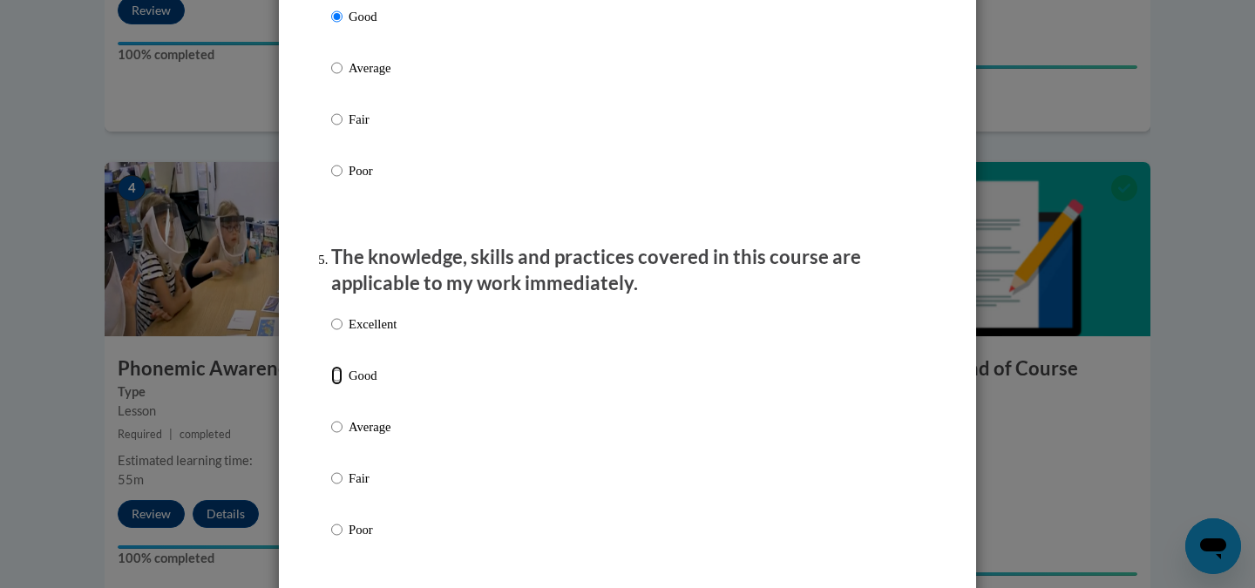
click at [331, 385] on input "Good" at bounding box center [336, 375] width 11 height 19
radio input "true"
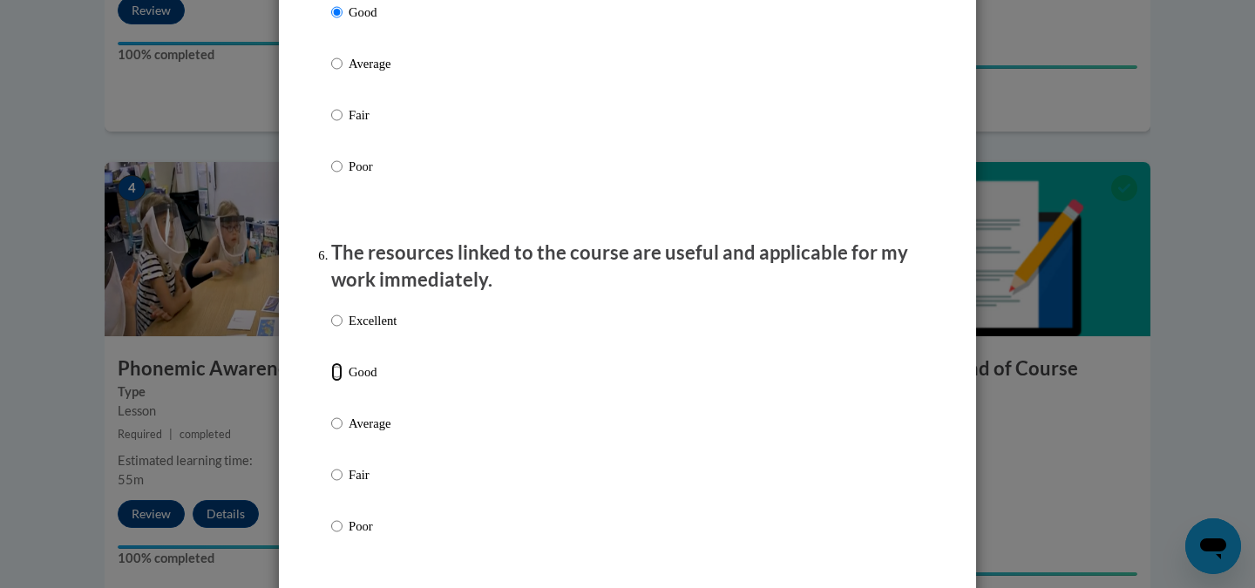
click at [336, 382] on input "Good" at bounding box center [336, 372] width 11 height 19
radio input "true"
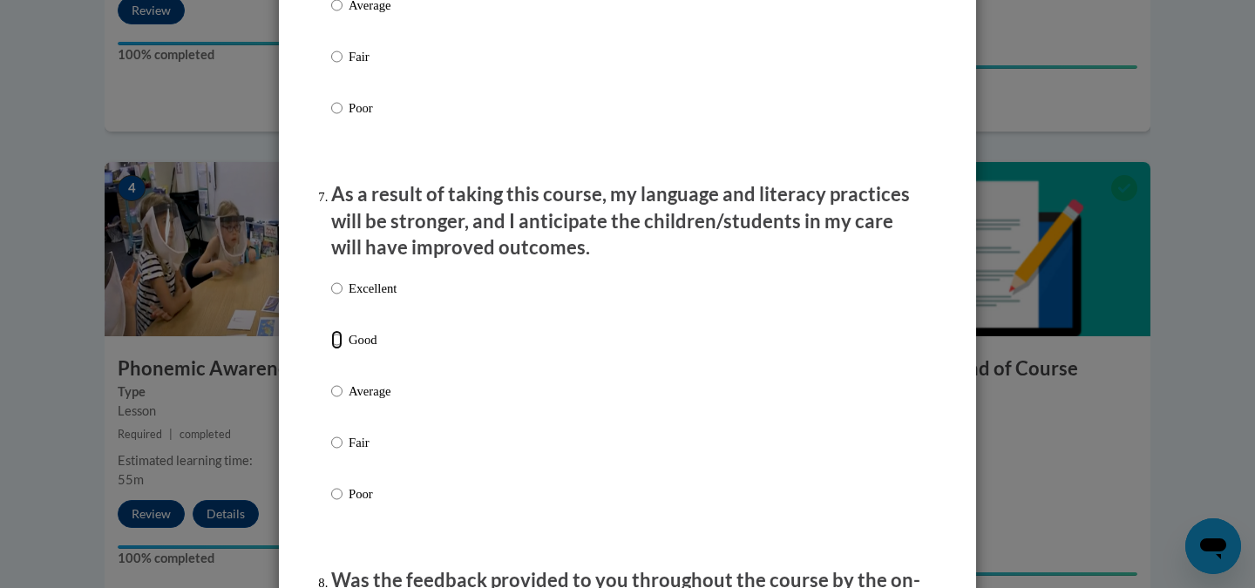
click at [337, 350] on input "Good" at bounding box center [336, 339] width 11 height 19
radio input "true"
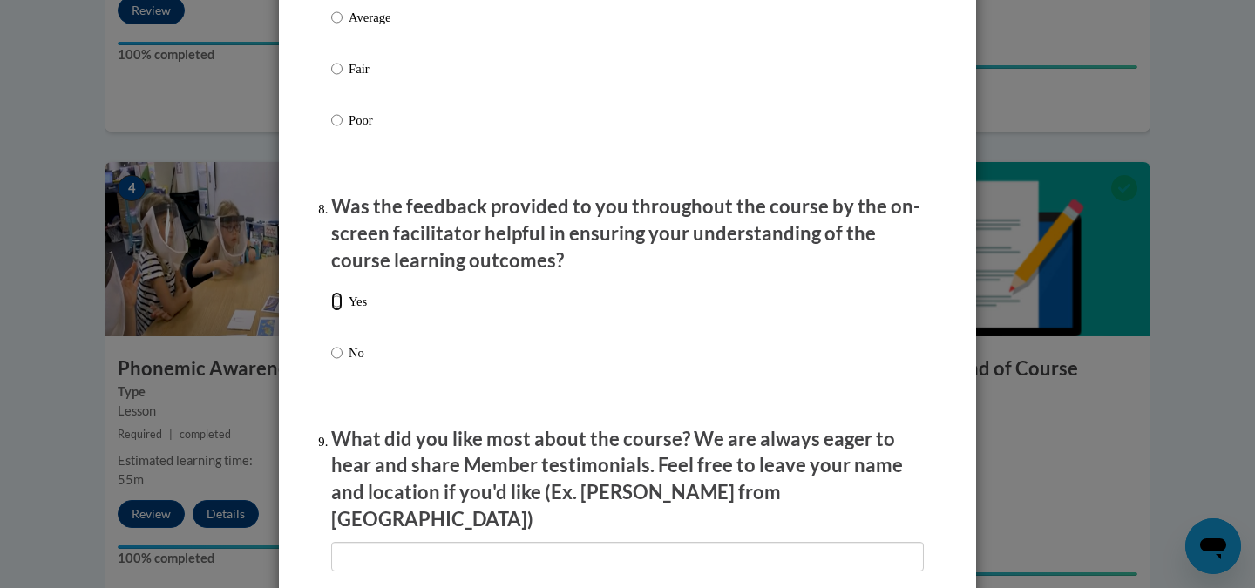
click at [337, 311] on input "Yes" at bounding box center [336, 301] width 11 height 19
radio input "true"
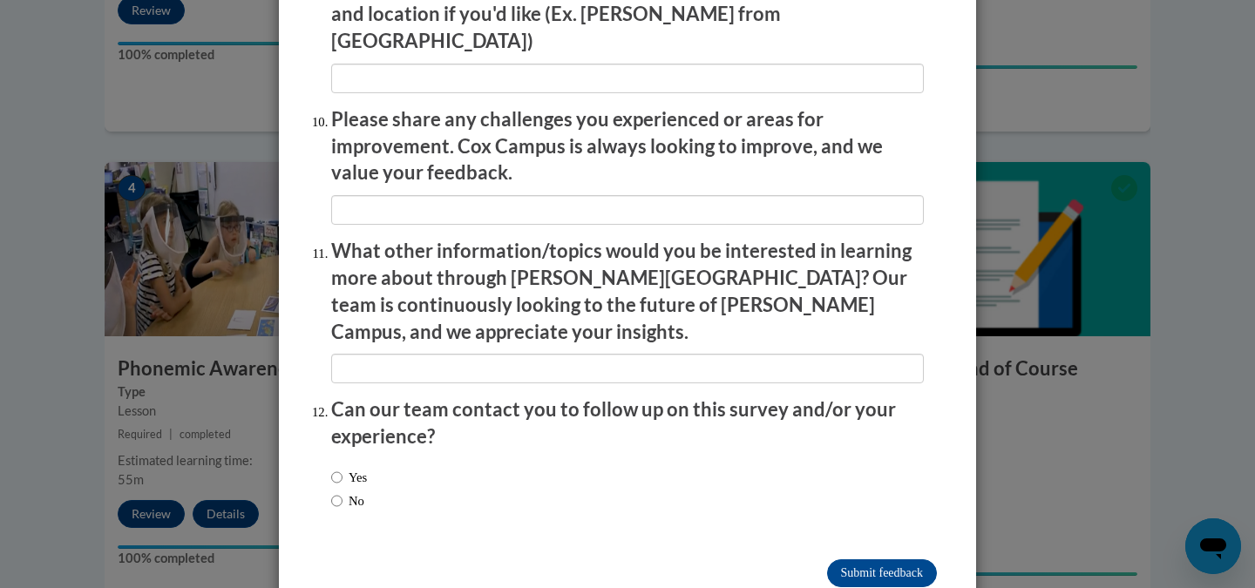
scroll to position [3021, 0]
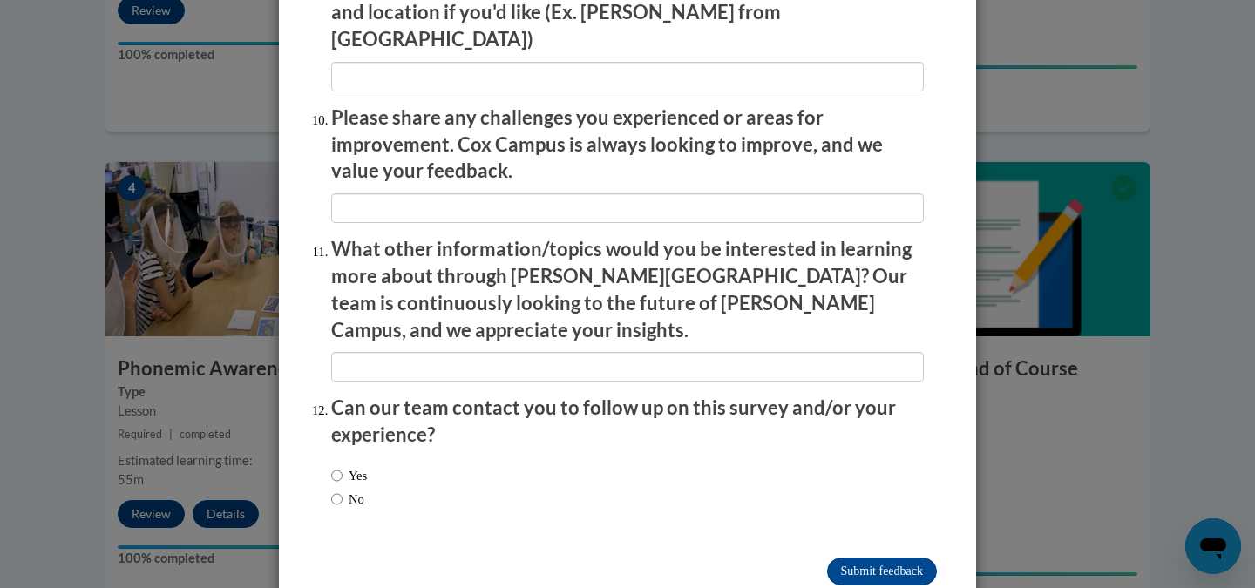
click at [343, 490] on label "No" at bounding box center [347, 499] width 33 height 19
click at [343, 490] on input "No" at bounding box center [336, 499] width 11 height 19
radio input "true"
click at [867, 558] on input "Submit feedback" at bounding box center [882, 572] width 110 height 28
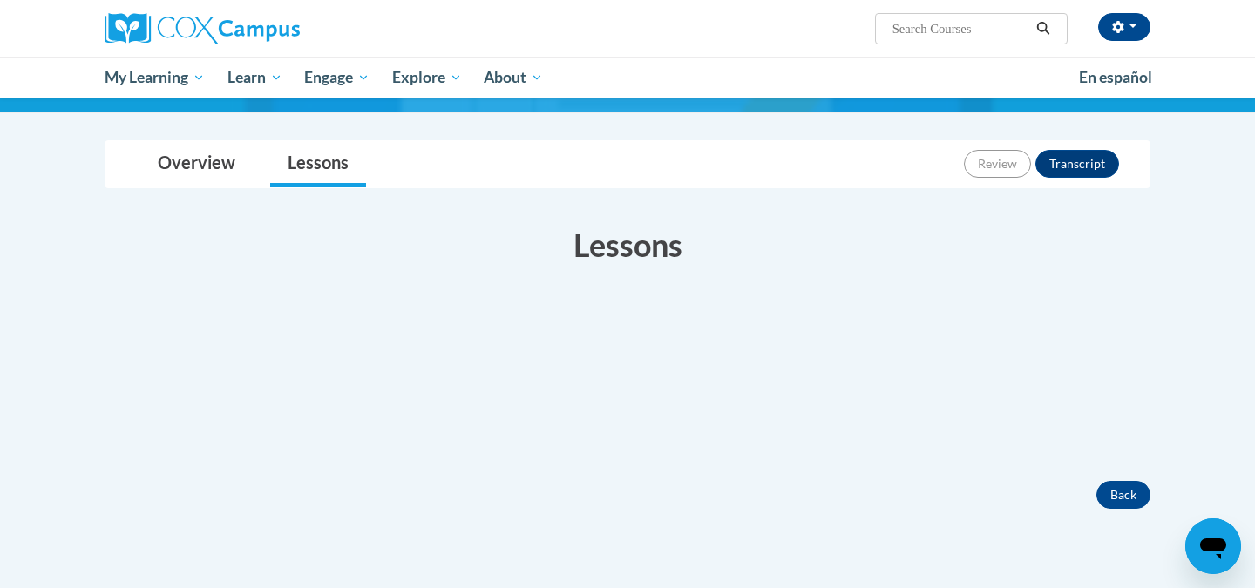
scroll to position [123, 0]
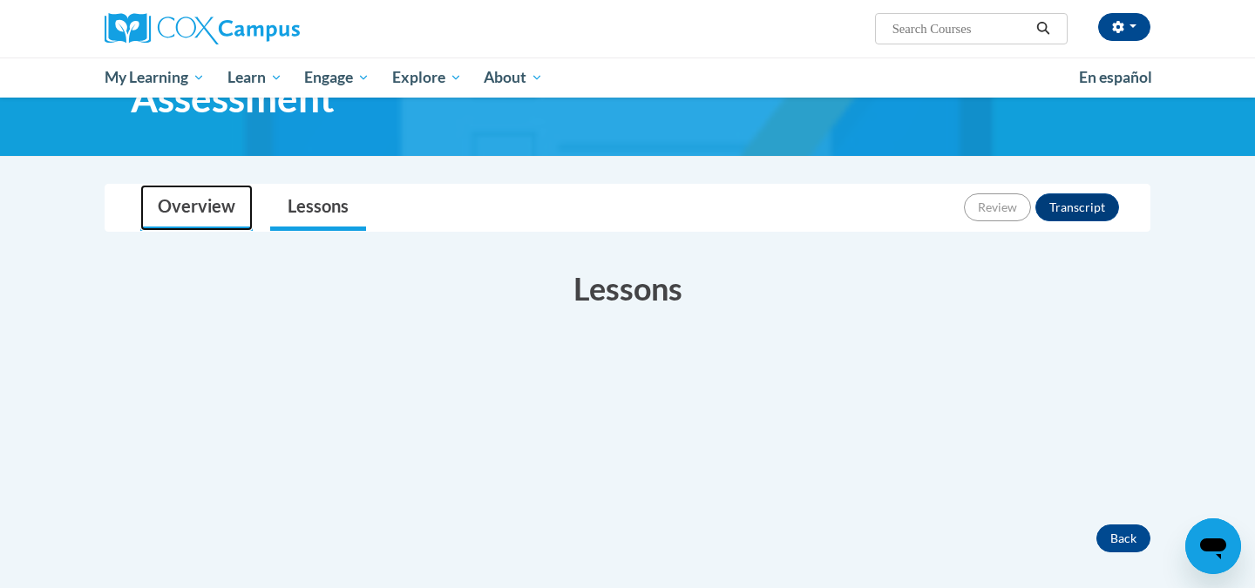
click at [214, 221] on link "Overview" at bounding box center [196, 208] width 112 height 46
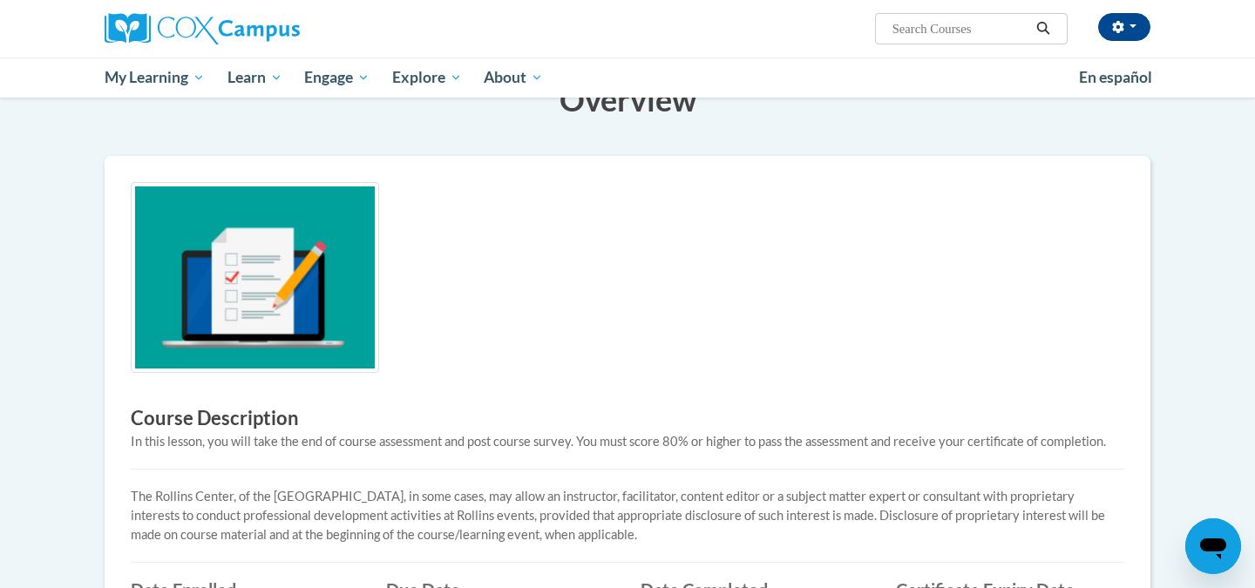
scroll to position [316, 0]
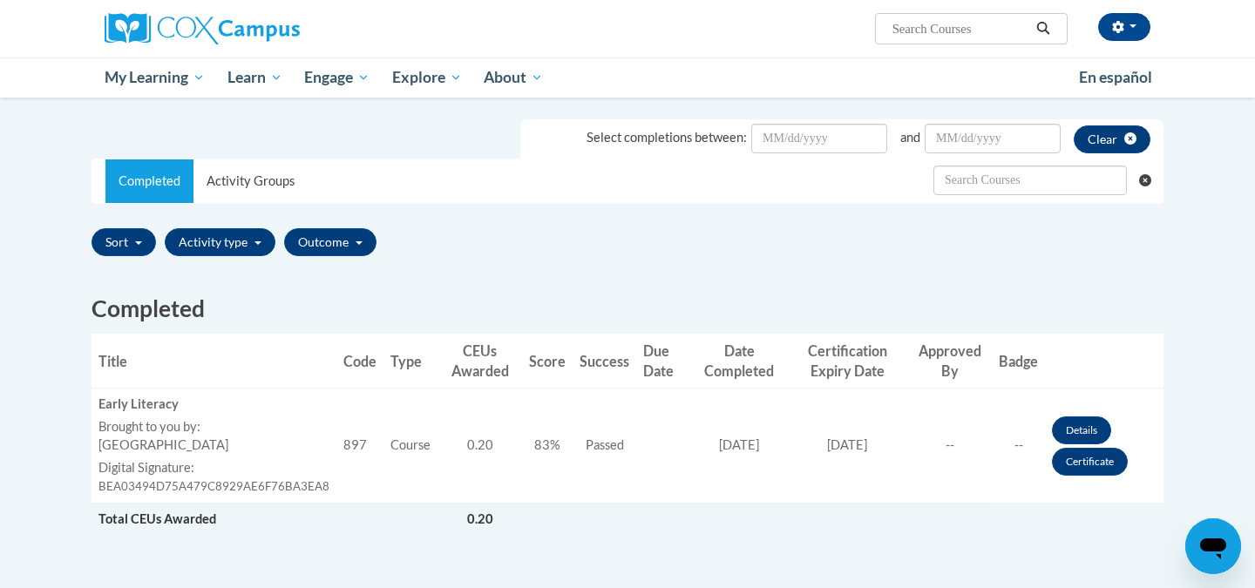
scroll to position [292, 0]
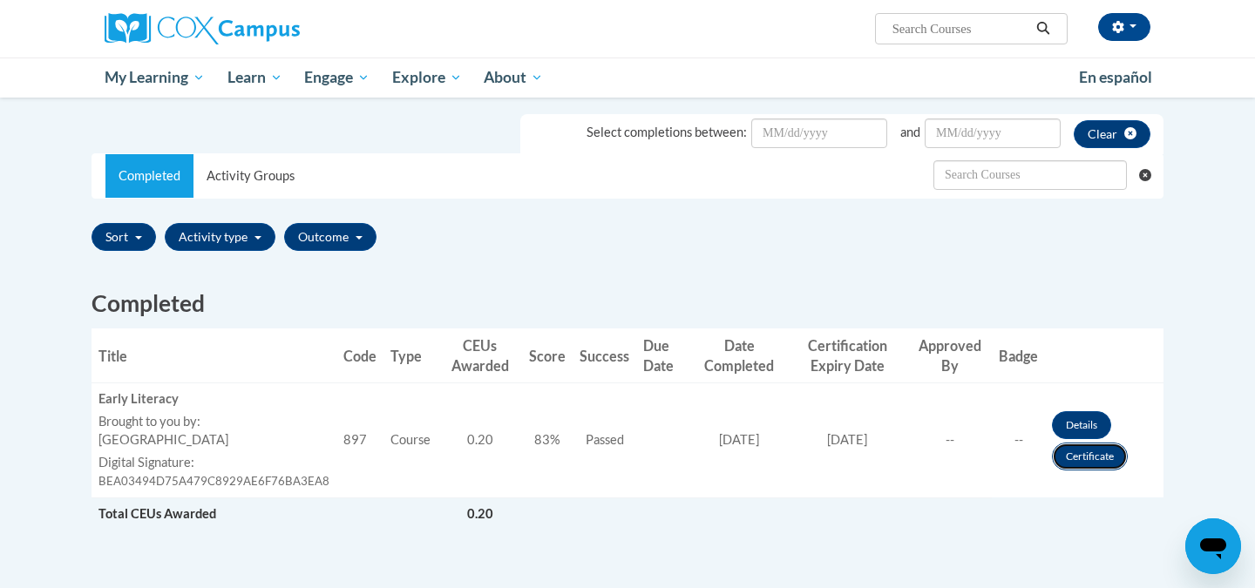
click at [1100, 463] on link "Certificate" at bounding box center [1090, 457] width 76 height 28
